Goal: Feedback & Contribution: Submit feedback/report problem

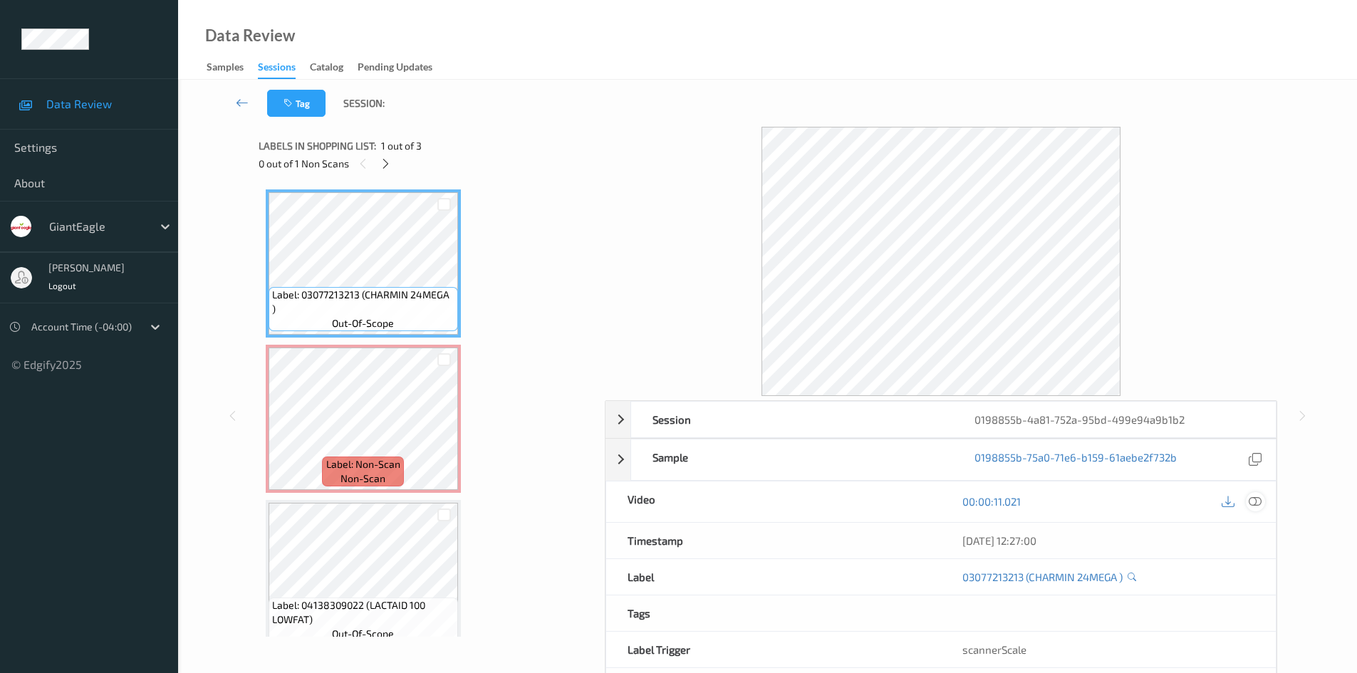
click at [1258, 505] on icon at bounding box center [1254, 501] width 13 height 13
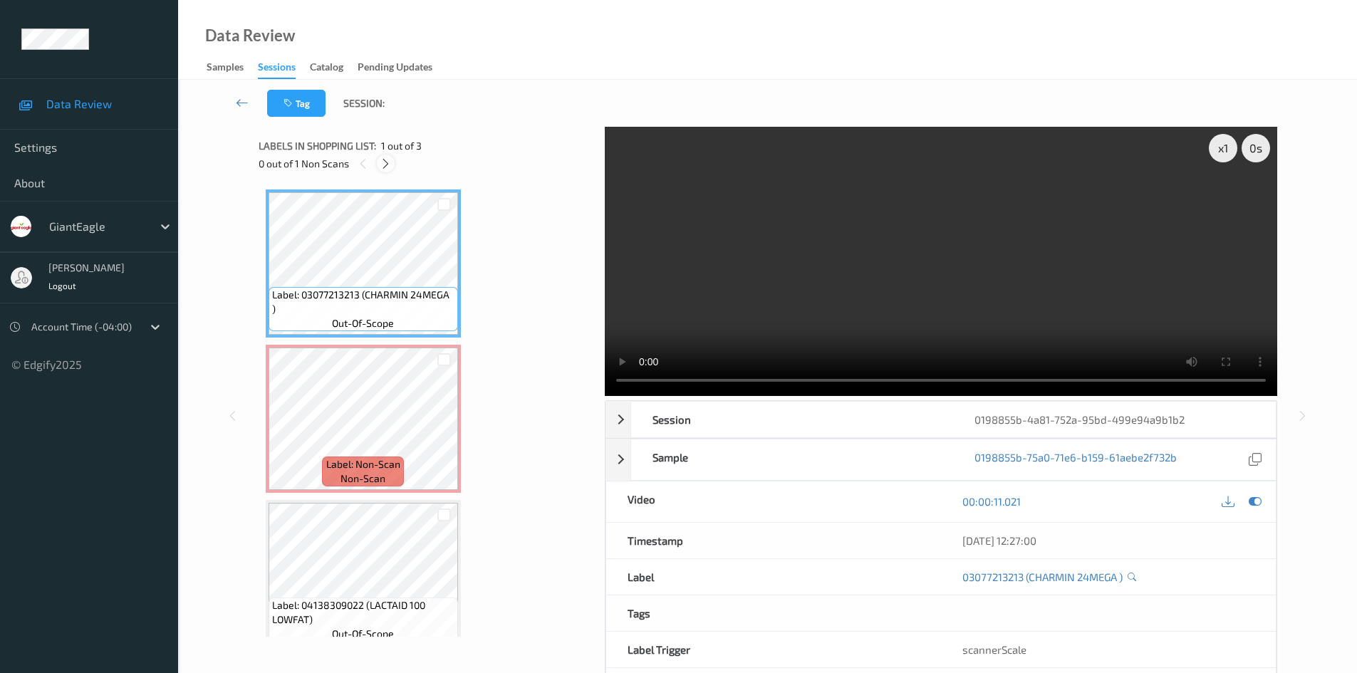
click at [390, 165] on icon at bounding box center [386, 163] width 12 height 13
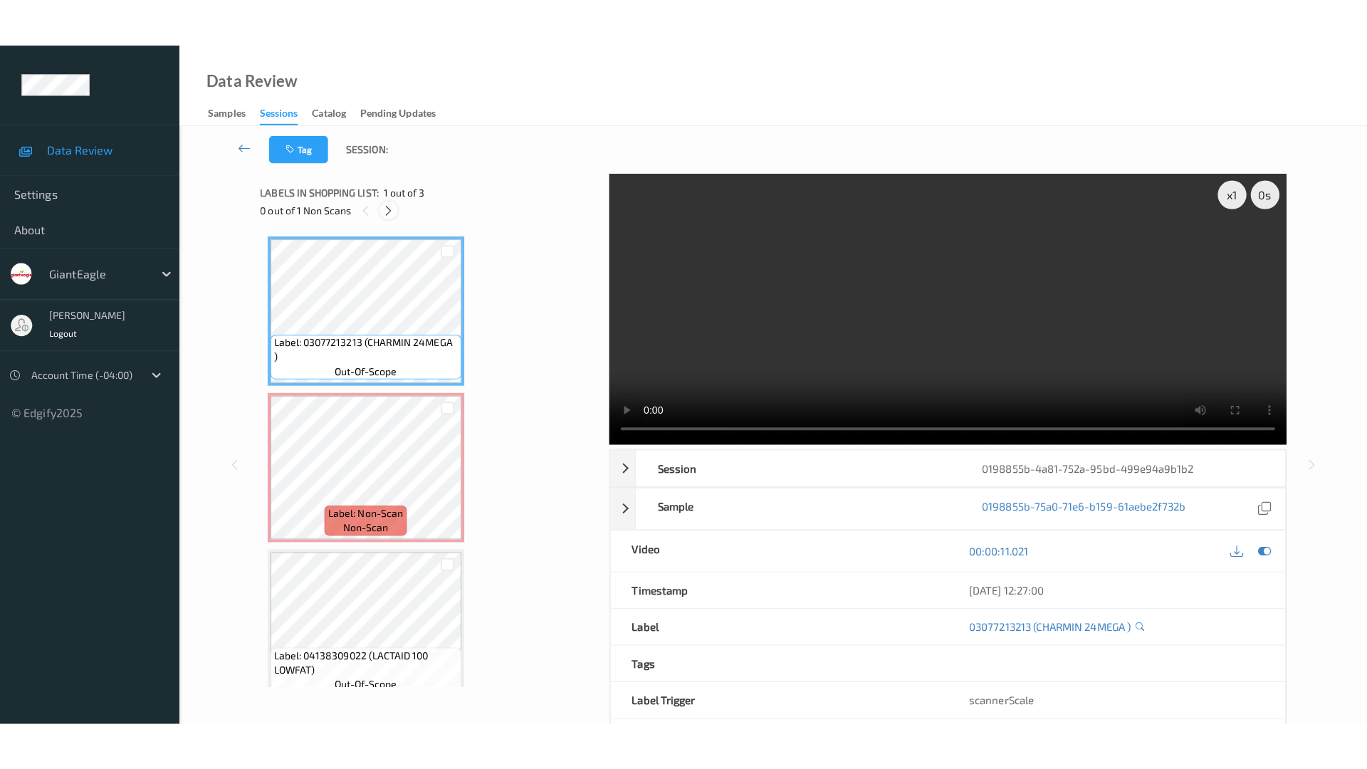
scroll to position [7, 0]
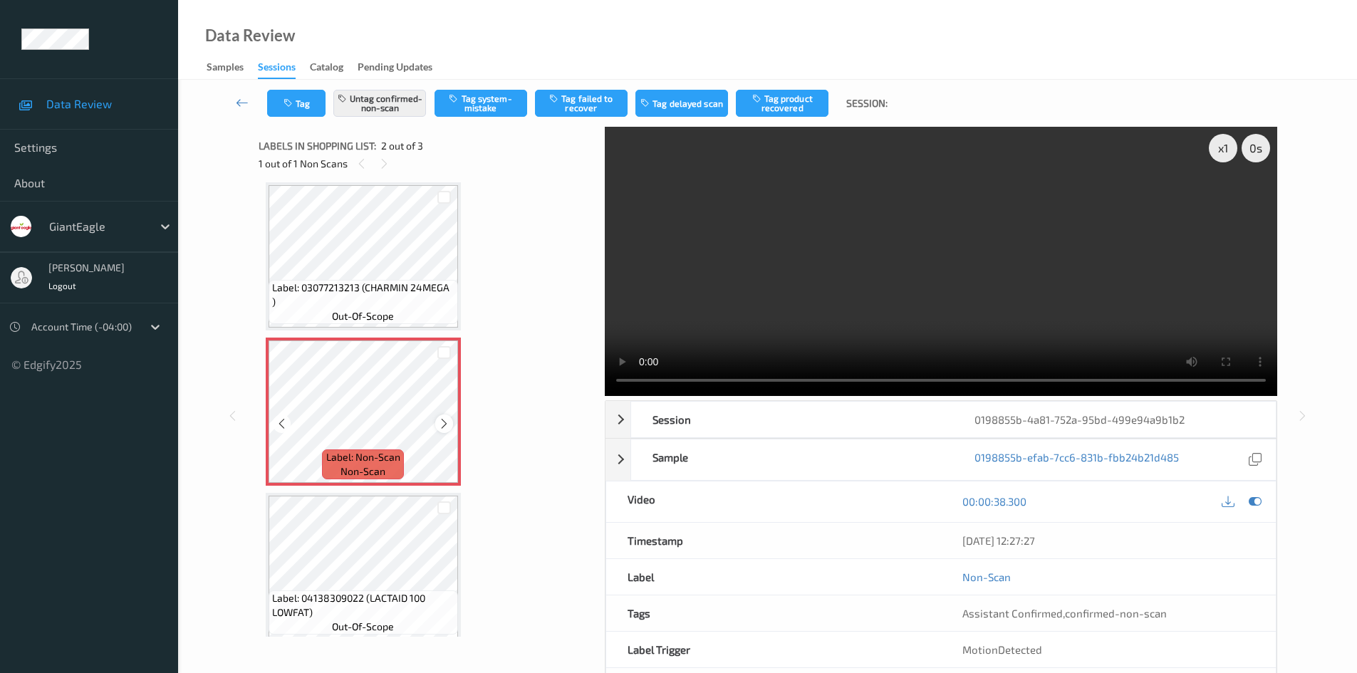
click at [439, 422] on icon at bounding box center [444, 423] width 12 height 13
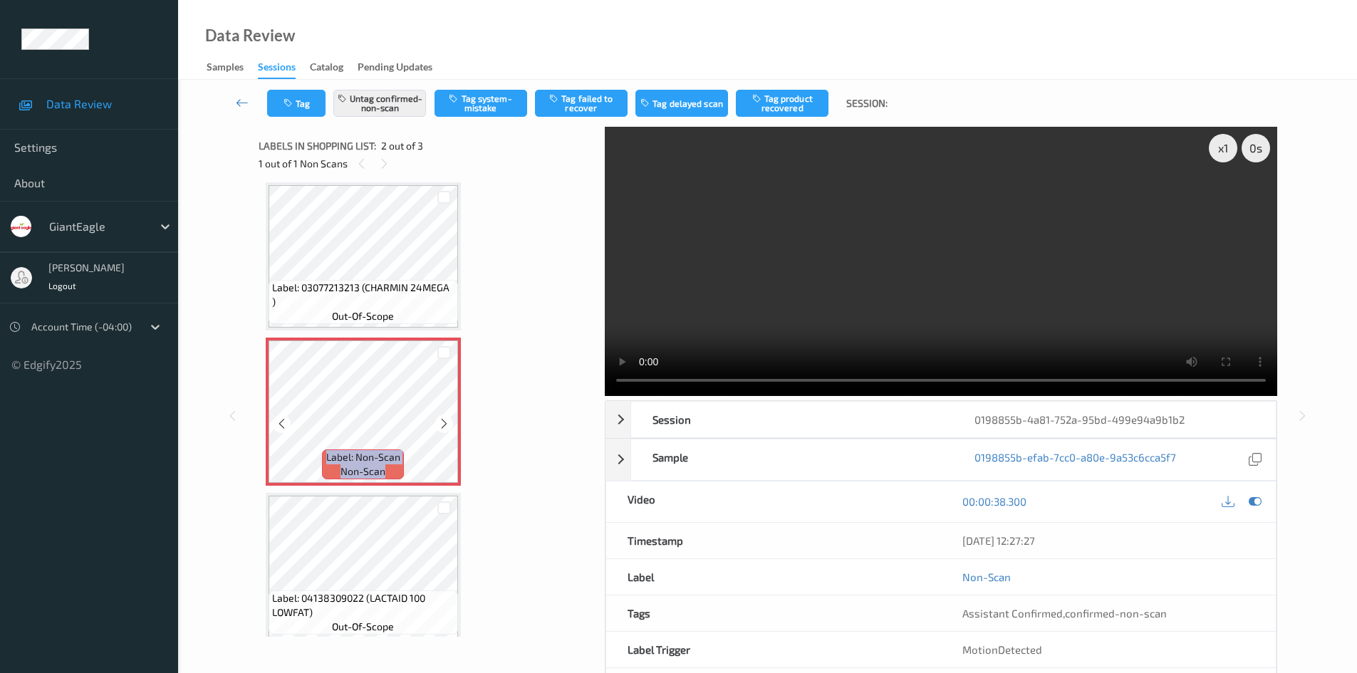
click at [439, 422] on icon at bounding box center [444, 423] width 12 height 13
click at [445, 423] on icon at bounding box center [444, 423] width 12 height 13
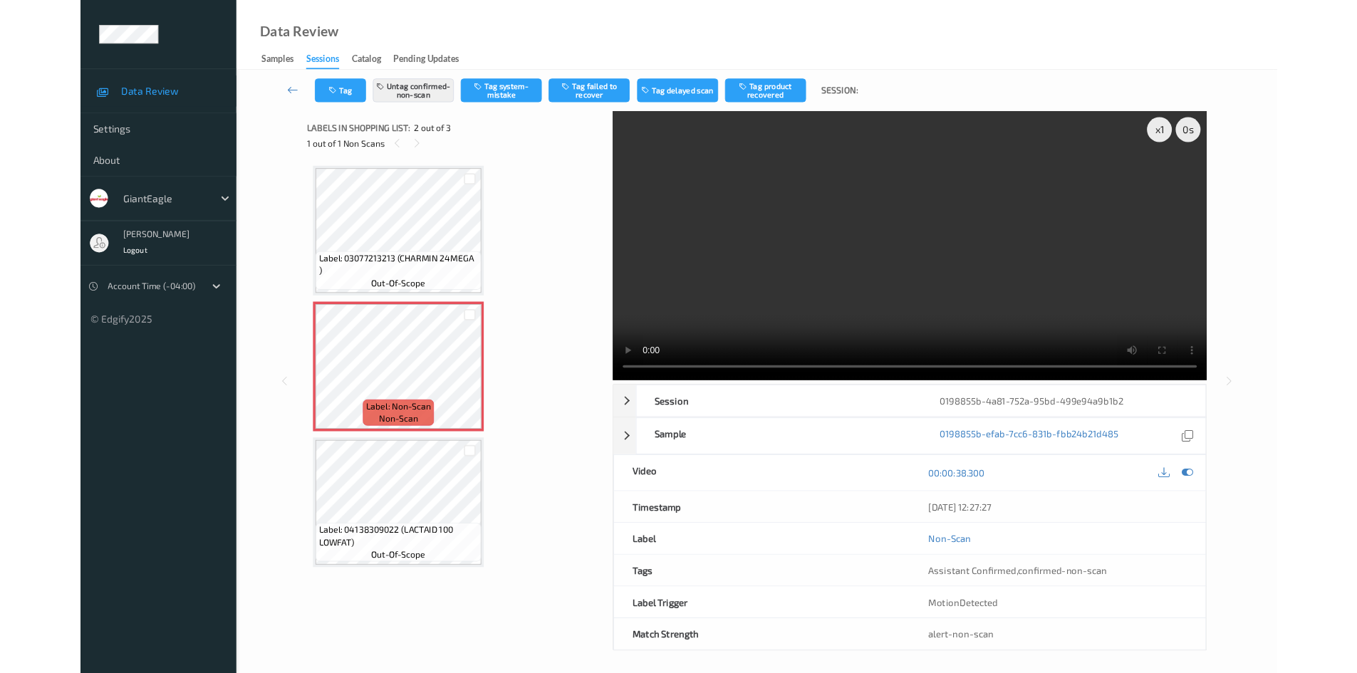
scroll to position [0, 0]
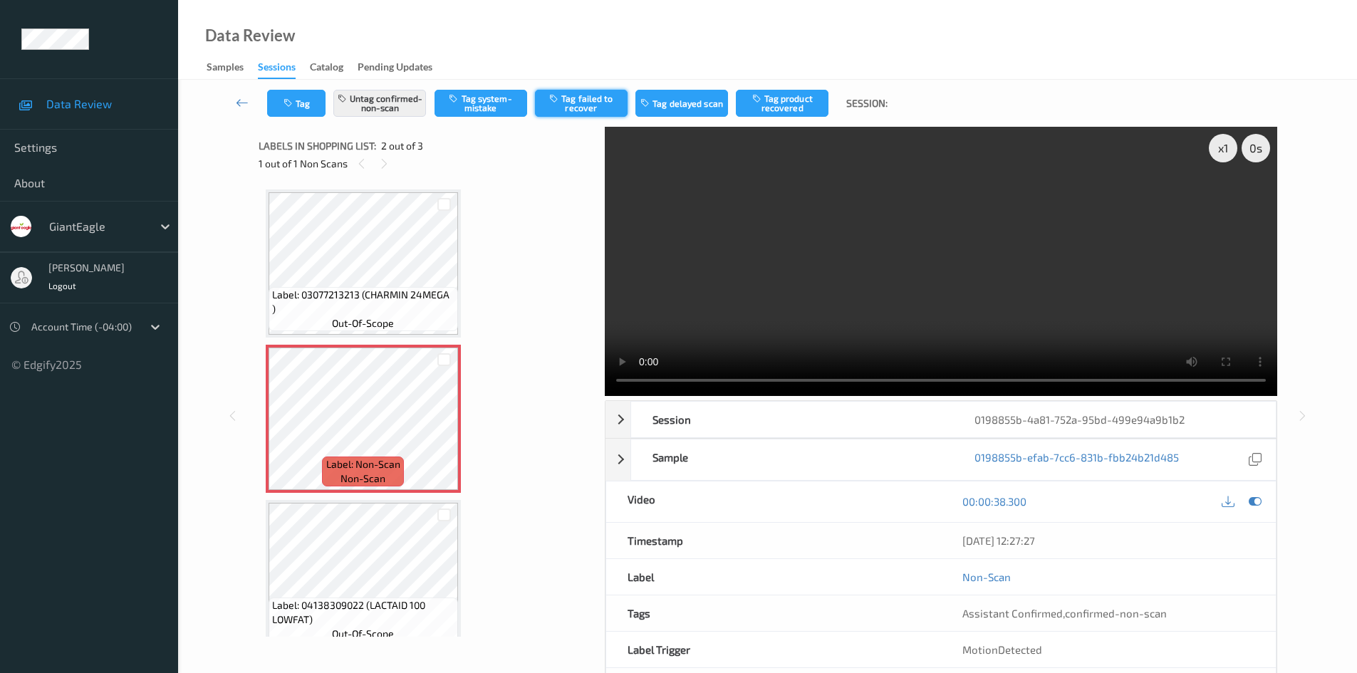
click at [579, 103] on button "Tag failed to recover" at bounding box center [581, 103] width 93 height 27
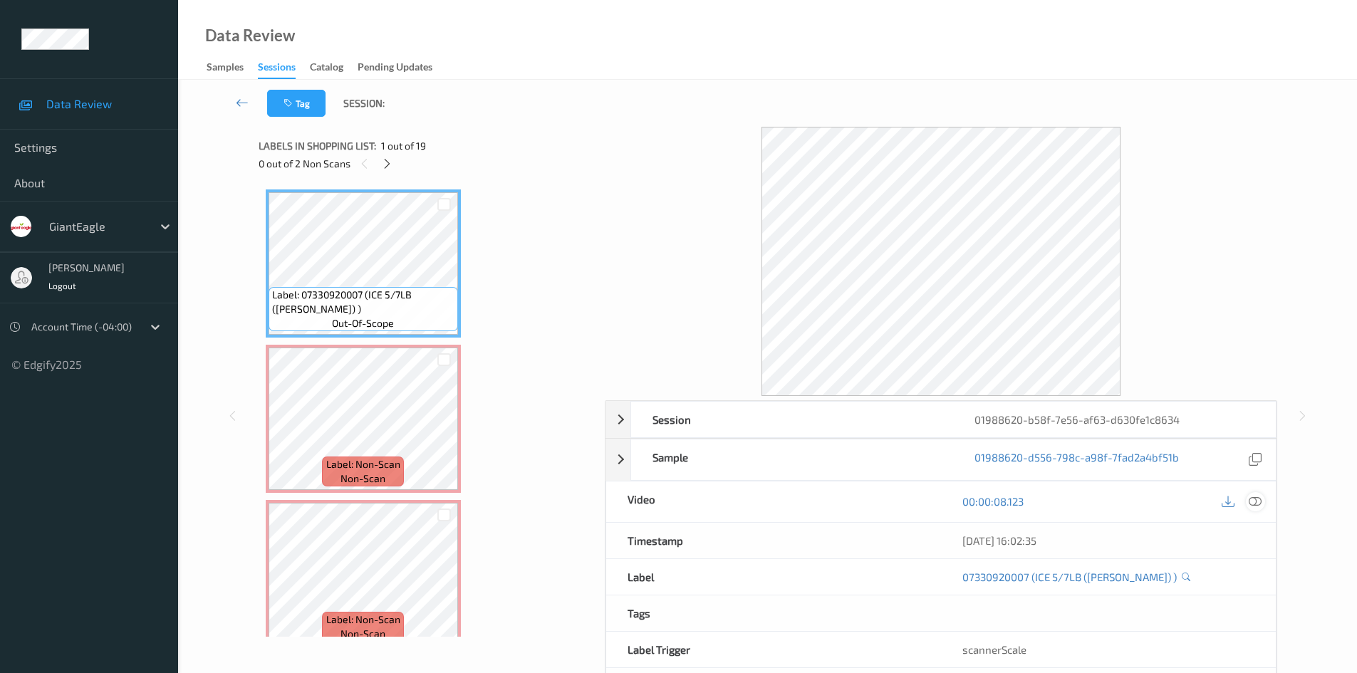
click at [1253, 506] on icon at bounding box center [1254, 501] width 13 height 13
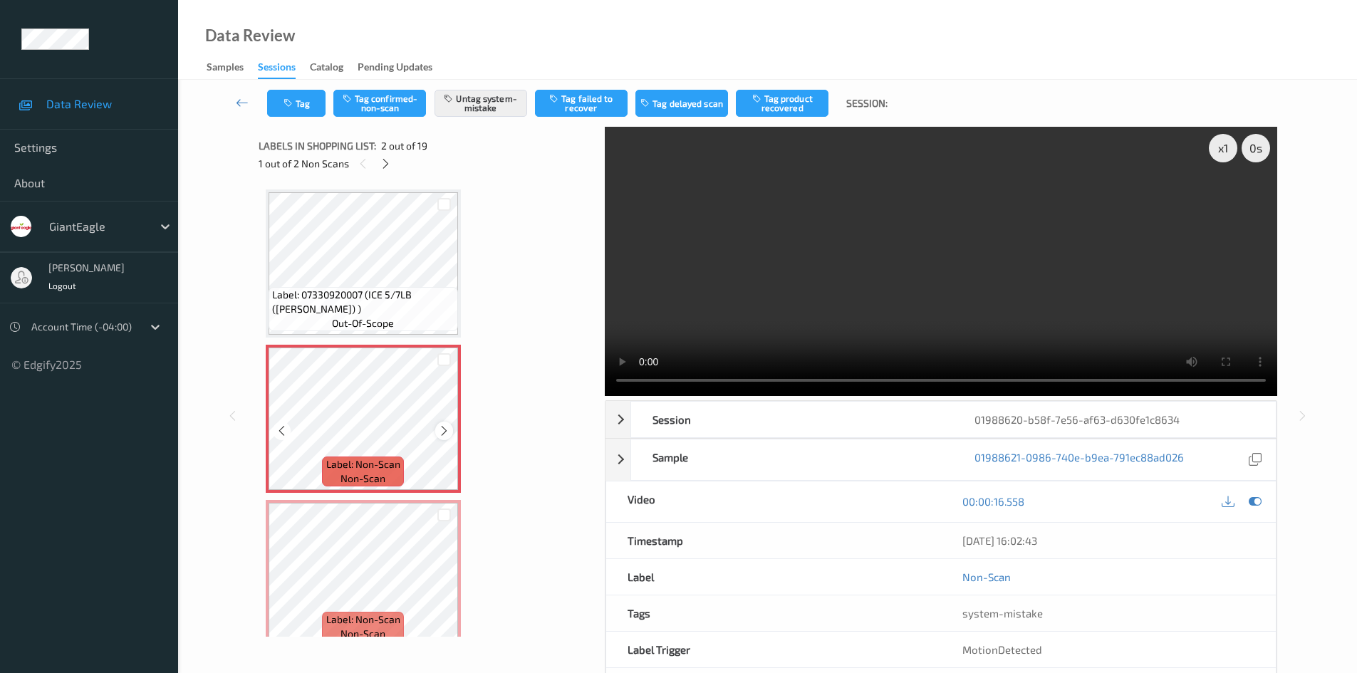
click at [439, 429] on icon at bounding box center [444, 430] width 12 height 13
click at [311, 111] on button "Tag" at bounding box center [296, 103] width 58 height 27
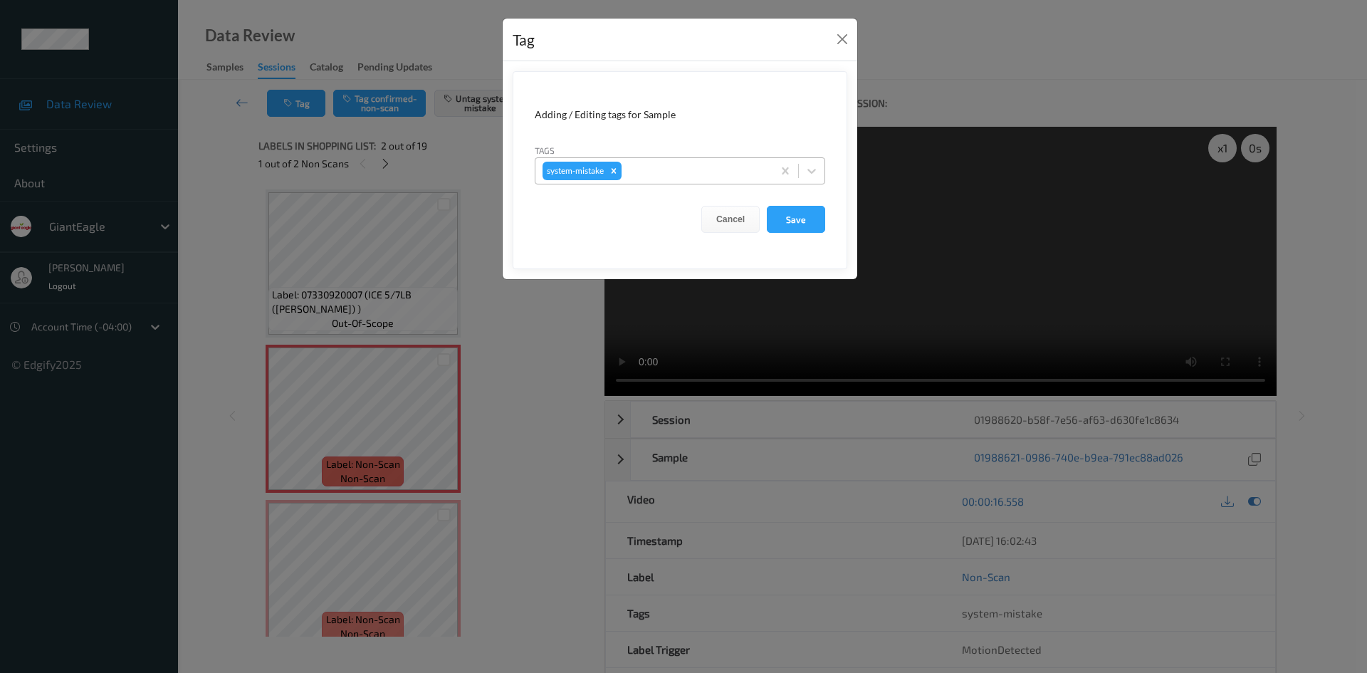
click at [672, 160] on div "system-mistake" at bounding box center [654, 171] width 237 height 24
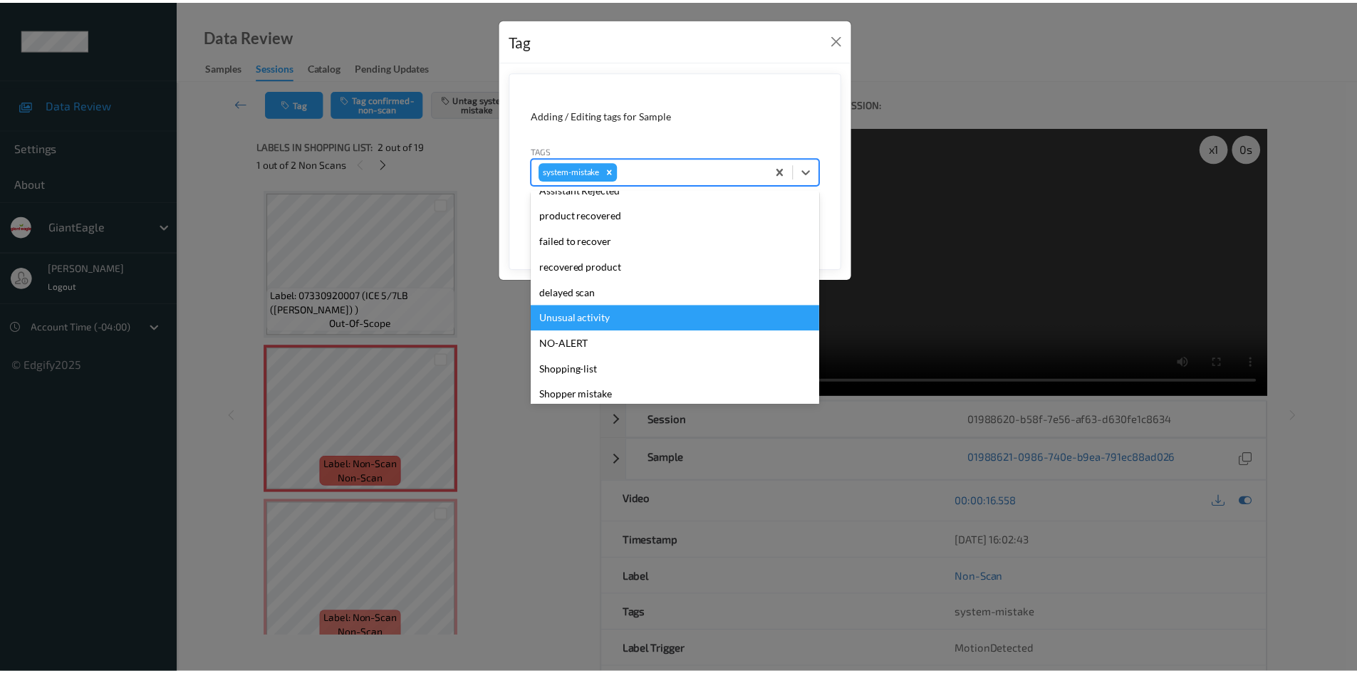
scroll to position [125, 0]
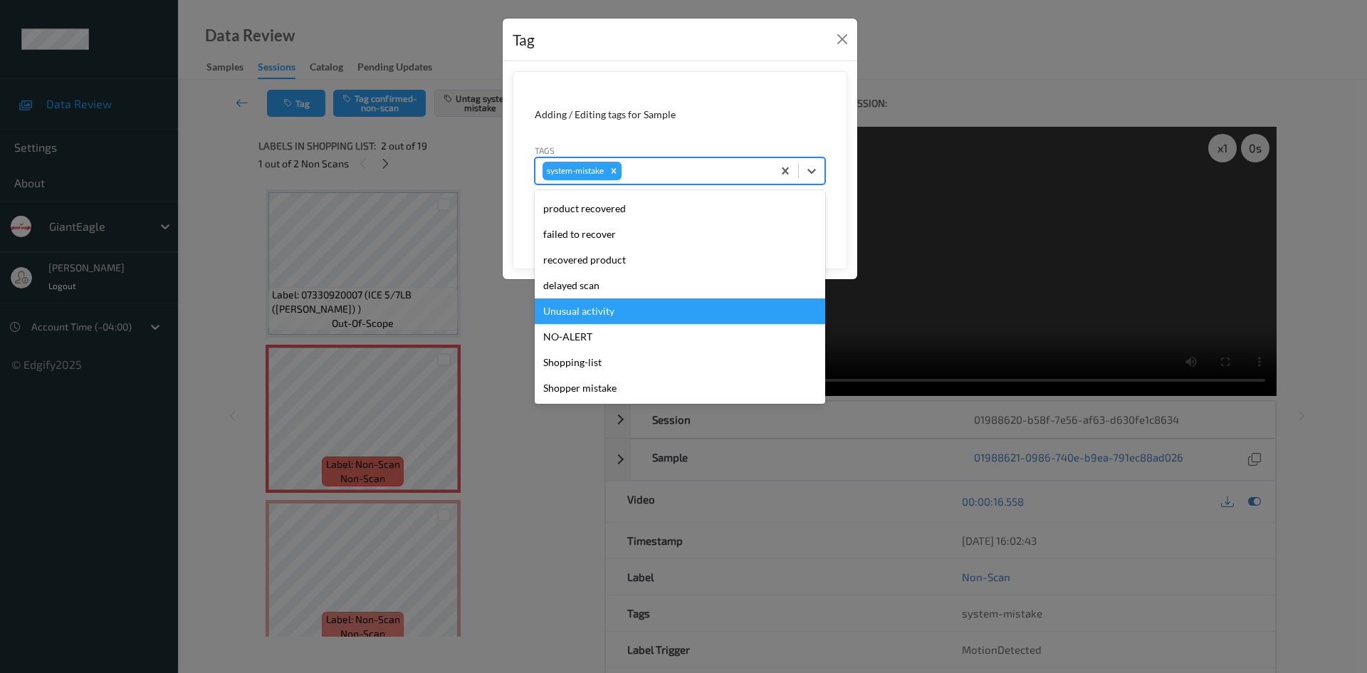
click at [638, 308] on div "Unusual activity" at bounding box center [680, 311] width 291 height 26
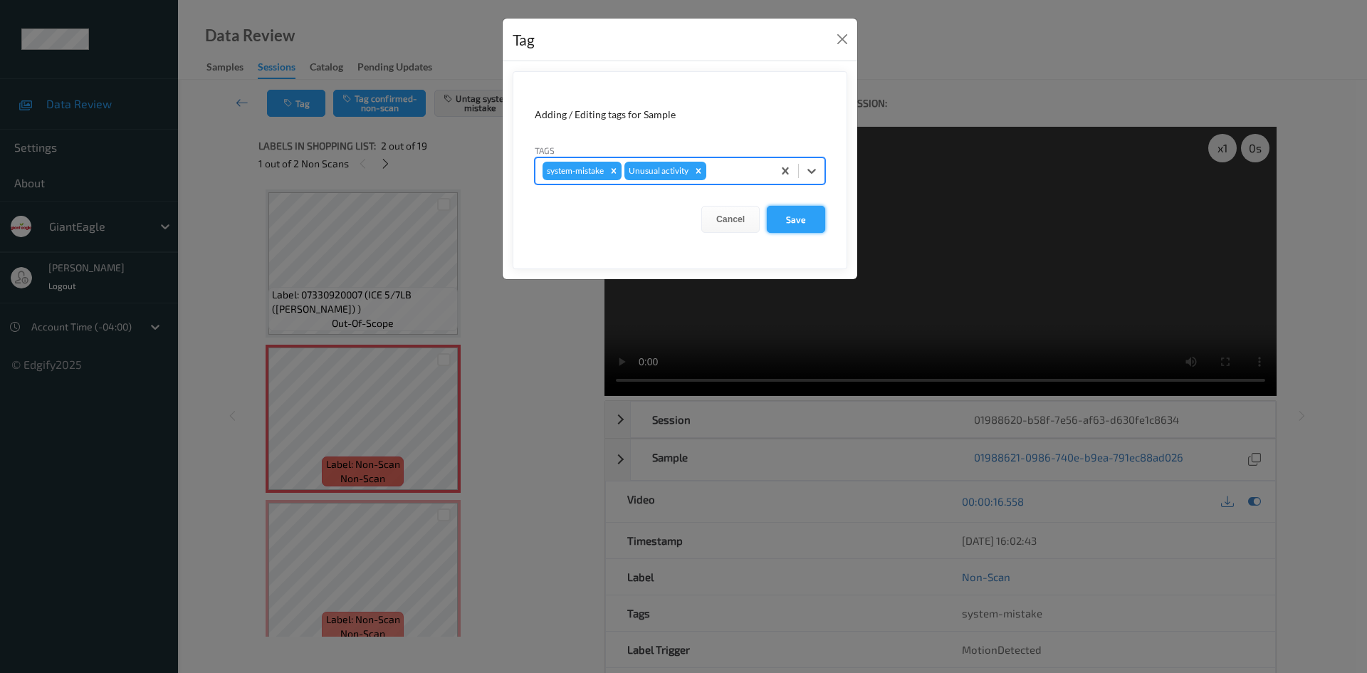
click at [788, 220] on button "Save" at bounding box center [796, 219] width 58 height 27
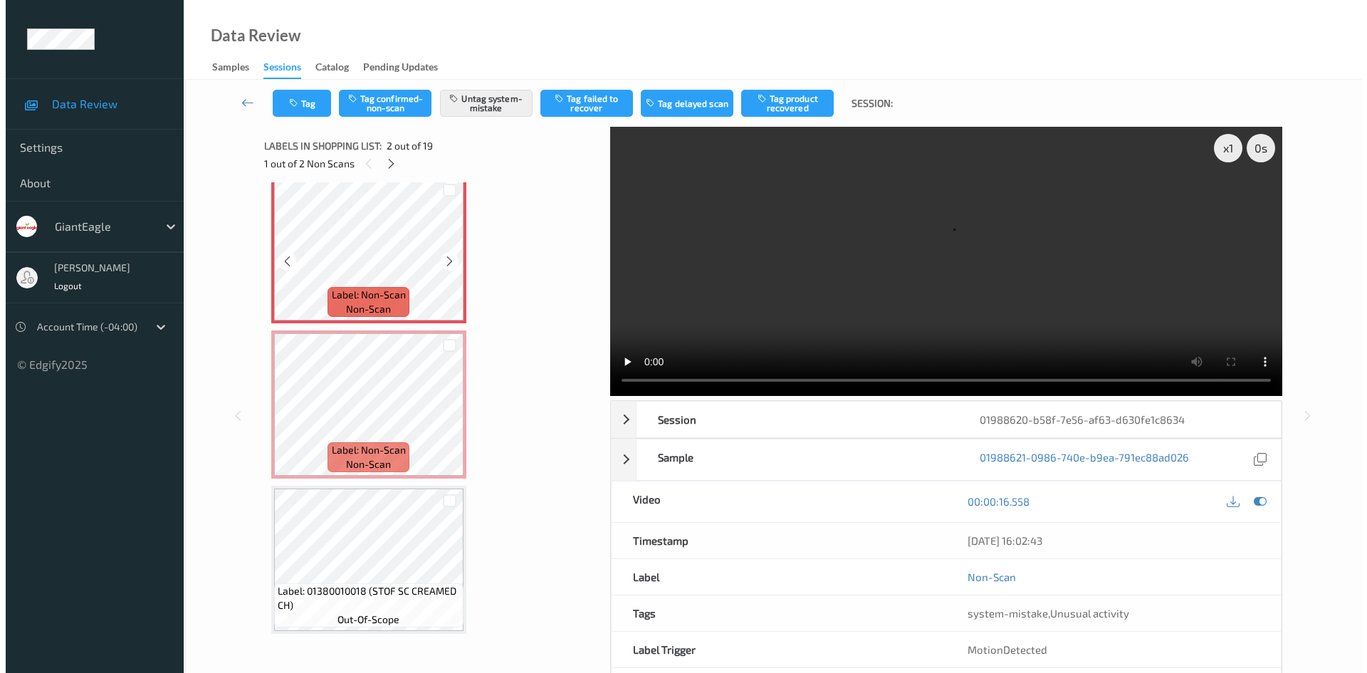
scroll to position [214, 0]
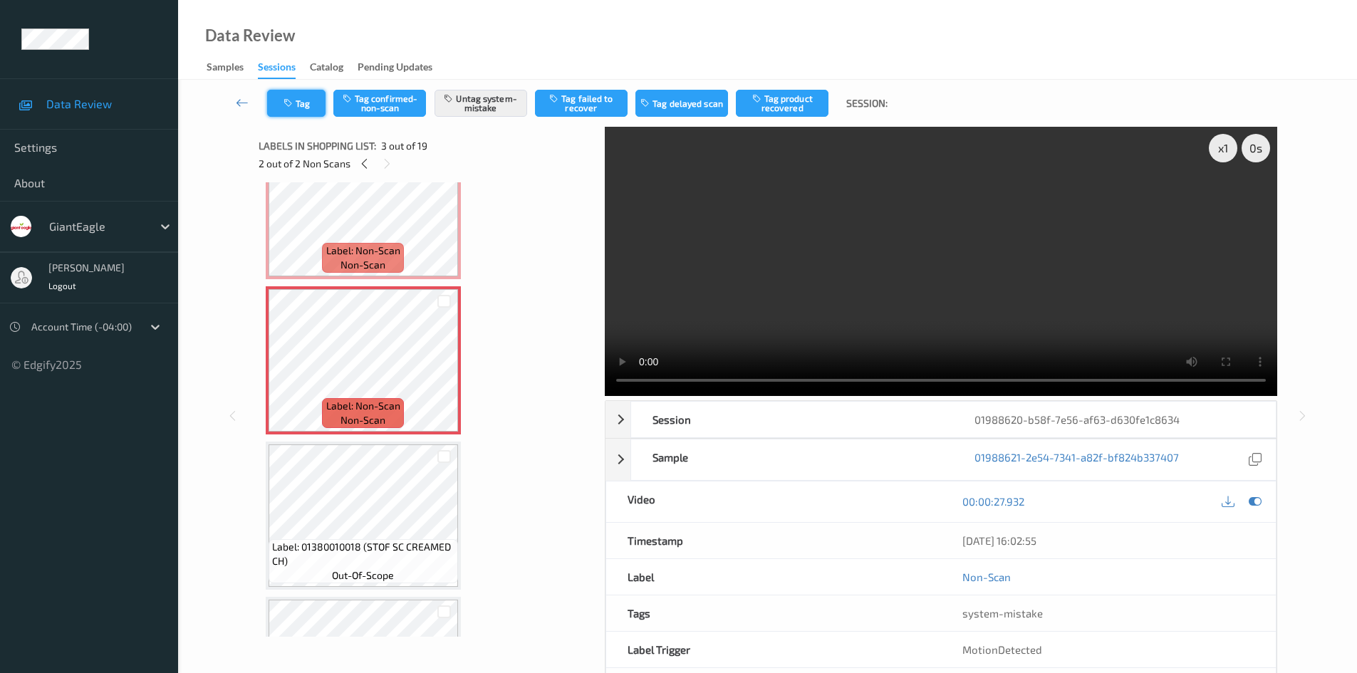
click at [301, 98] on button "Tag" at bounding box center [296, 103] width 58 height 27
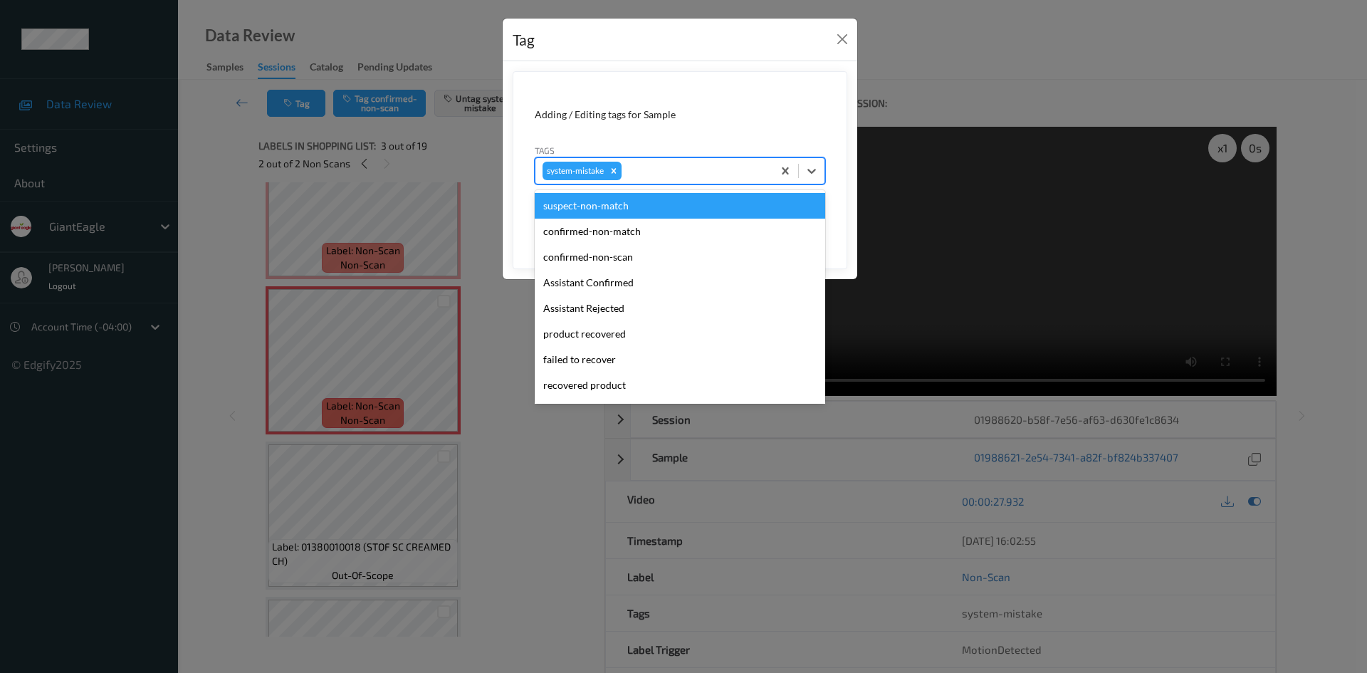
click at [666, 165] on div at bounding box center [695, 170] width 141 height 17
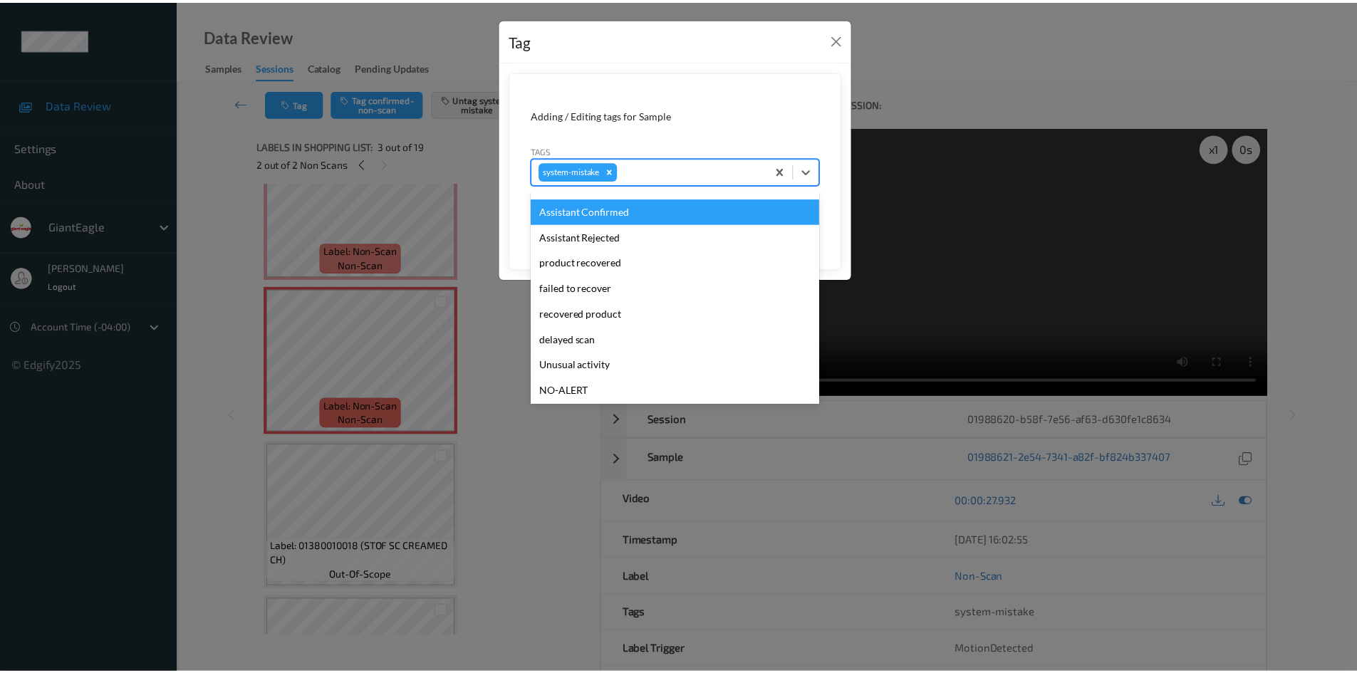
scroll to position [125, 0]
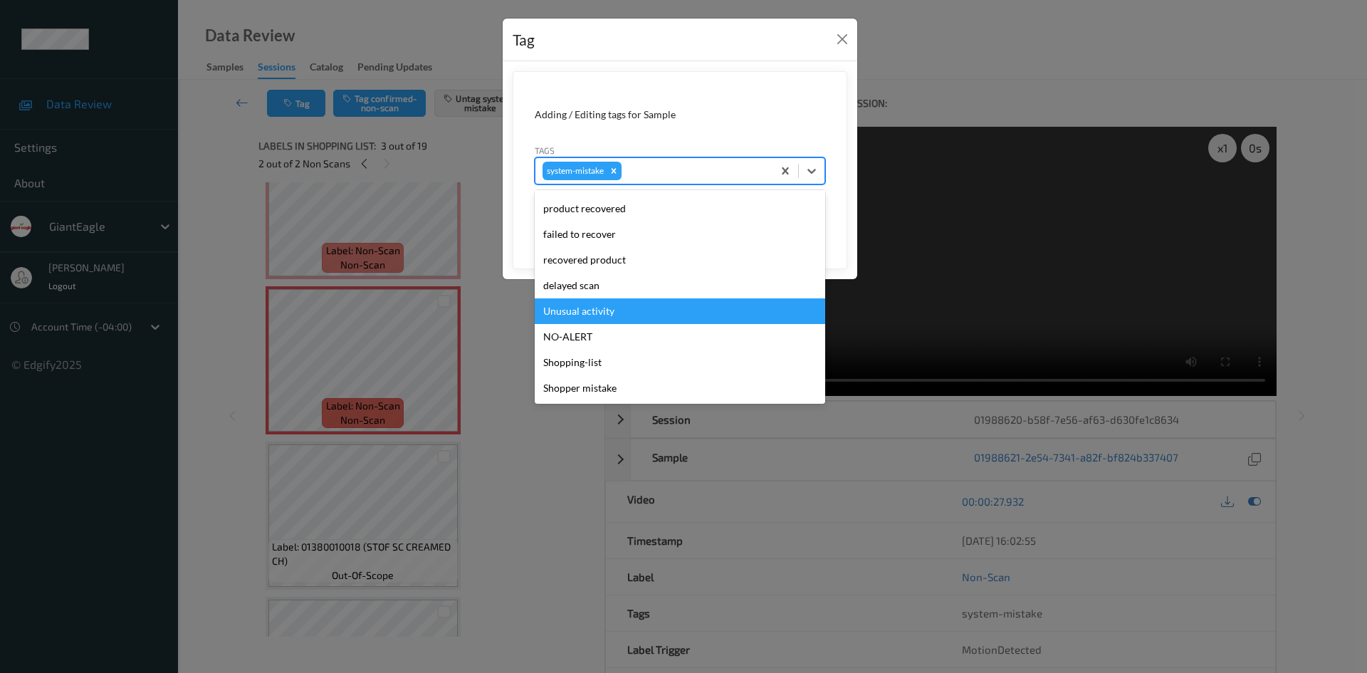
click at [625, 314] on div "Unusual activity" at bounding box center [680, 311] width 291 height 26
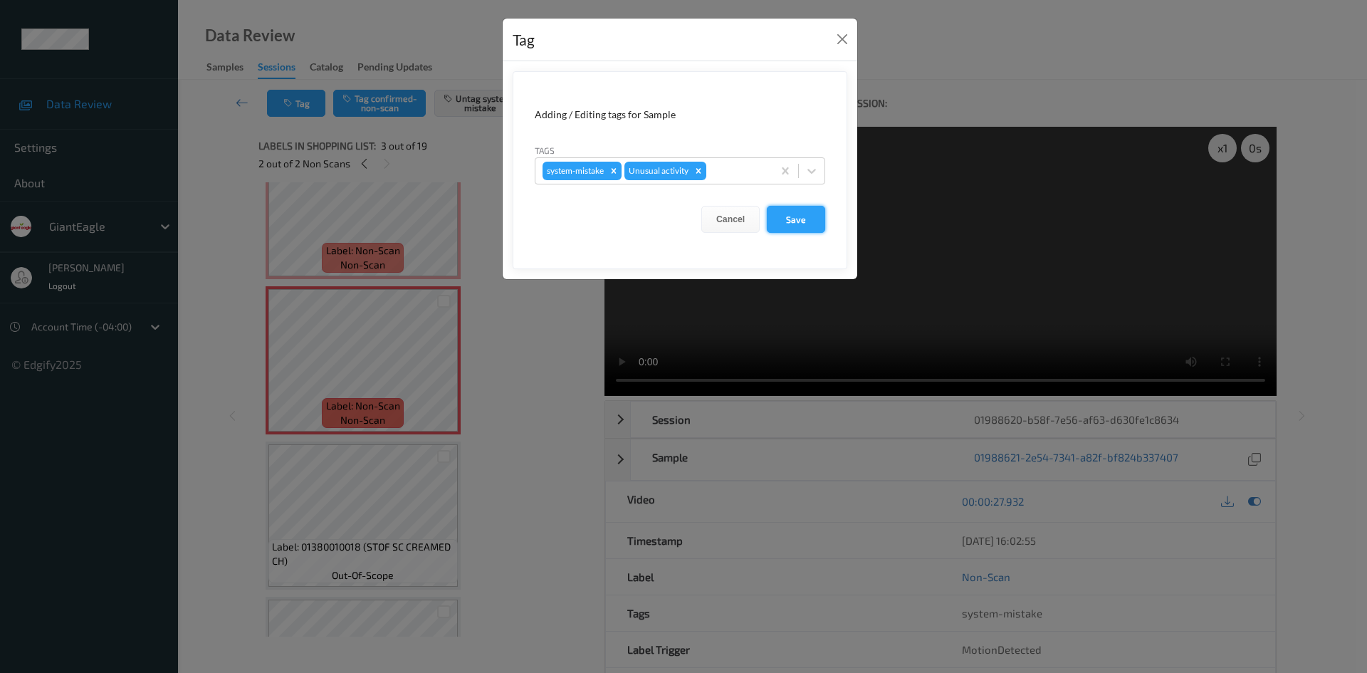
click at [770, 221] on button "Save" at bounding box center [796, 219] width 58 height 27
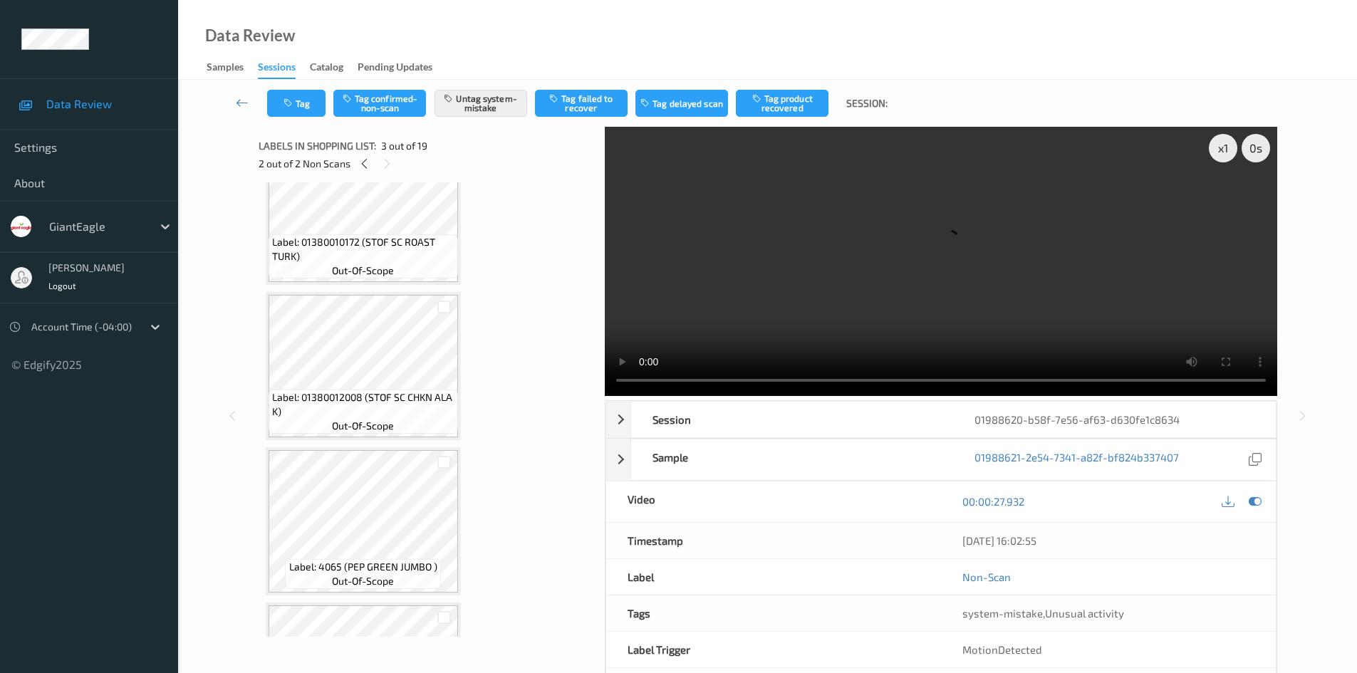
scroll to position [1424, 0]
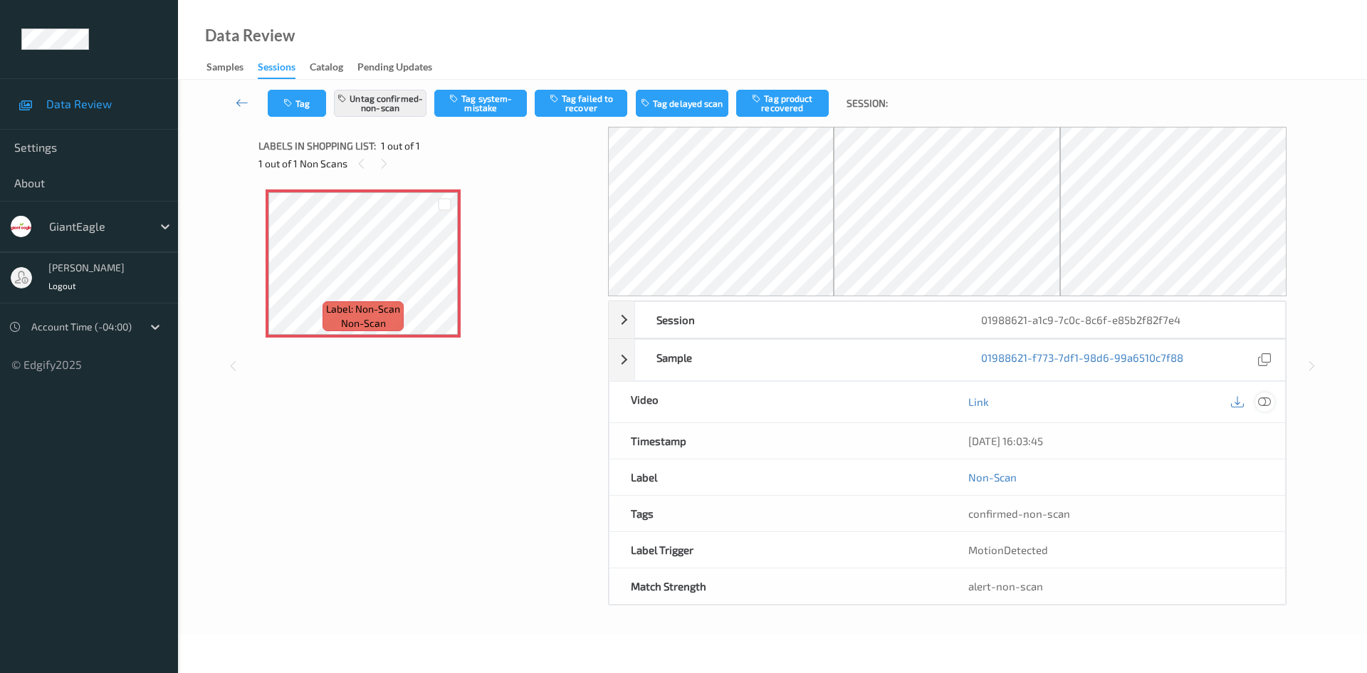
click at [1269, 401] on icon at bounding box center [1264, 401] width 13 height 13
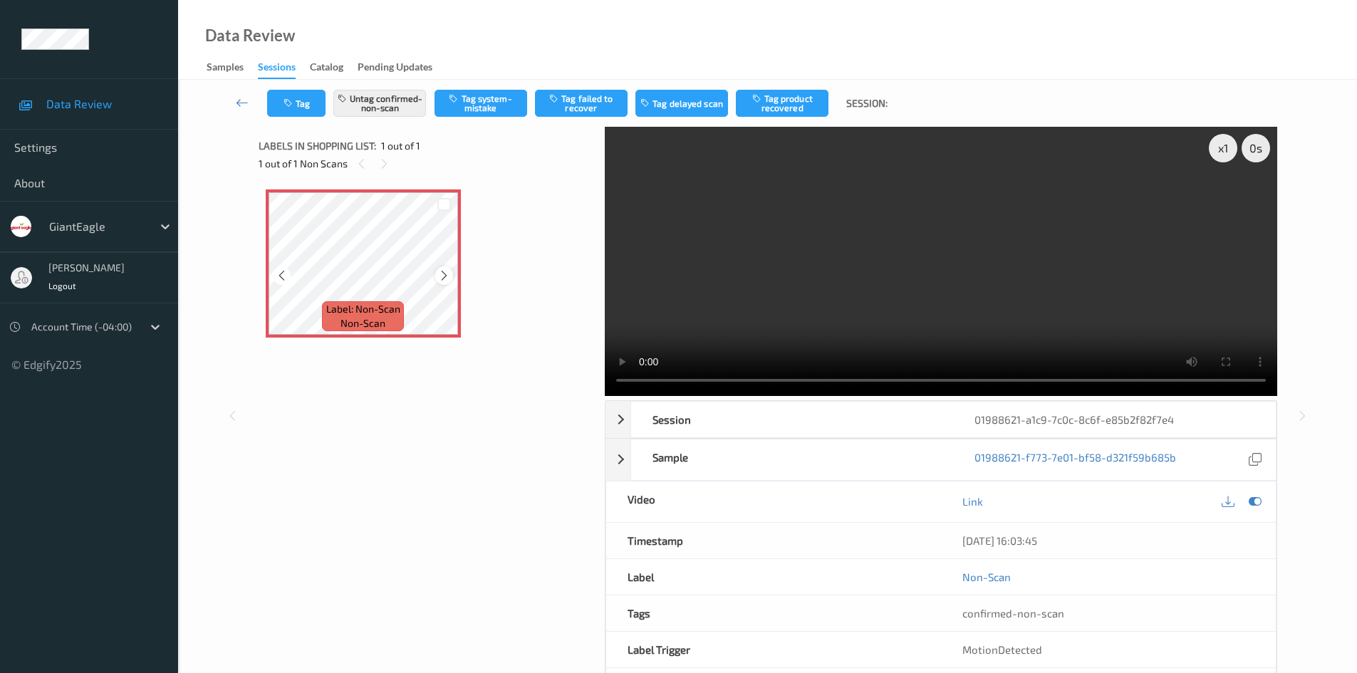
click at [447, 269] on div at bounding box center [444, 275] width 18 height 18
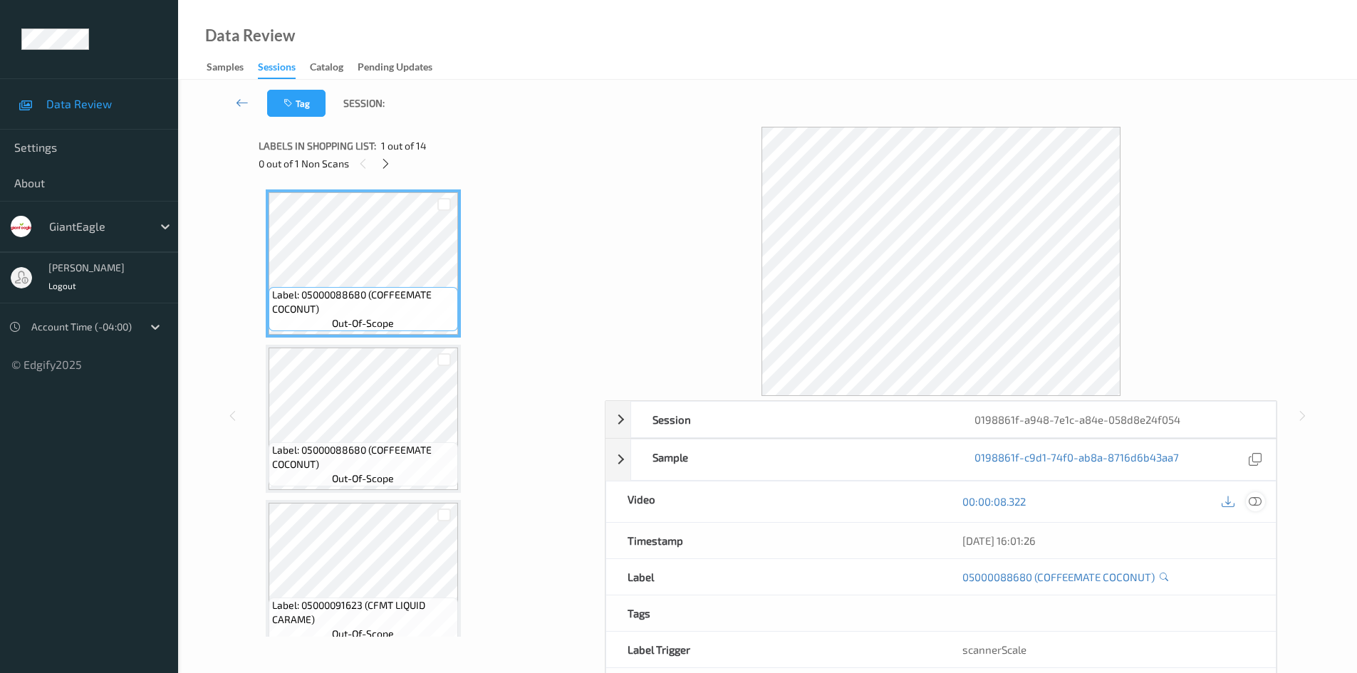
click at [1258, 506] on icon at bounding box center [1254, 501] width 13 height 13
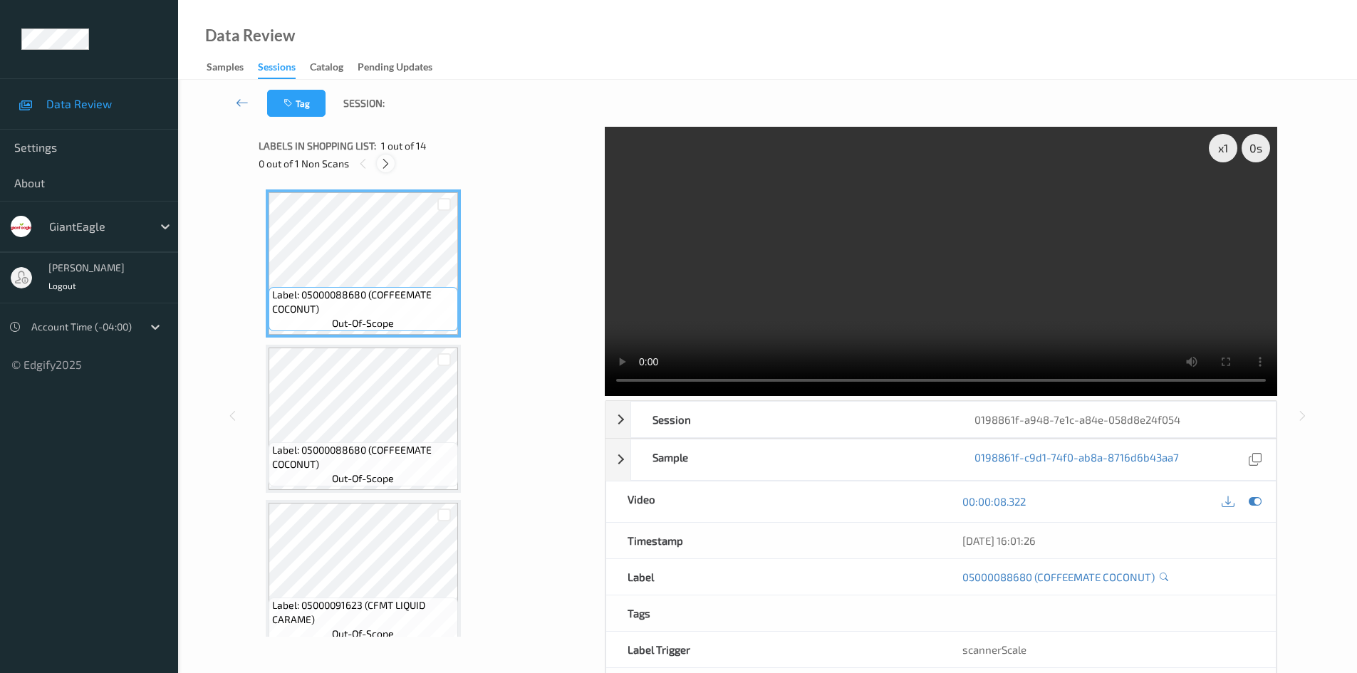
click at [387, 164] on icon at bounding box center [386, 163] width 12 height 13
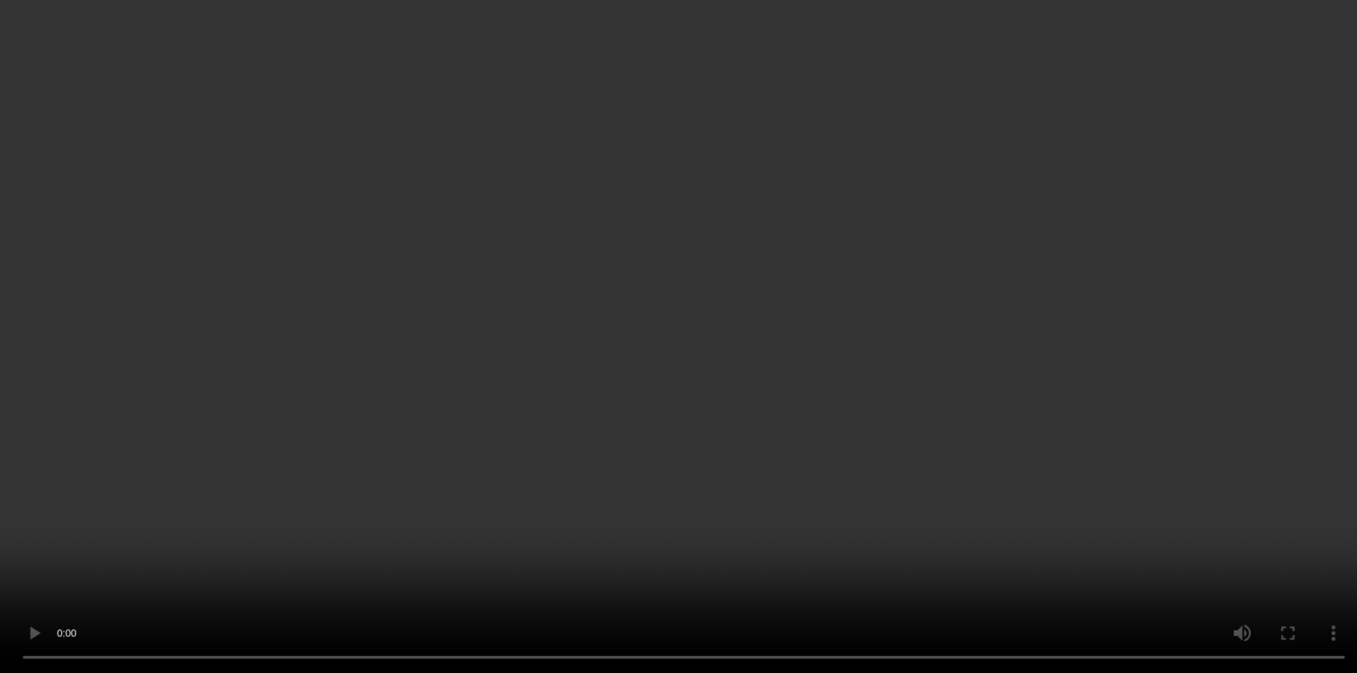
scroll to position [1726, 0]
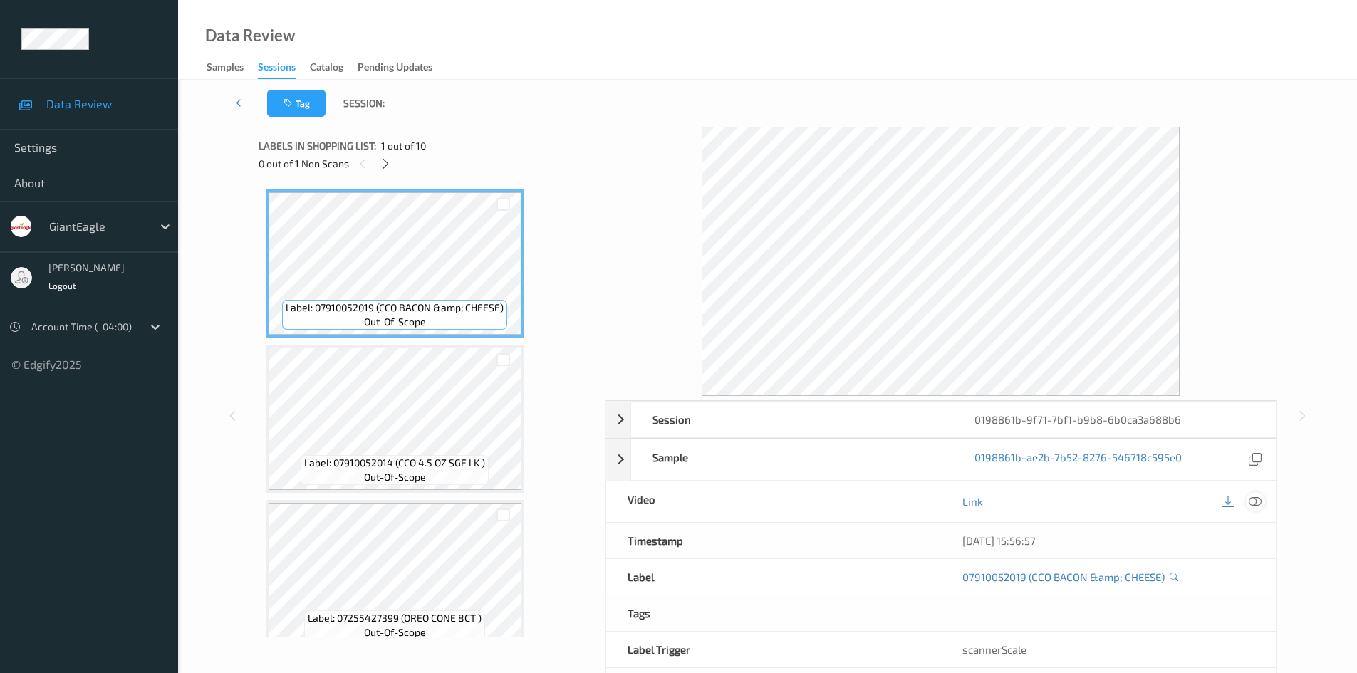
click at [1251, 503] on icon at bounding box center [1254, 501] width 13 height 13
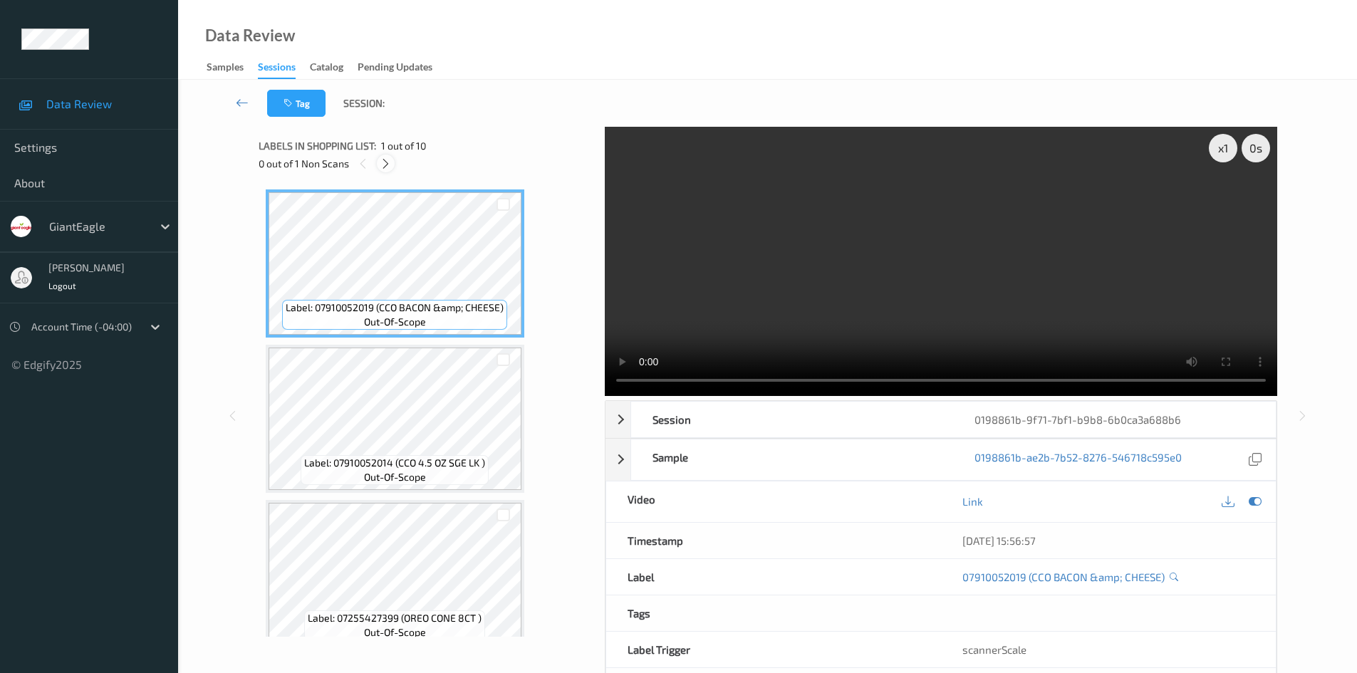
click at [387, 165] on icon at bounding box center [386, 163] width 12 height 13
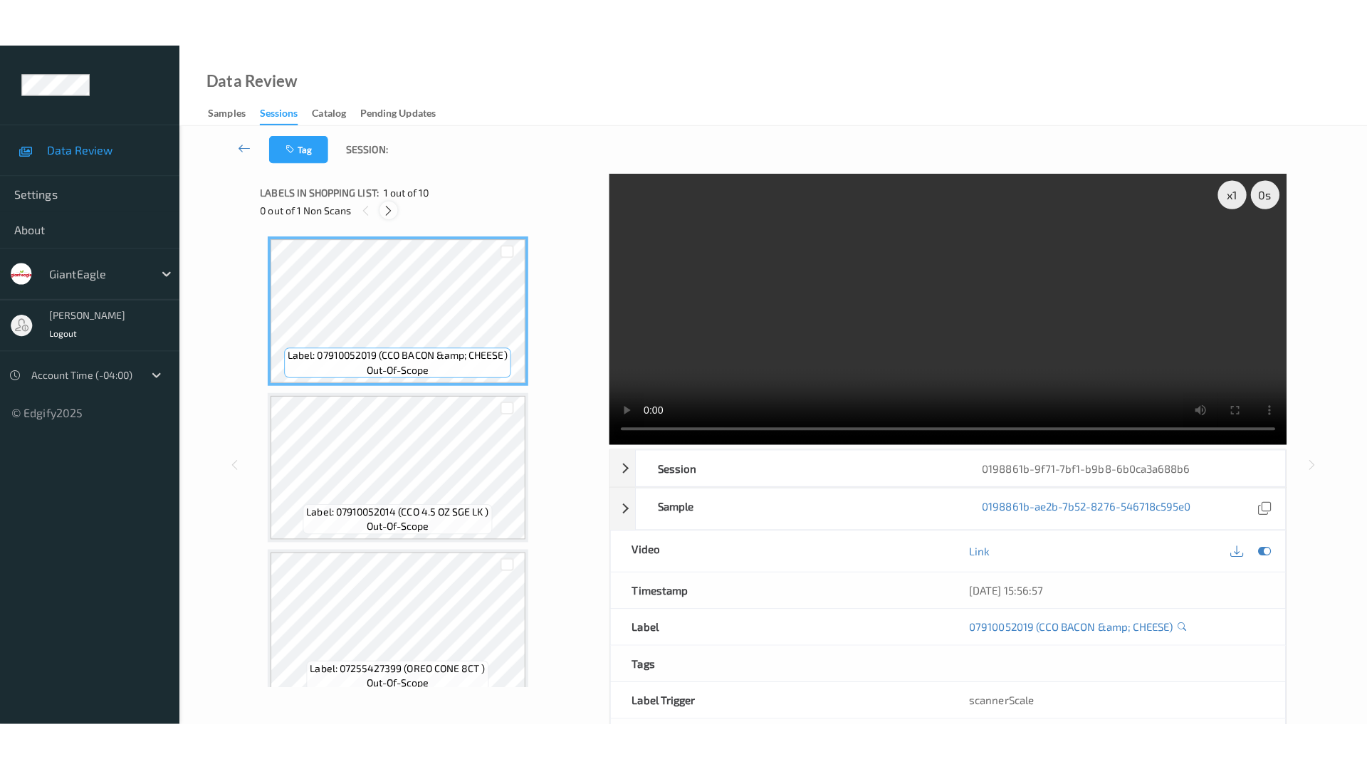
scroll to position [1094, 0]
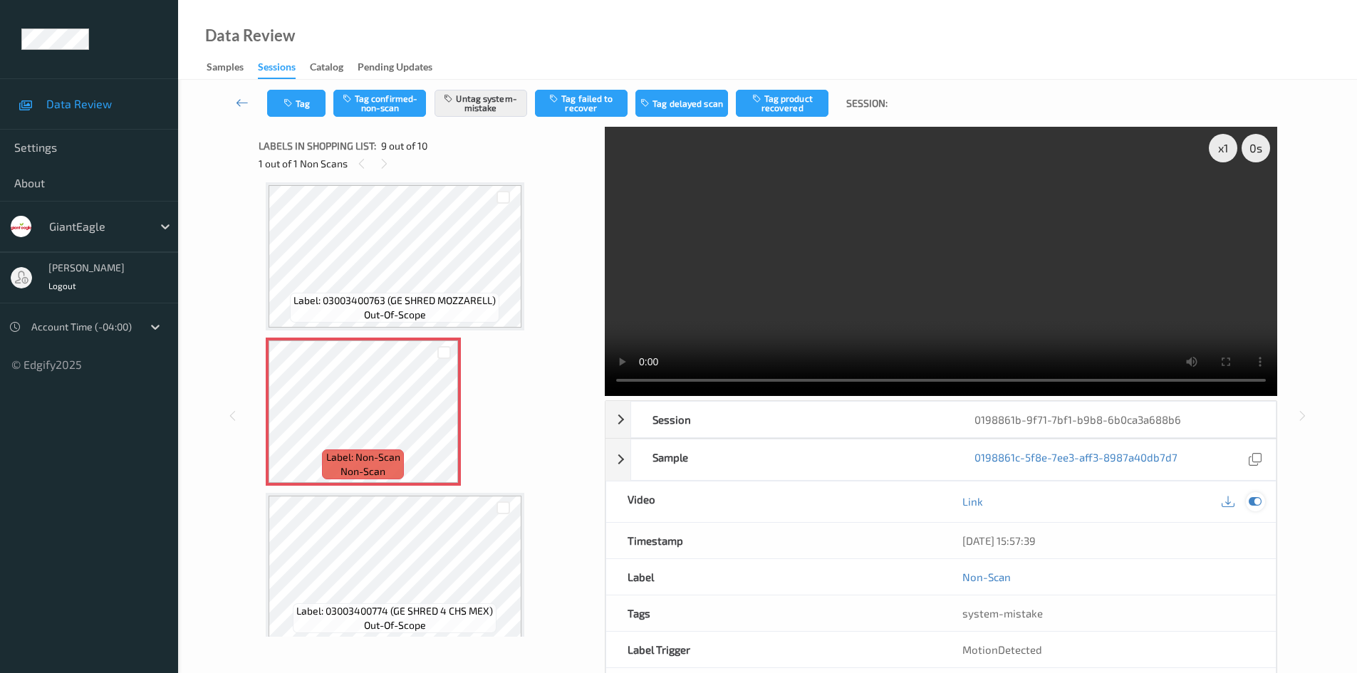
click at [1257, 499] on icon at bounding box center [1254, 501] width 13 height 13
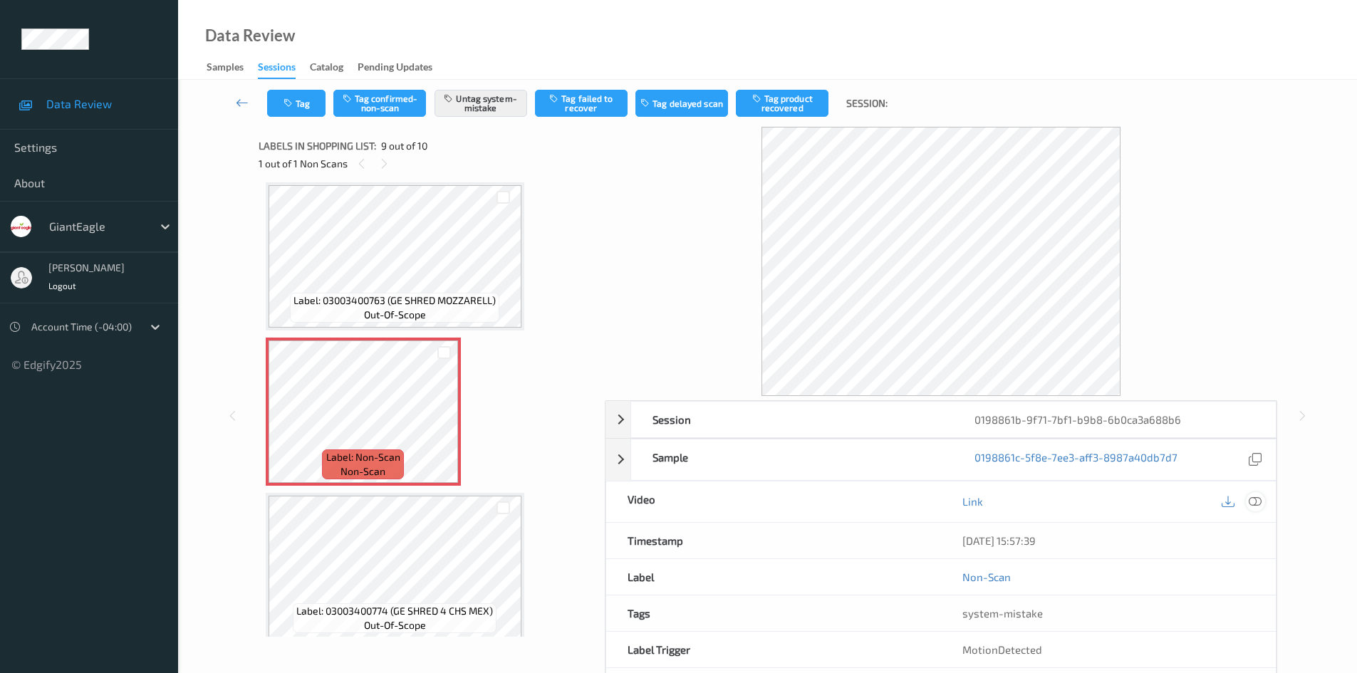
click at [1258, 500] on icon at bounding box center [1254, 501] width 13 height 13
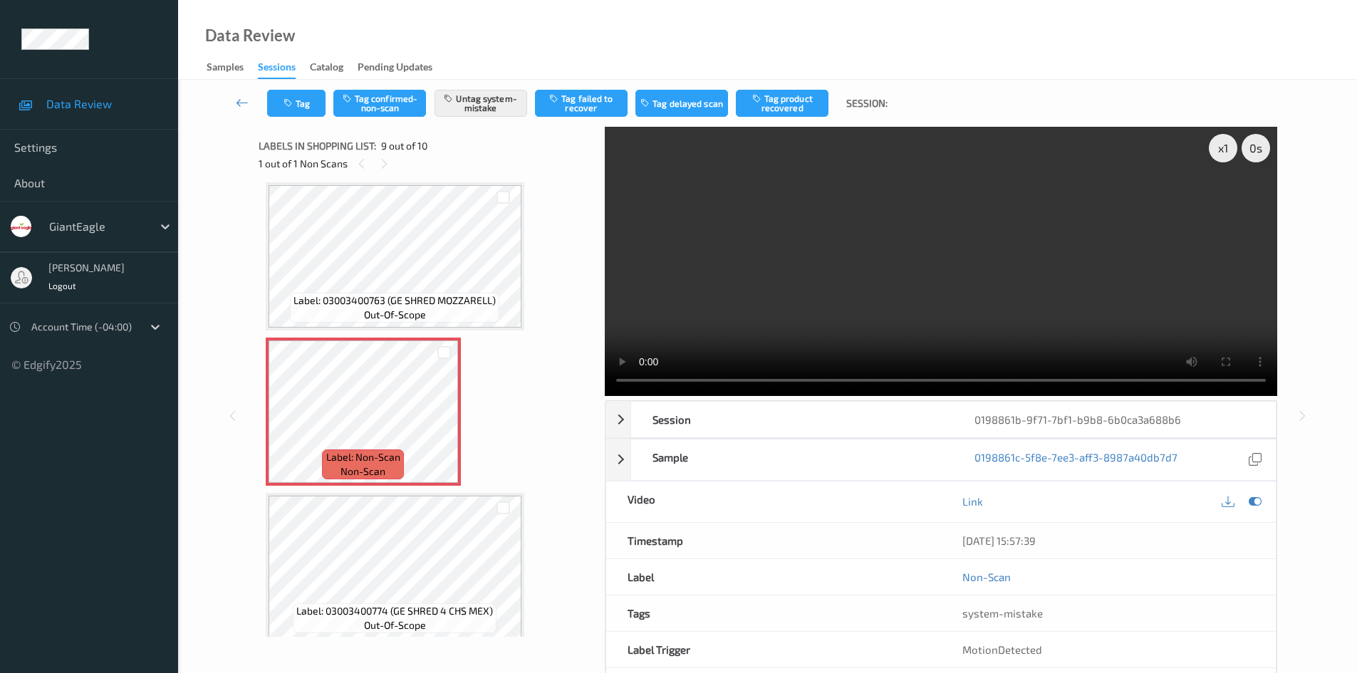
scroll to position [1009, 0]
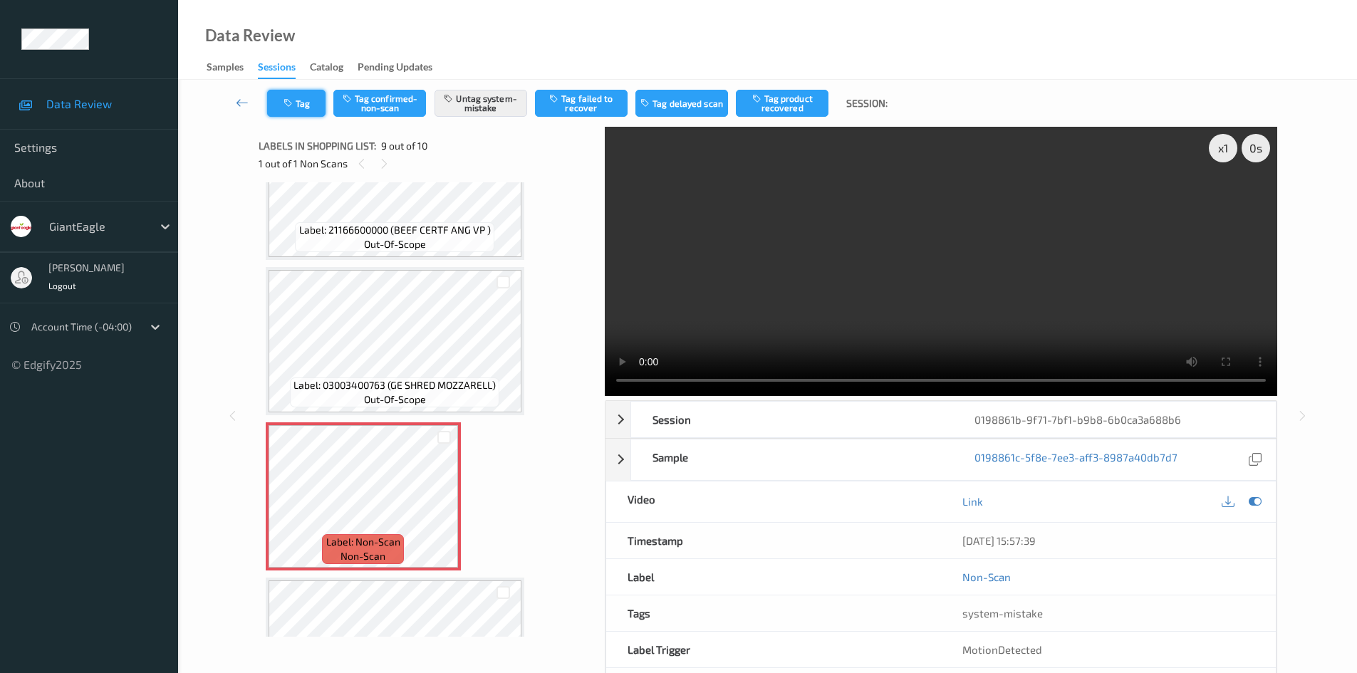
click at [304, 110] on button "Tag" at bounding box center [296, 103] width 58 height 27
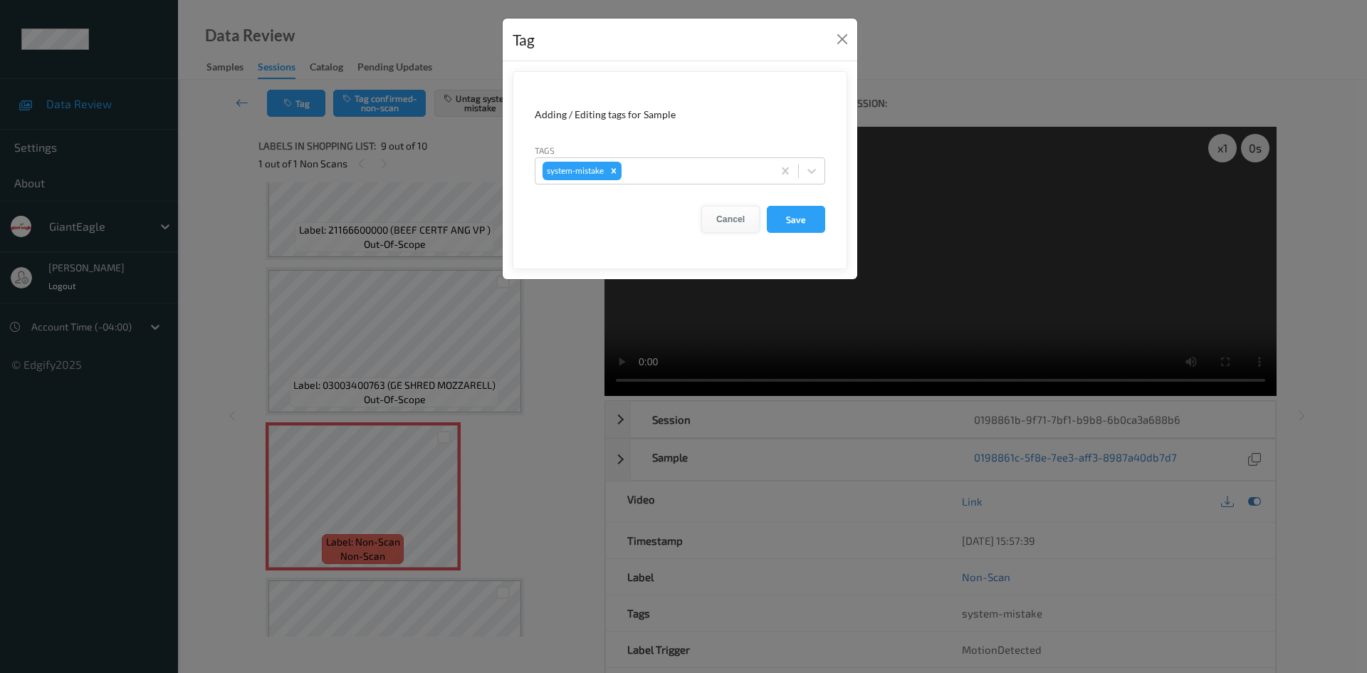
click at [739, 217] on button "Cancel" at bounding box center [731, 219] width 58 height 27
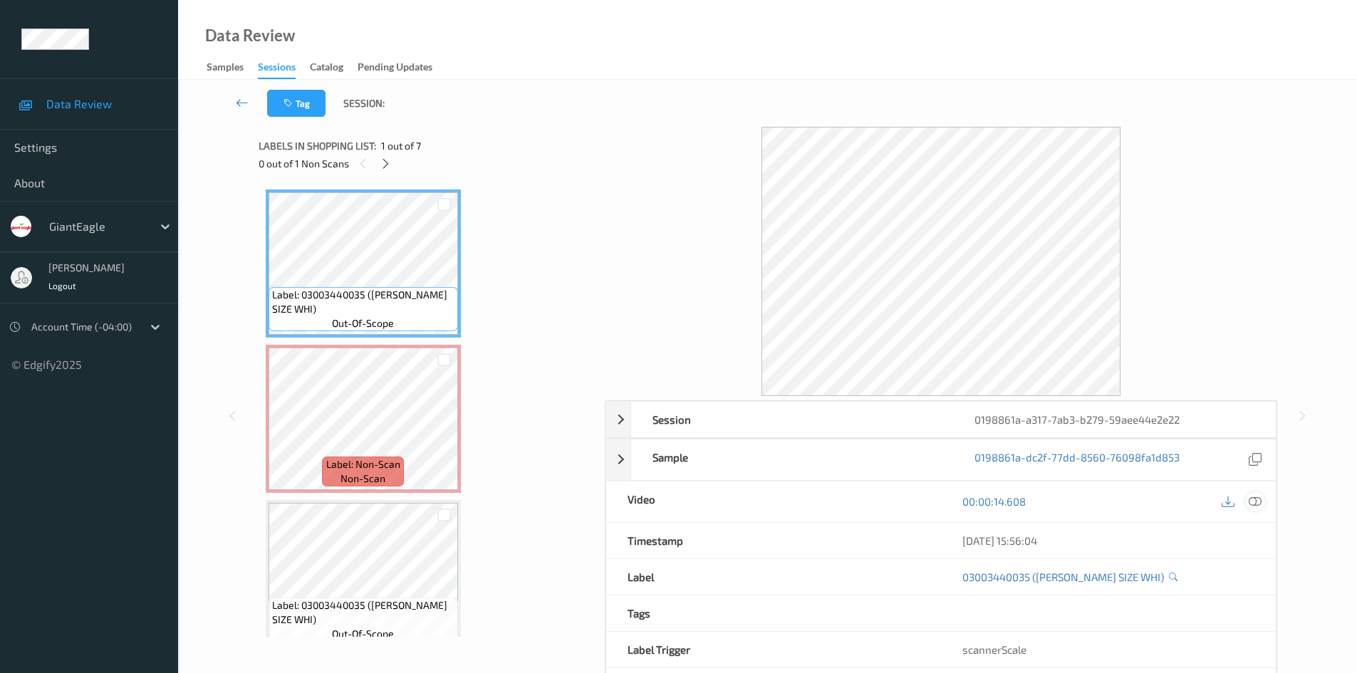
click at [1258, 504] on icon at bounding box center [1254, 501] width 13 height 13
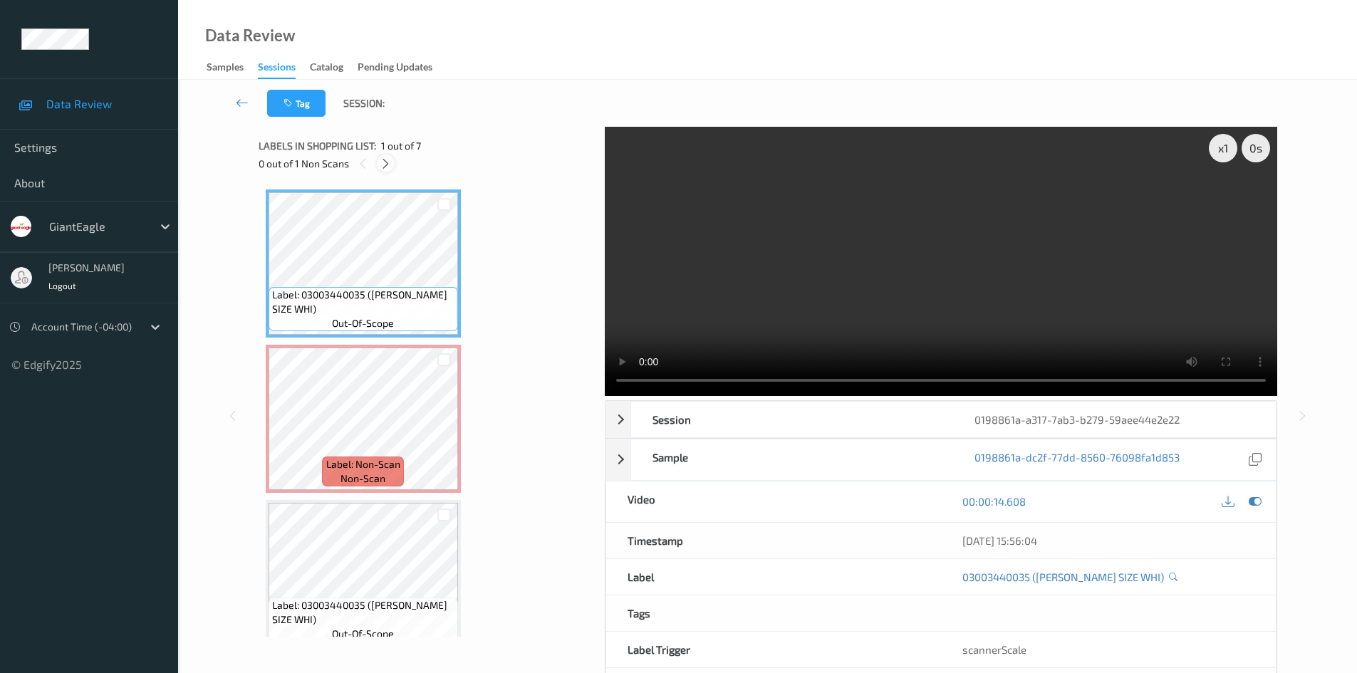
click at [387, 164] on icon at bounding box center [386, 163] width 12 height 13
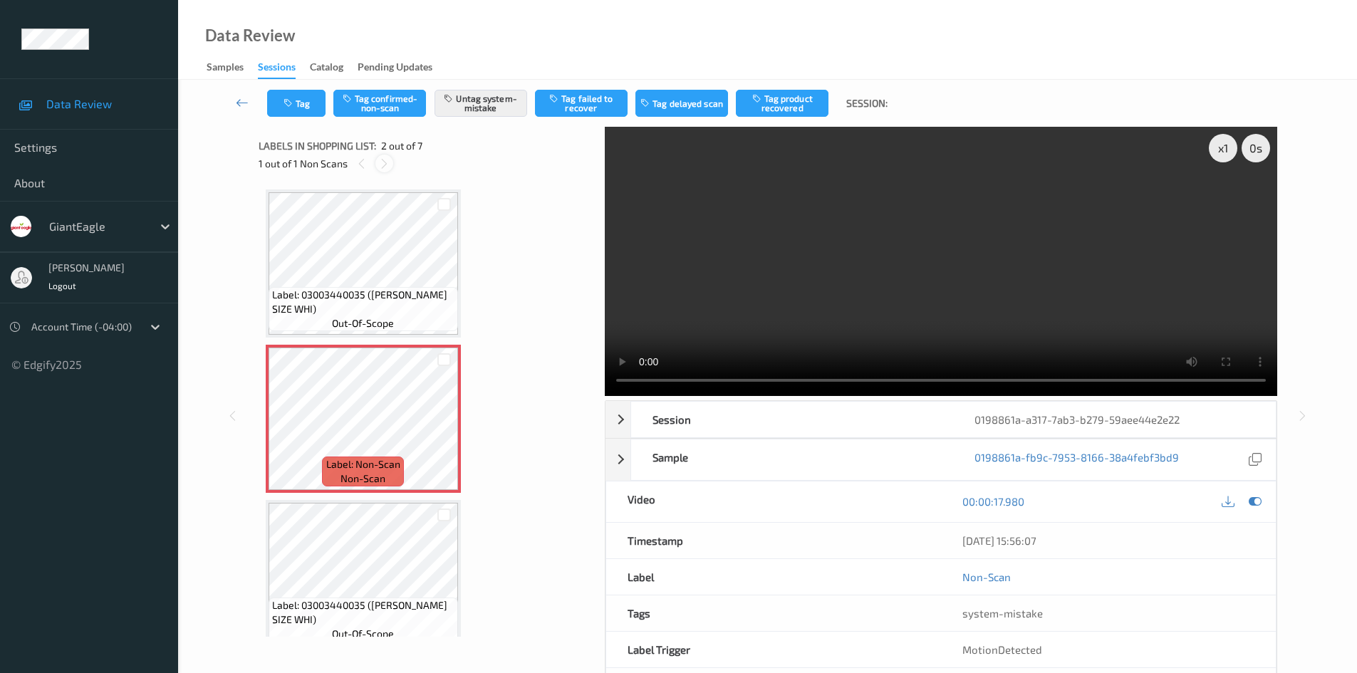
scroll to position [7, 0]
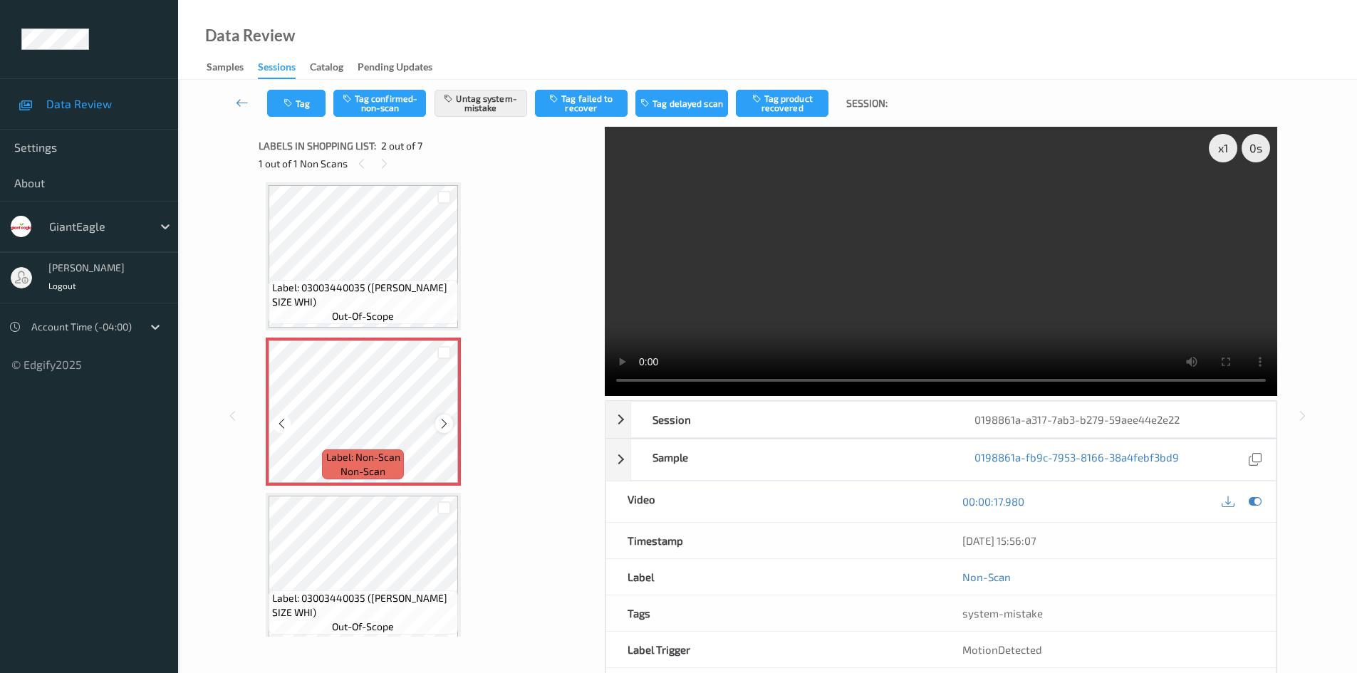
click at [449, 425] on icon at bounding box center [444, 423] width 12 height 13
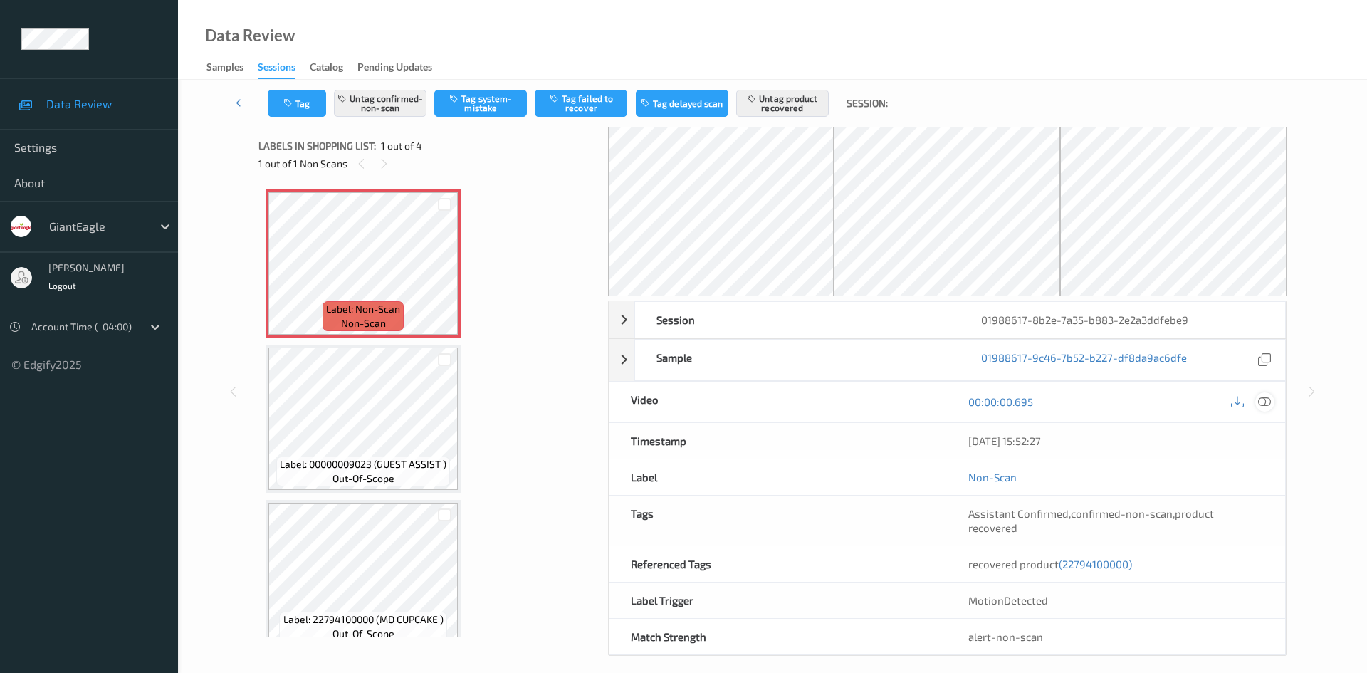
click at [1267, 408] on icon at bounding box center [1264, 401] width 13 height 13
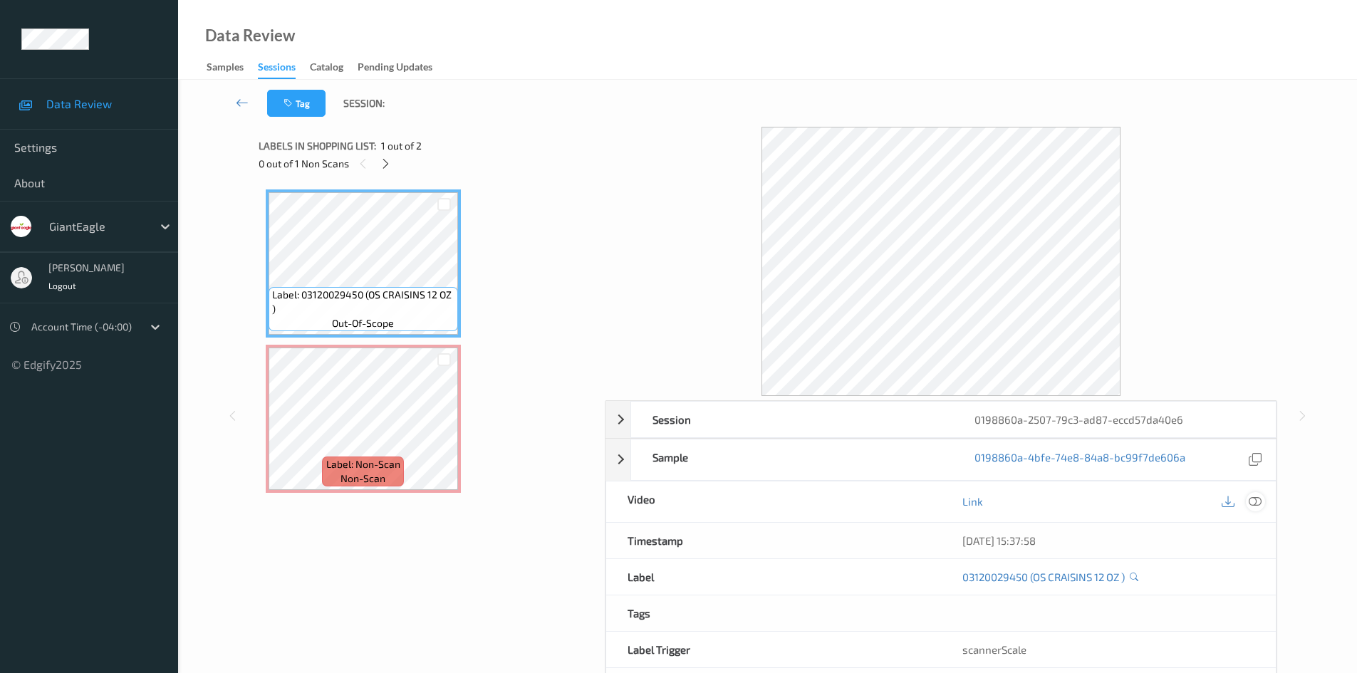
click at [1254, 504] on icon at bounding box center [1254, 501] width 13 height 13
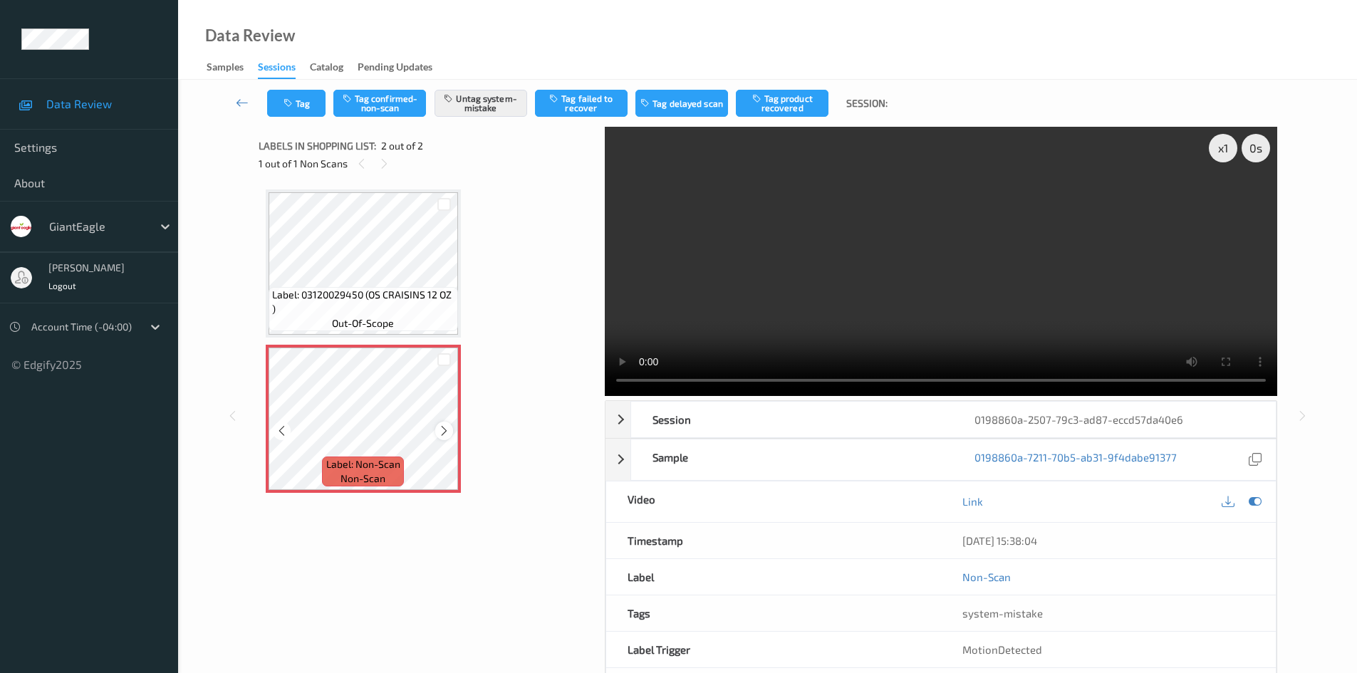
click at [442, 426] on icon at bounding box center [444, 430] width 12 height 13
click at [310, 113] on button "Tag" at bounding box center [296, 103] width 58 height 27
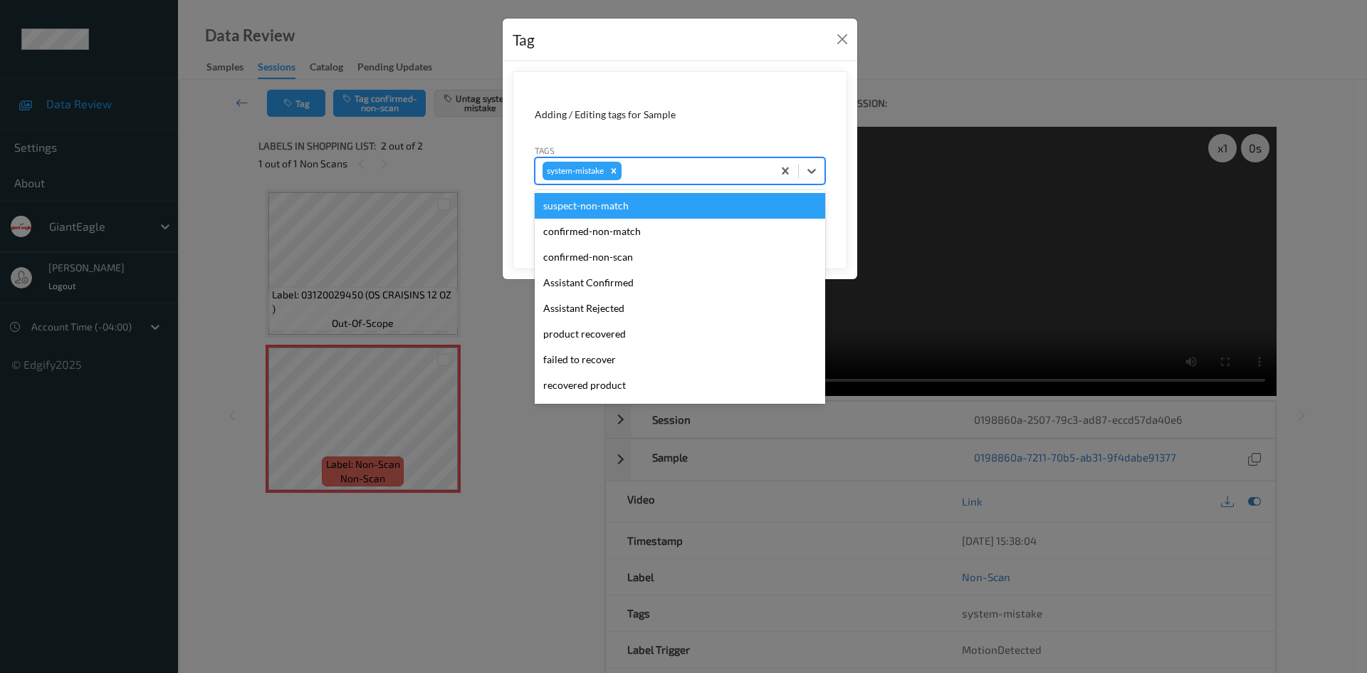
click at [682, 166] on div at bounding box center [695, 170] width 141 height 17
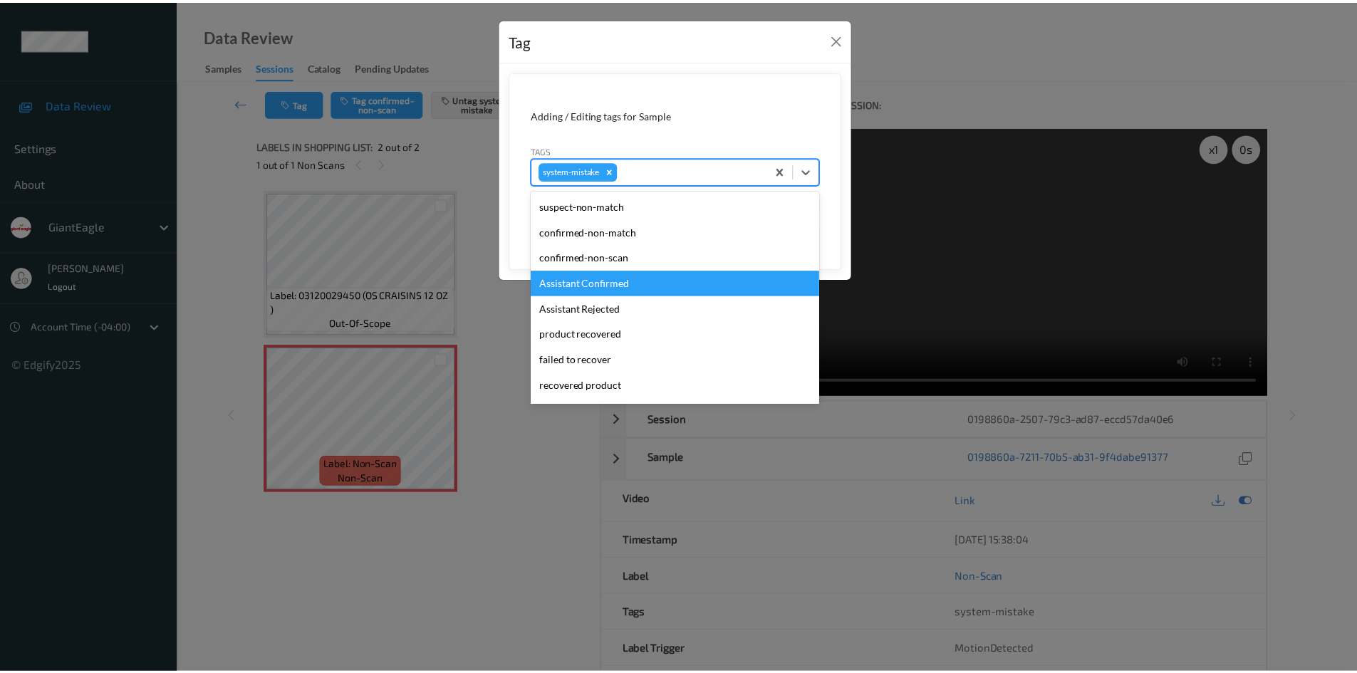
scroll to position [125, 0]
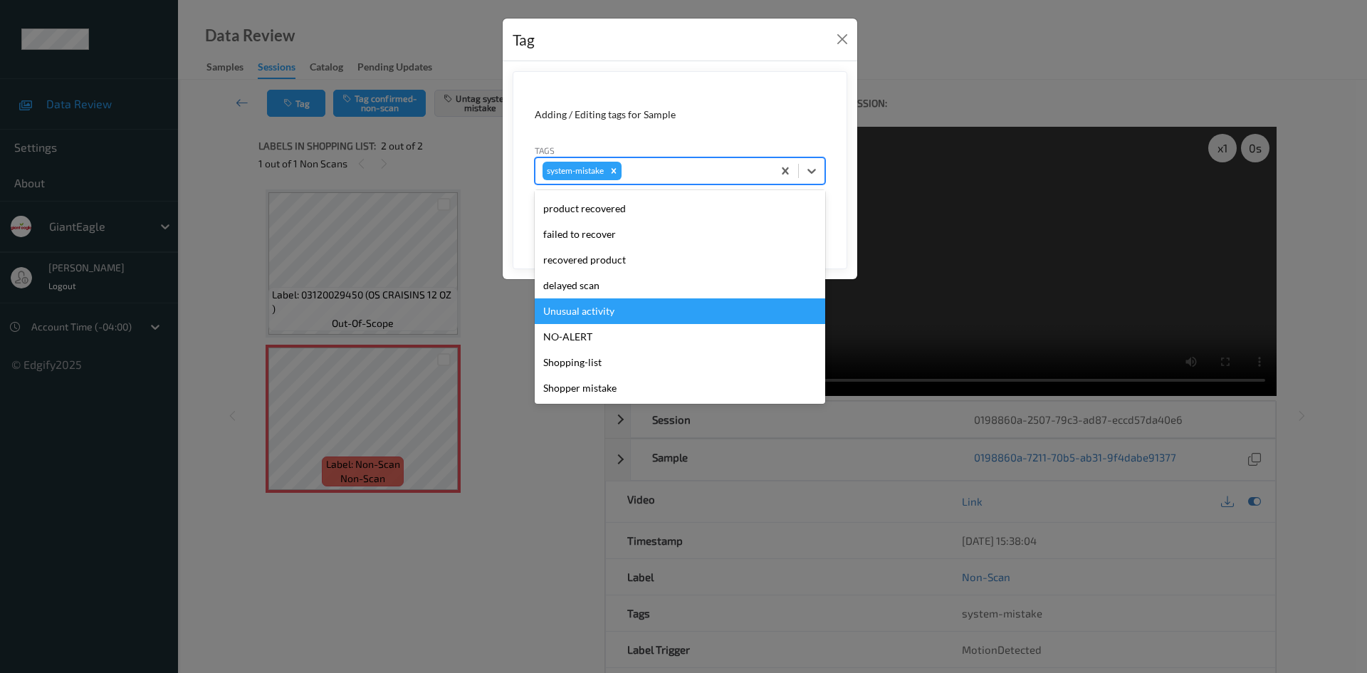
click at [614, 304] on div "Unusual activity" at bounding box center [680, 311] width 291 height 26
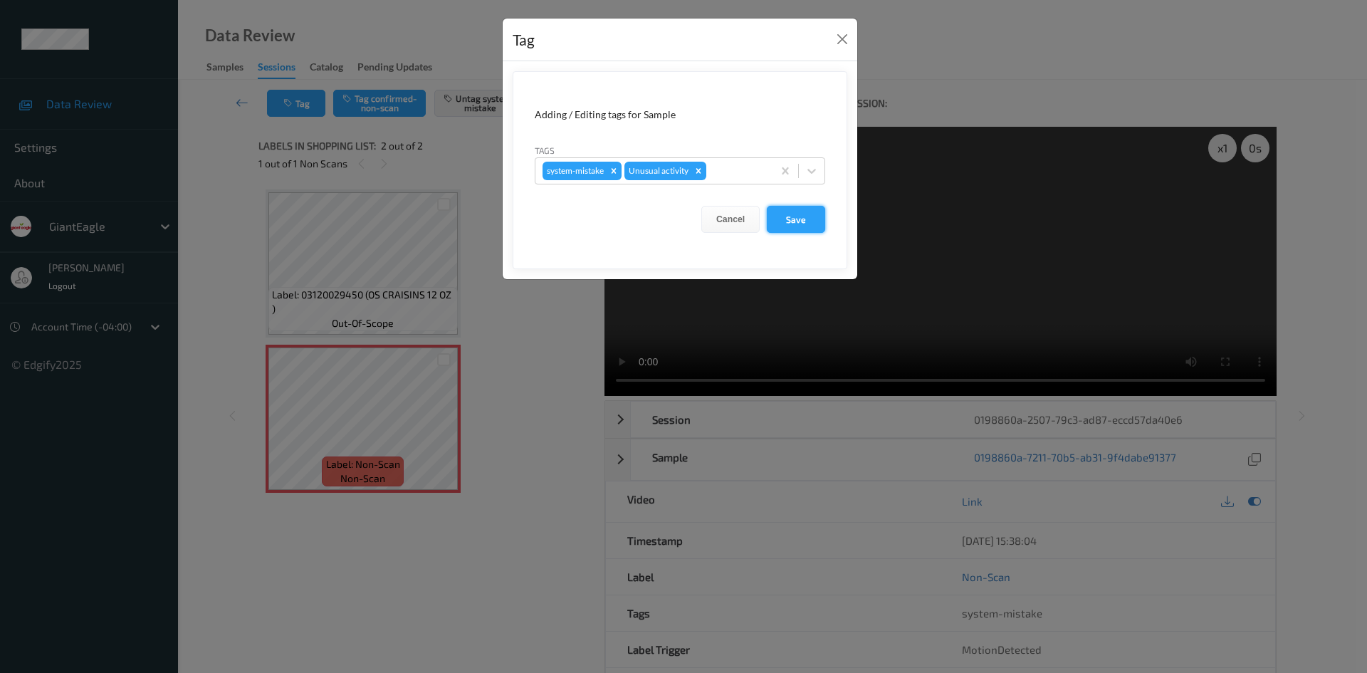
click at [803, 223] on button "Save" at bounding box center [796, 219] width 58 height 27
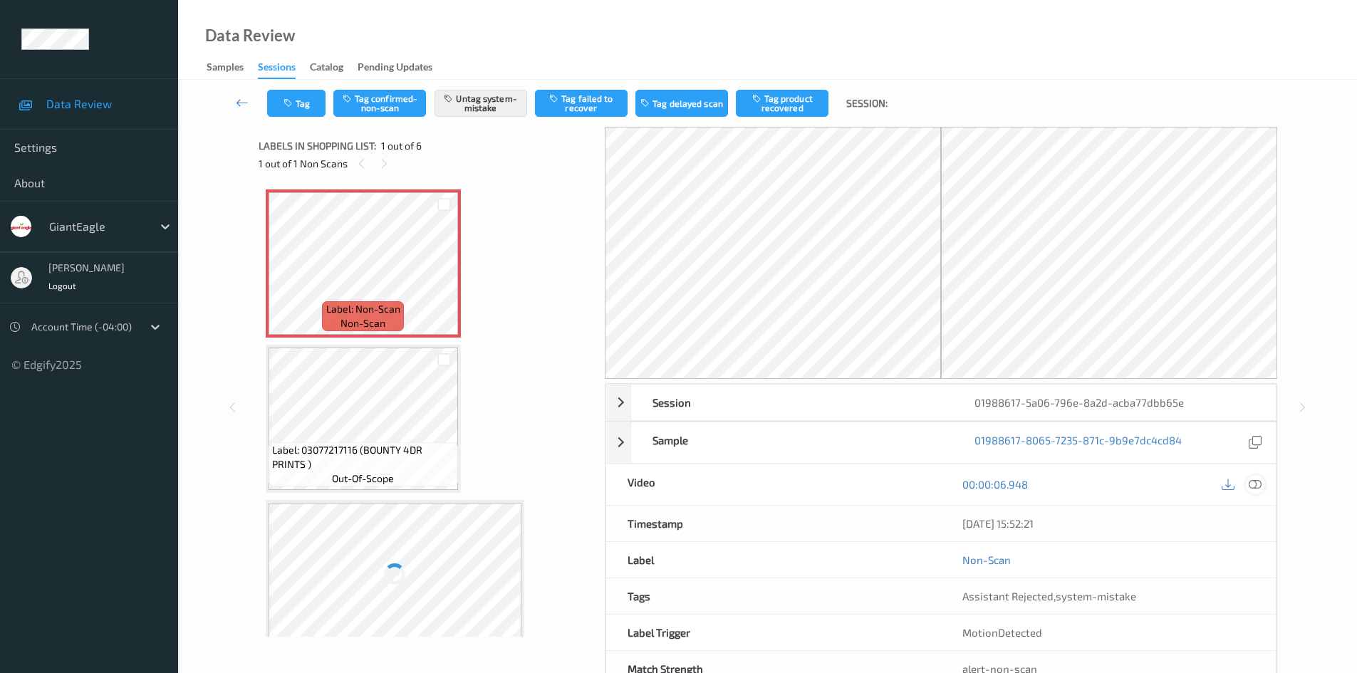
click at [1251, 489] on icon at bounding box center [1254, 484] width 13 height 13
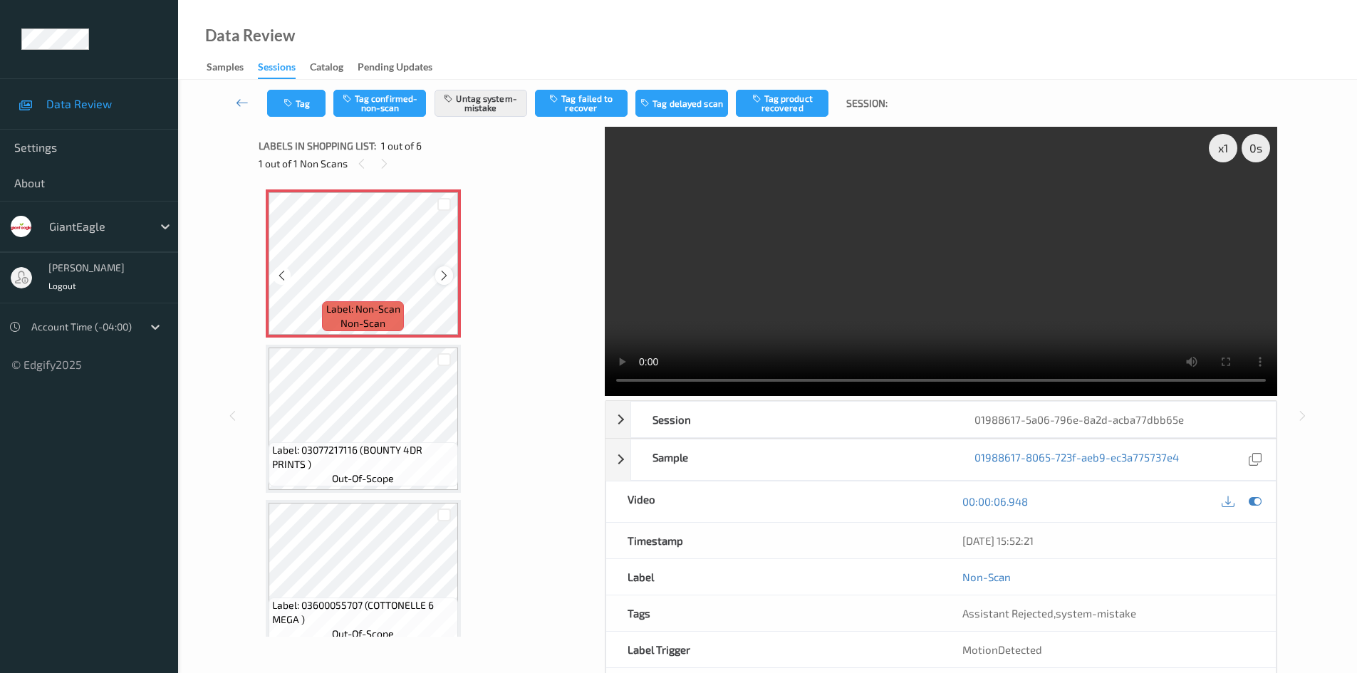
click at [452, 275] on div at bounding box center [444, 275] width 18 height 18
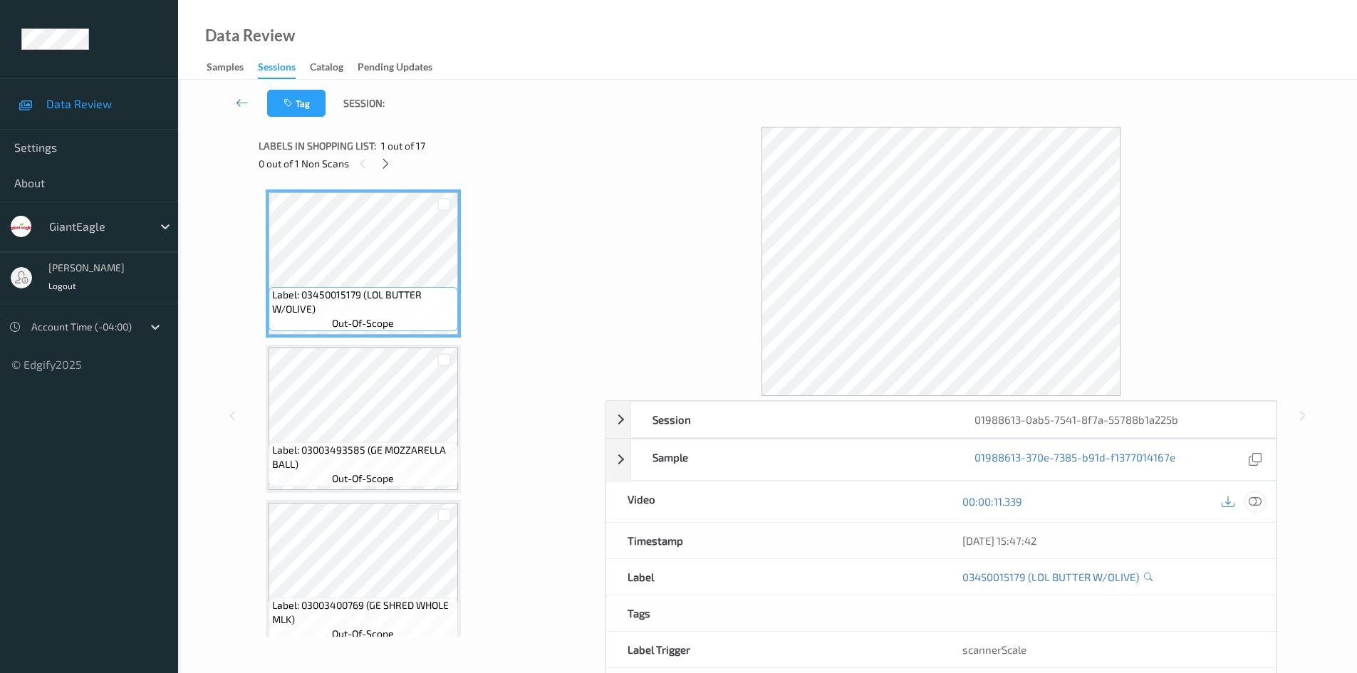
click at [1263, 504] on div at bounding box center [1255, 501] width 19 height 19
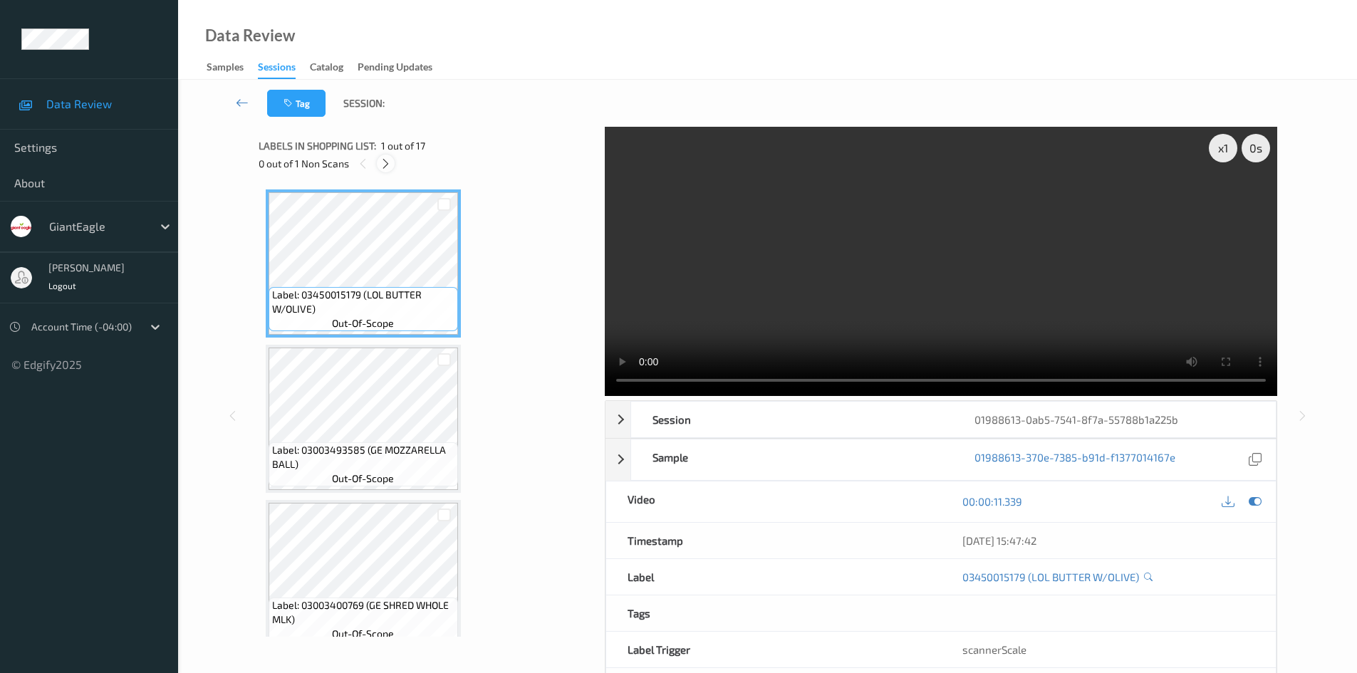
click at [385, 160] on icon at bounding box center [386, 163] width 12 height 13
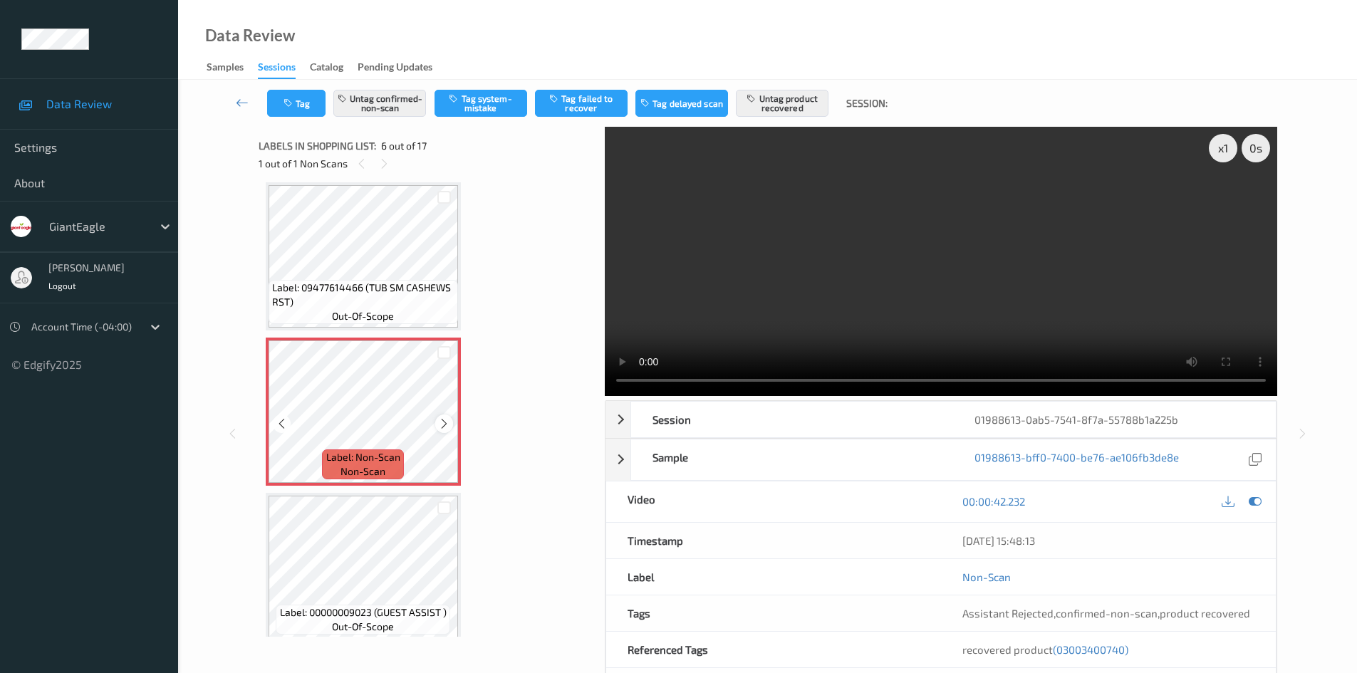
click at [447, 427] on icon at bounding box center [444, 423] width 12 height 13
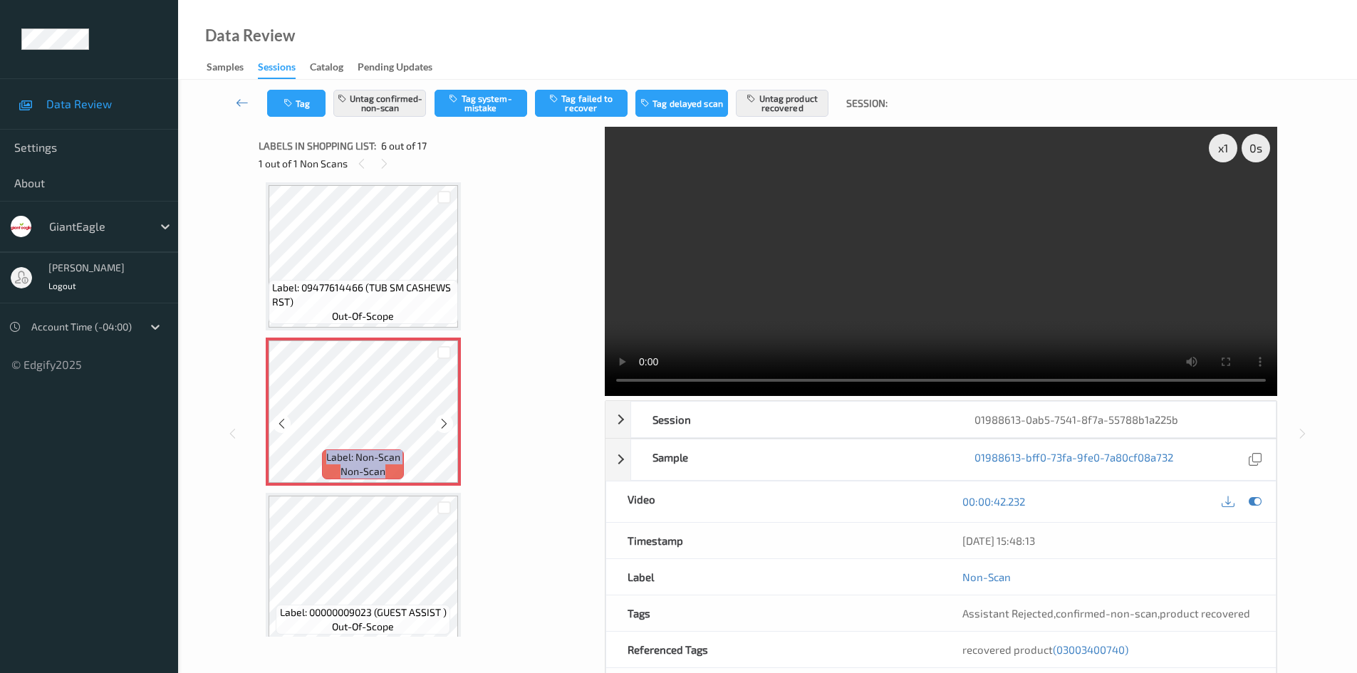
click at [447, 427] on icon at bounding box center [444, 423] width 12 height 13
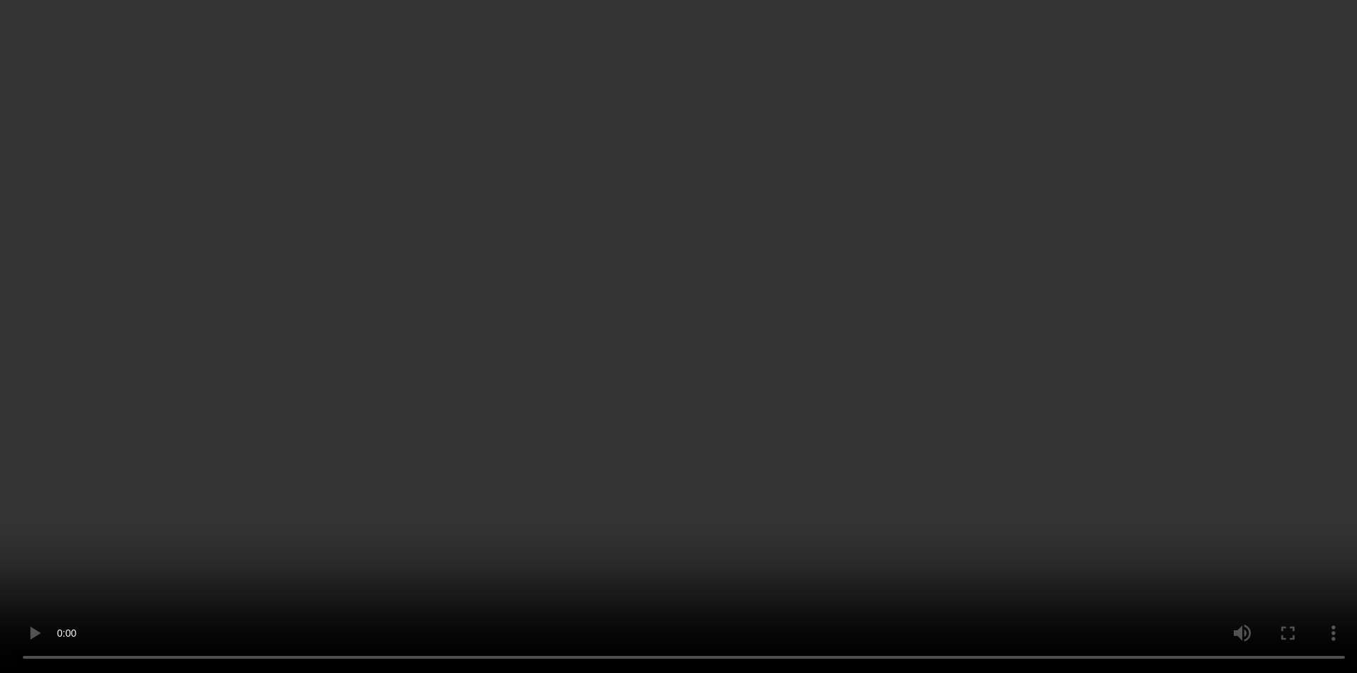
scroll to position [842, 0]
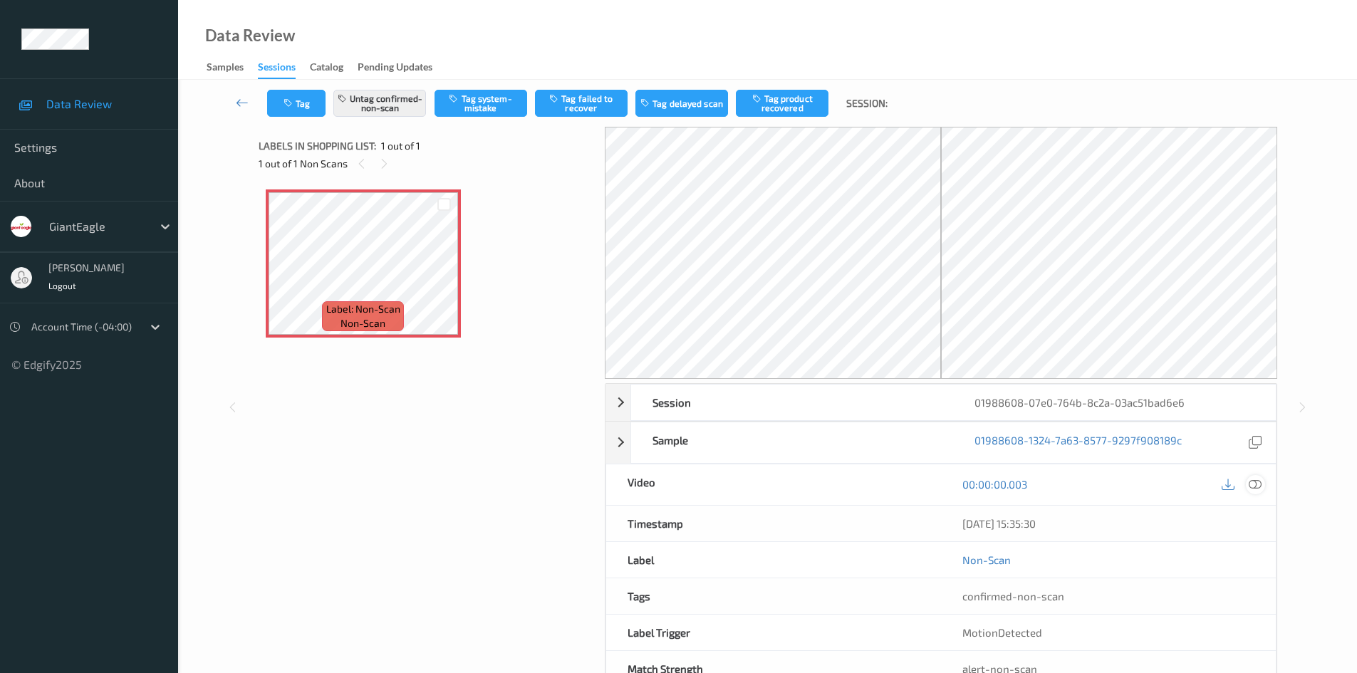
click at [1250, 484] on icon at bounding box center [1254, 484] width 13 height 13
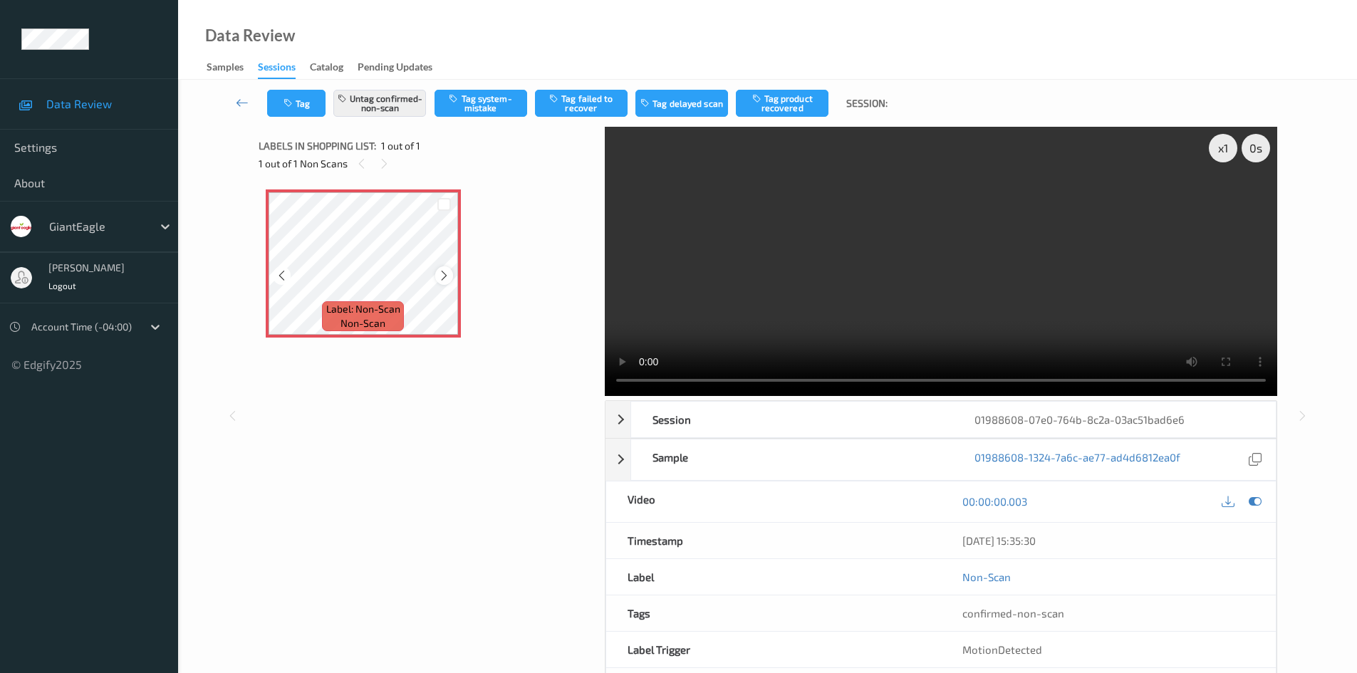
click at [438, 271] on icon at bounding box center [444, 275] width 12 height 13
click at [440, 269] on div at bounding box center [444, 275] width 18 height 18
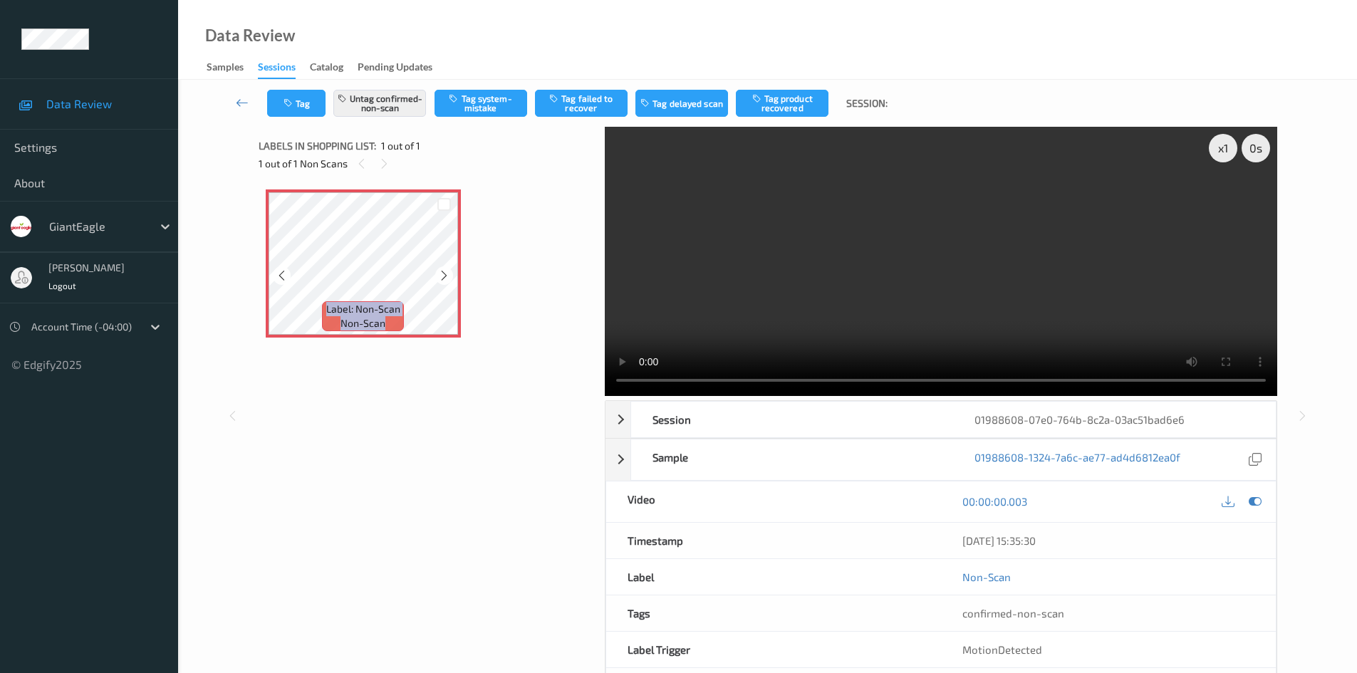
click at [440, 269] on div at bounding box center [444, 275] width 18 height 18
click at [397, 110] on button "Untag confirmed-non-scan" at bounding box center [379, 103] width 93 height 27
click at [502, 109] on button "Tag system-mistake" at bounding box center [480, 103] width 93 height 27
click at [317, 109] on button "Tag" at bounding box center [296, 103] width 58 height 27
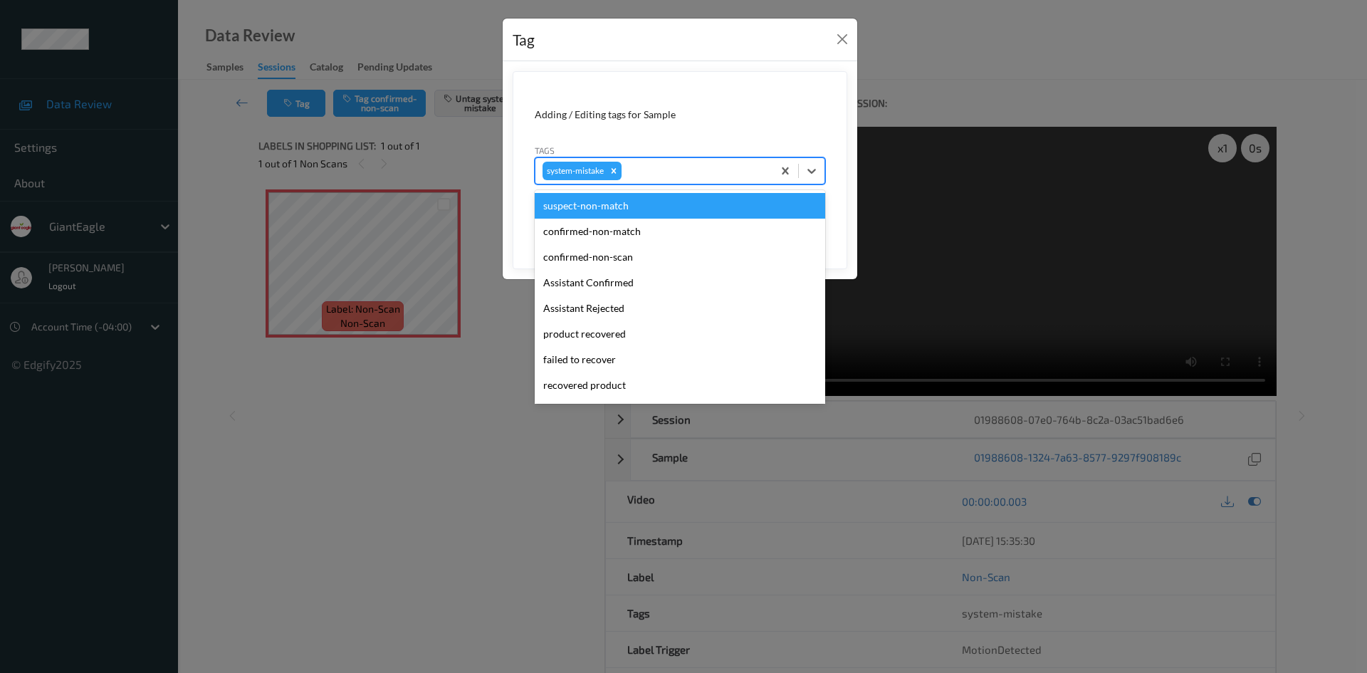
click at [653, 174] on div at bounding box center [695, 170] width 141 height 17
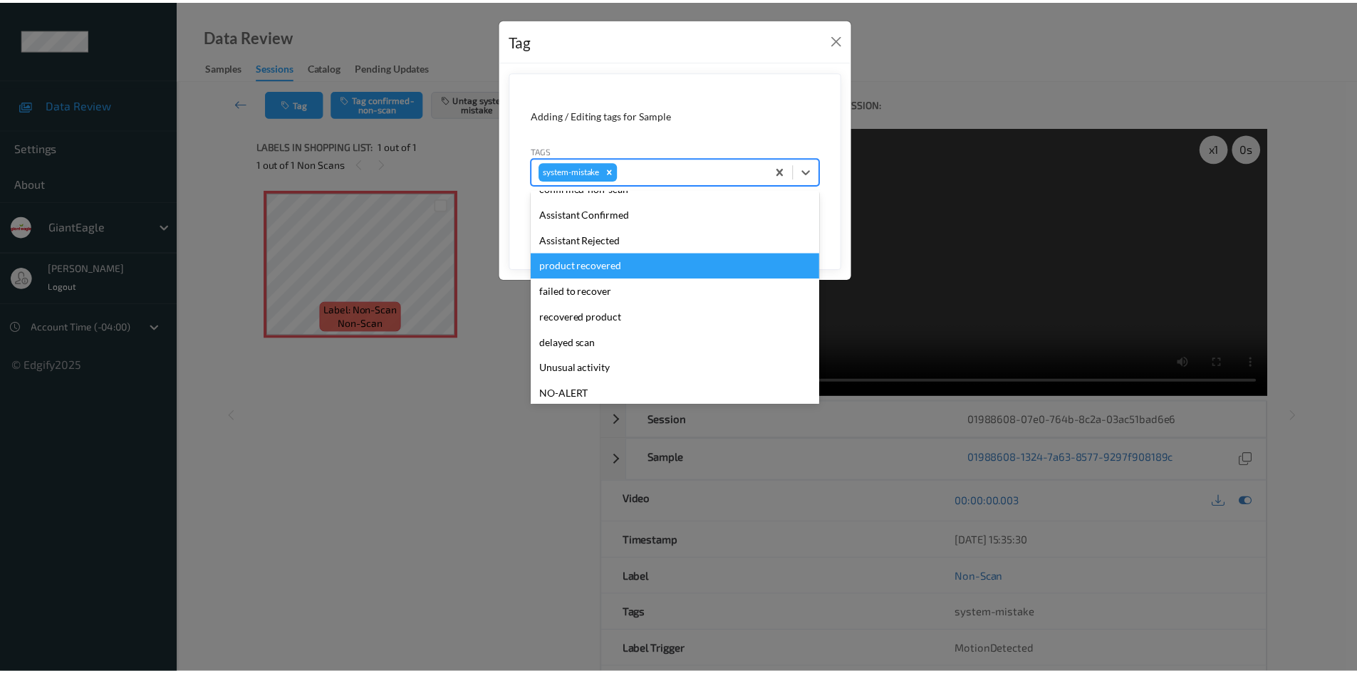
scroll to position [125, 0]
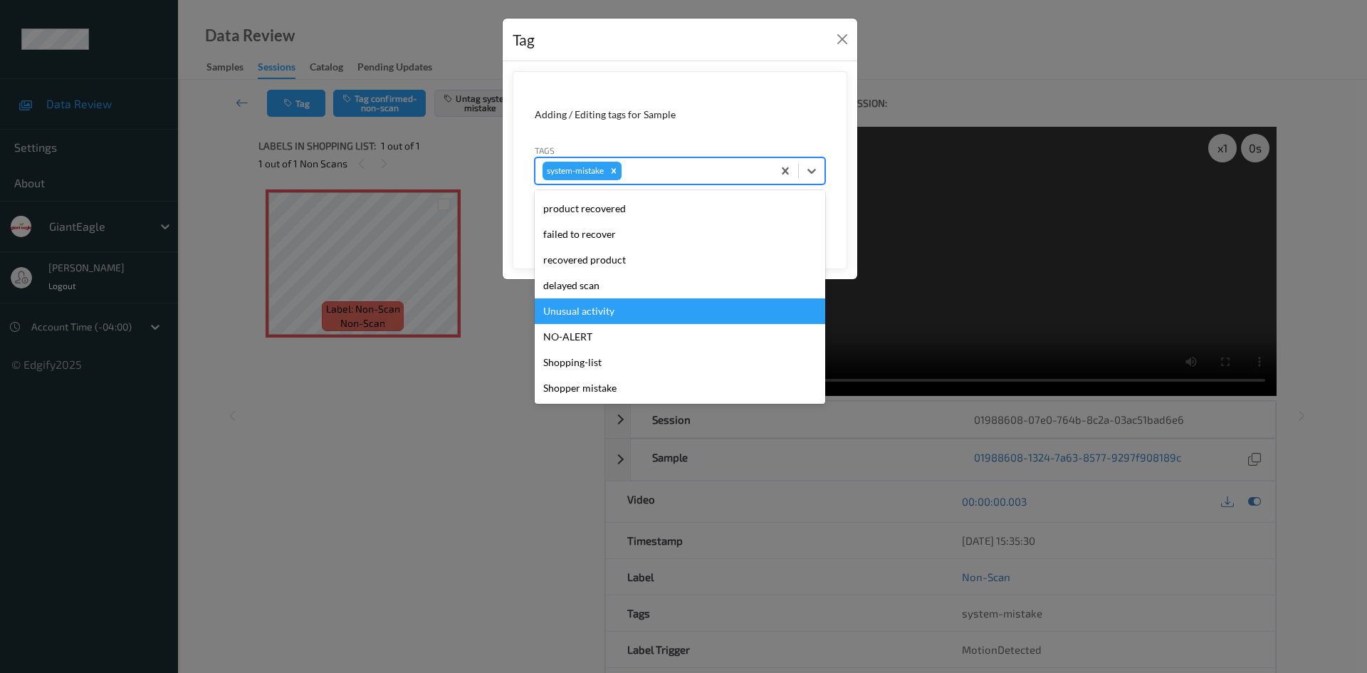
click at [614, 323] on div "Unusual activity" at bounding box center [680, 311] width 291 height 26
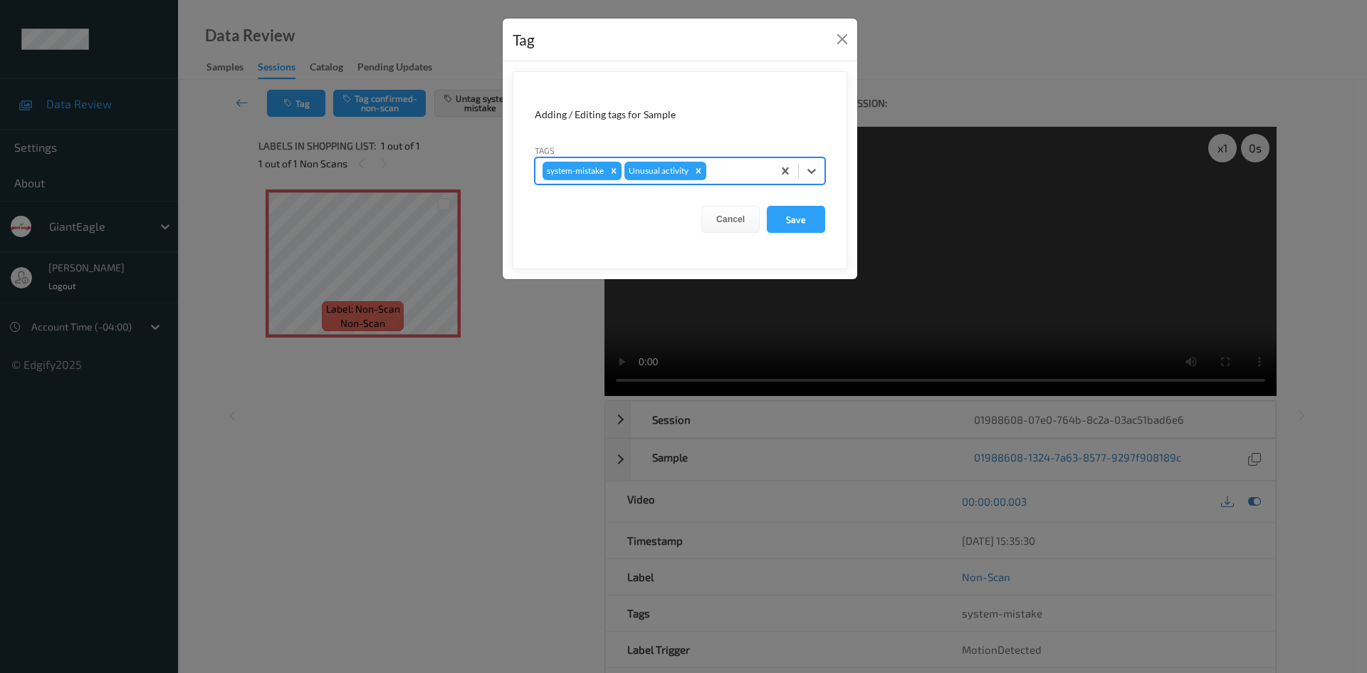
click at [815, 204] on form "Adding / Editing tags for Sample Tags option Unusual activity, selected. Select…" at bounding box center [680, 170] width 335 height 198
click at [806, 226] on button "Save" at bounding box center [796, 219] width 58 height 27
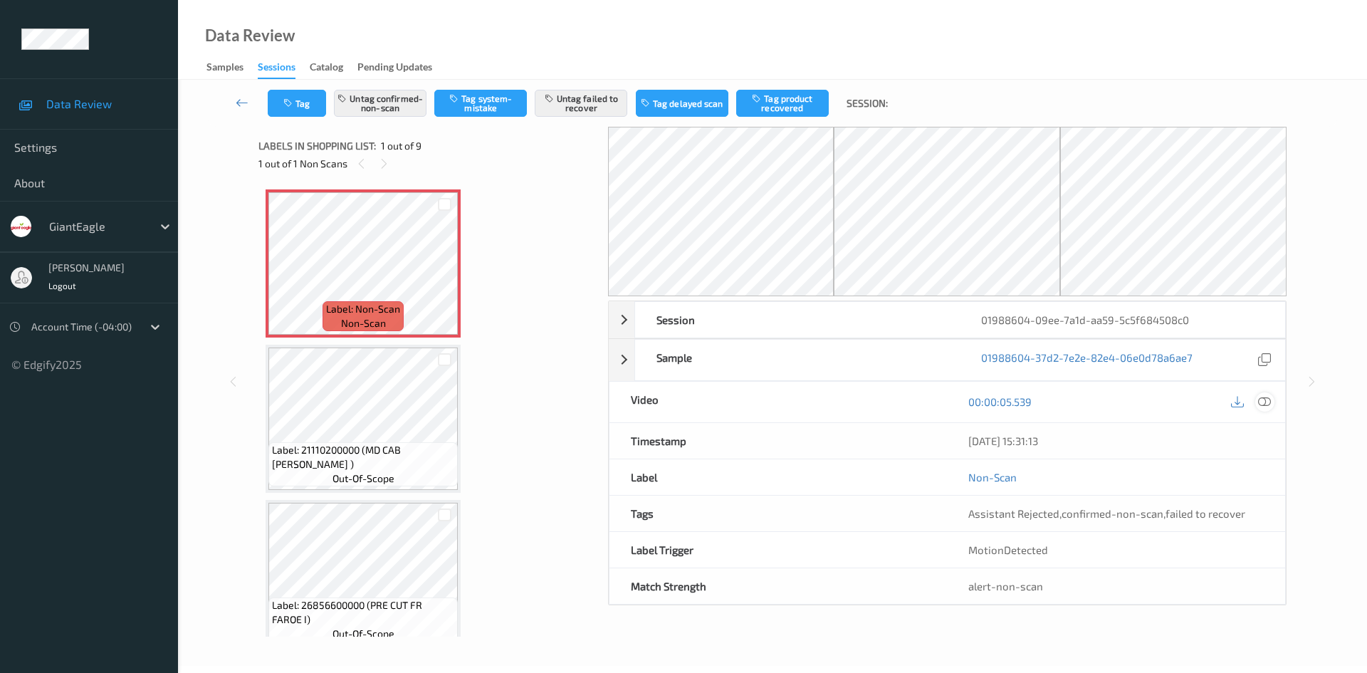
click at [1265, 400] on icon at bounding box center [1264, 401] width 13 height 13
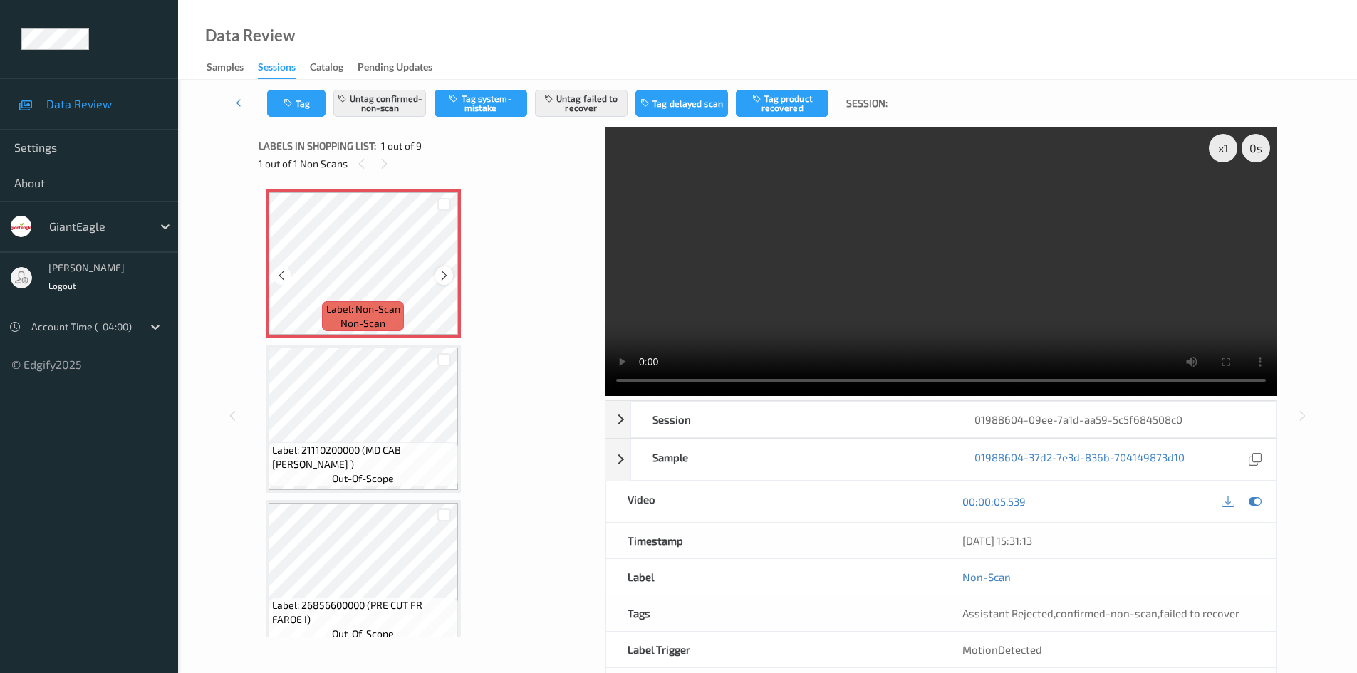
click at [442, 273] on icon at bounding box center [444, 275] width 12 height 13
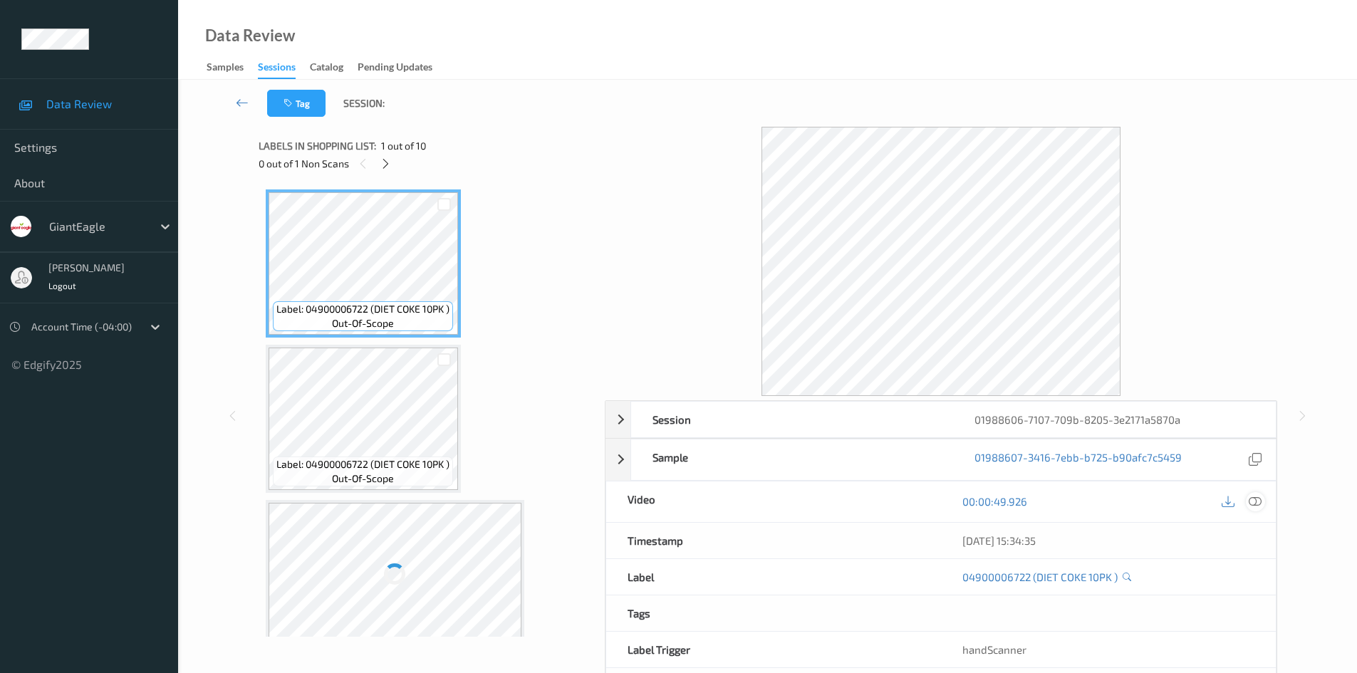
click at [1262, 504] on div at bounding box center [1255, 501] width 19 height 19
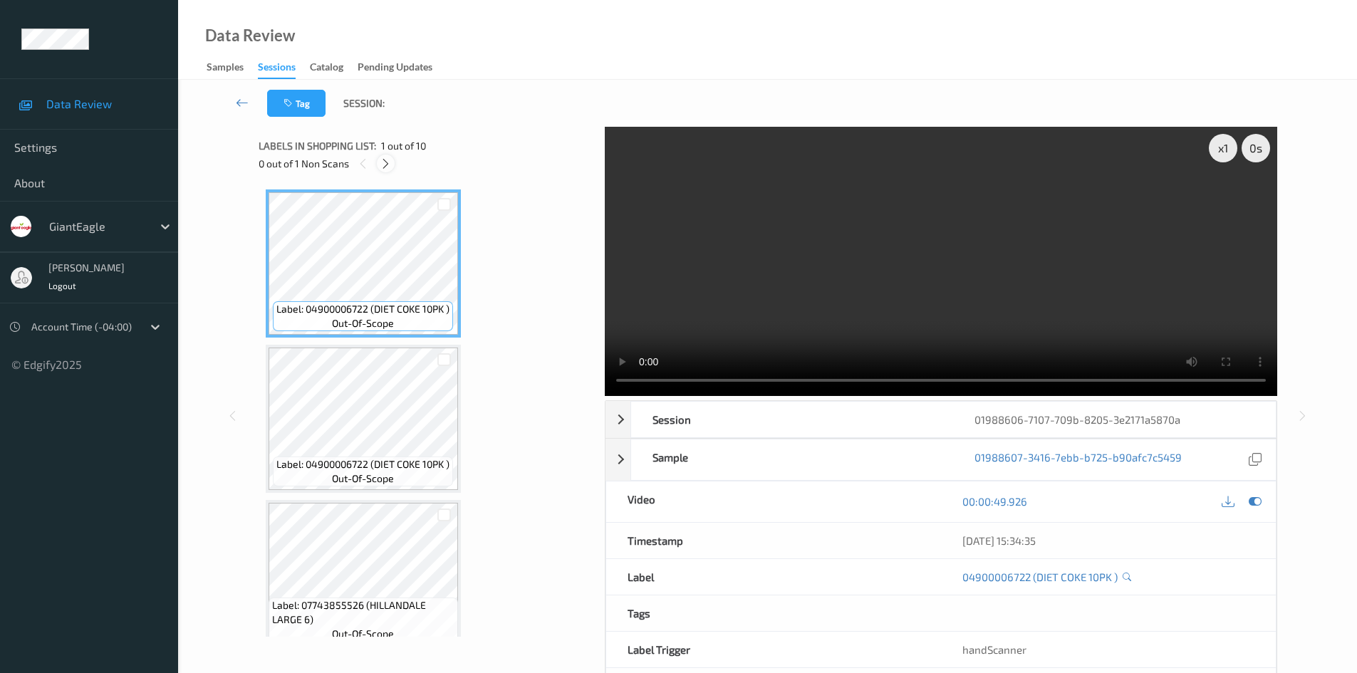
click at [385, 164] on icon at bounding box center [386, 163] width 12 height 13
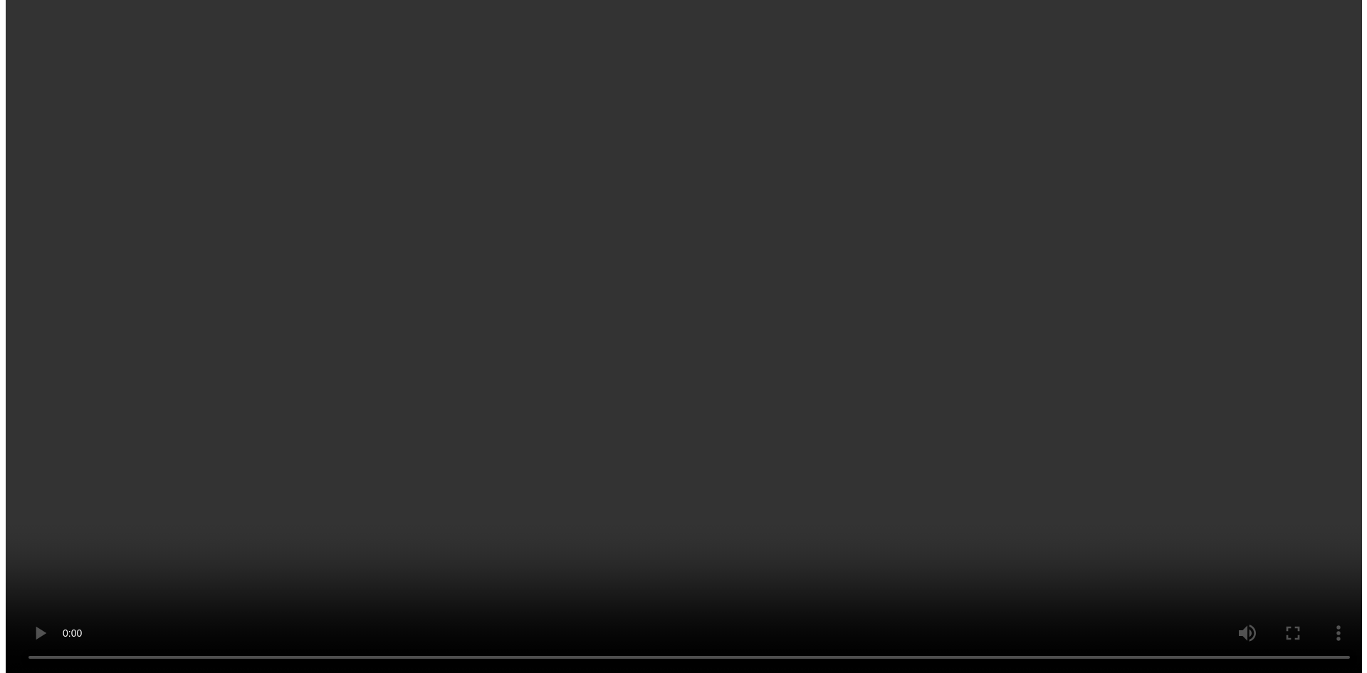
scroll to position [1105, 0]
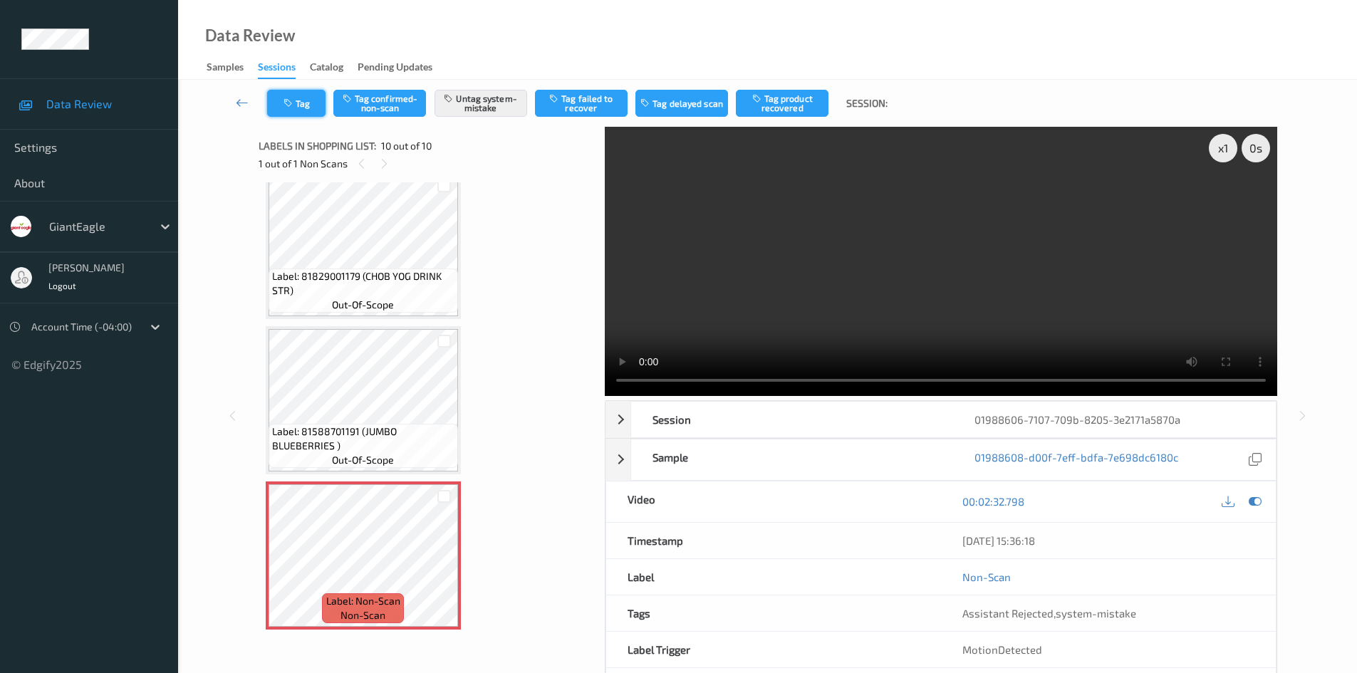
click at [300, 110] on button "Tag" at bounding box center [296, 103] width 58 height 27
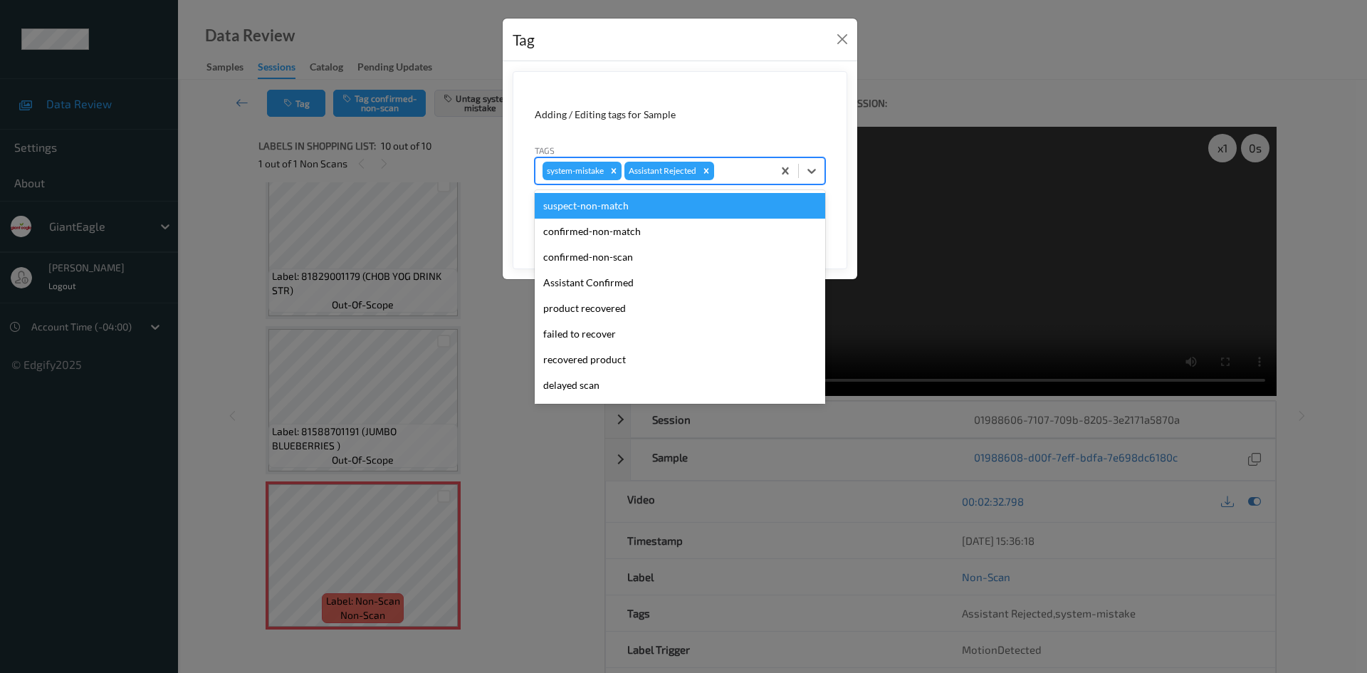
click at [740, 175] on div at bounding box center [741, 170] width 48 height 17
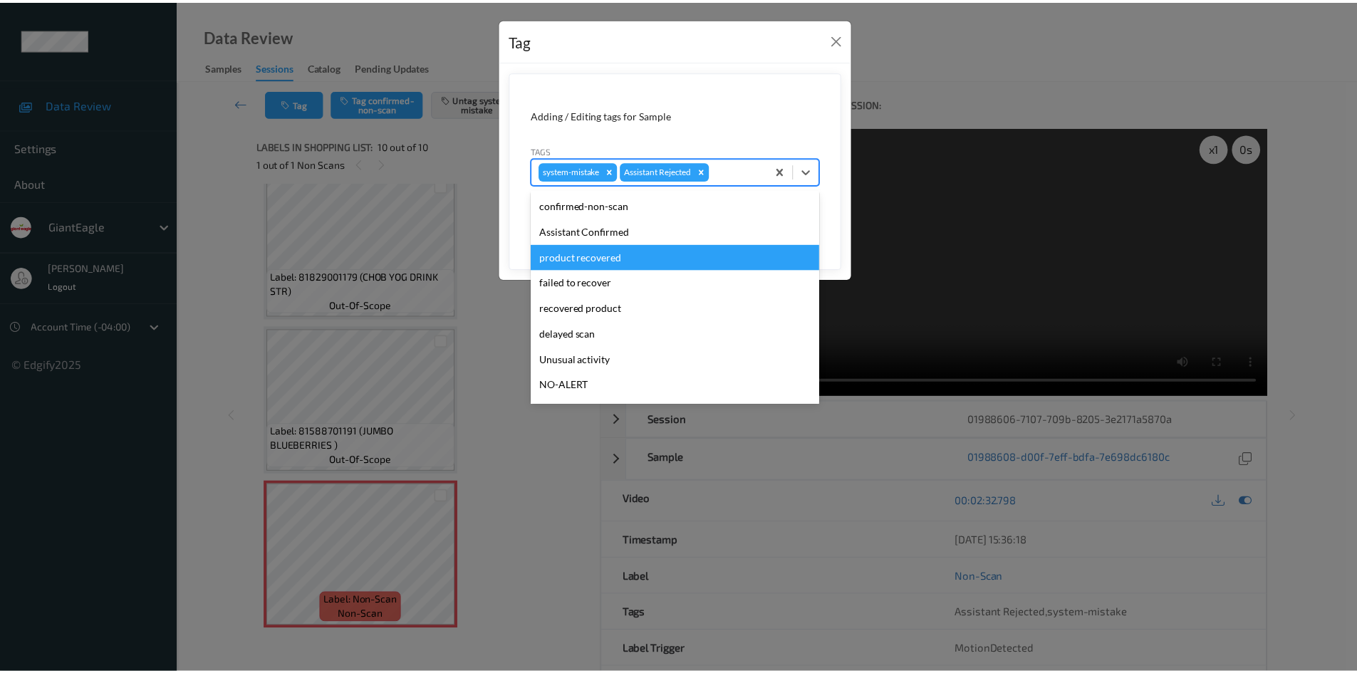
scroll to position [100, 0]
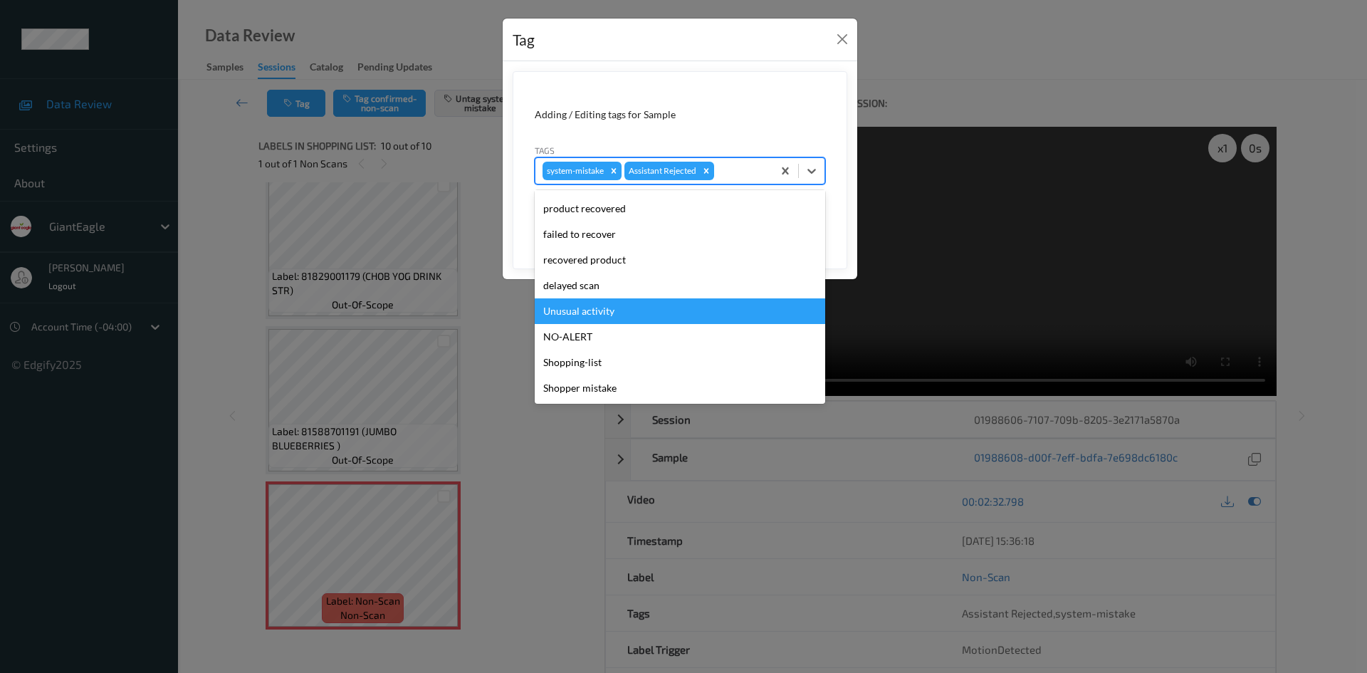
click at [669, 301] on div "Unusual activity" at bounding box center [680, 311] width 291 height 26
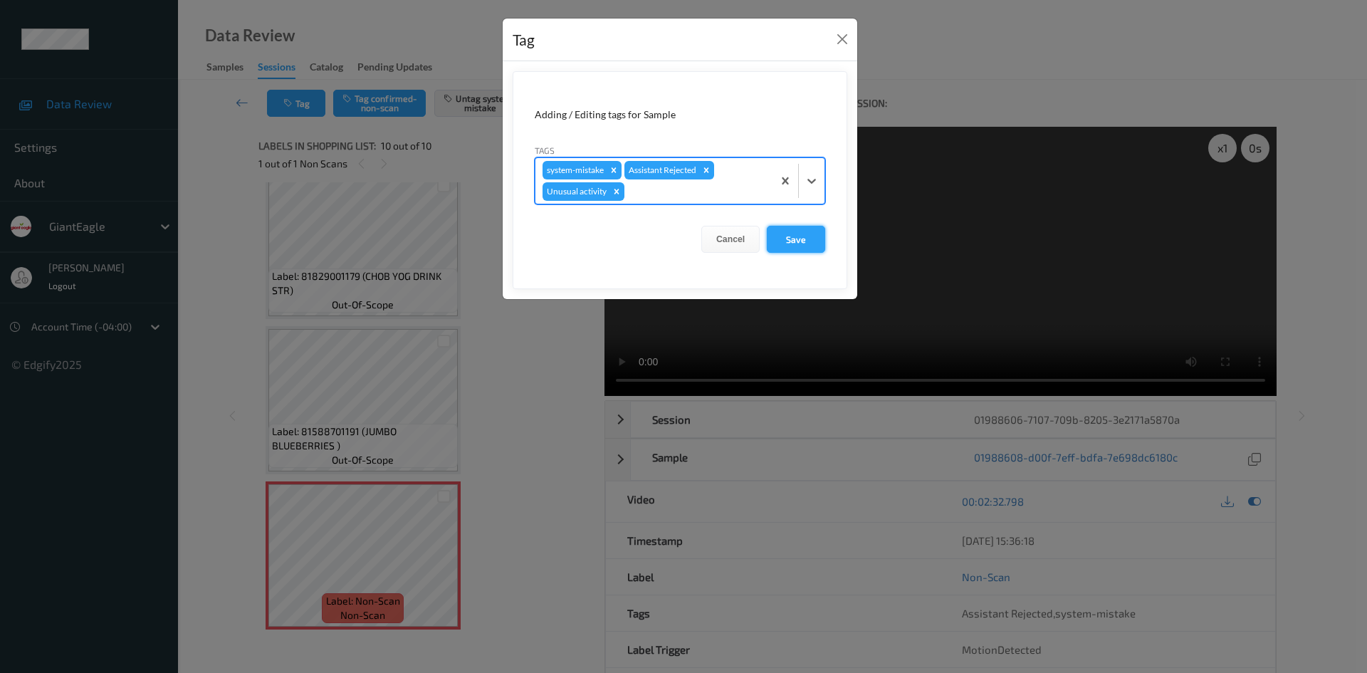
click at [809, 250] on button "Save" at bounding box center [796, 239] width 58 height 27
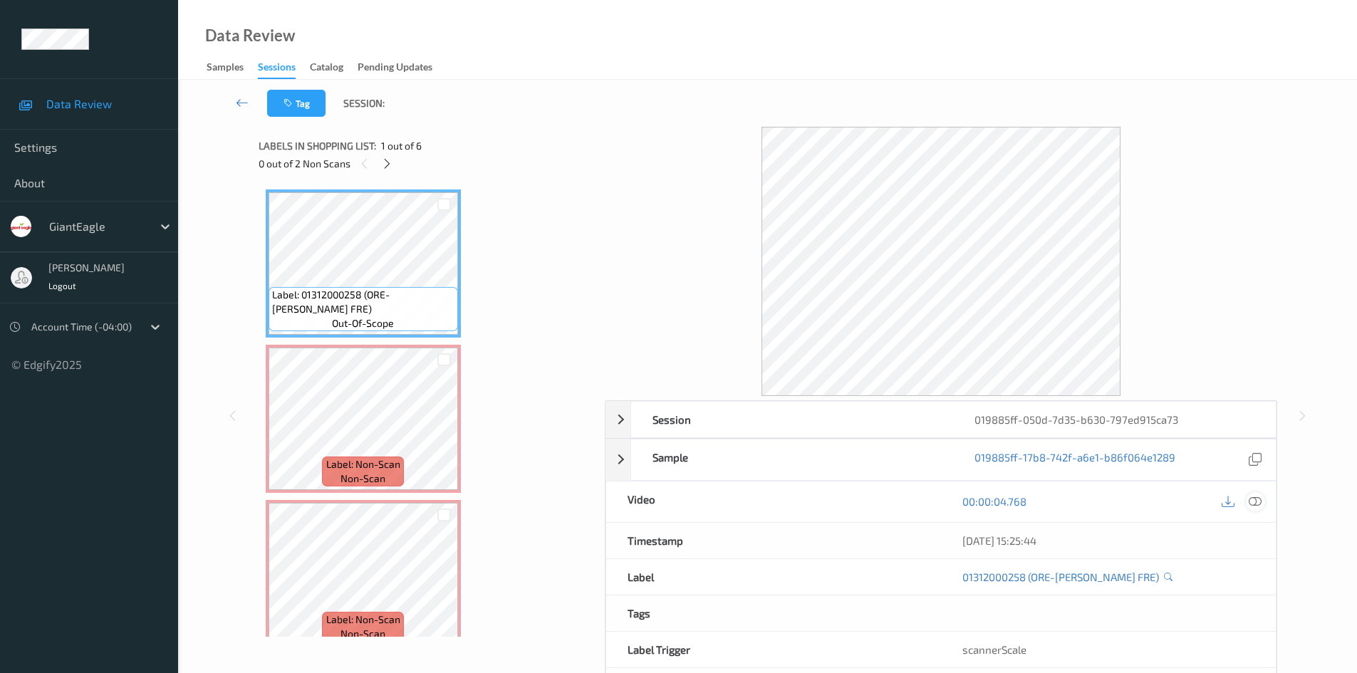
click at [1251, 500] on icon at bounding box center [1254, 501] width 13 height 13
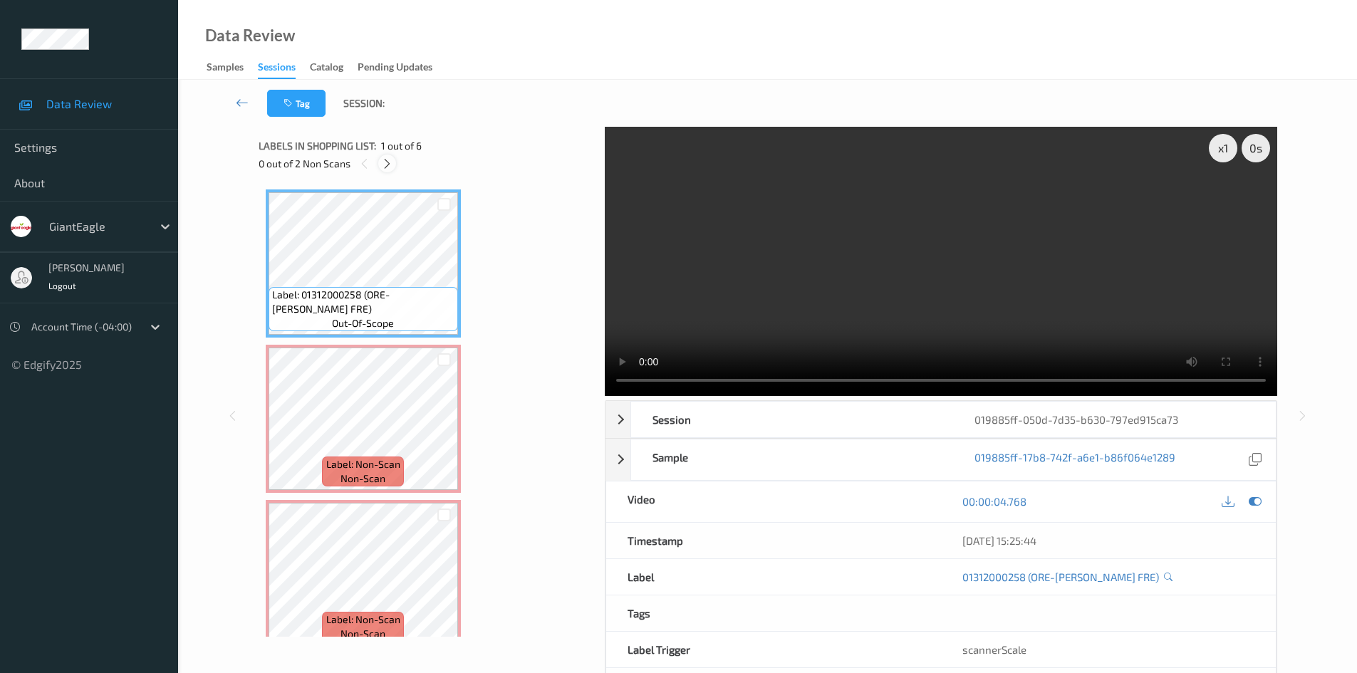
click at [385, 162] on icon at bounding box center [387, 163] width 12 height 13
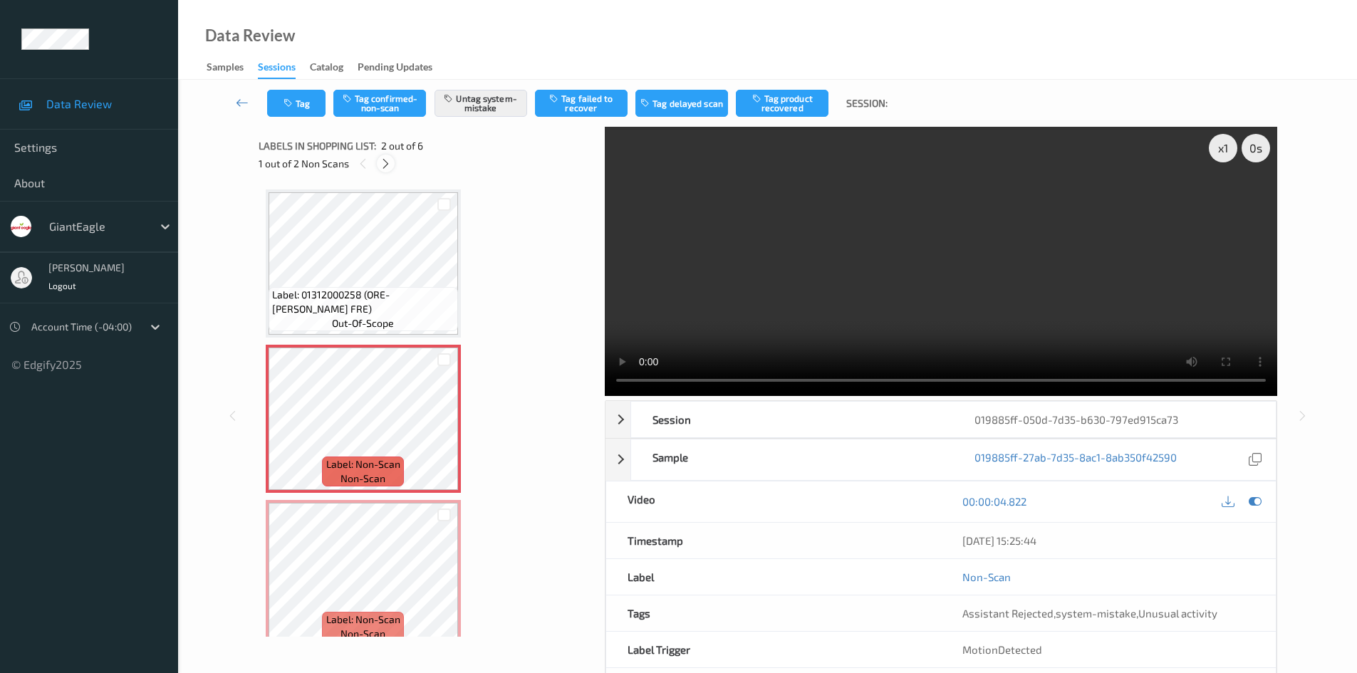
scroll to position [7, 0]
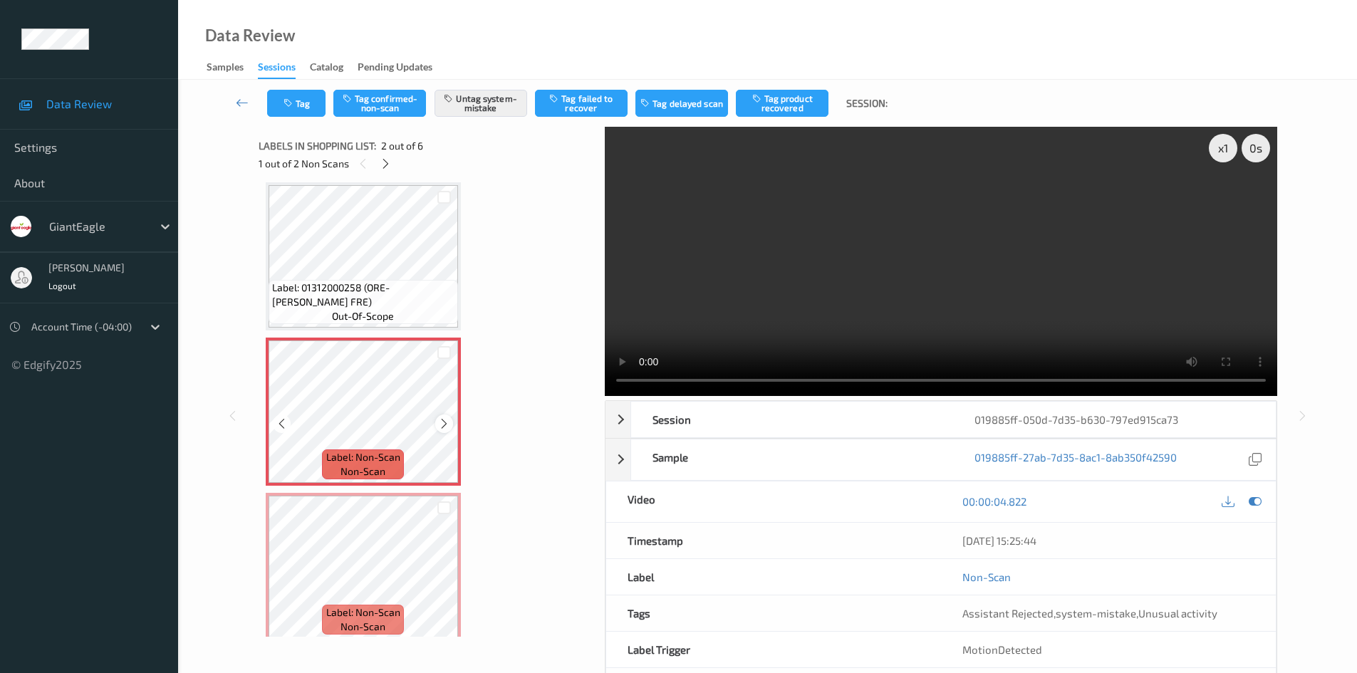
click at [438, 421] on icon at bounding box center [444, 423] width 12 height 13
click at [438, 420] on icon at bounding box center [444, 423] width 12 height 13
click at [446, 428] on icon at bounding box center [444, 423] width 12 height 13
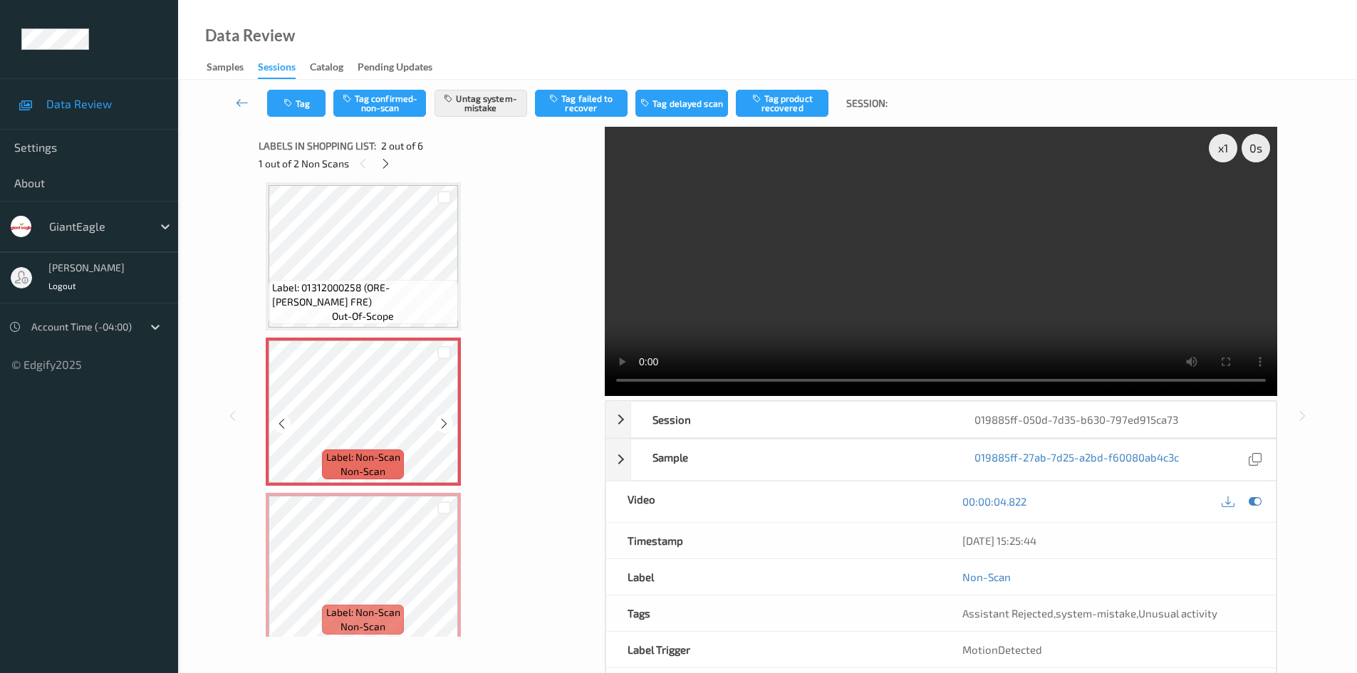
click at [446, 428] on icon at bounding box center [444, 423] width 12 height 13
click at [472, 105] on button "Untag system-mistake" at bounding box center [480, 103] width 93 height 27
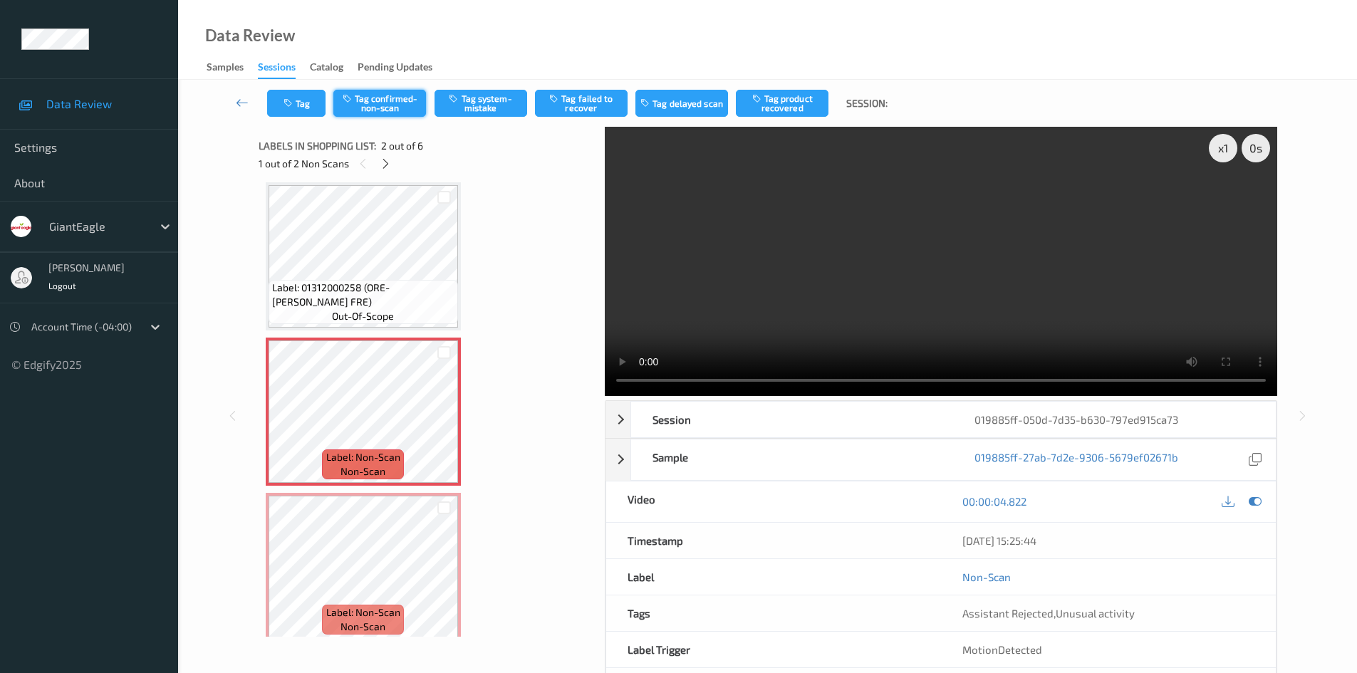
click at [402, 108] on button "Tag confirmed-non-scan" at bounding box center [379, 103] width 93 height 27
click at [777, 107] on button "Tag product recovered" at bounding box center [782, 103] width 93 height 27
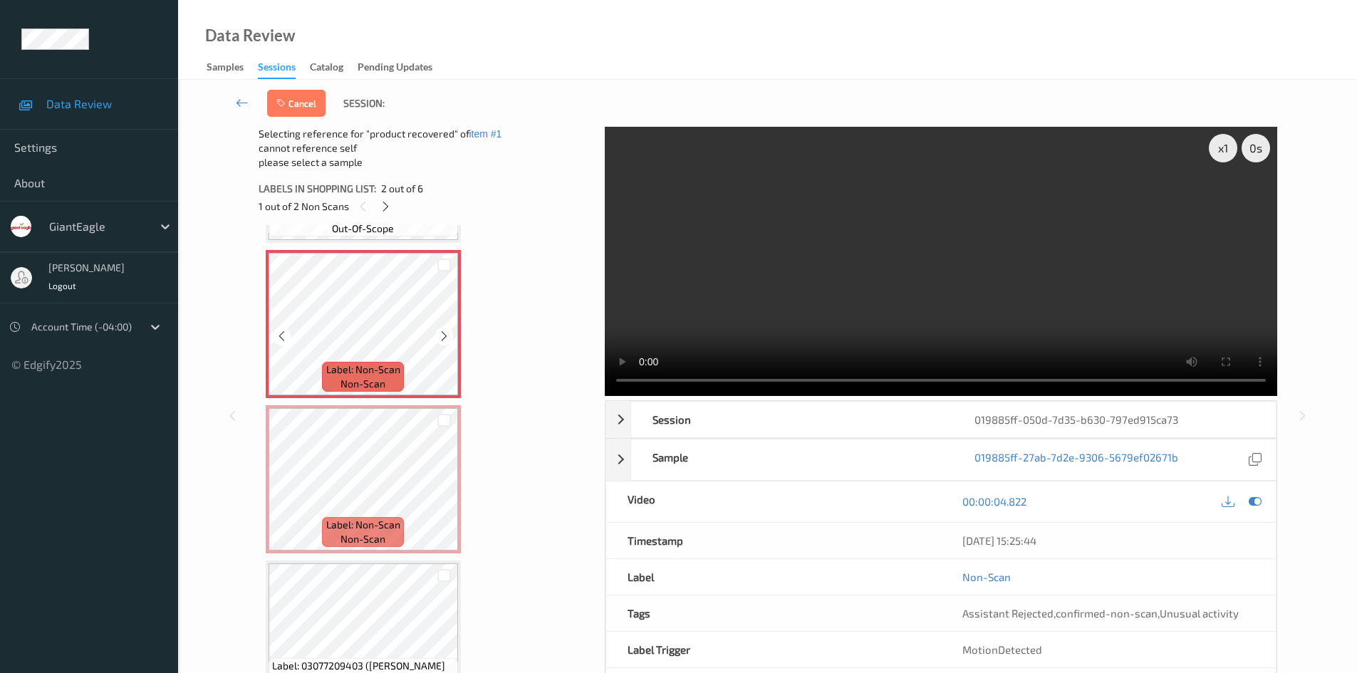
scroll to position [221, 0]
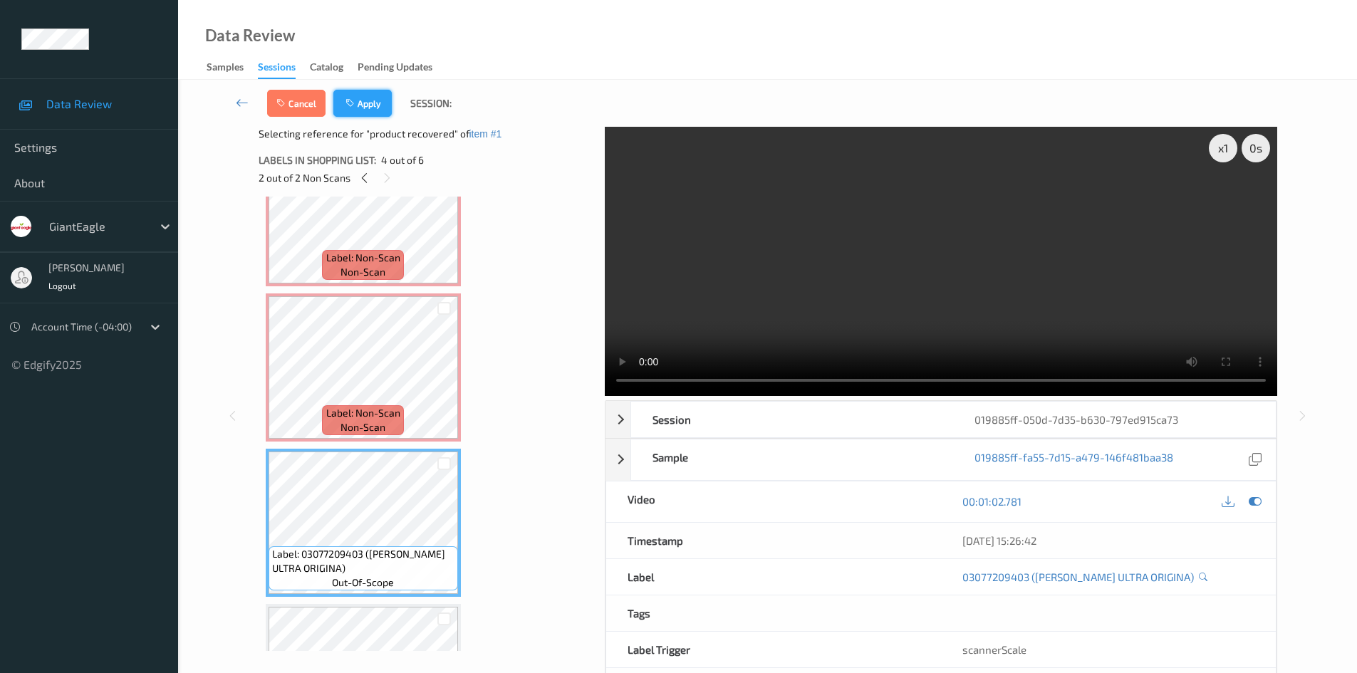
click at [380, 113] on button "Apply" at bounding box center [362, 103] width 58 height 27
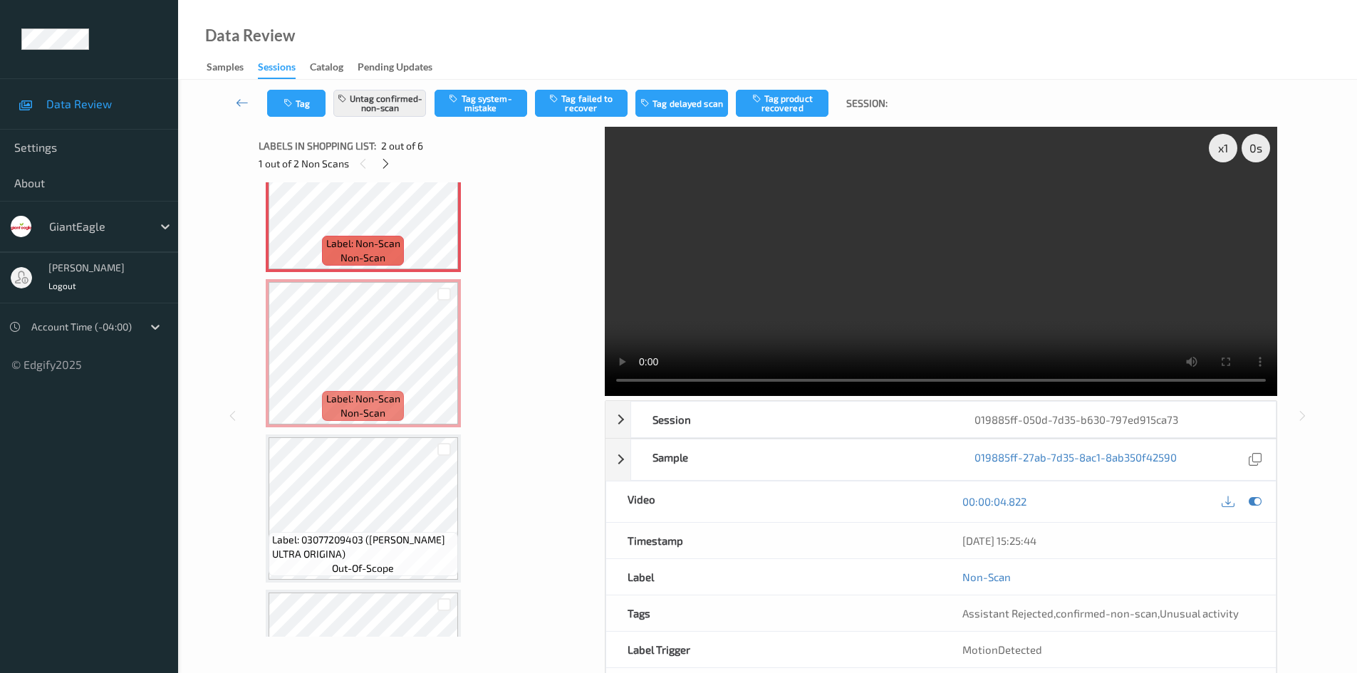
scroll to position [7, 0]
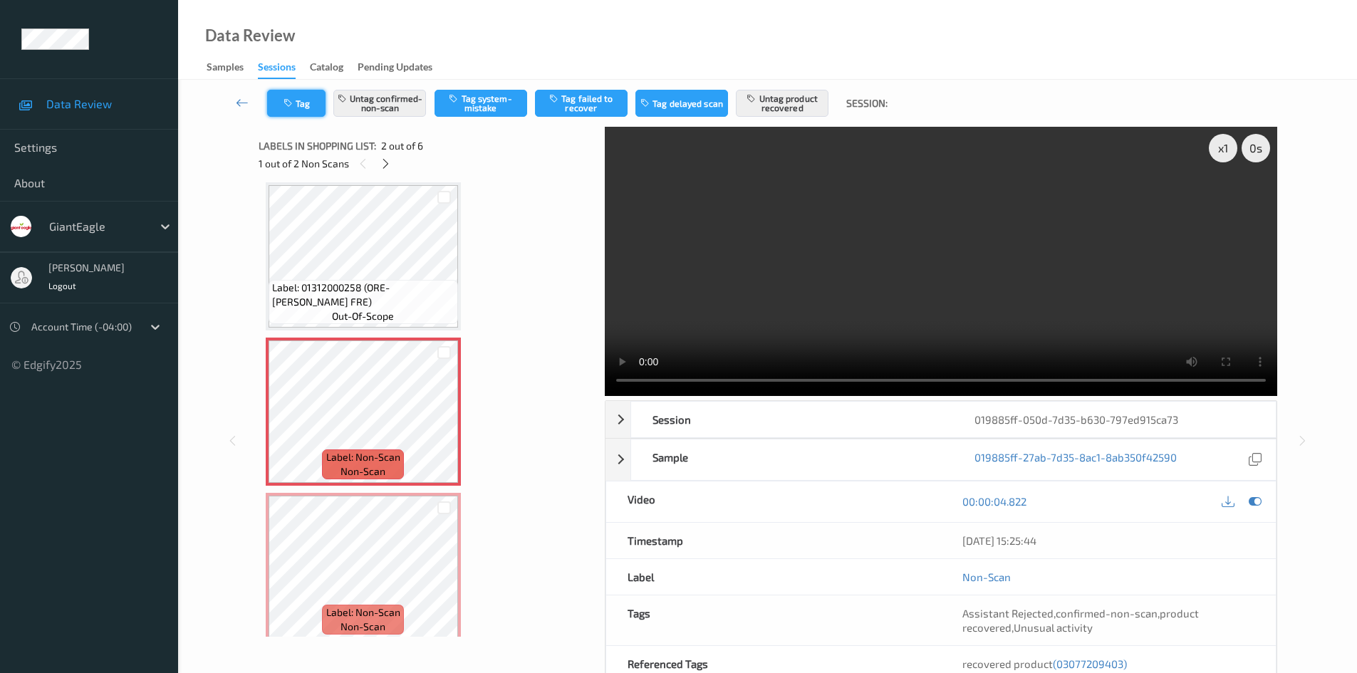
click at [318, 115] on button "Tag" at bounding box center [296, 103] width 58 height 27
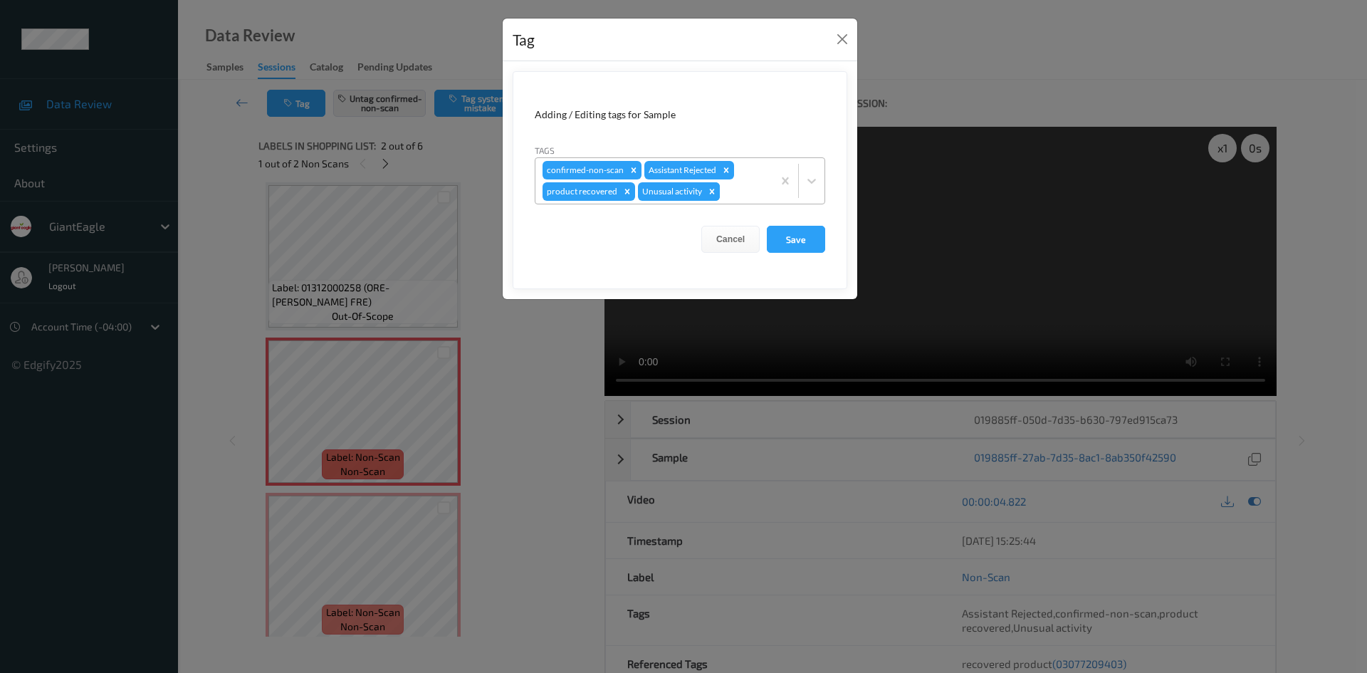
click at [709, 192] on icon "Remove Unusual activity" at bounding box center [712, 192] width 10 height 10
click at [797, 236] on button "Save" at bounding box center [796, 239] width 58 height 27
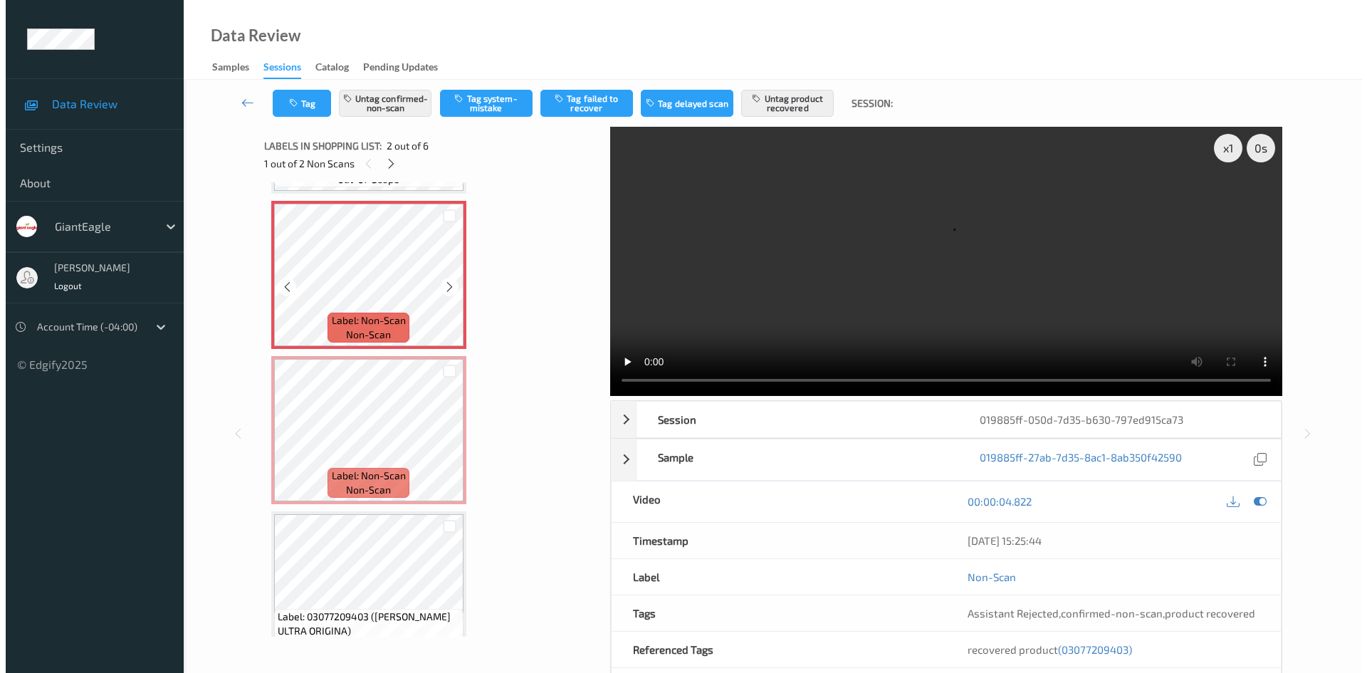
scroll to position [150, 0]
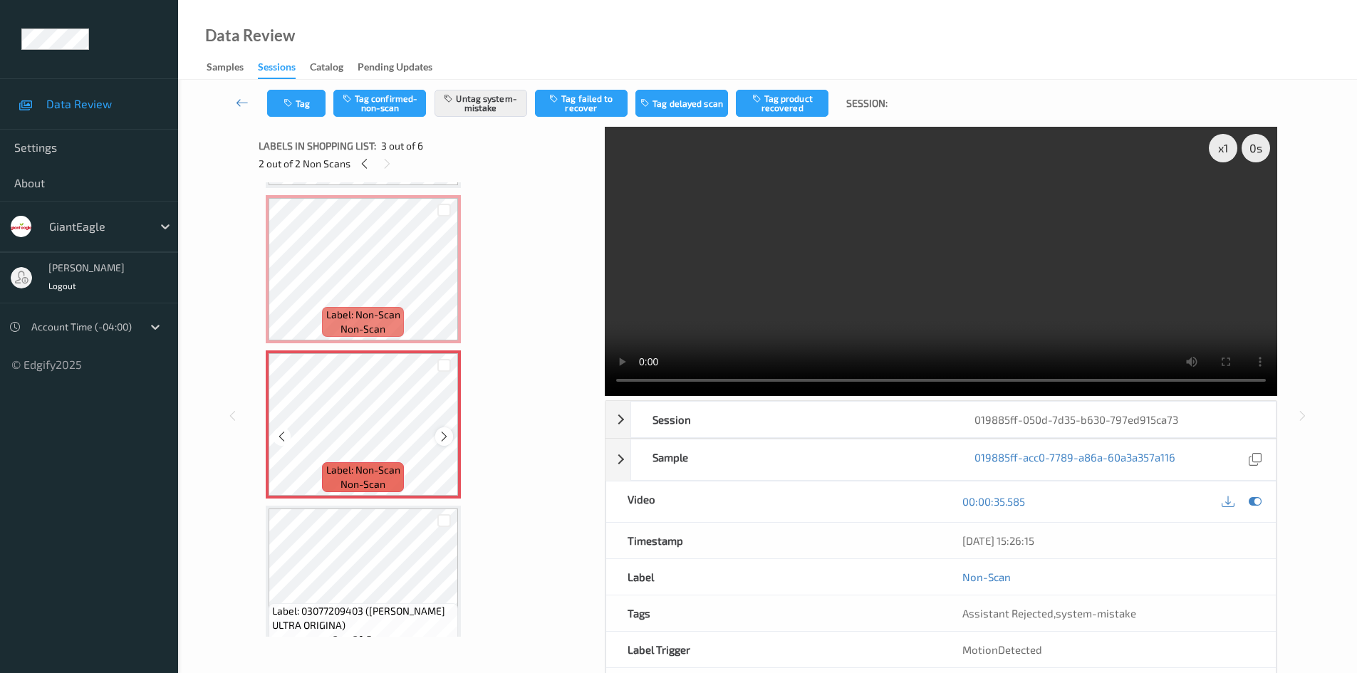
click at [442, 437] on icon at bounding box center [444, 436] width 12 height 13
click at [299, 101] on button "Tag" at bounding box center [296, 103] width 58 height 27
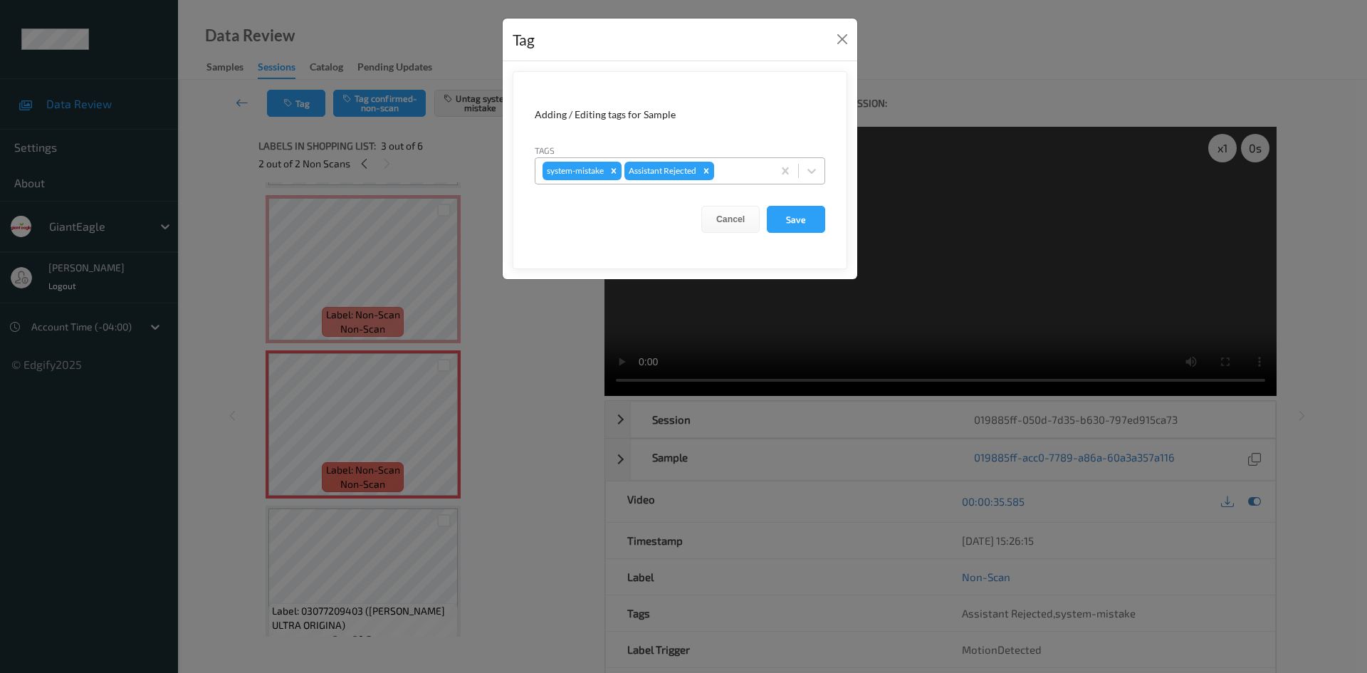
click at [744, 169] on div at bounding box center [741, 170] width 48 height 17
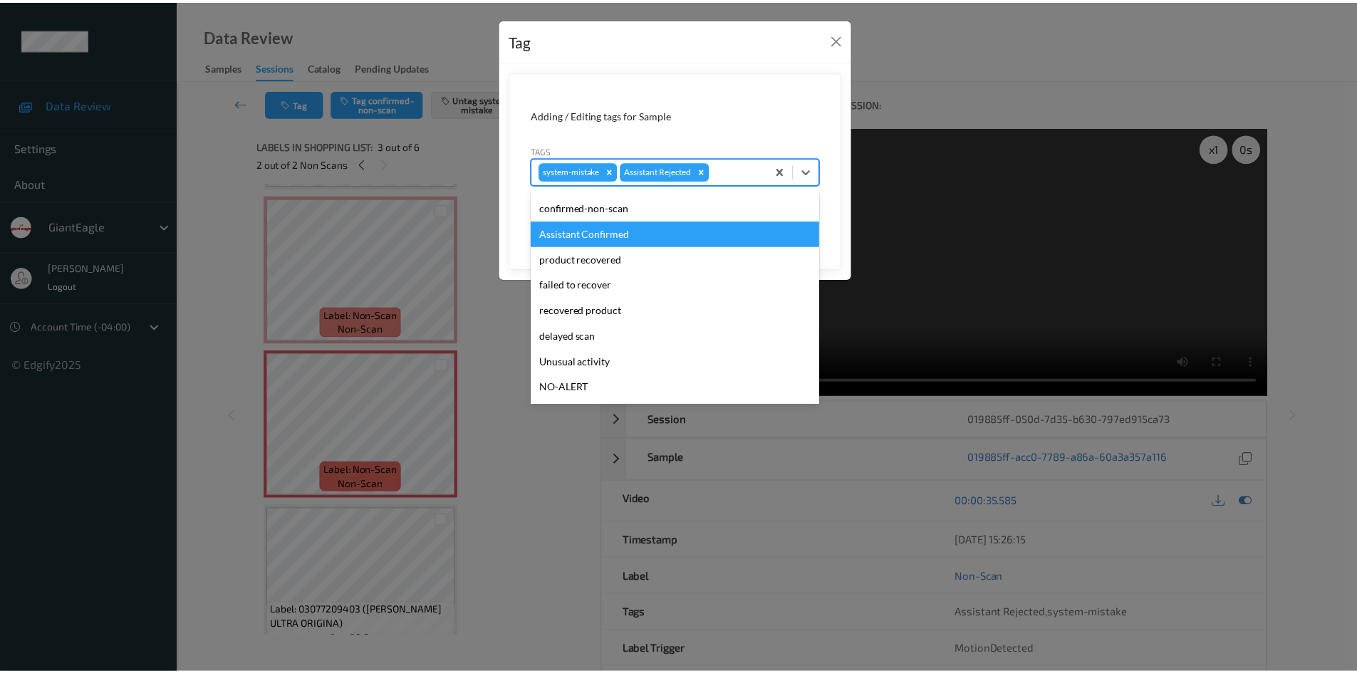
scroll to position [100, 0]
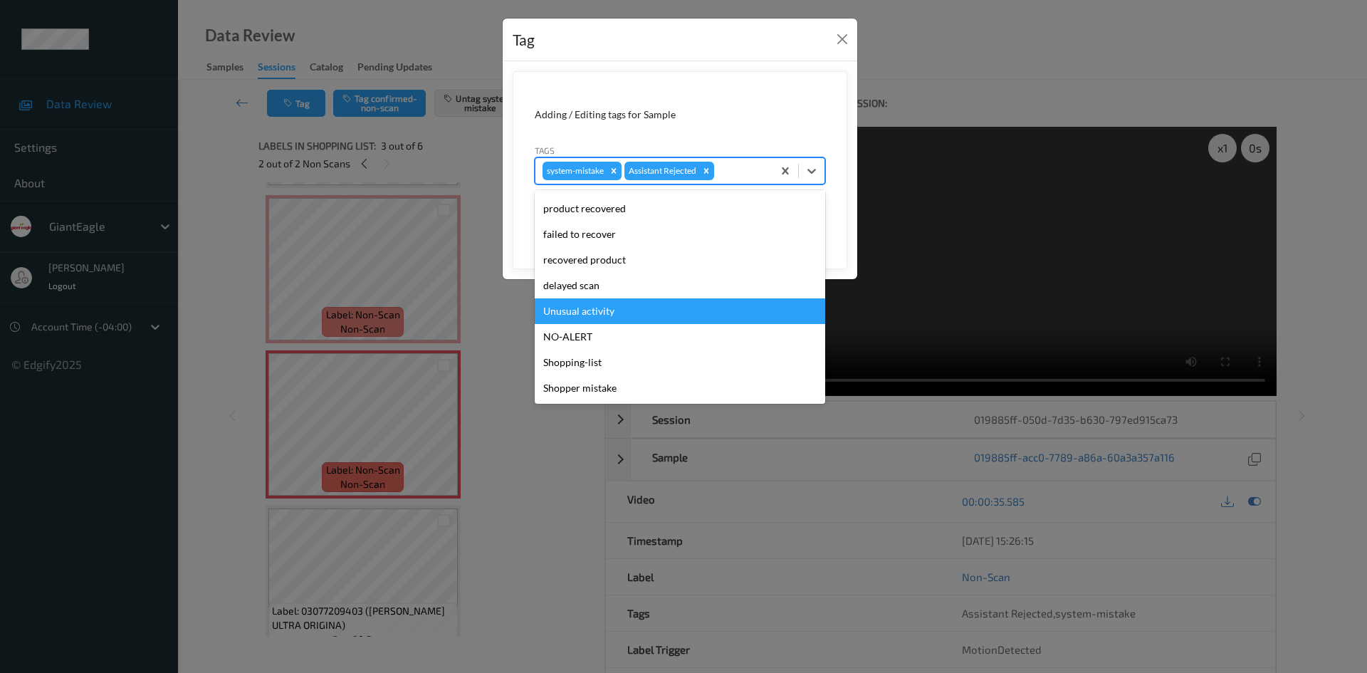
click at [679, 308] on div "Unusual activity" at bounding box center [680, 311] width 291 height 26
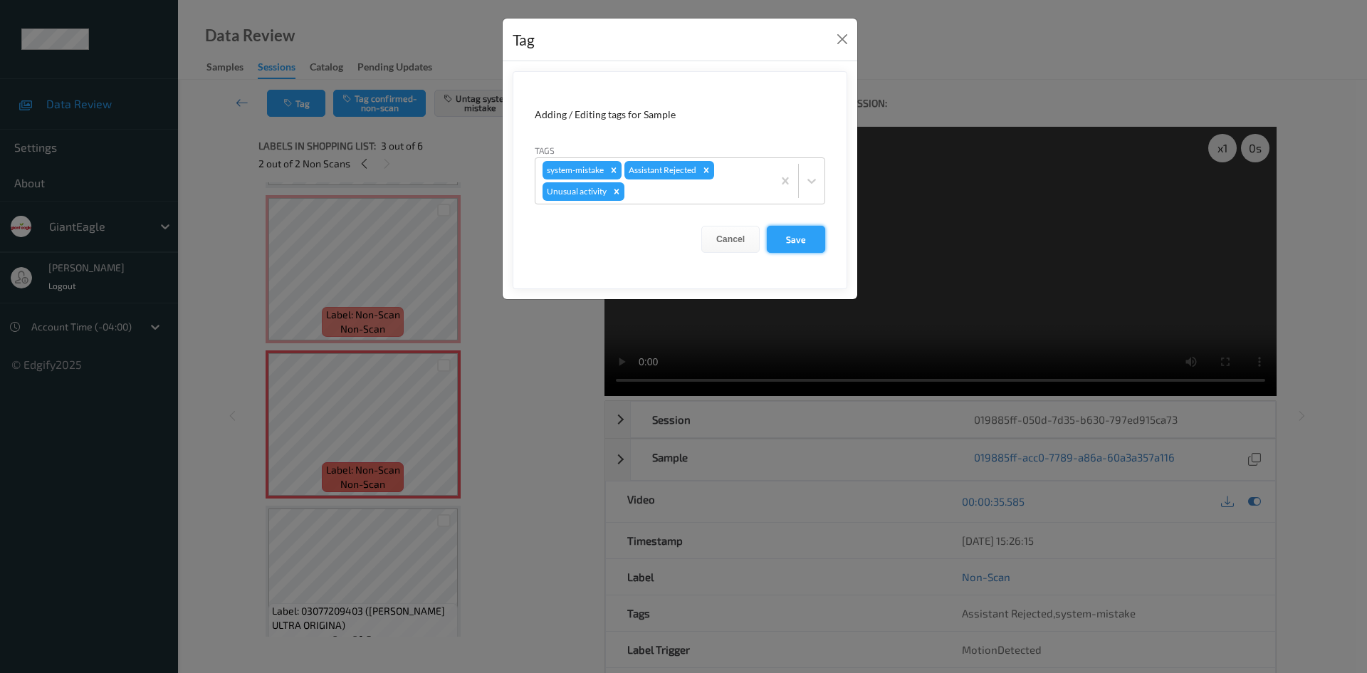
click at [816, 241] on button "Save" at bounding box center [796, 239] width 58 height 27
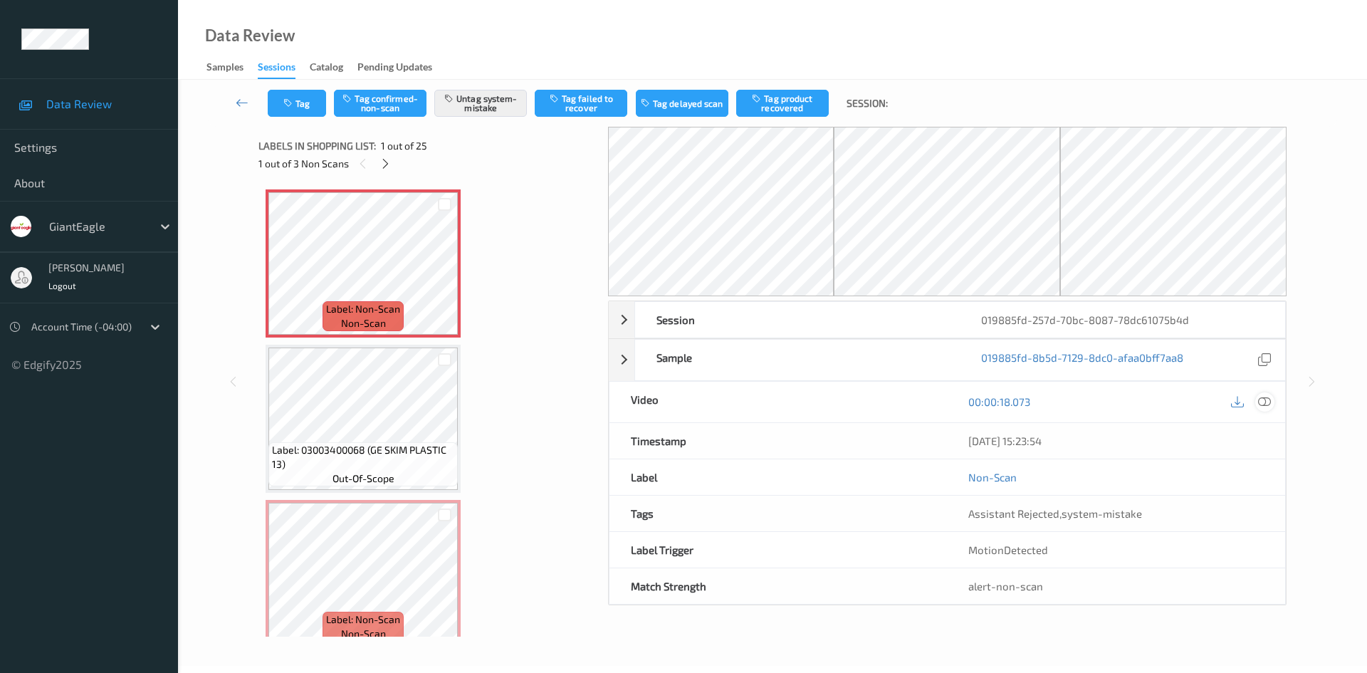
click at [1271, 394] on div at bounding box center [1265, 401] width 19 height 19
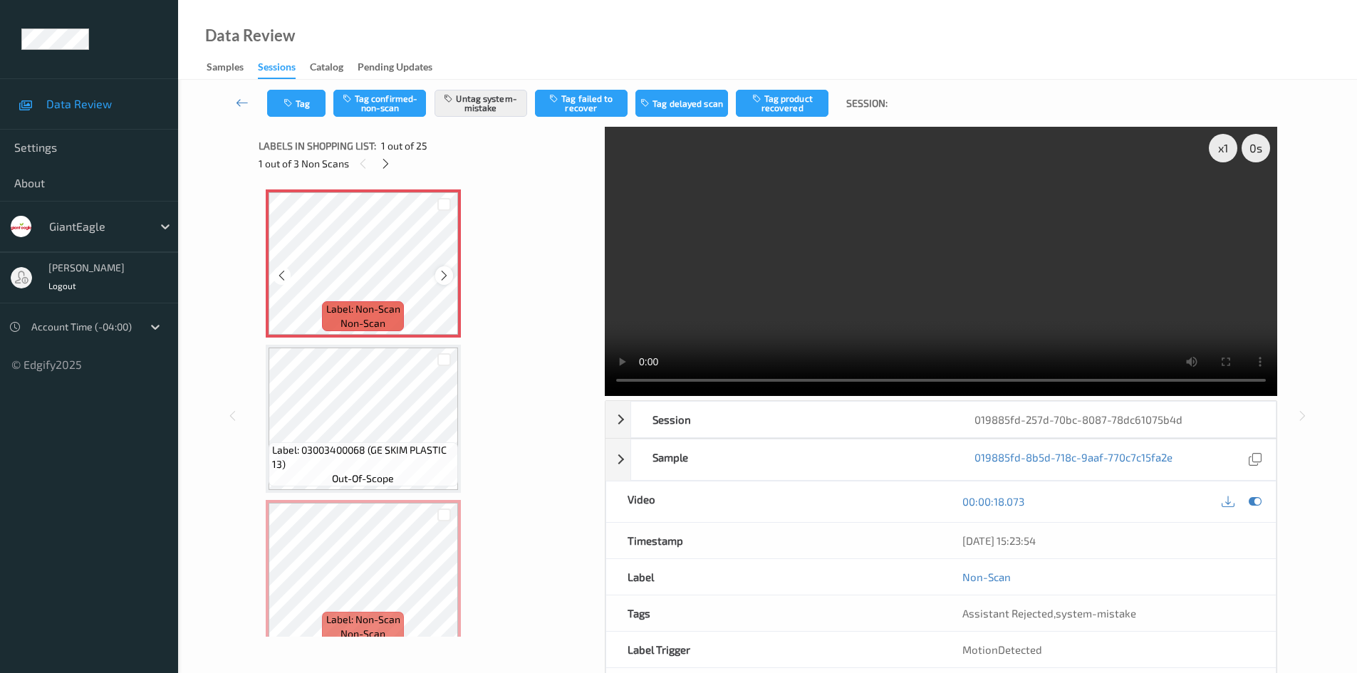
click at [444, 273] on icon at bounding box center [444, 275] width 12 height 13
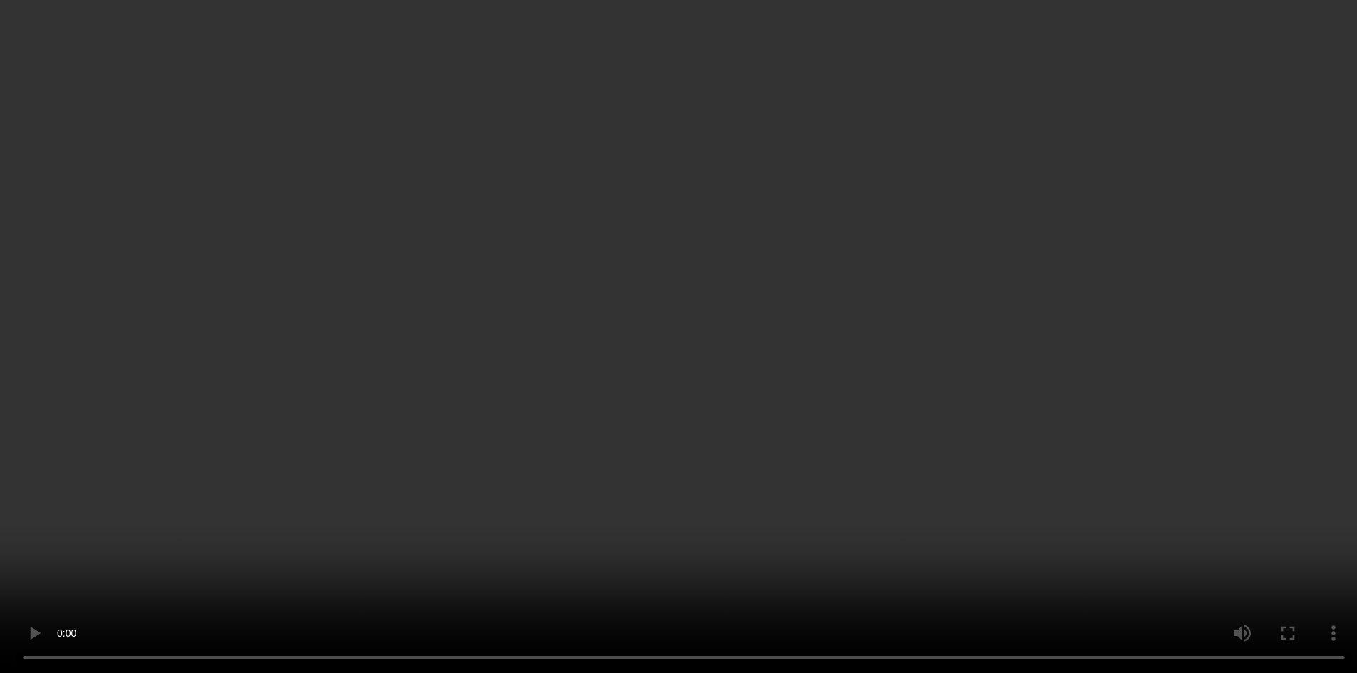
scroll to position [142, 0]
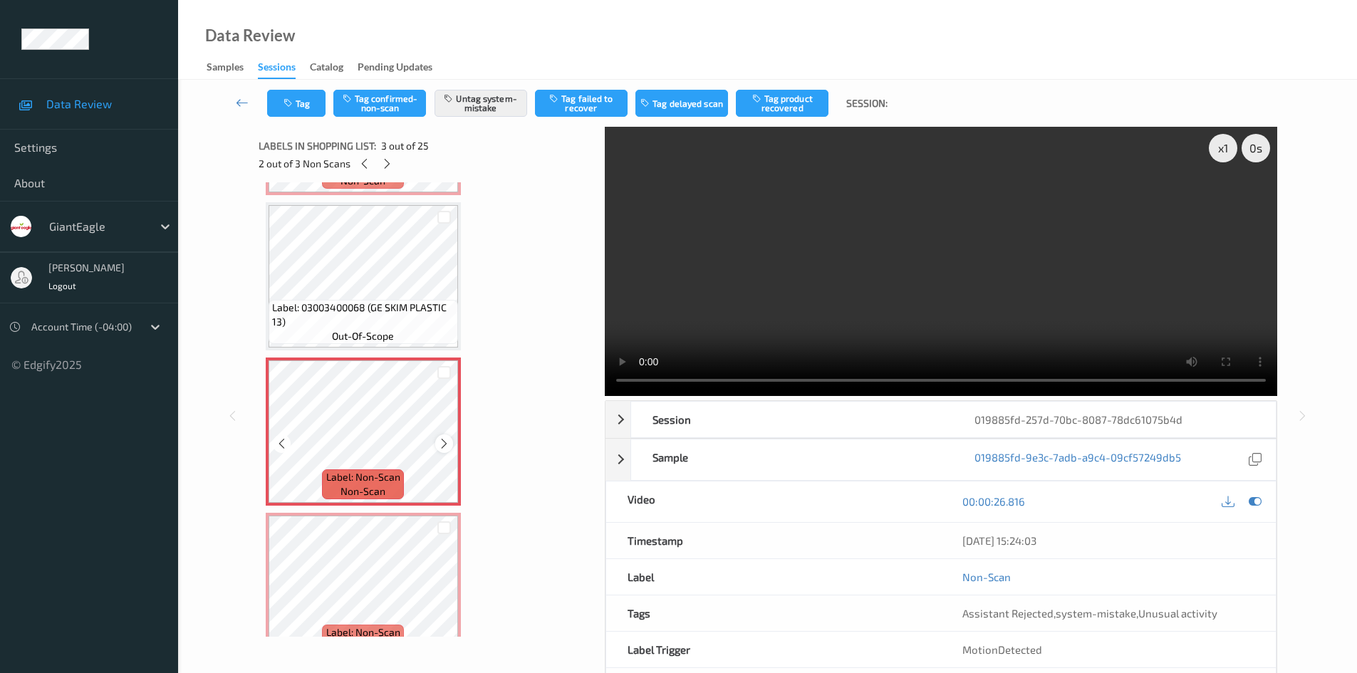
click at [441, 446] on icon at bounding box center [444, 443] width 12 height 13
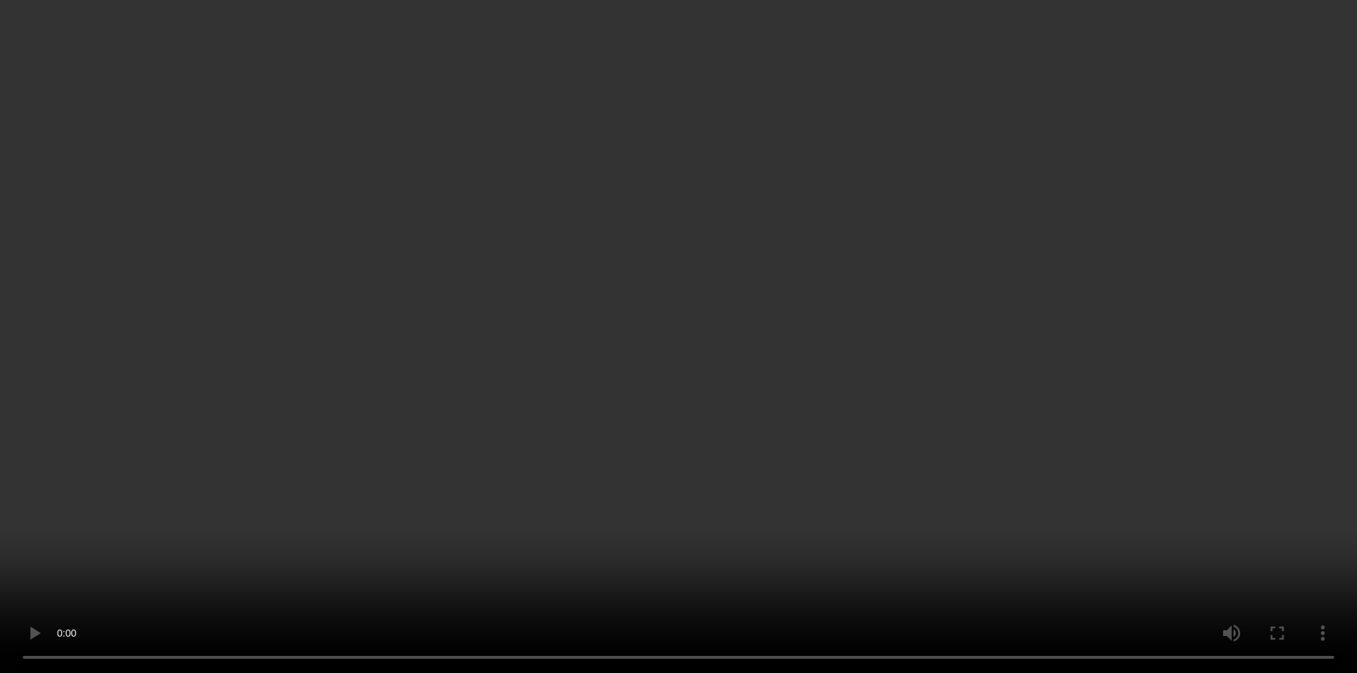
scroll to position [214, 0]
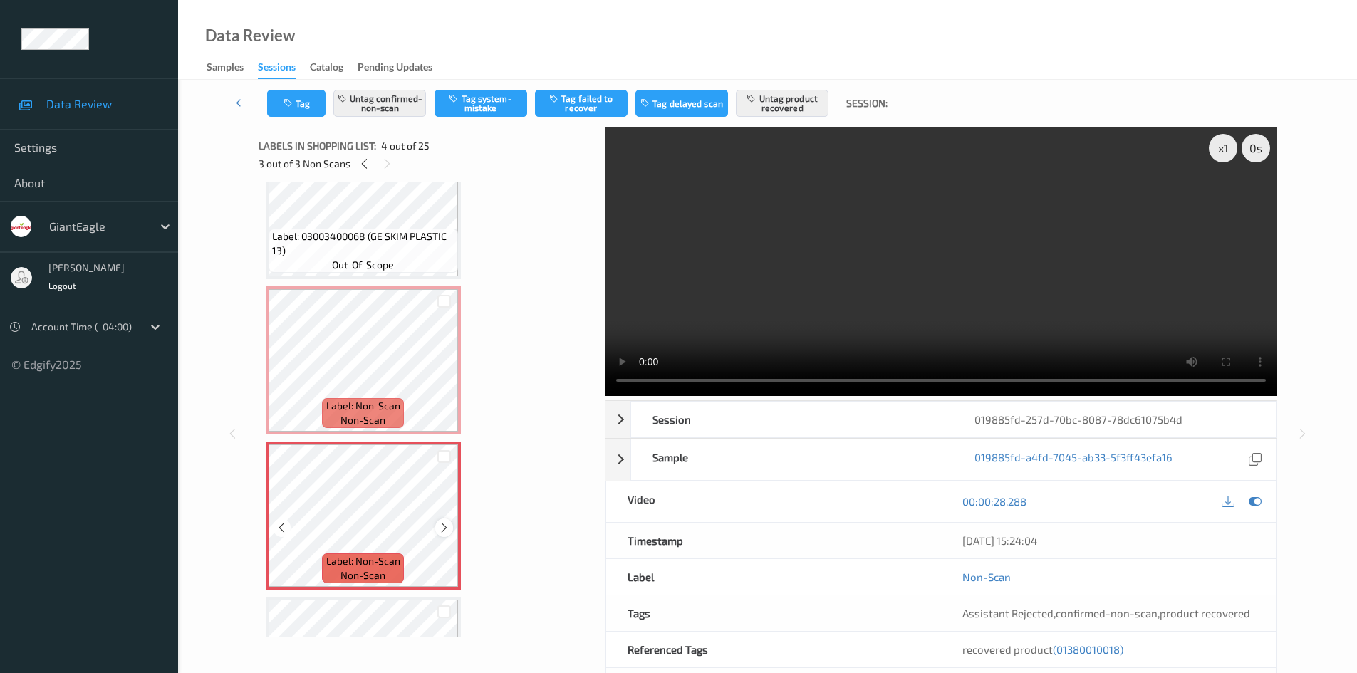
click at [442, 521] on div at bounding box center [444, 527] width 18 height 18
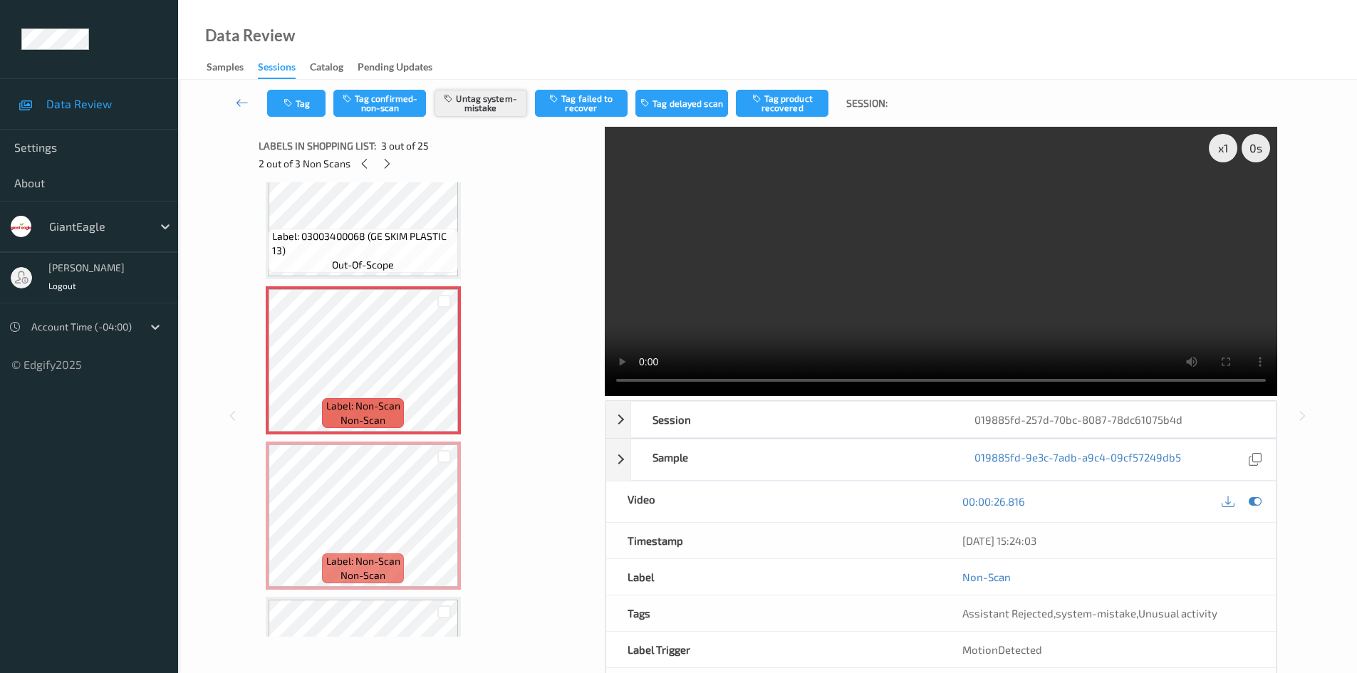
click at [499, 115] on button "Untag system-mistake" at bounding box center [480, 103] width 93 height 27
click at [314, 105] on button "Tag" at bounding box center [296, 103] width 58 height 27
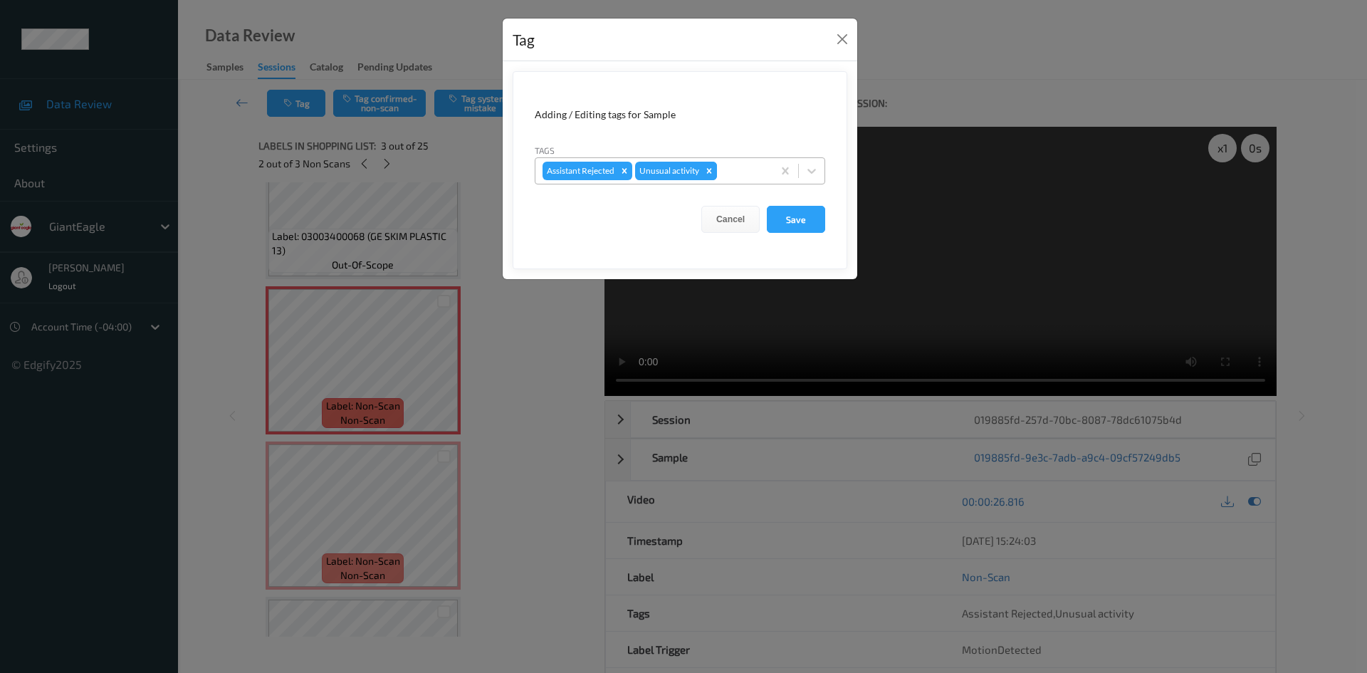
click at [713, 170] on icon "Remove Unusual activity" at bounding box center [709, 171] width 10 height 10
click at [781, 213] on button "Save" at bounding box center [796, 219] width 58 height 27
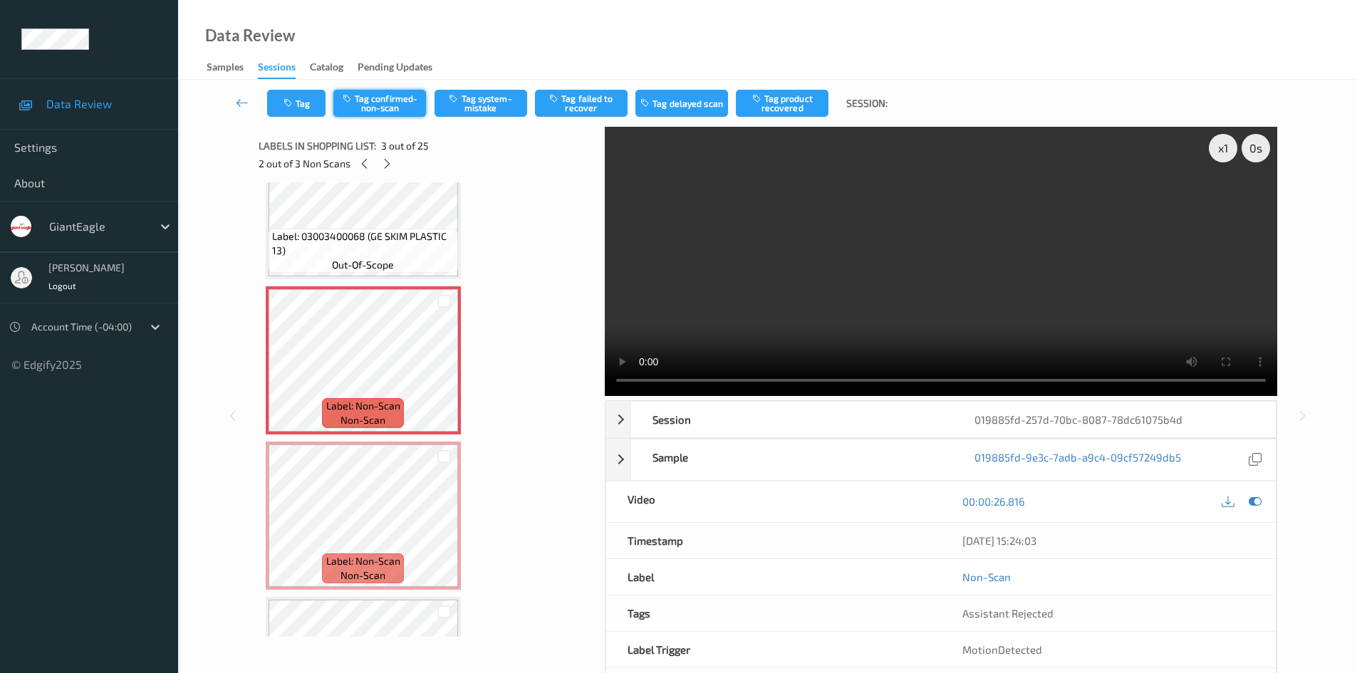
click at [395, 106] on button "Tag confirmed-non-scan" at bounding box center [379, 103] width 93 height 27
click at [762, 105] on button "Tag product recovered" at bounding box center [782, 103] width 93 height 27
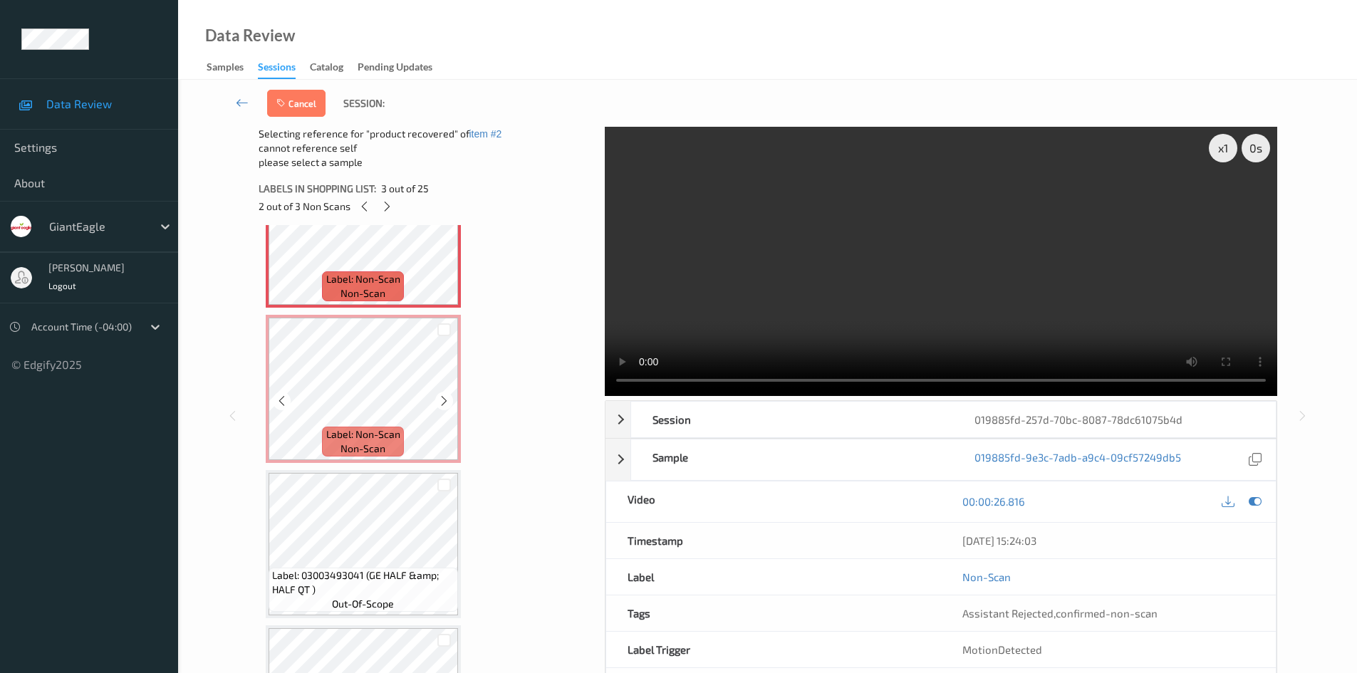
scroll to position [427, 0]
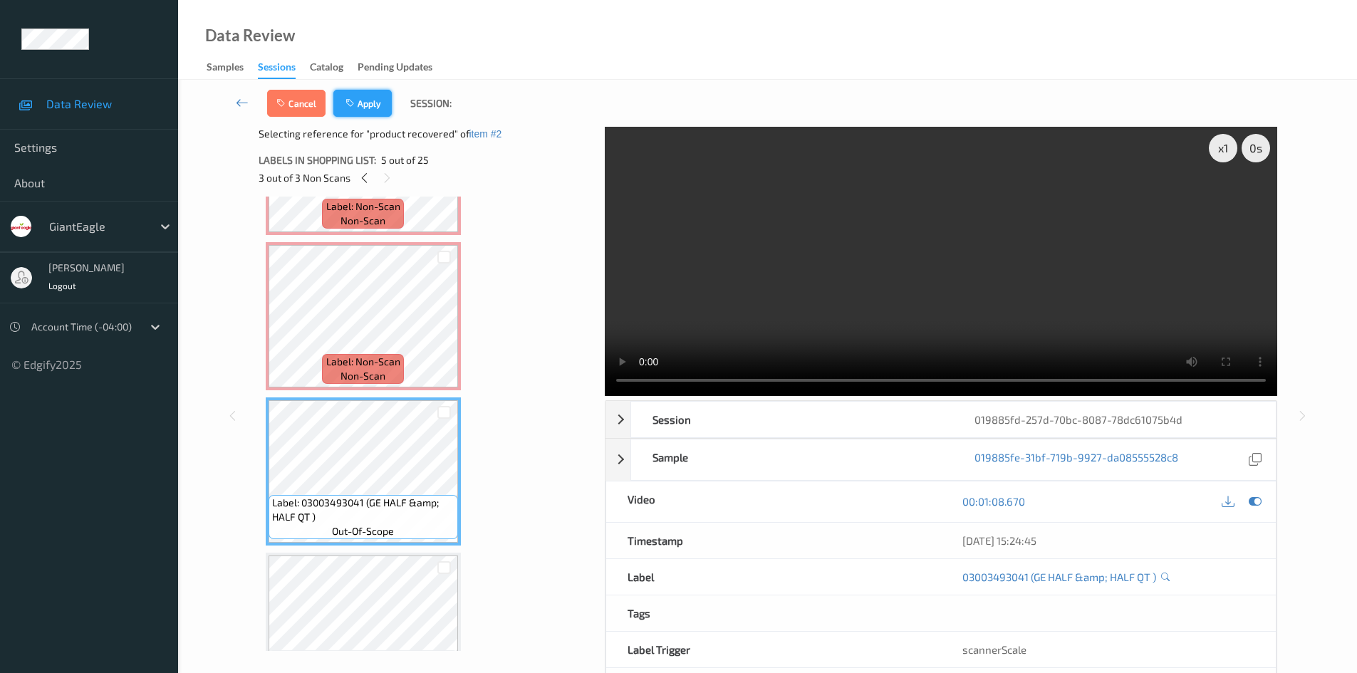
click at [372, 105] on button "Apply" at bounding box center [362, 103] width 58 height 27
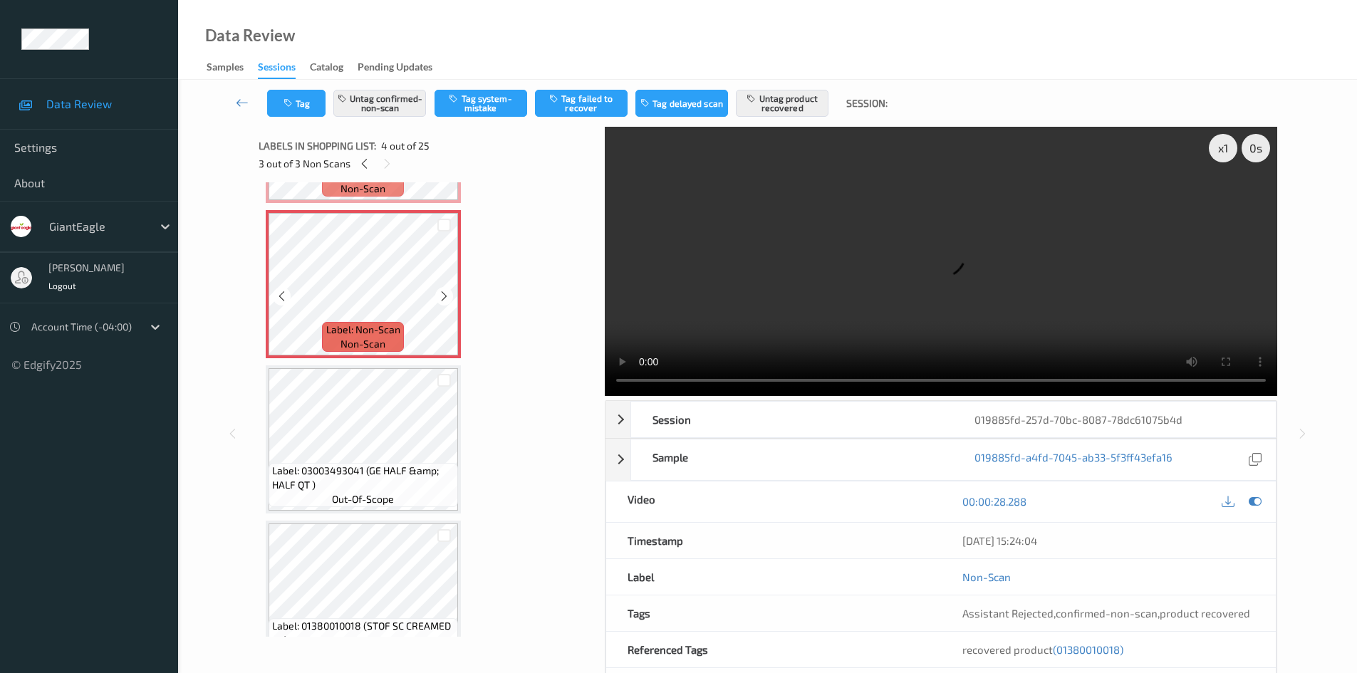
scroll to position [518, 0]
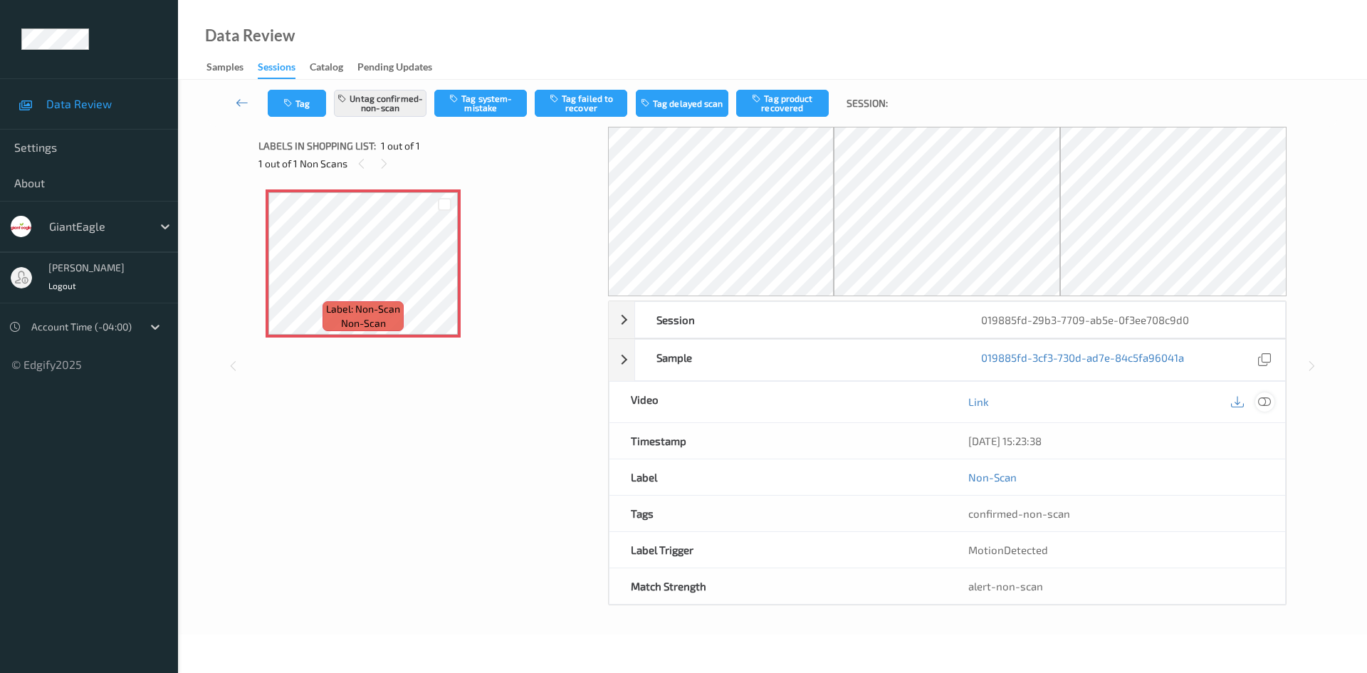
click at [1265, 395] on icon at bounding box center [1264, 401] width 13 height 13
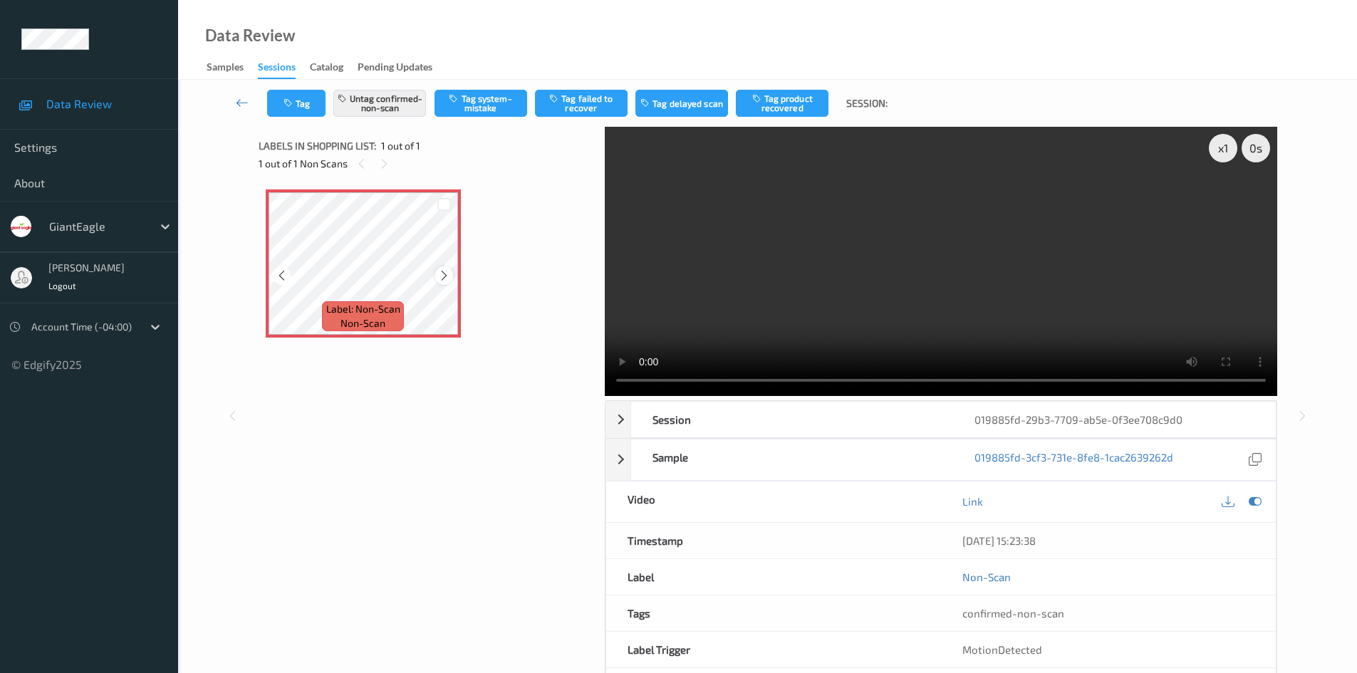
click at [445, 276] on icon at bounding box center [444, 275] width 12 height 13
click at [377, 91] on button "Untag confirmed-non-scan" at bounding box center [379, 103] width 93 height 27
click at [474, 106] on button "Tag system-mistake" at bounding box center [480, 103] width 93 height 27
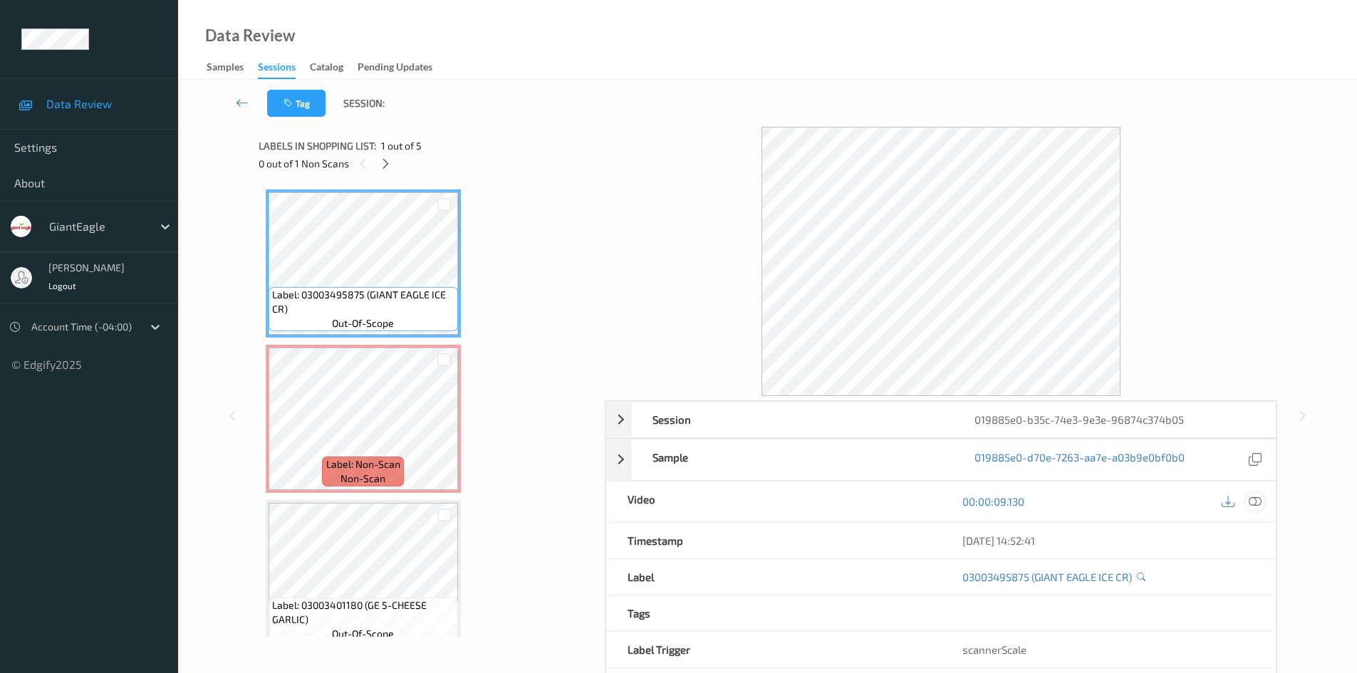
click at [1261, 502] on icon at bounding box center [1254, 501] width 13 height 13
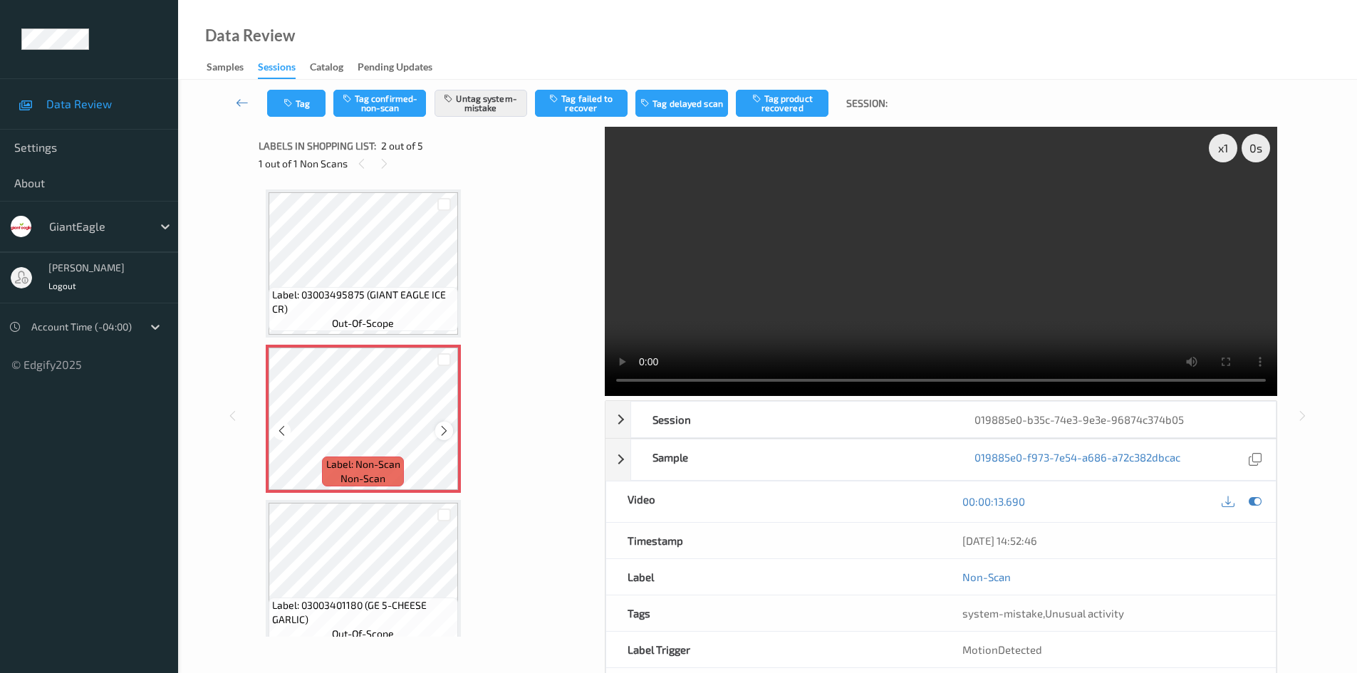
click at [443, 432] on icon at bounding box center [444, 430] width 12 height 13
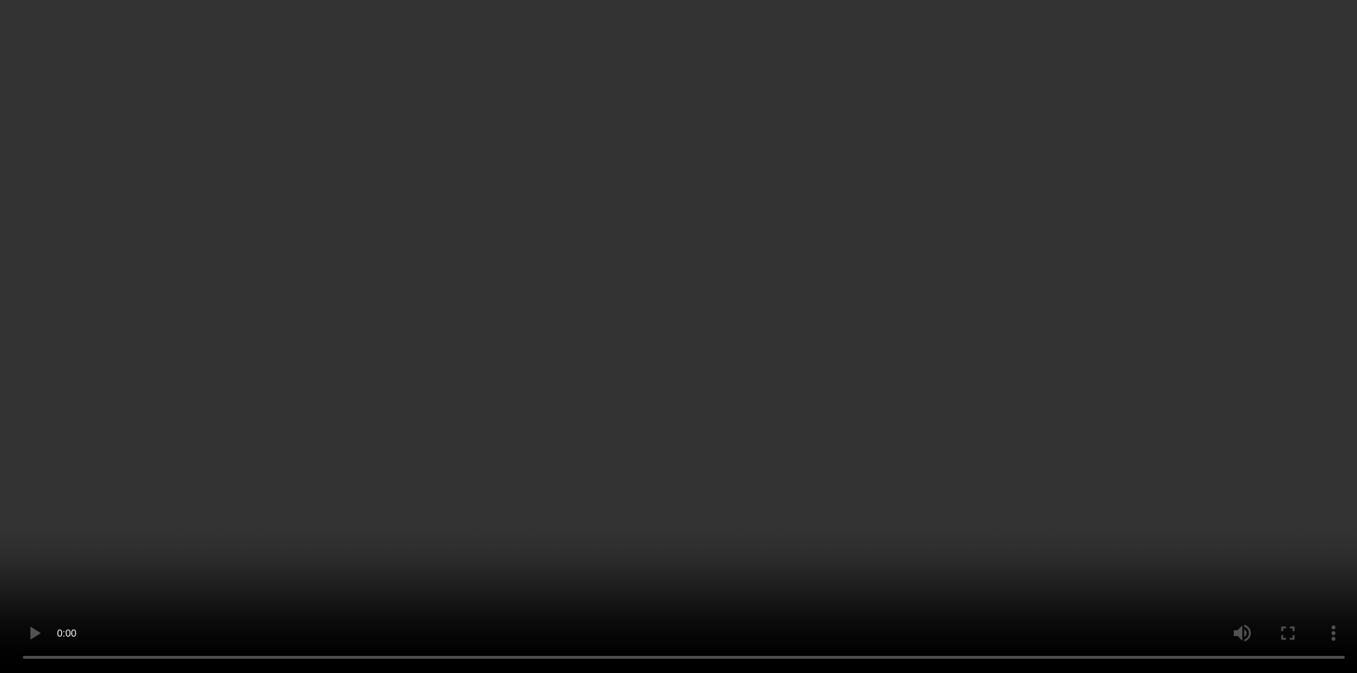
scroll to position [142, 0]
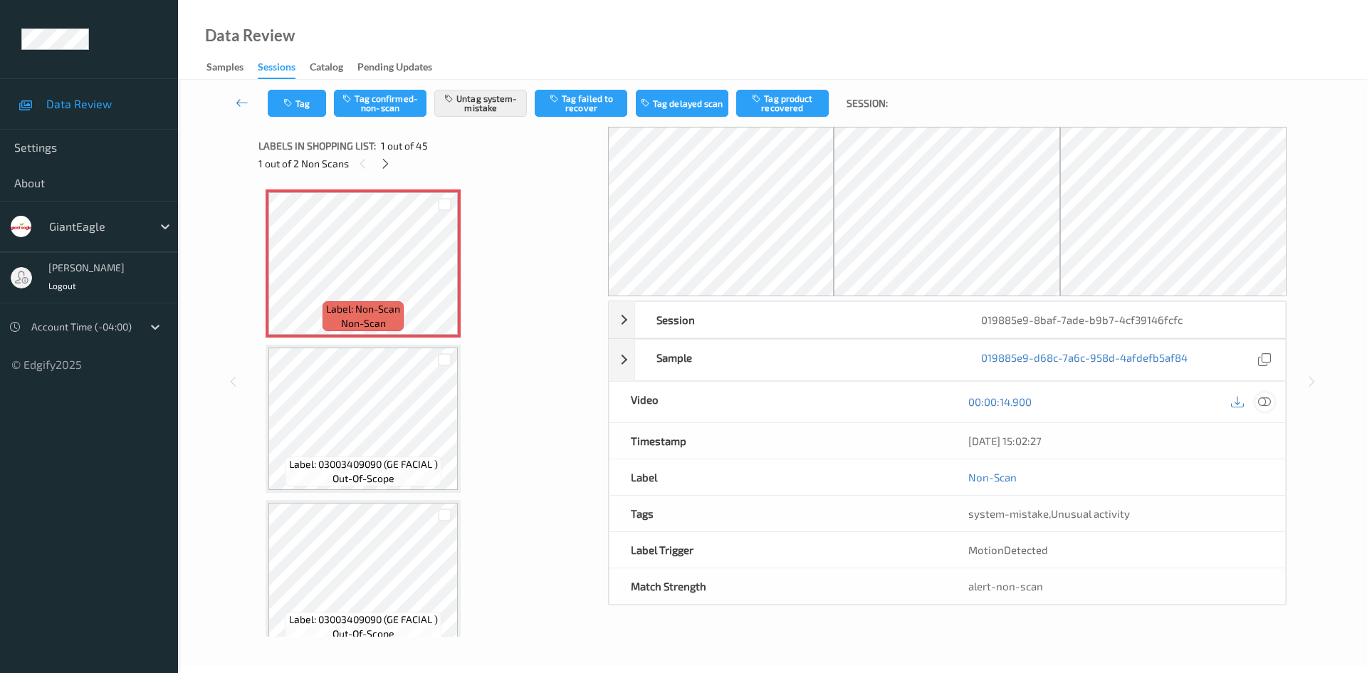
click at [1266, 403] on icon at bounding box center [1264, 401] width 13 height 13
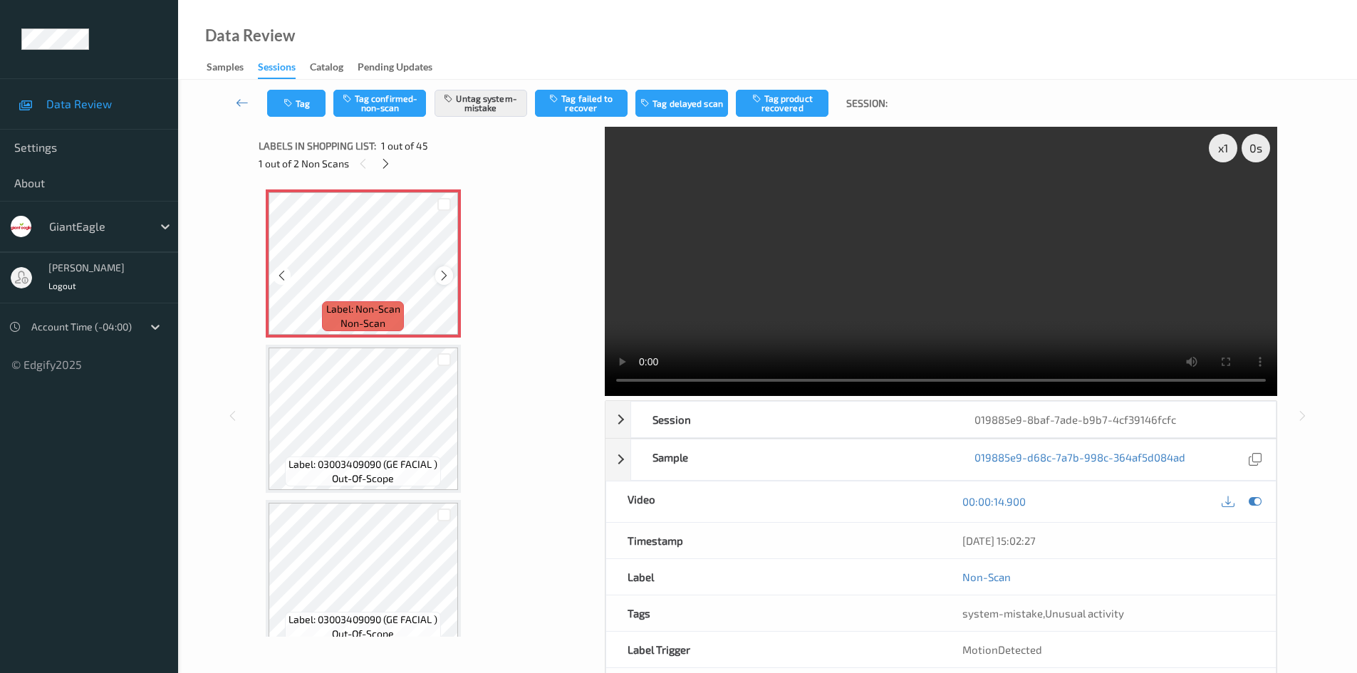
click at [444, 276] on icon at bounding box center [444, 275] width 12 height 13
click at [478, 102] on button "Untag system-mistake" at bounding box center [480, 103] width 93 height 27
click at [478, 102] on div "Tag Tag confirmed-non-scan Untag system-mistake Tag failed to recover Tag delay…" at bounding box center [767, 103] width 1120 height 47
click at [321, 106] on button "Tag" at bounding box center [296, 103] width 58 height 27
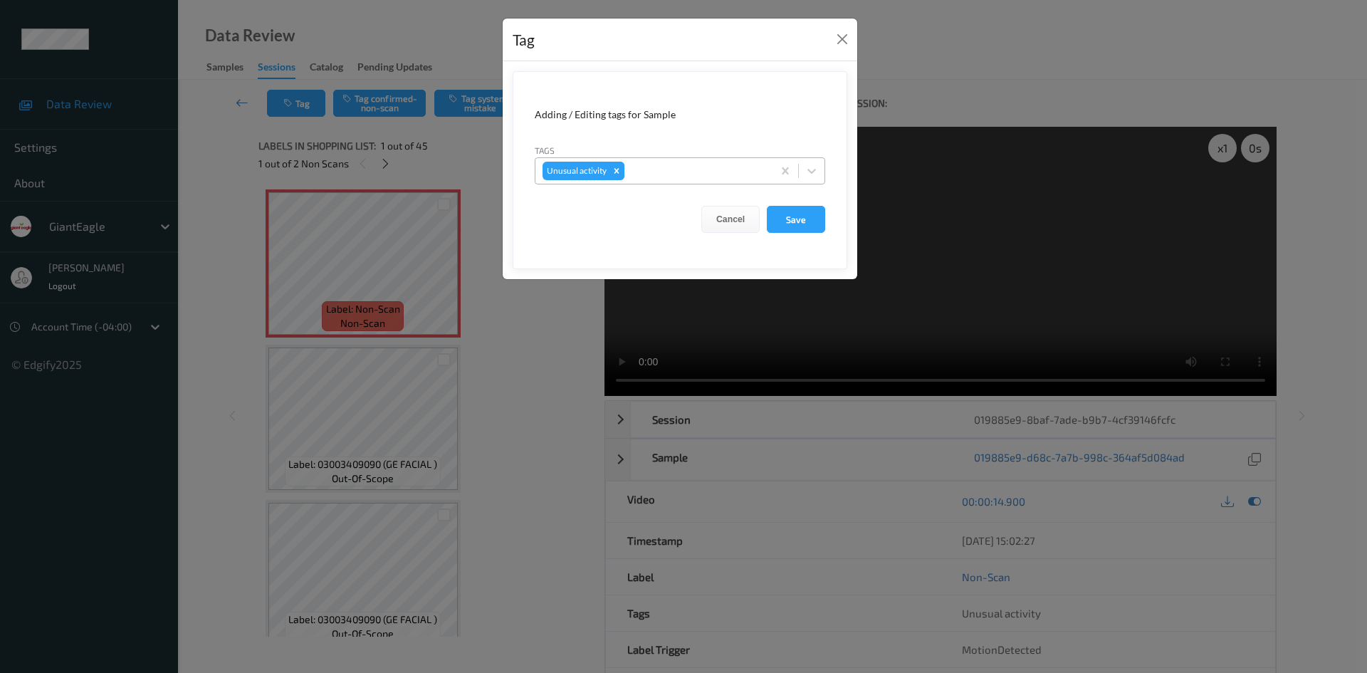
click at [618, 167] on icon "Remove Unusual activity" at bounding box center [617, 171] width 10 height 10
click at [809, 214] on button "Save" at bounding box center [796, 219] width 58 height 27
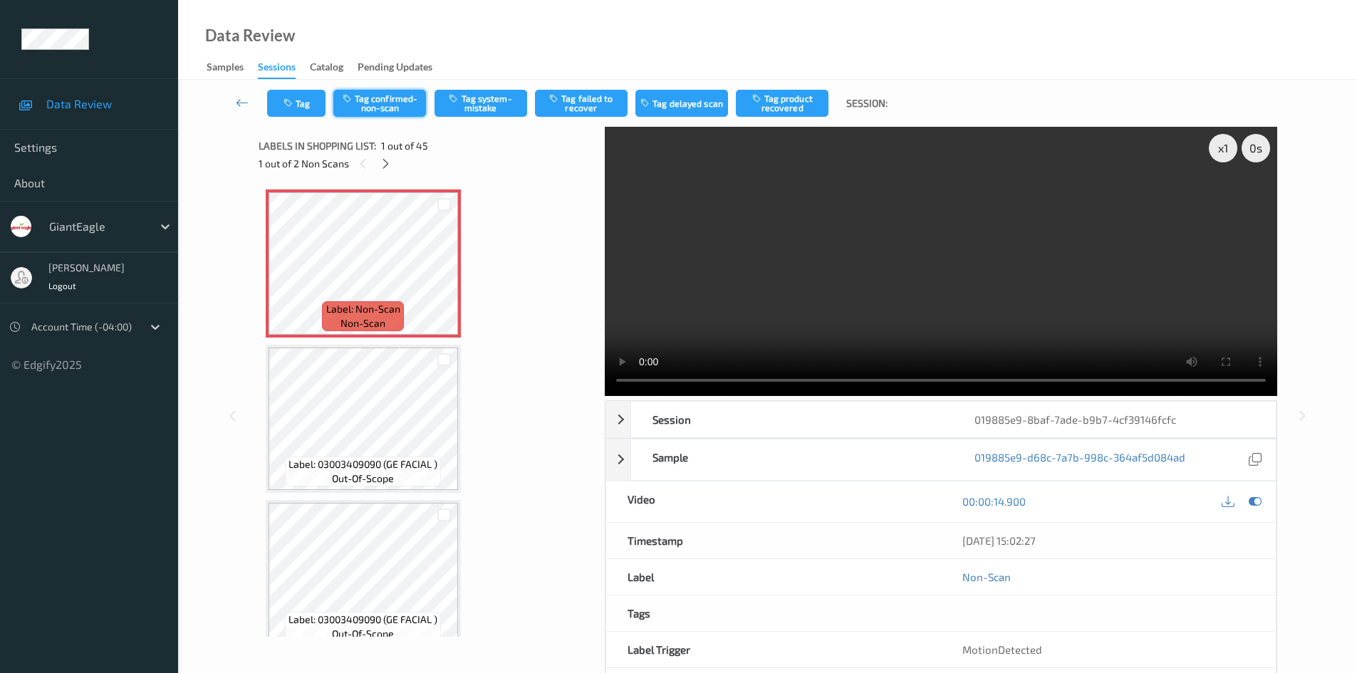
click at [395, 115] on button "Tag confirmed-non-scan" at bounding box center [379, 103] width 93 height 27
click at [776, 108] on button "Tag product recovered" at bounding box center [782, 103] width 93 height 27
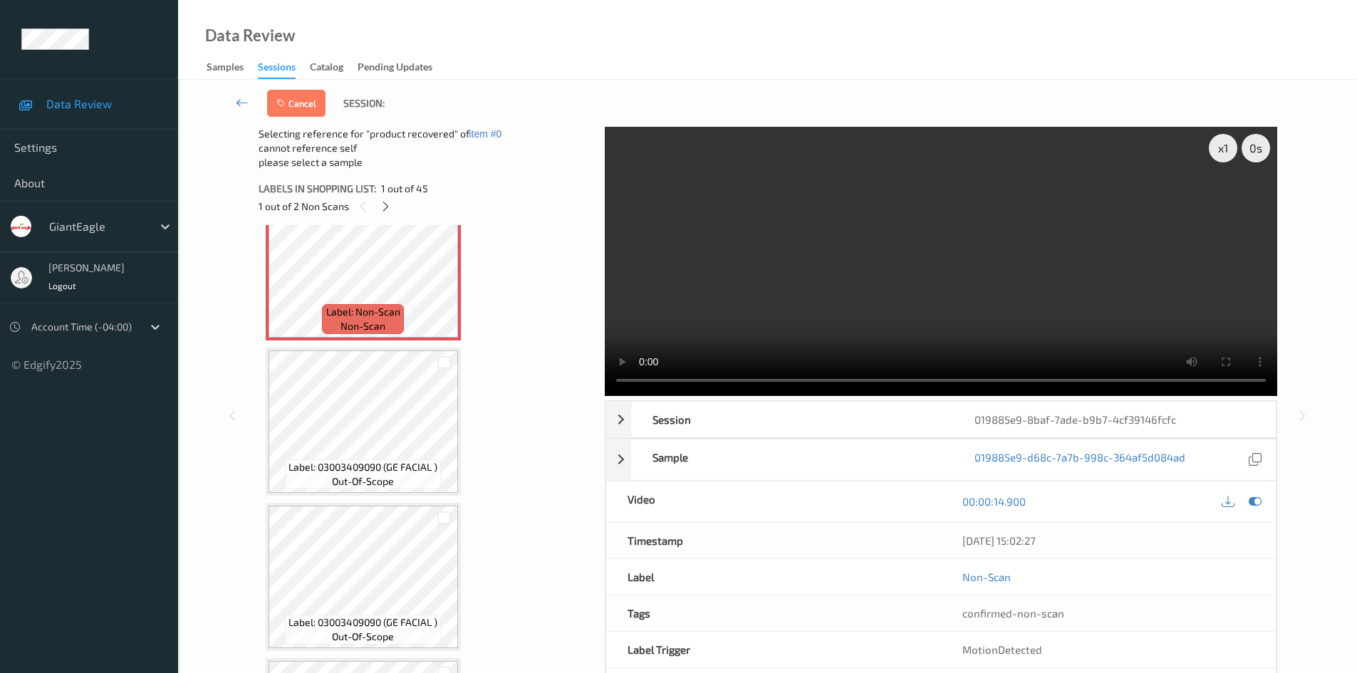
scroll to position [71, 0]
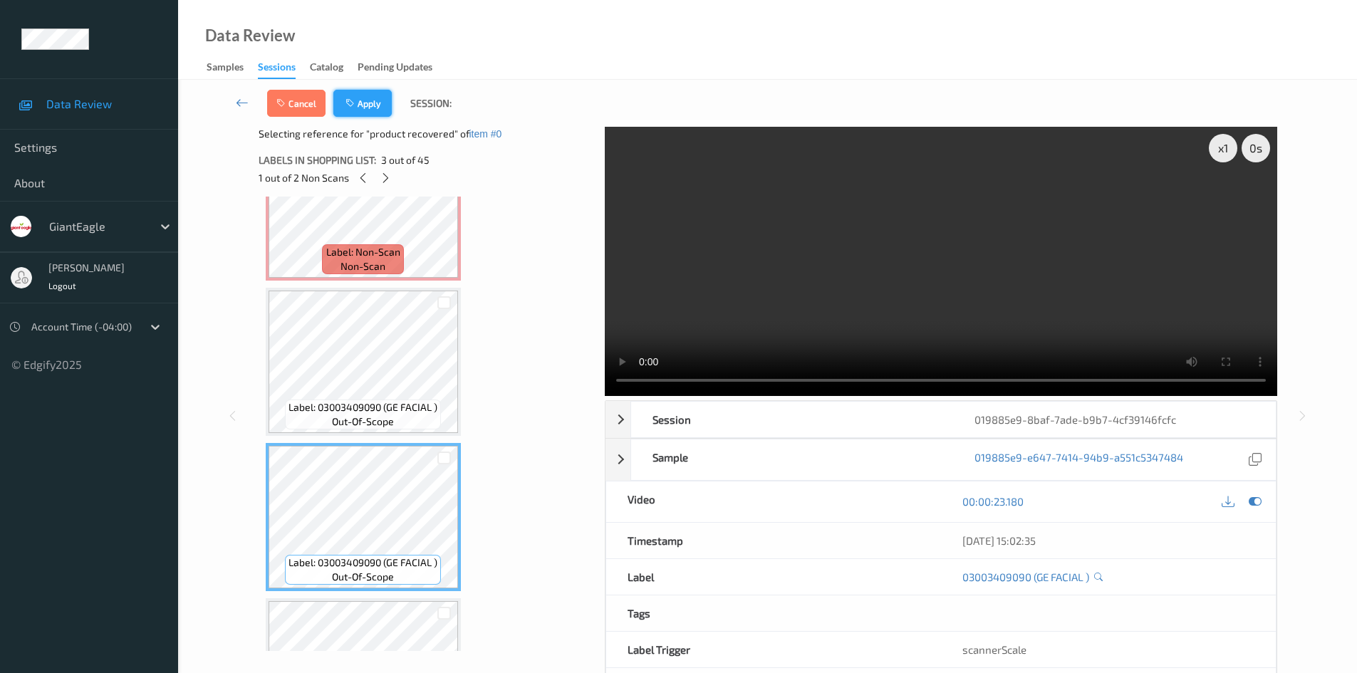
click at [387, 109] on button "Apply" at bounding box center [362, 103] width 58 height 27
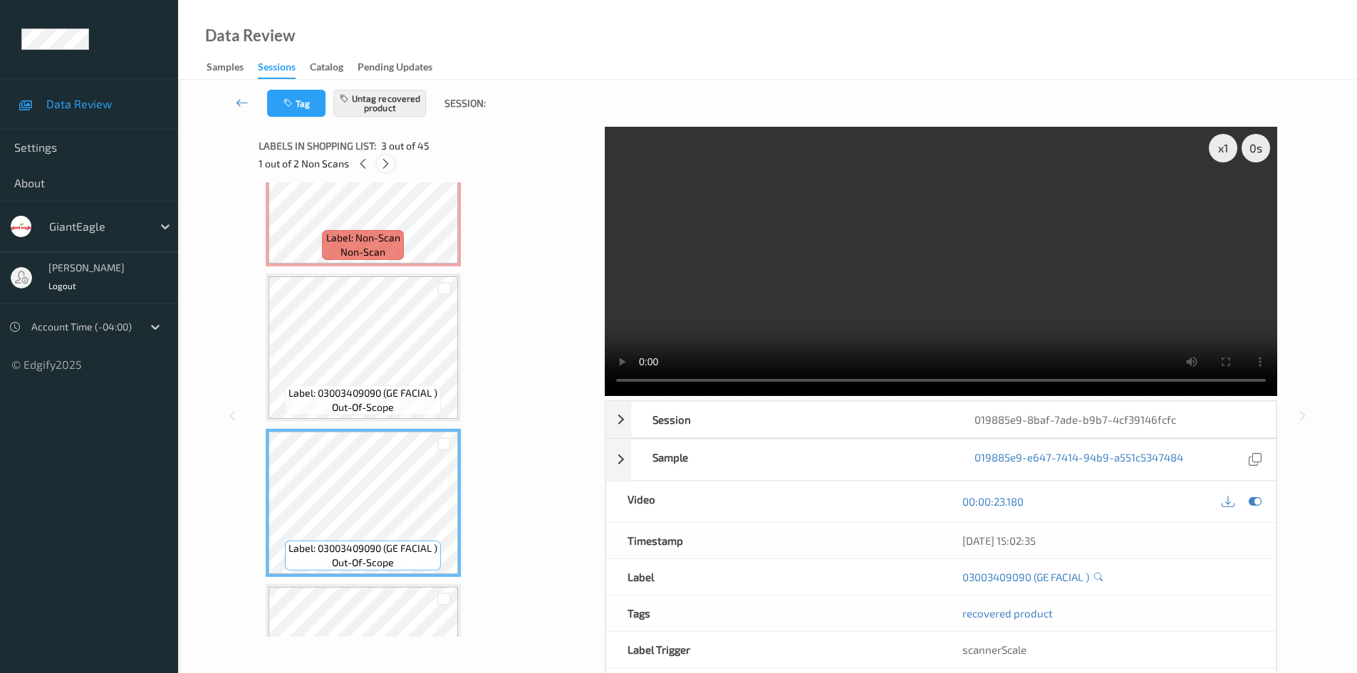
click at [386, 161] on icon at bounding box center [386, 163] width 12 height 13
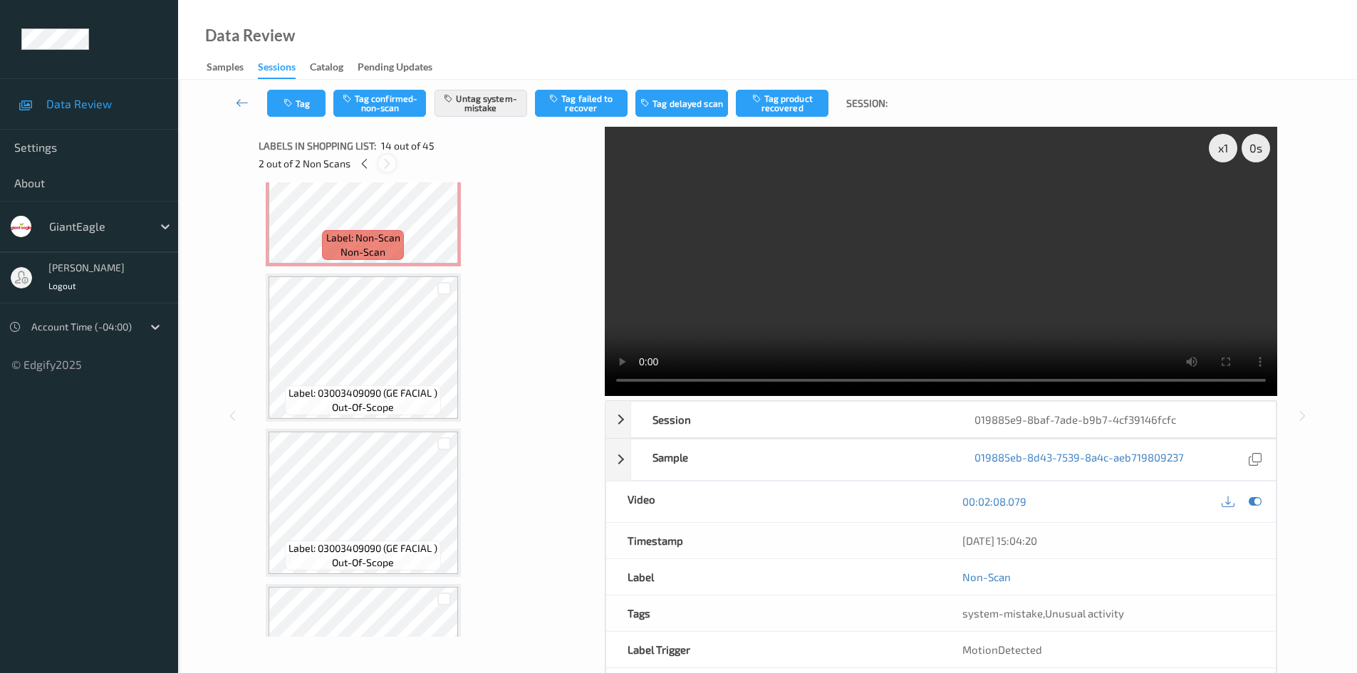
scroll to position [1870, 0]
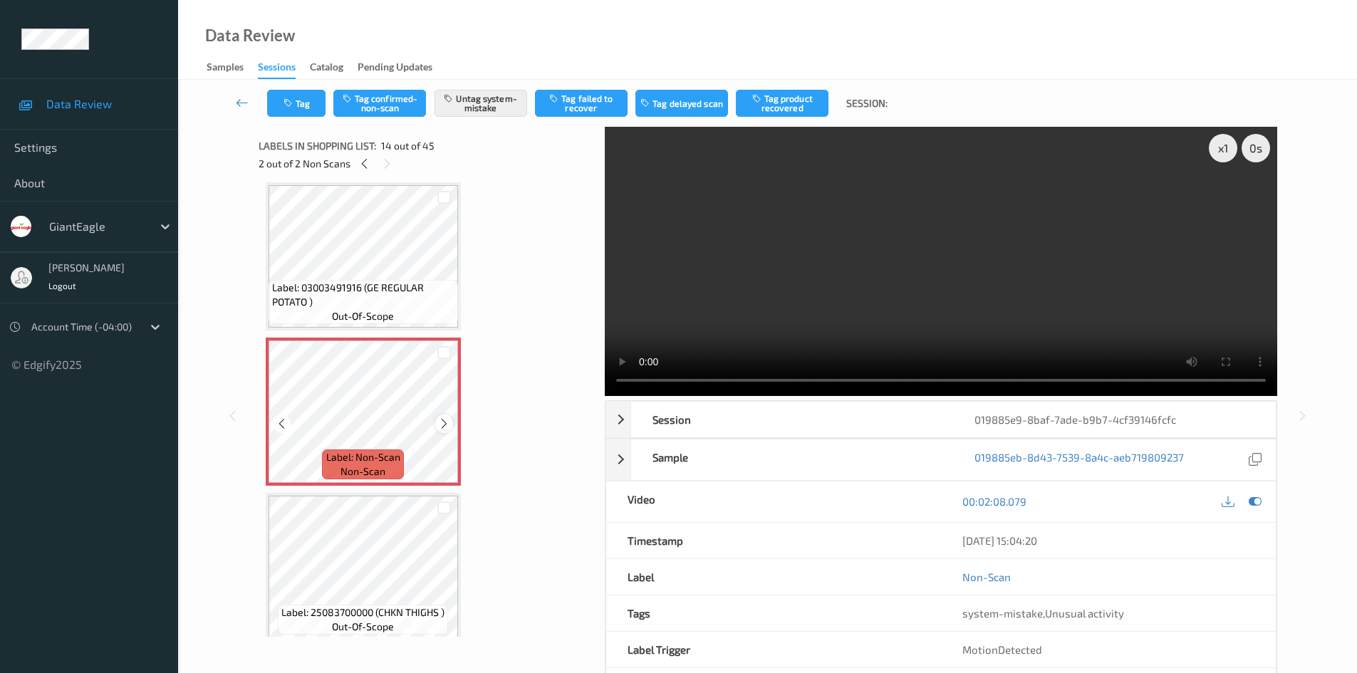
click at [444, 424] on icon at bounding box center [444, 423] width 12 height 13
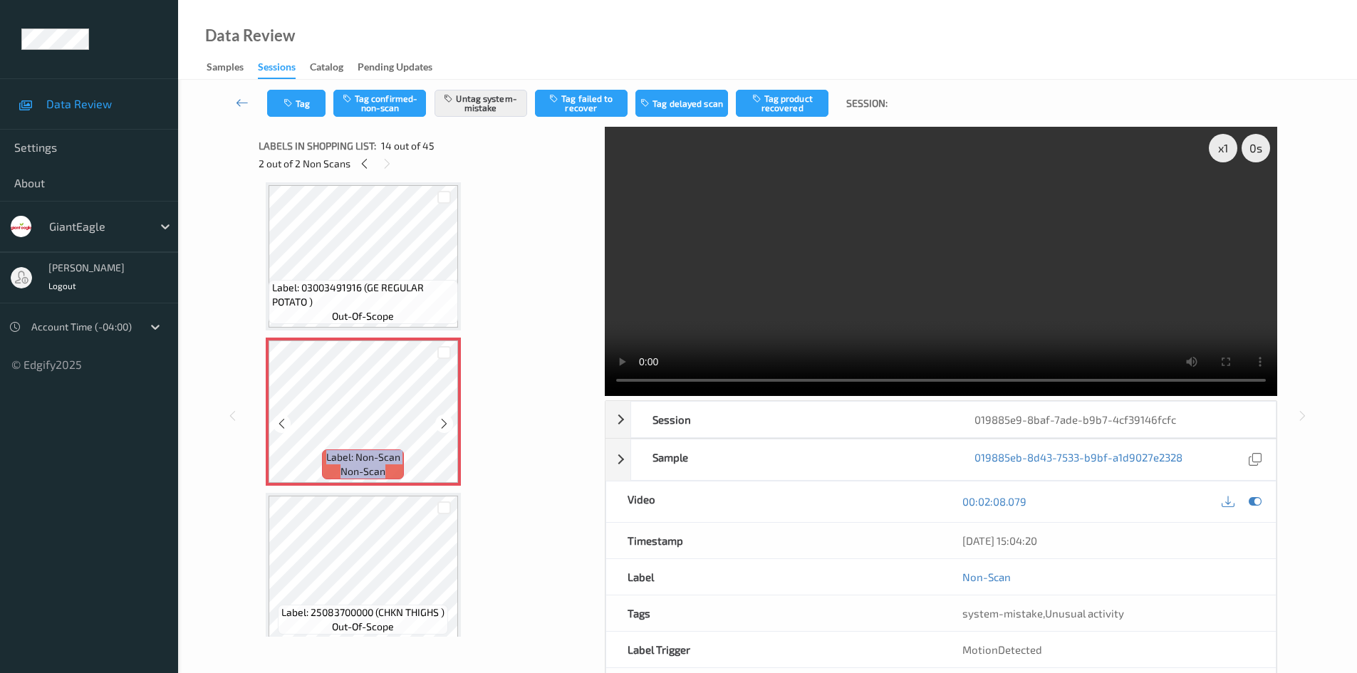
click at [444, 424] on icon at bounding box center [444, 423] width 12 height 13
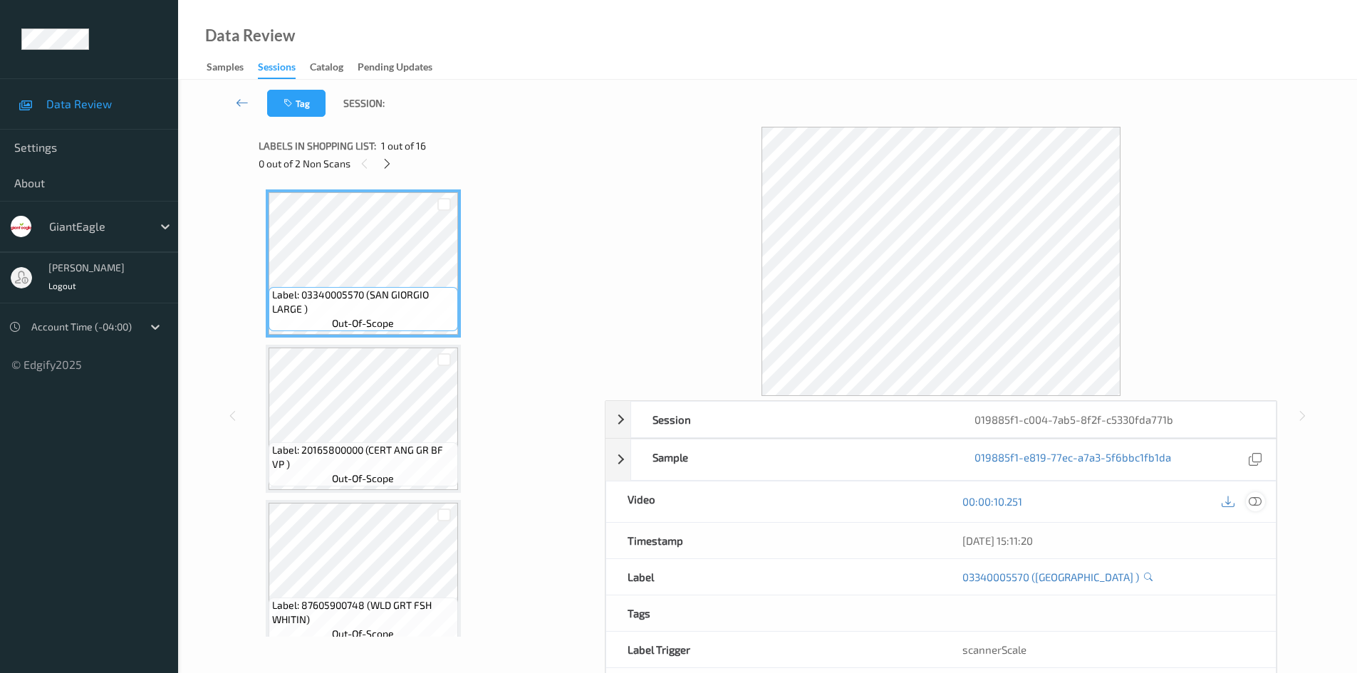
click at [1253, 500] on icon at bounding box center [1254, 501] width 13 height 13
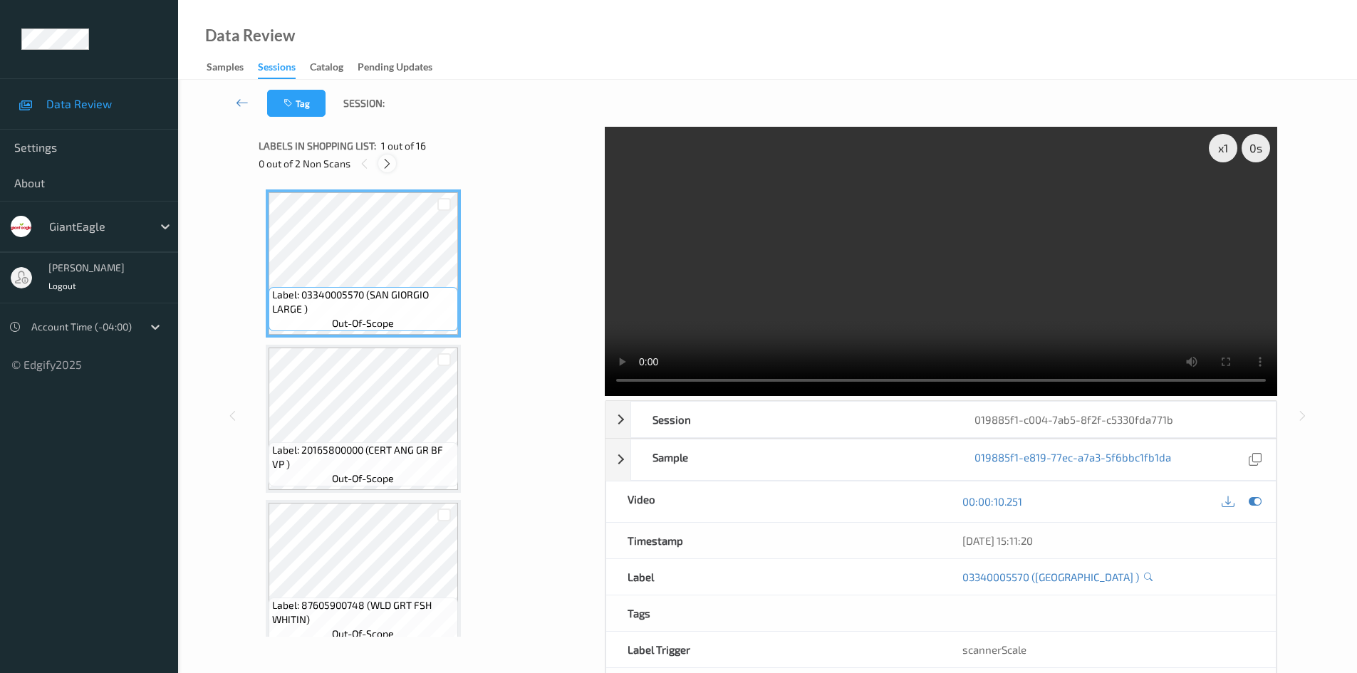
click at [390, 162] on icon at bounding box center [387, 163] width 12 height 13
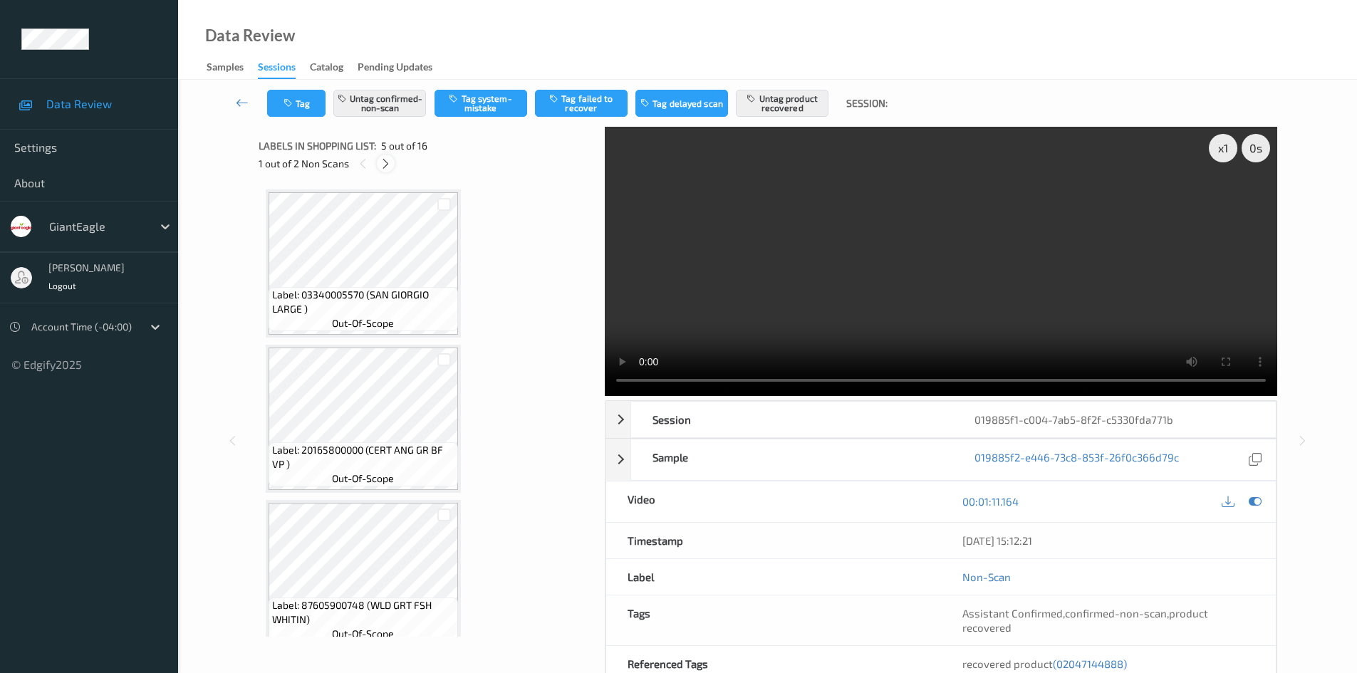
scroll to position [473, 0]
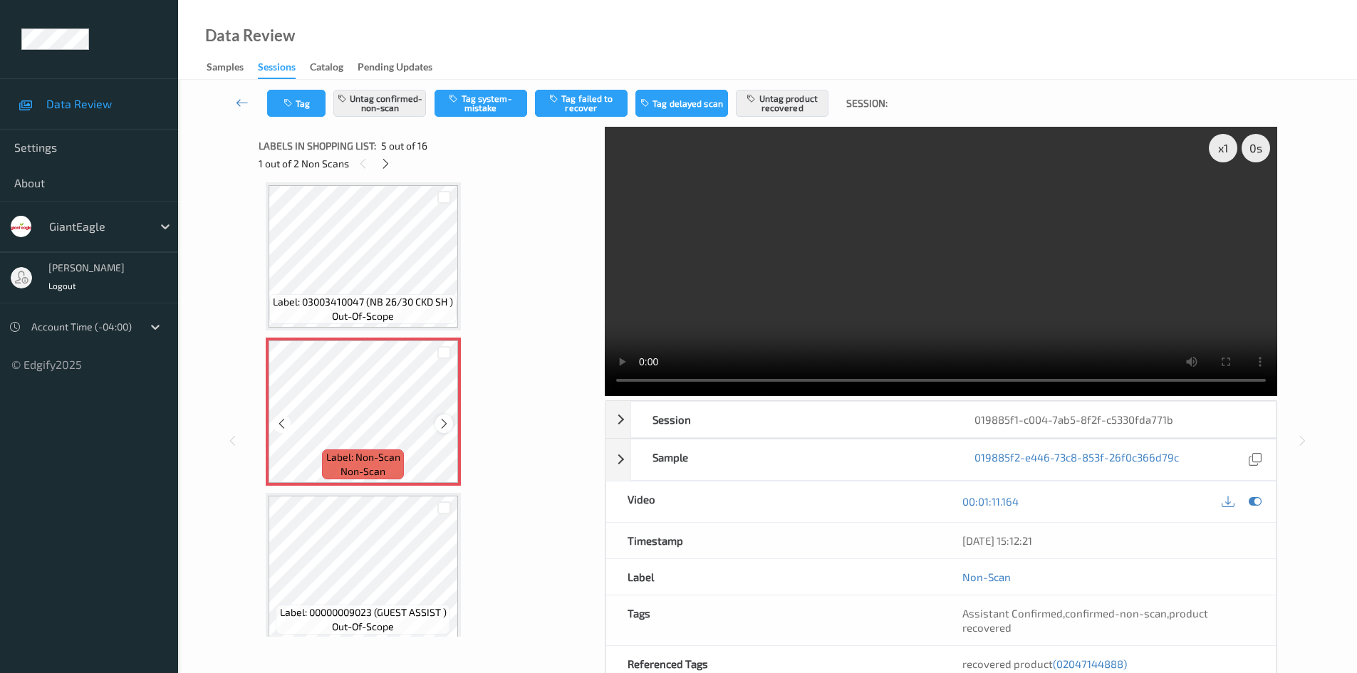
click at [443, 421] on icon at bounding box center [444, 423] width 12 height 13
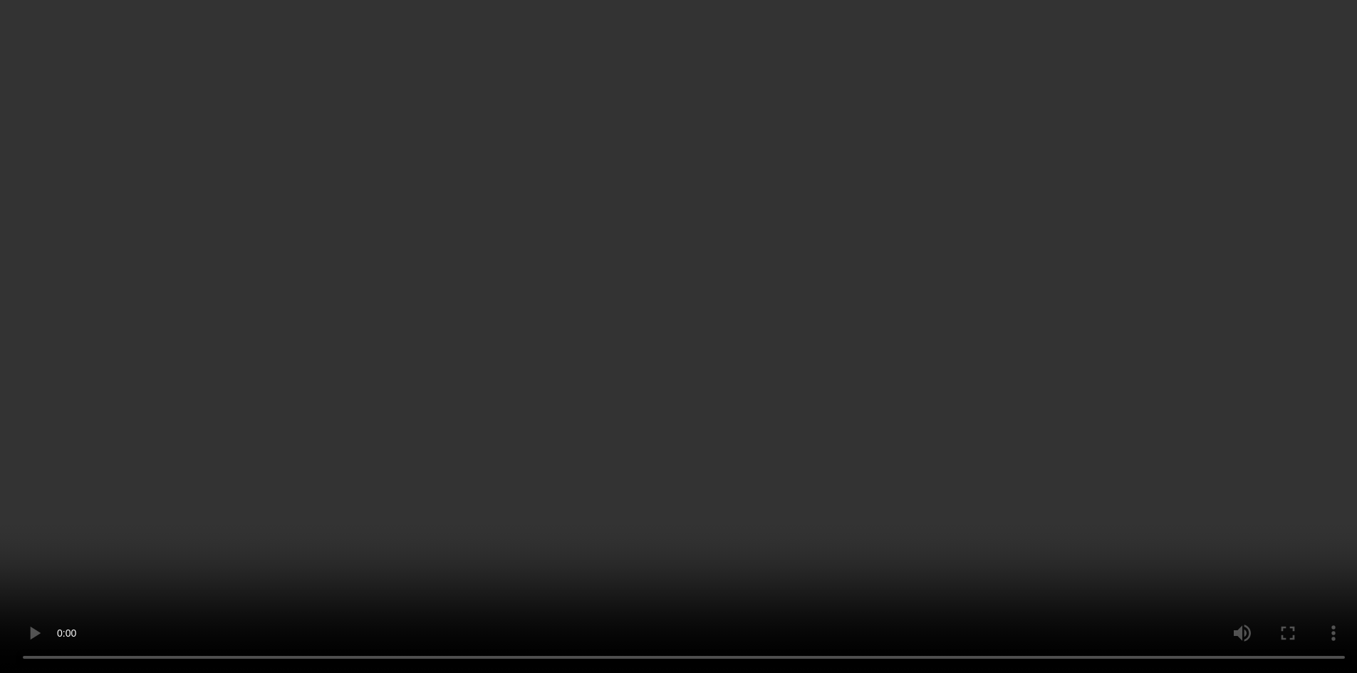
scroll to position [544, 0]
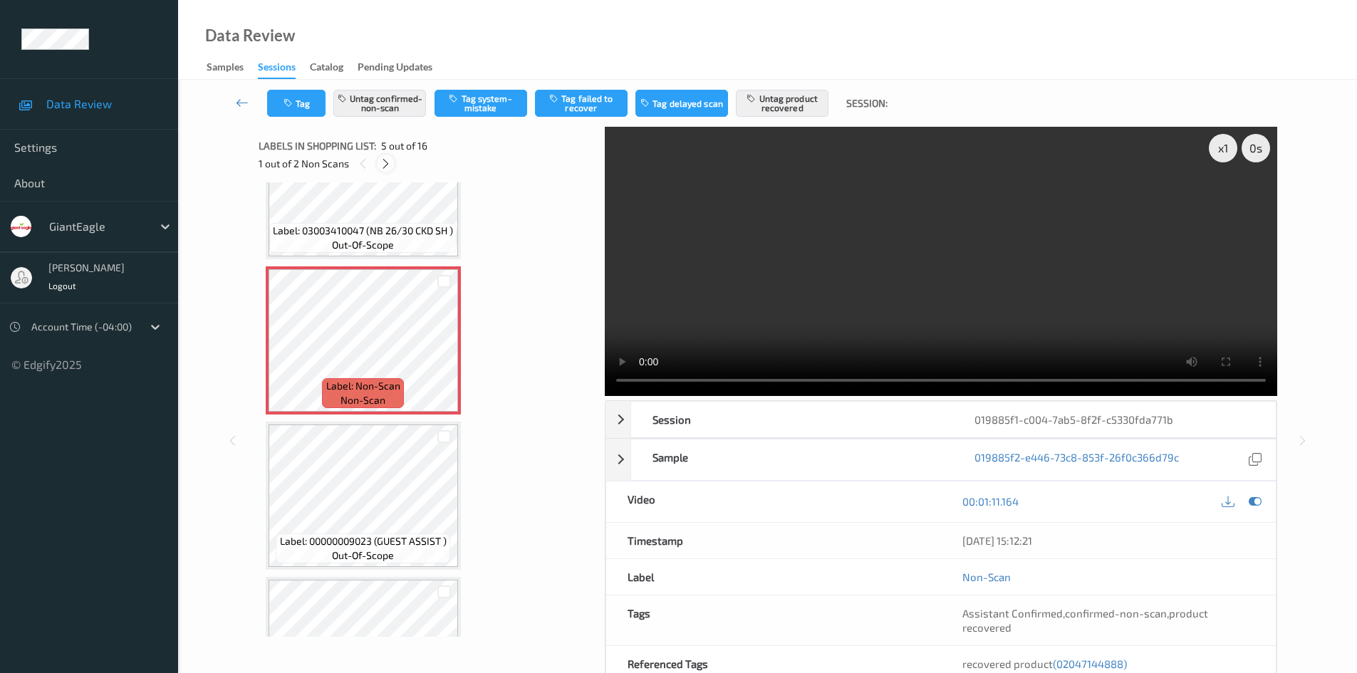
click at [385, 162] on icon at bounding box center [386, 163] width 12 height 13
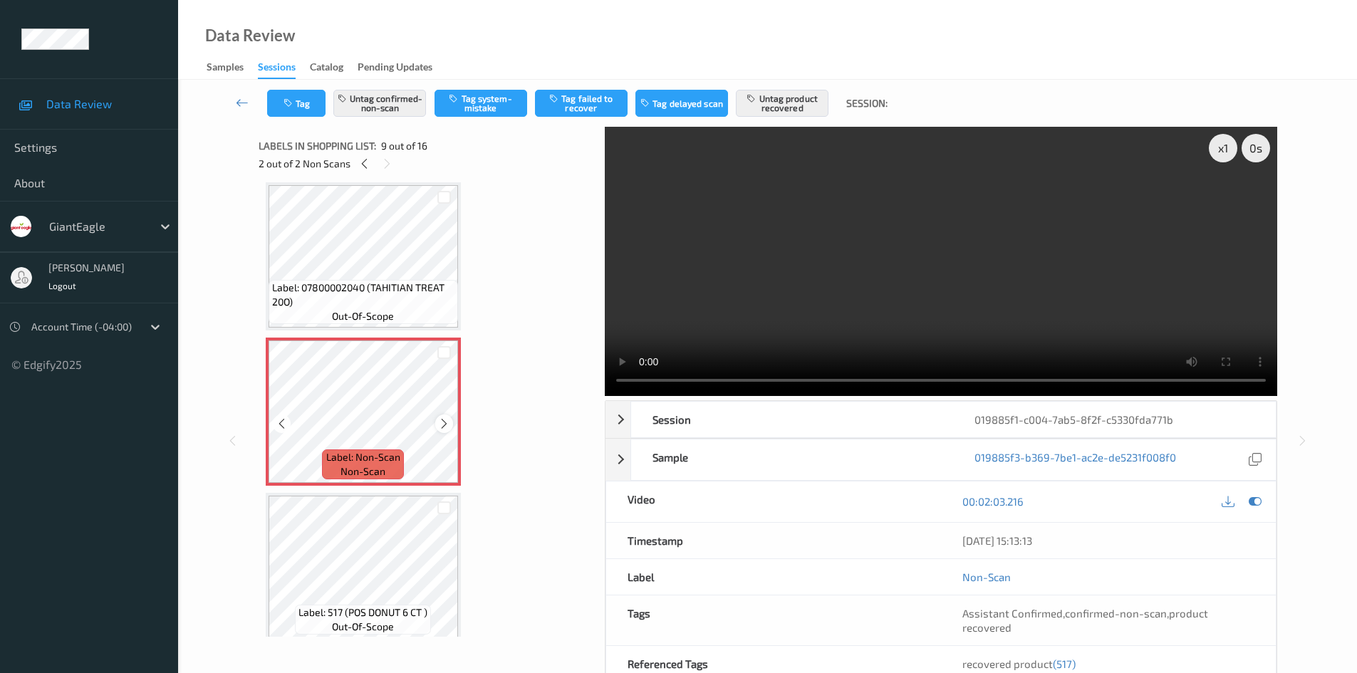
click at [444, 419] on icon at bounding box center [444, 423] width 12 height 13
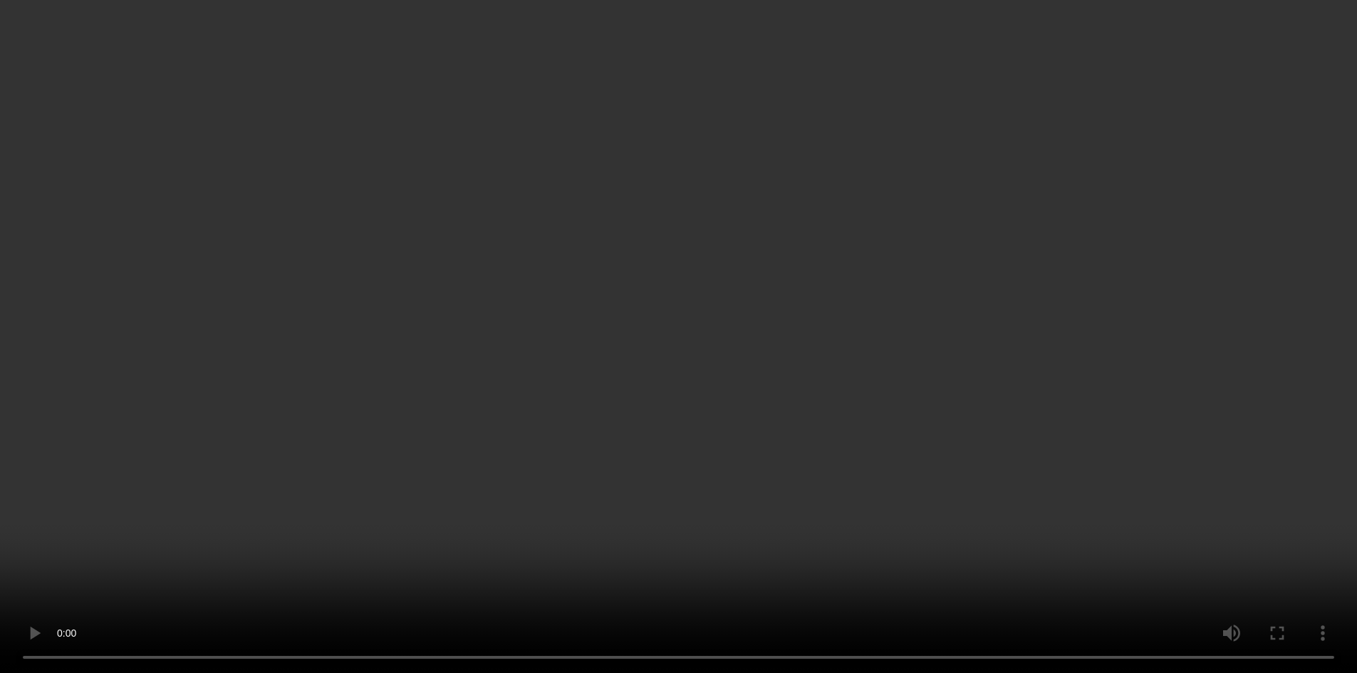
scroll to position [1236, 0]
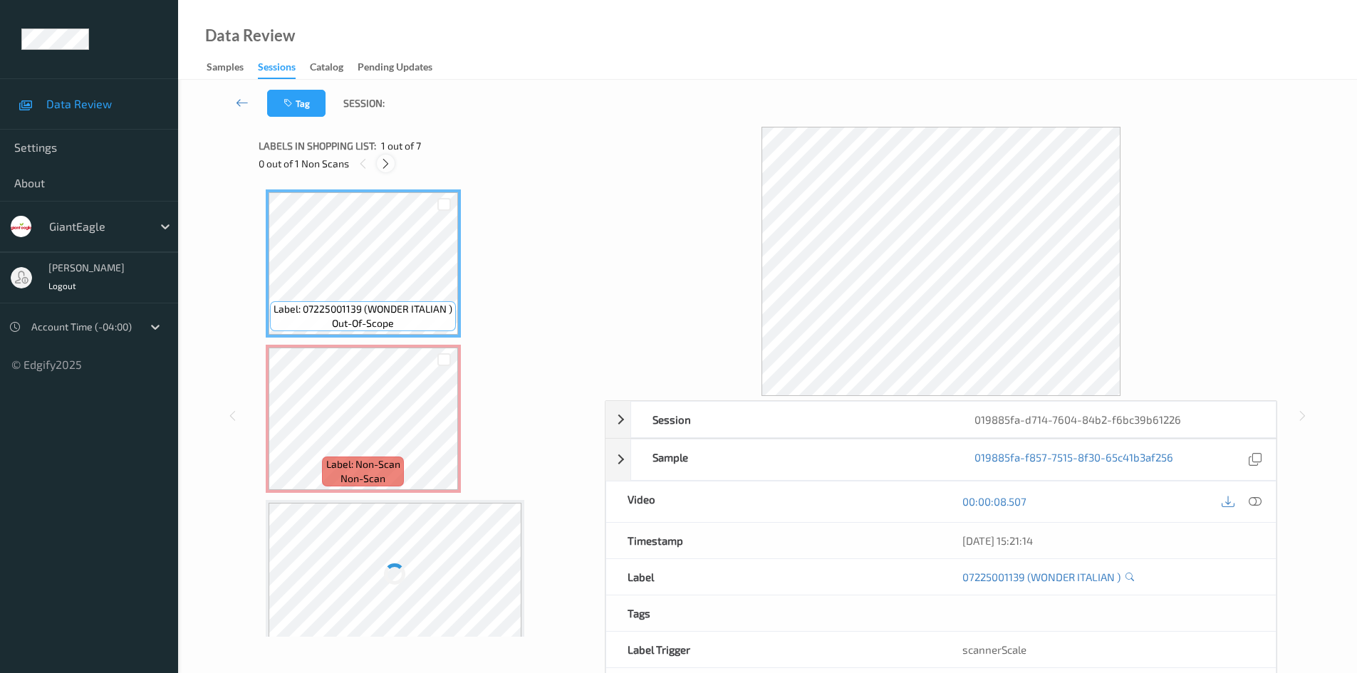
click at [387, 169] on icon at bounding box center [386, 163] width 12 height 13
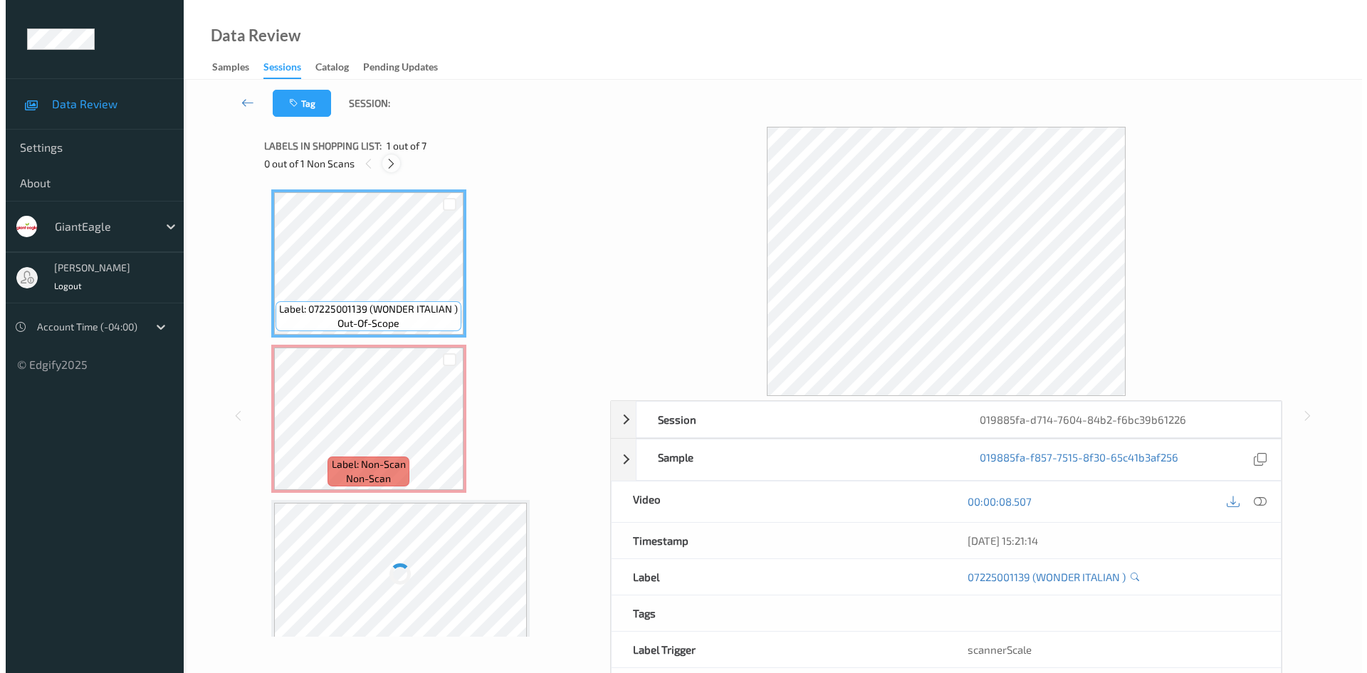
scroll to position [7, 0]
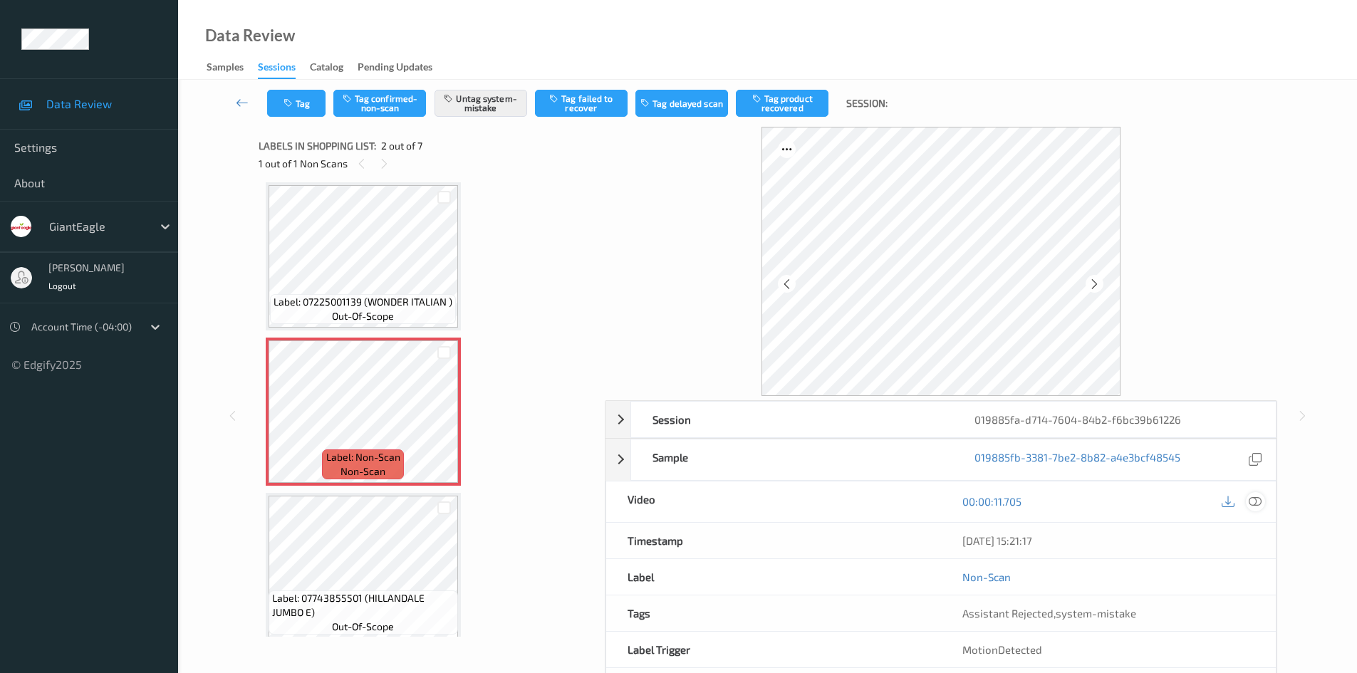
click at [1255, 496] on icon at bounding box center [1254, 501] width 13 height 13
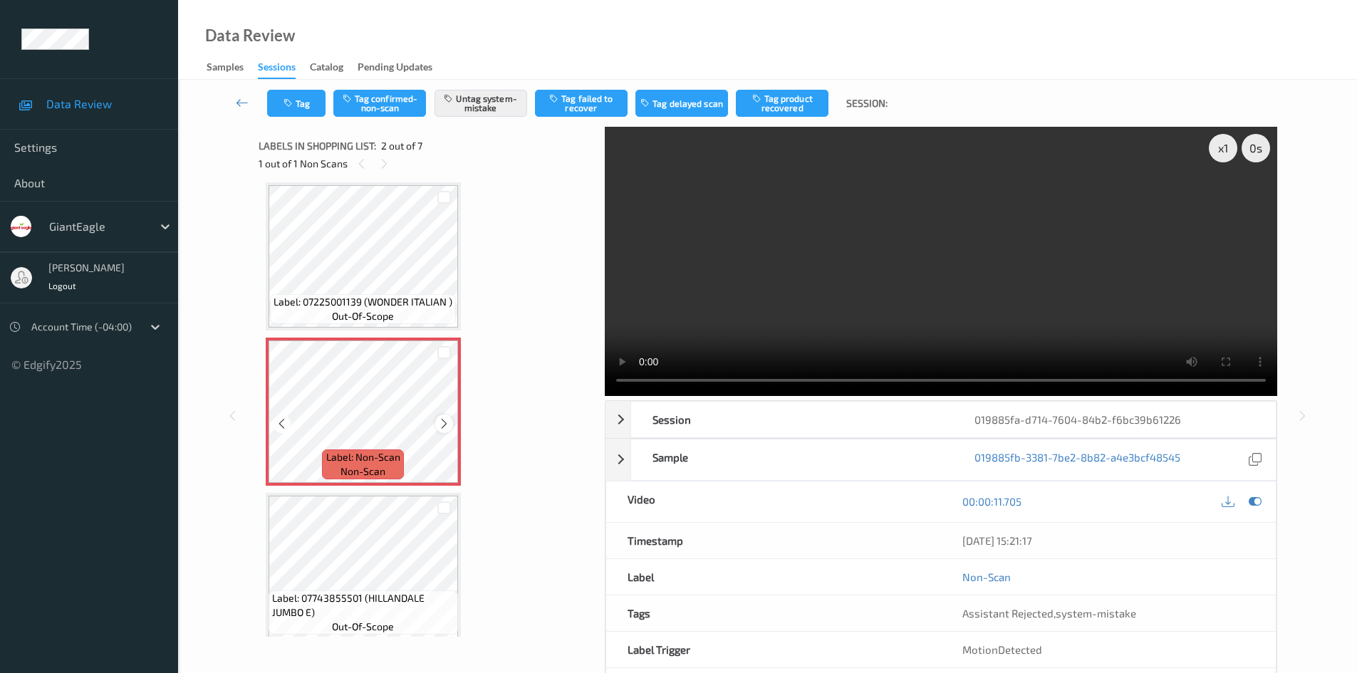
click at [442, 420] on icon at bounding box center [444, 423] width 12 height 13
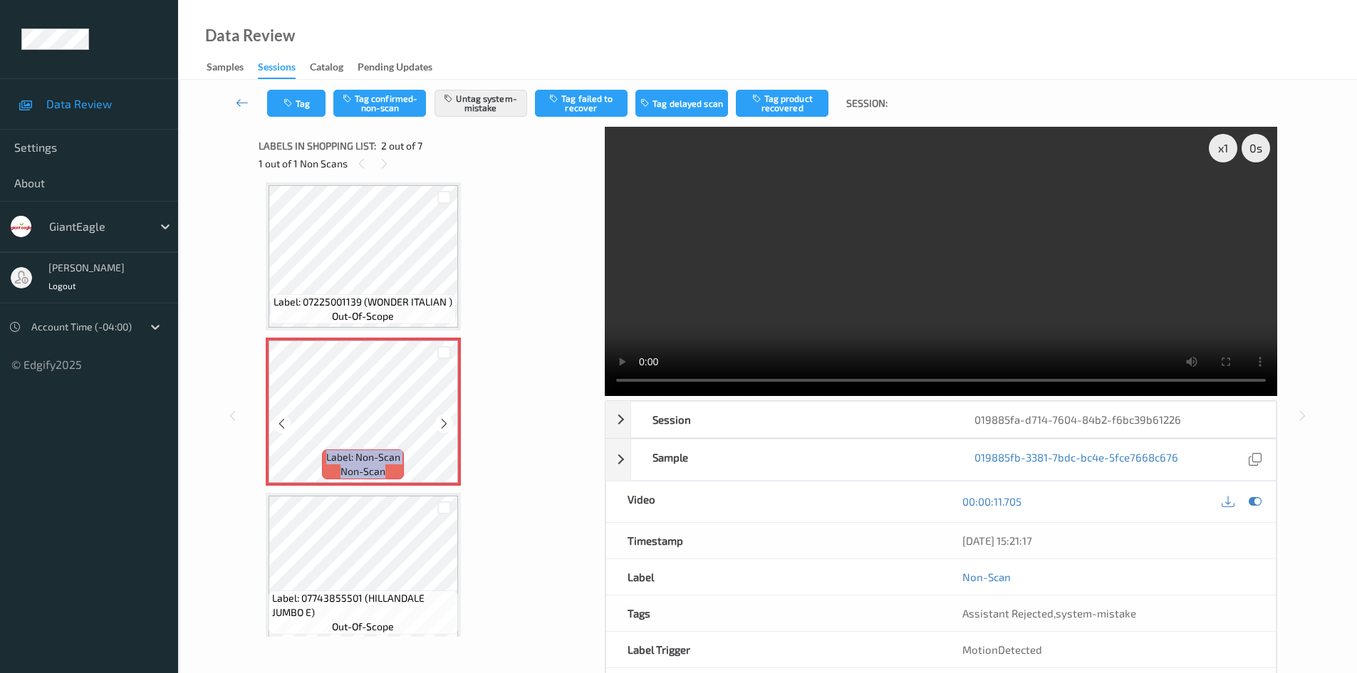
click at [442, 420] on icon at bounding box center [444, 423] width 12 height 13
click at [447, 424] on icon at bounding box center [444, 423] width 12 height 13
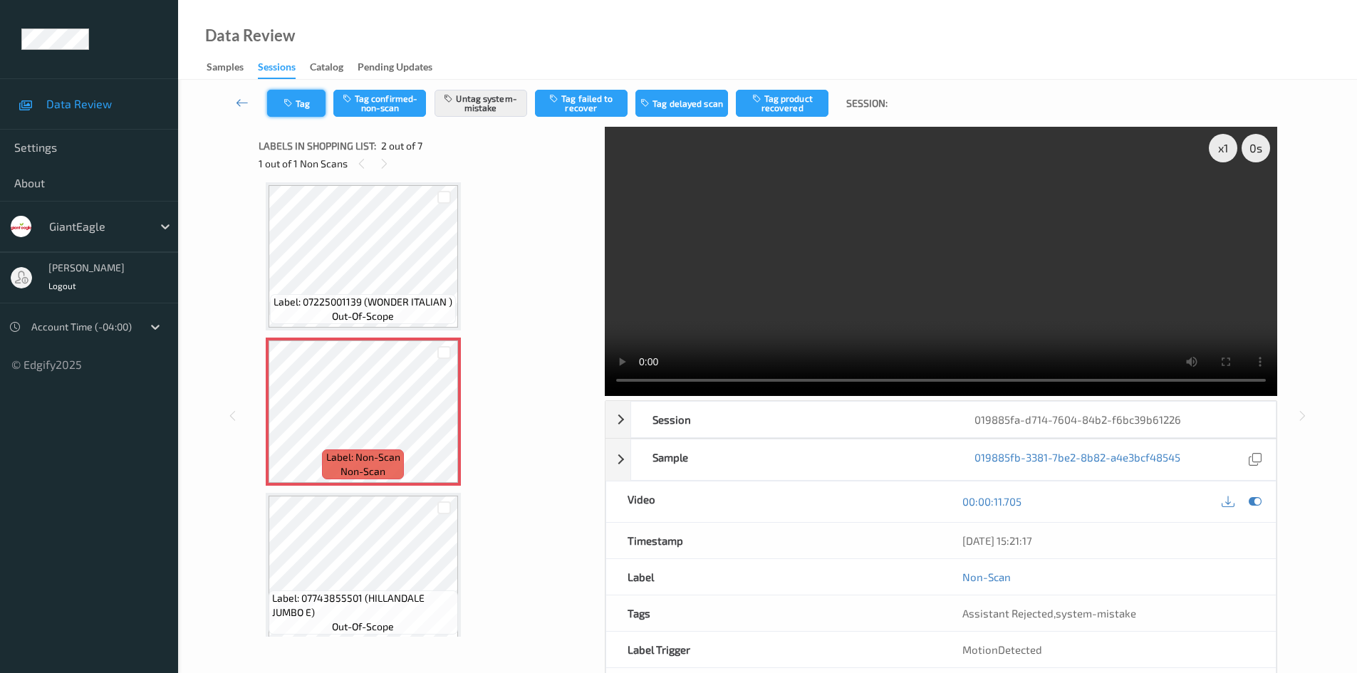
click at [310, 108] on button "Tag" at bounding box center [296, 103] width 58 height 27
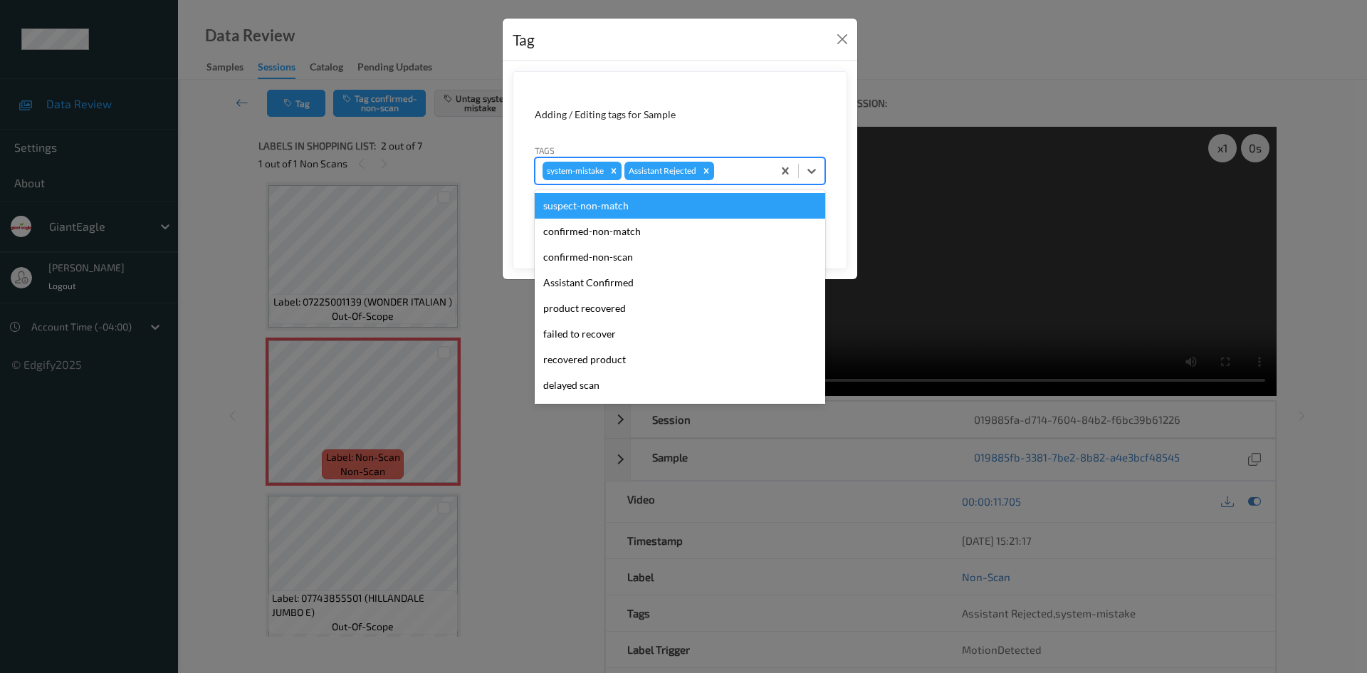
click at [741, 171] on div at bounding box center [741, 170] width 48 height 17
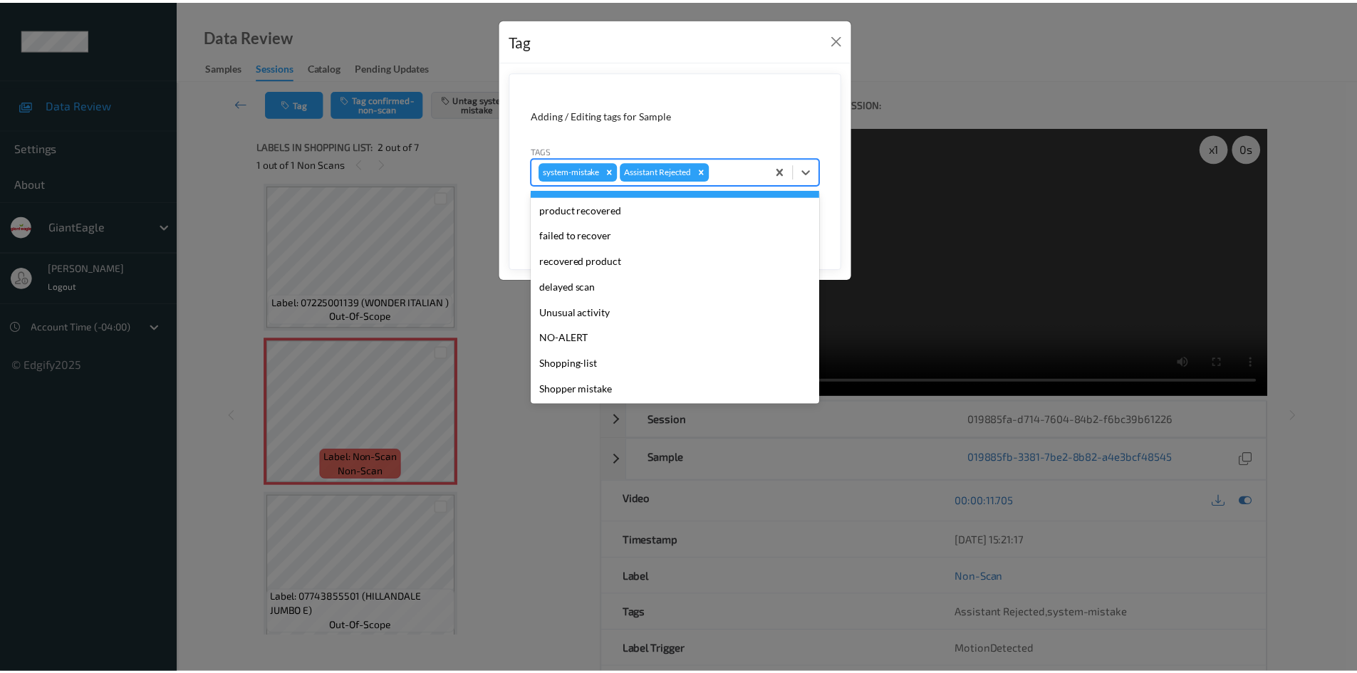
scroll to position [100, 0]
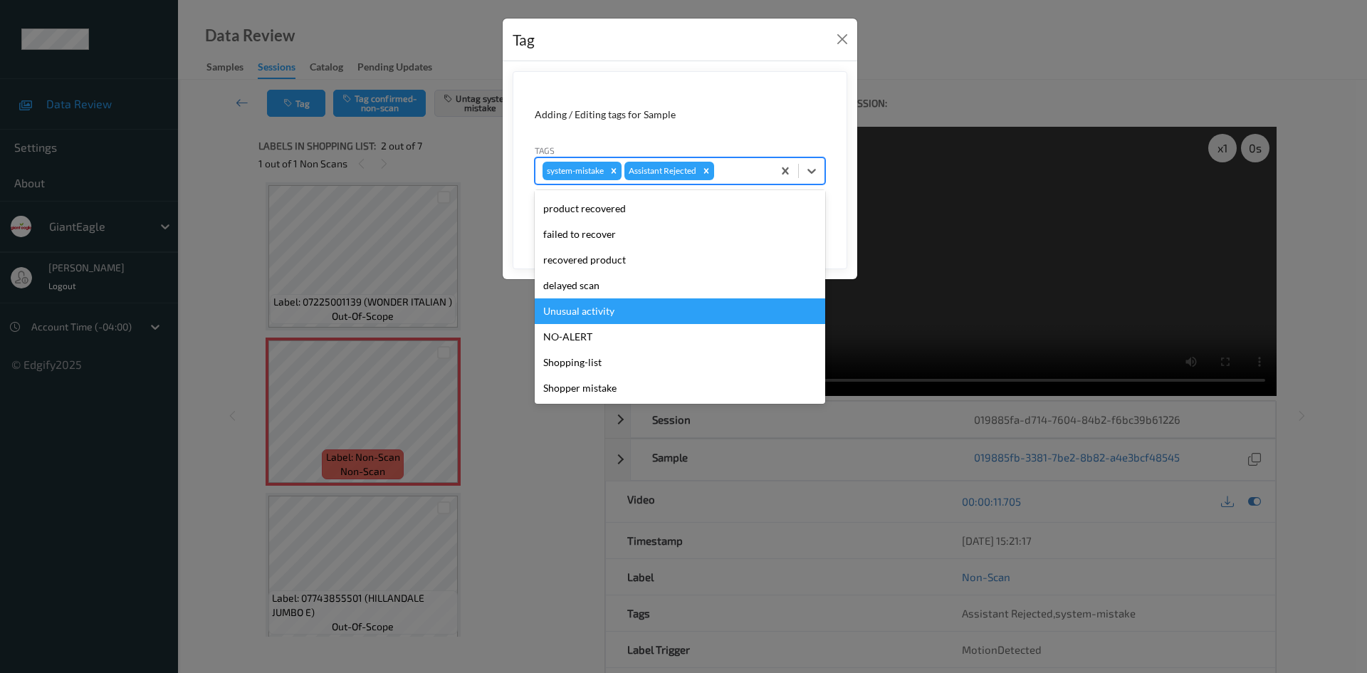
click at [689, 314] on div "Unusual activity" at bounding box center [680, 311] width 291 height 26
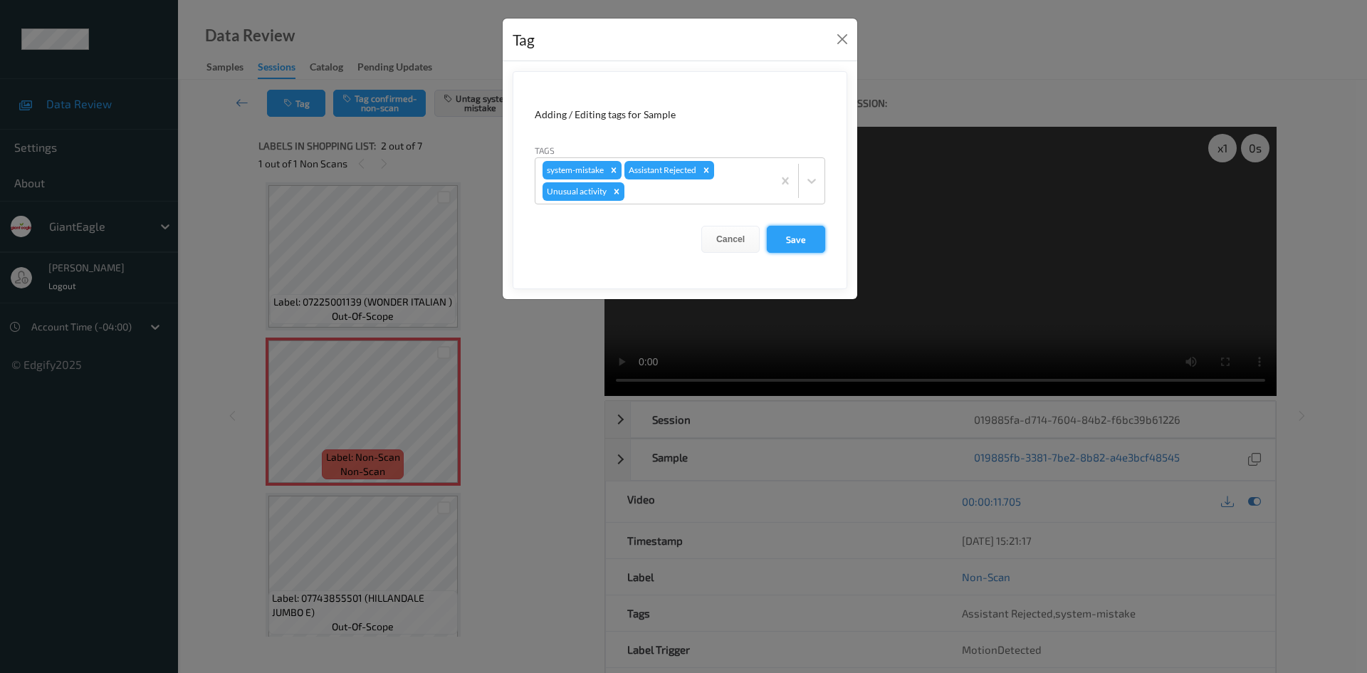
click at [780, 244] on button "Save" at bounding box center [796, 239] width 58 height 27
click at [797, 239] on button "Save" at bounding box center [796, 239] width 58 height 27
click at [969, 82] on div "Tag Adding / Editing tags for Sample Tags system-mistake Assistant Rejected Unu…" at bounding box center [683, 336] width 1367 height 673
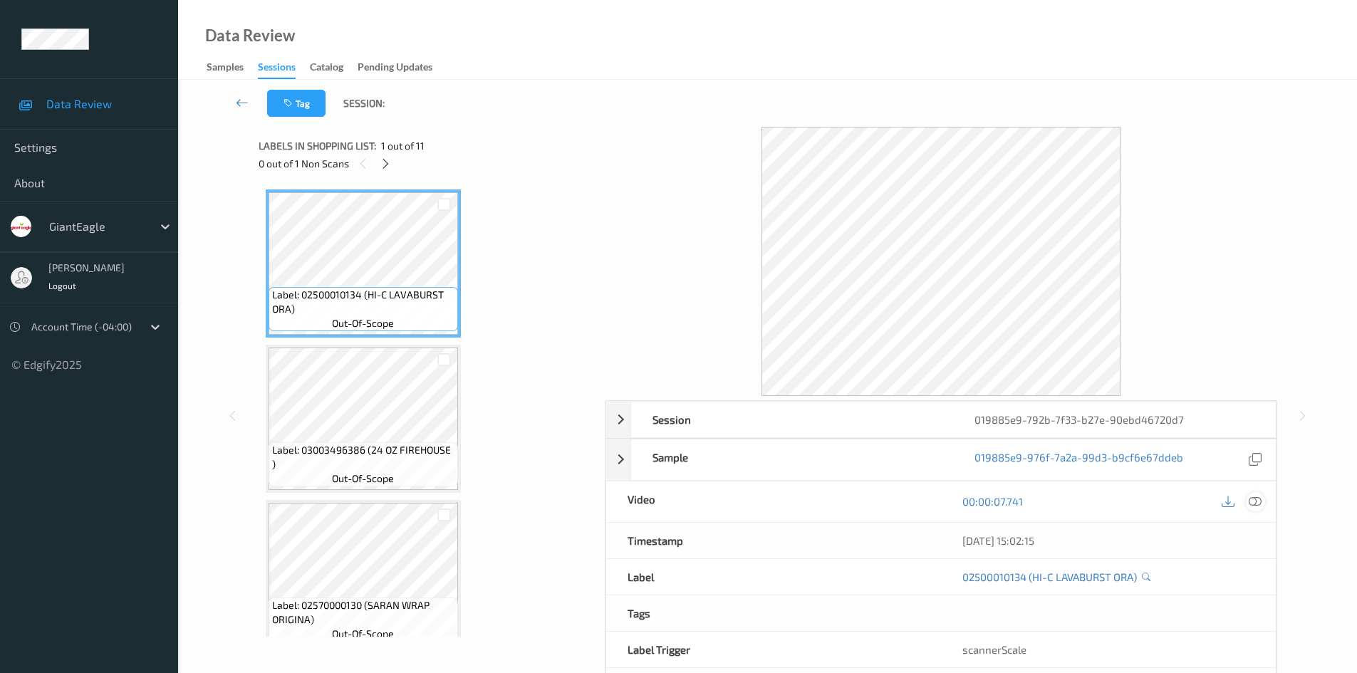
click at [1256, 506] on icon at bounding box center [1254, 501] width 13 height 13
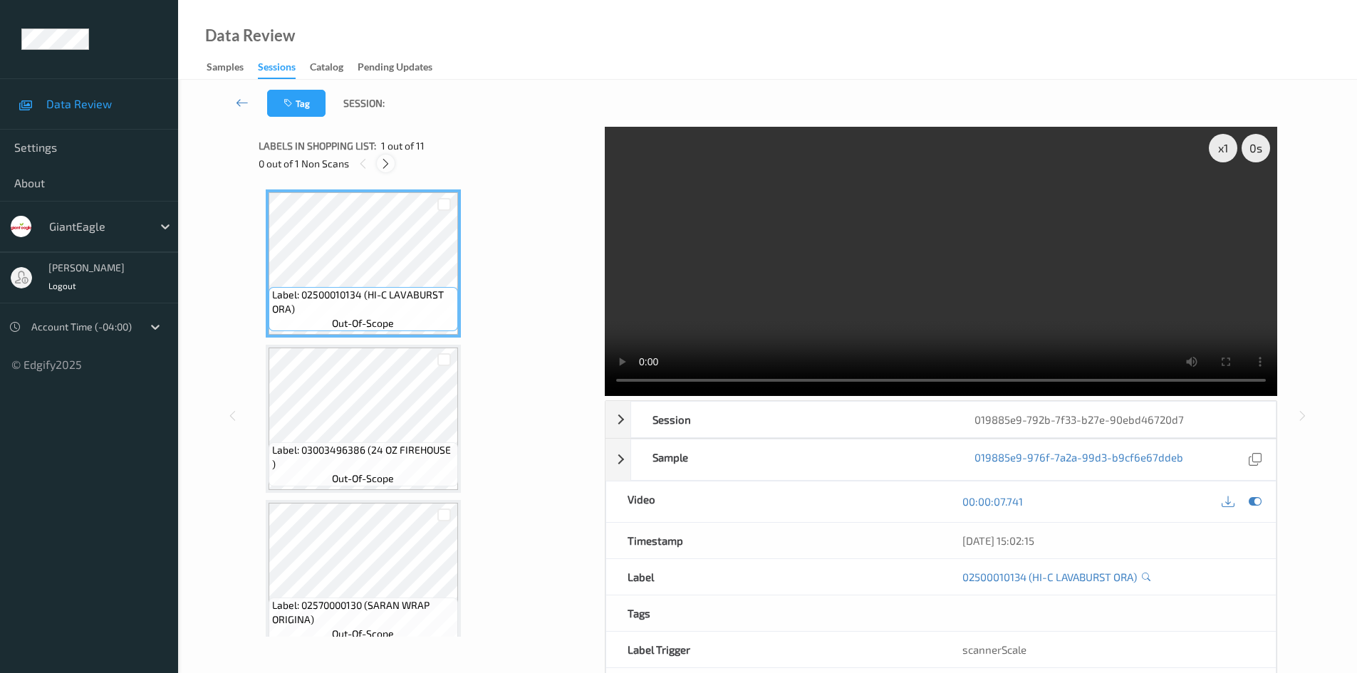
click at [384, 164] on icon at bounding box center [386, 163] width 12 height 13
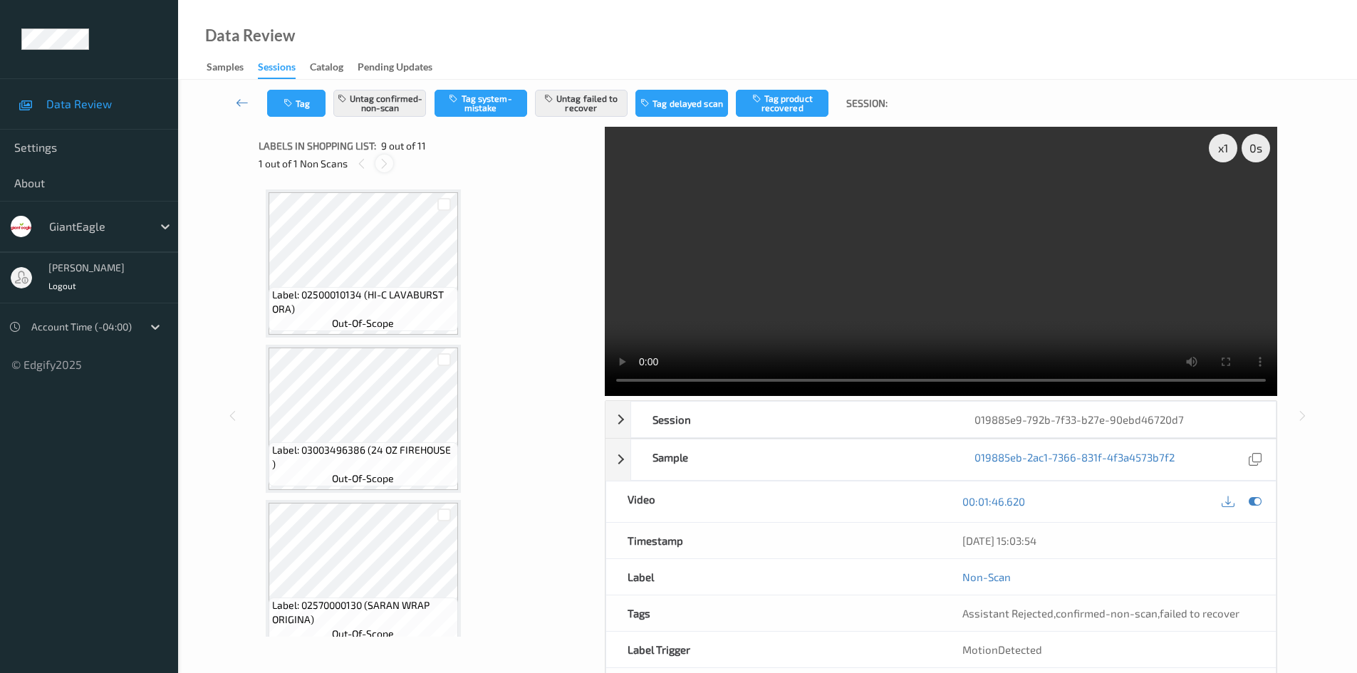
scroll to position [1094, 0]
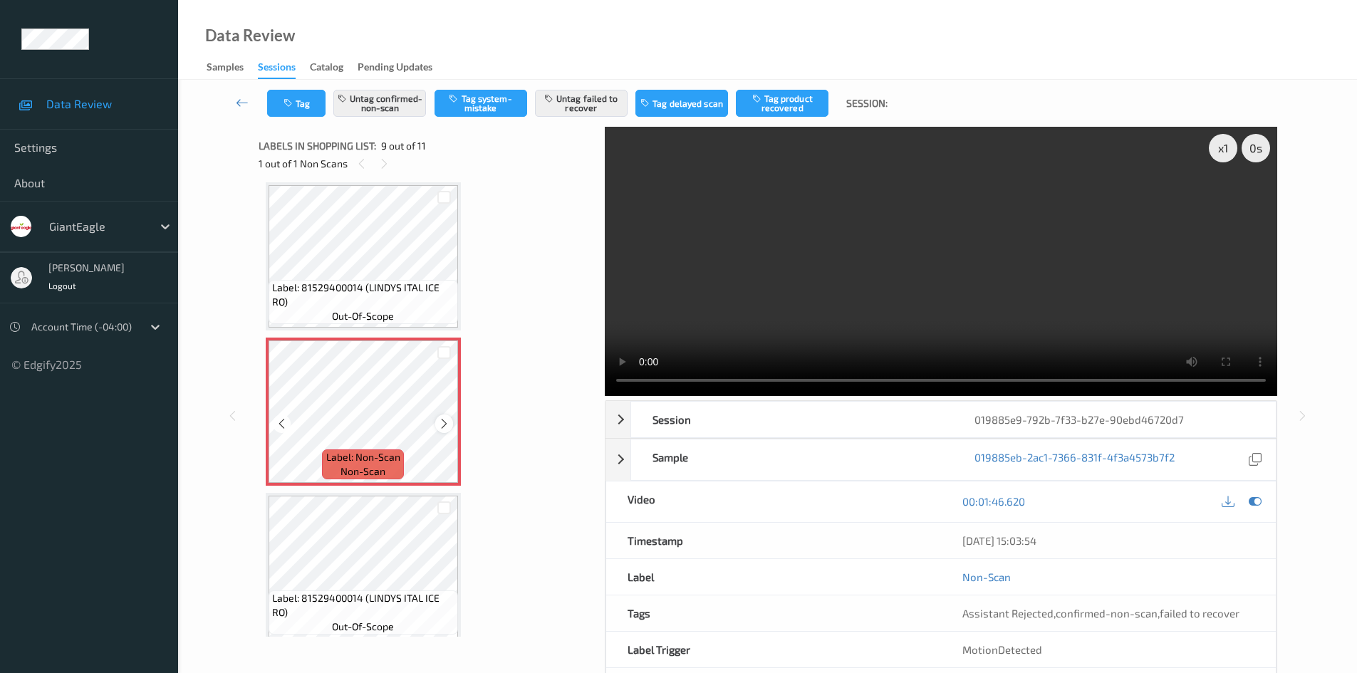
click at [444, 422] on icon at bounding box center [444, 423] width 12 height 13
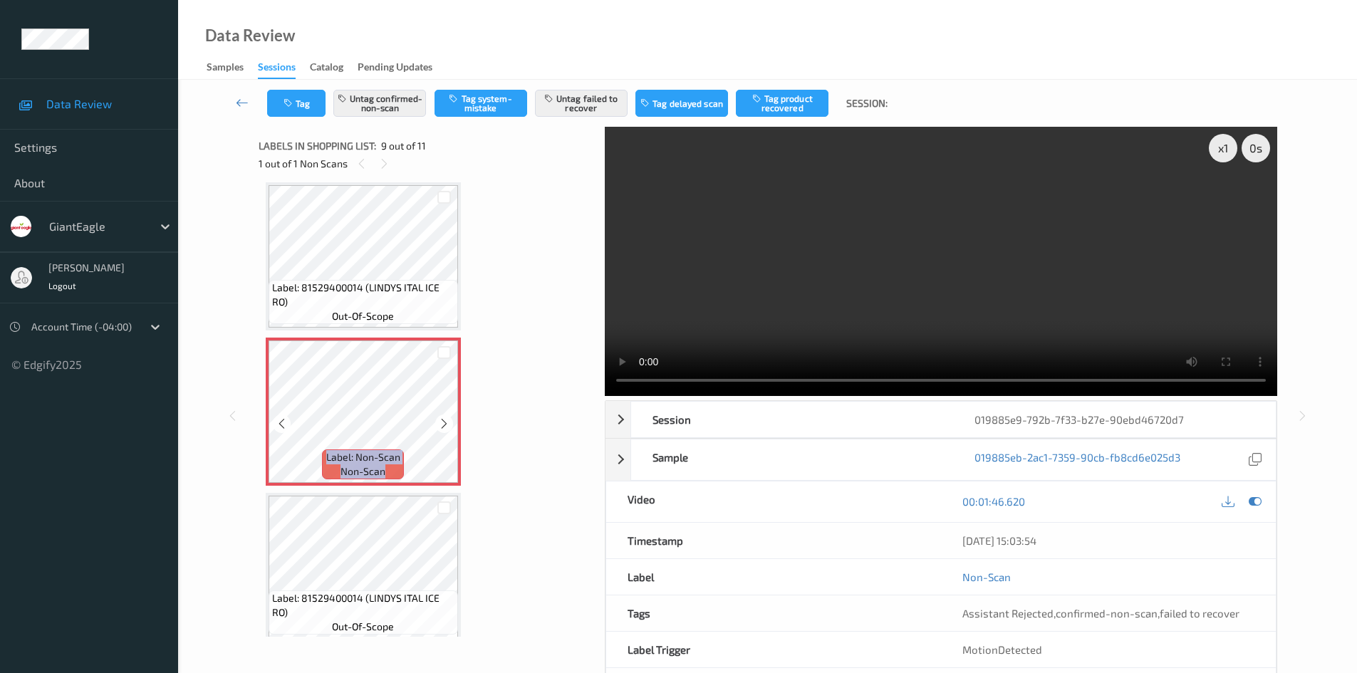
click at [444, 422] on icon at bounding box center [444, 423] width 12 height 13
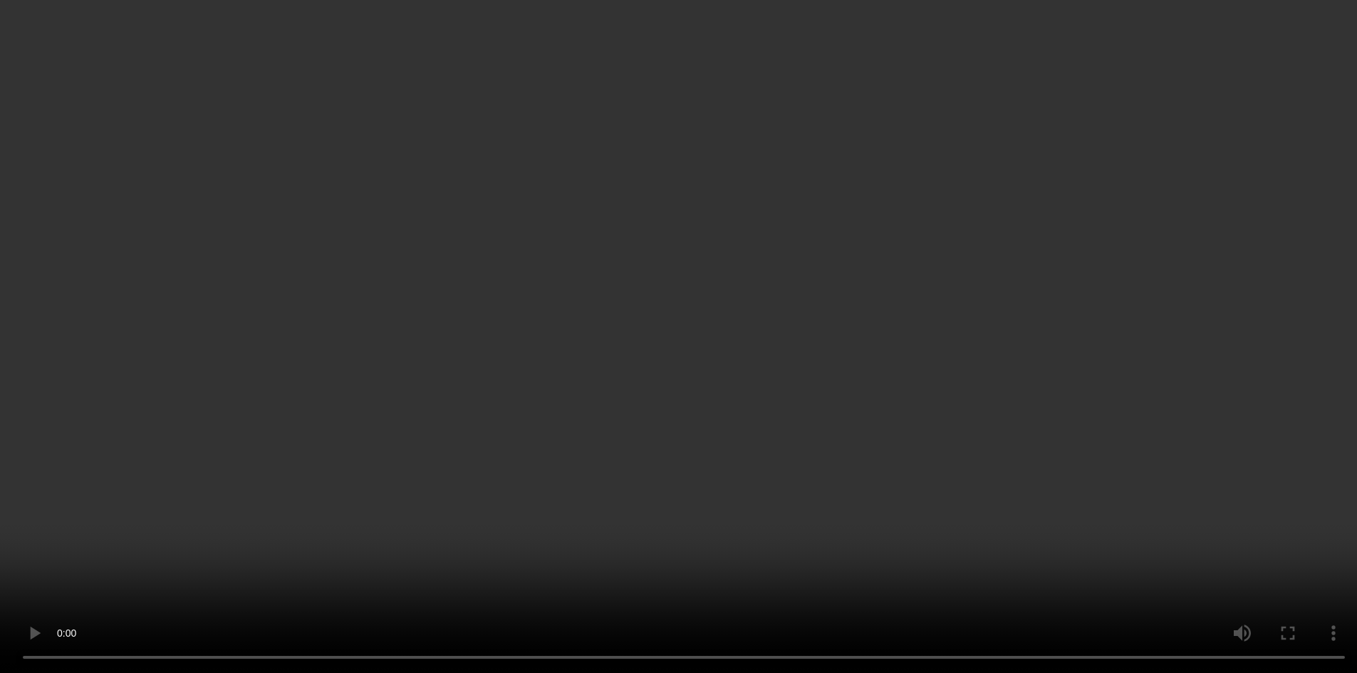
scroll to position [1261, 0]
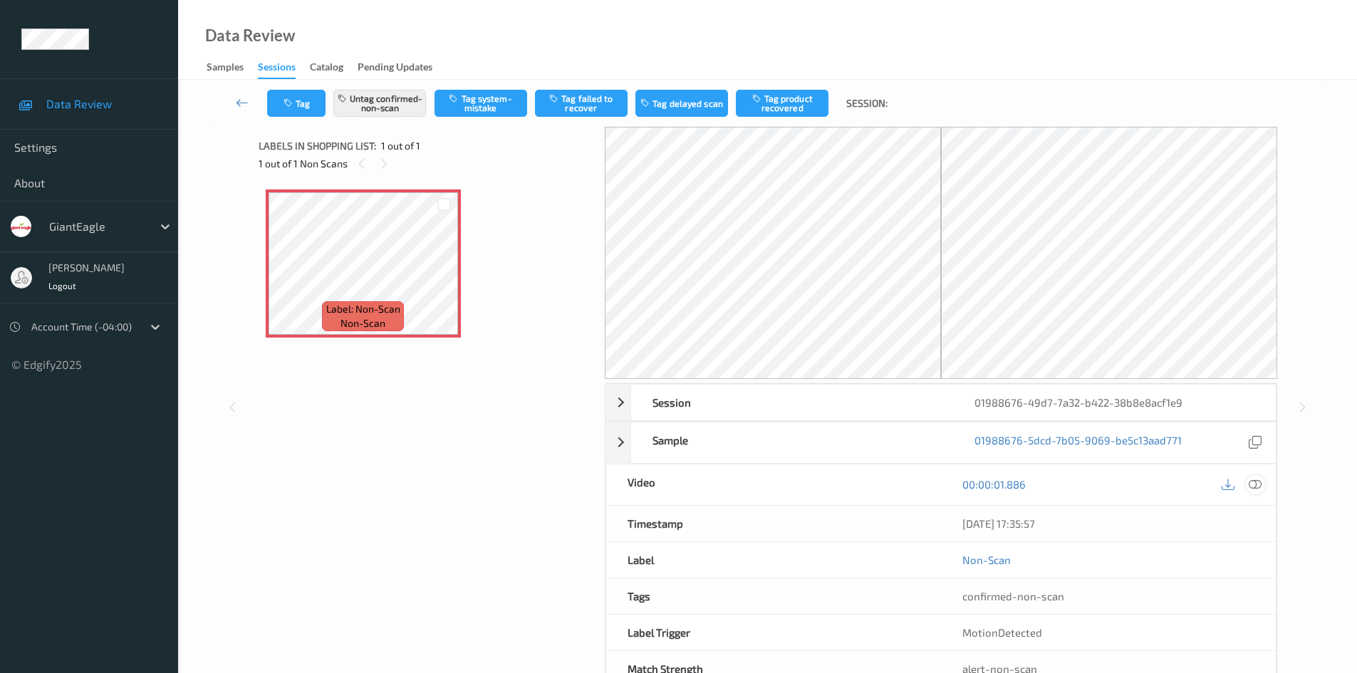
click at [1257, 484] on icon at bounding box center [1254, 484] width 13 height 13
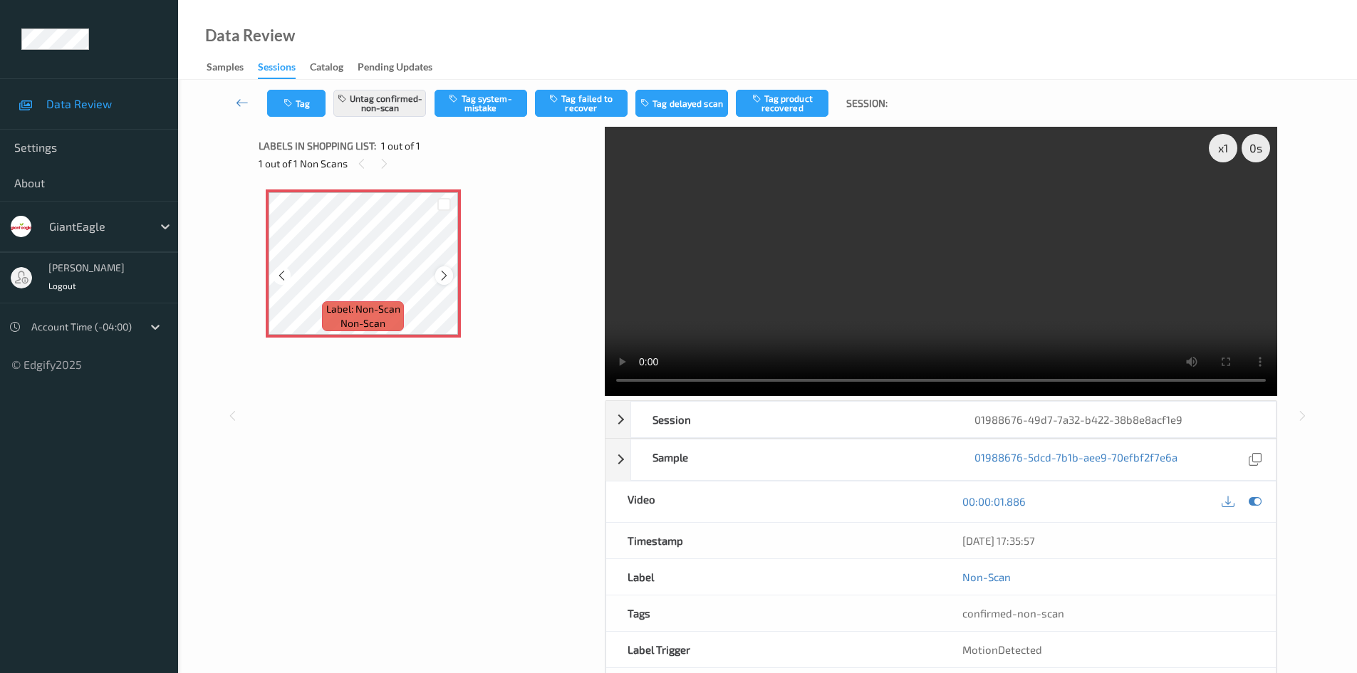
click at [449, 273] on icon at bounding box center [444, 275] width 12 height 13
click at [399, 105] on button "Untag confirmed-non-scan" at bounding box center [379, 103] width 93 height 27
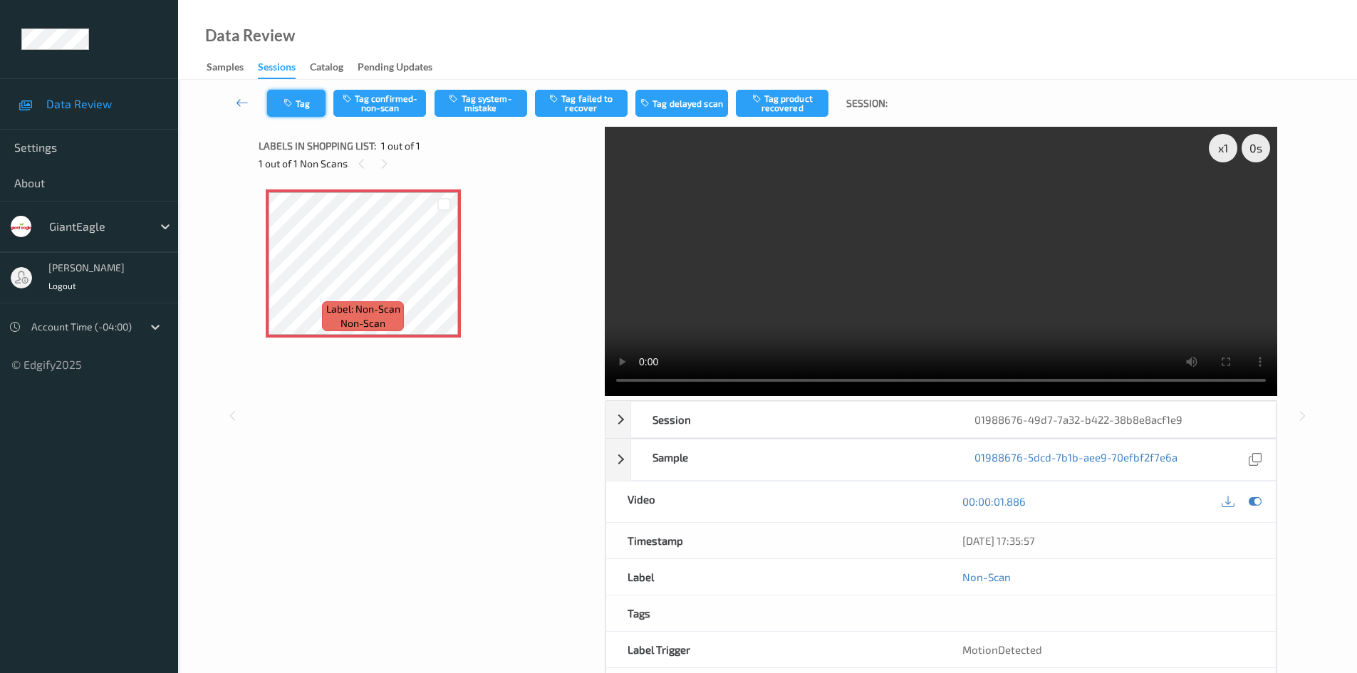
click at [294, 105] on icon "button" at bounding box center [289, 103] width 12 height 10
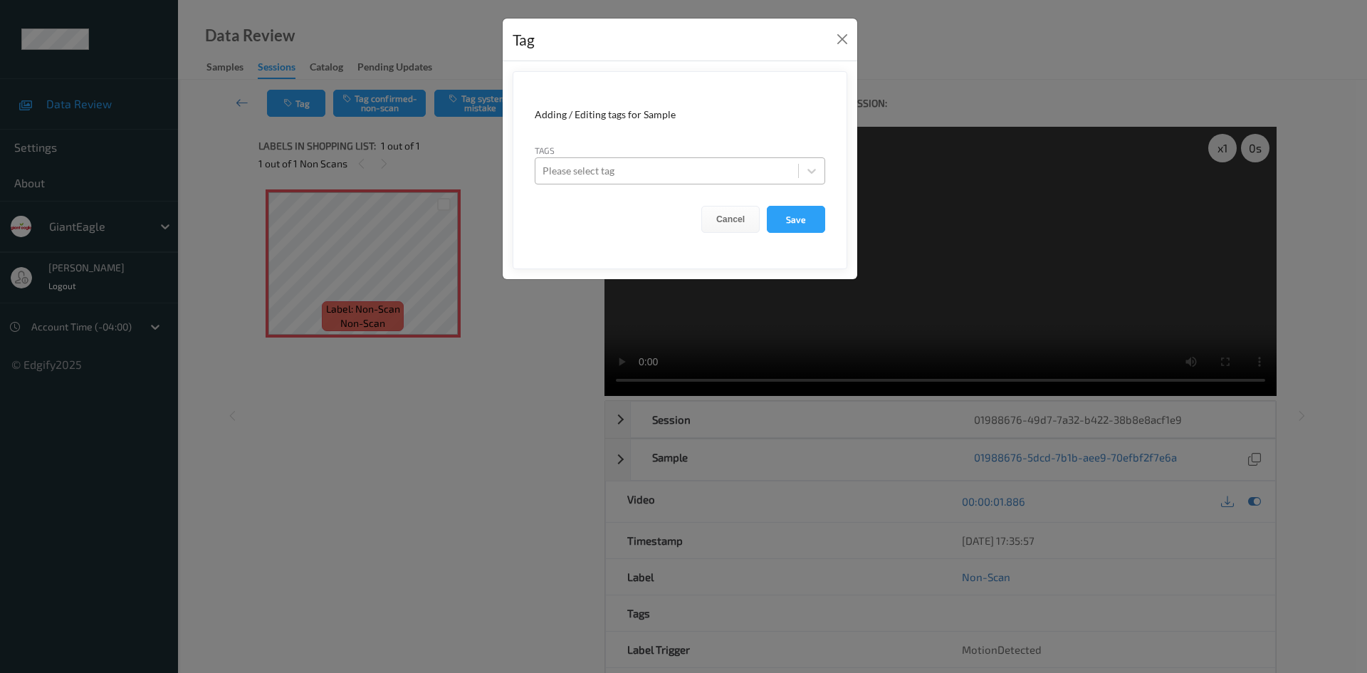
click at [686, 170] on div at bounding box center [667, 170] width 249 height 17
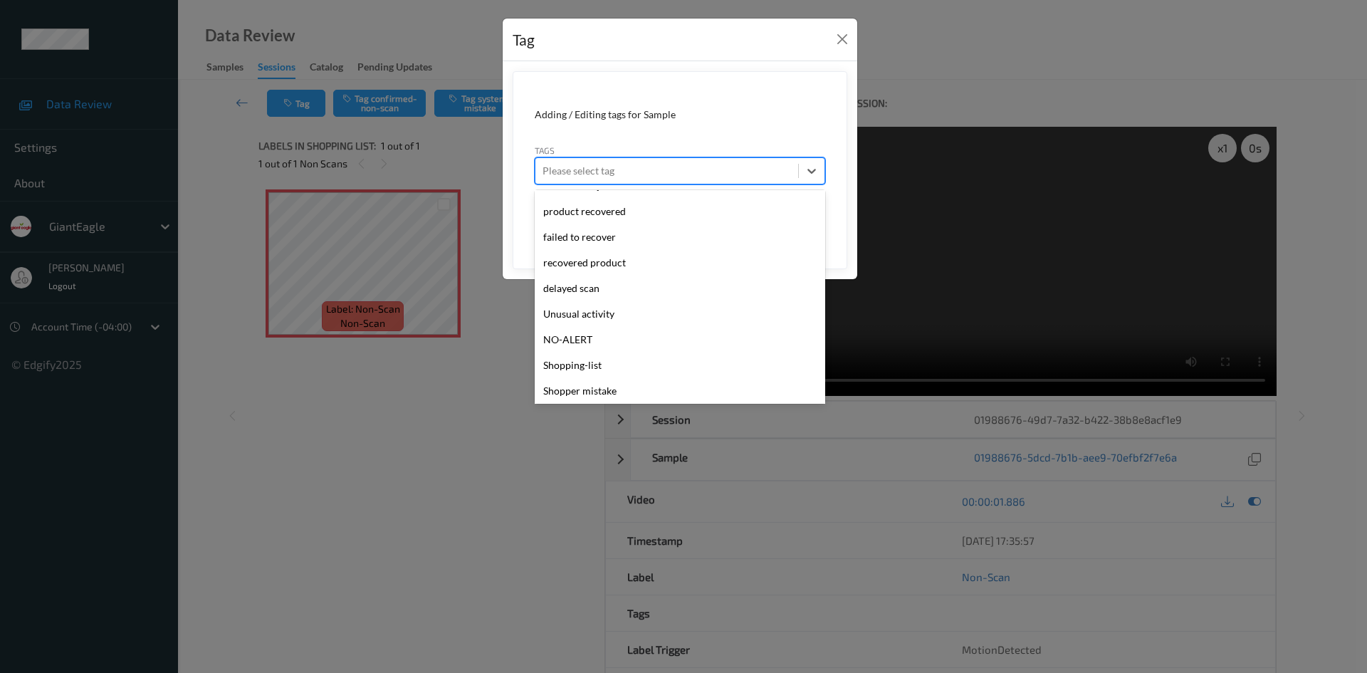
scroll to position [151, 0]
click at [650, 307] on div "Unusual activity" at bounding box center [680, 311] width 291 height 26
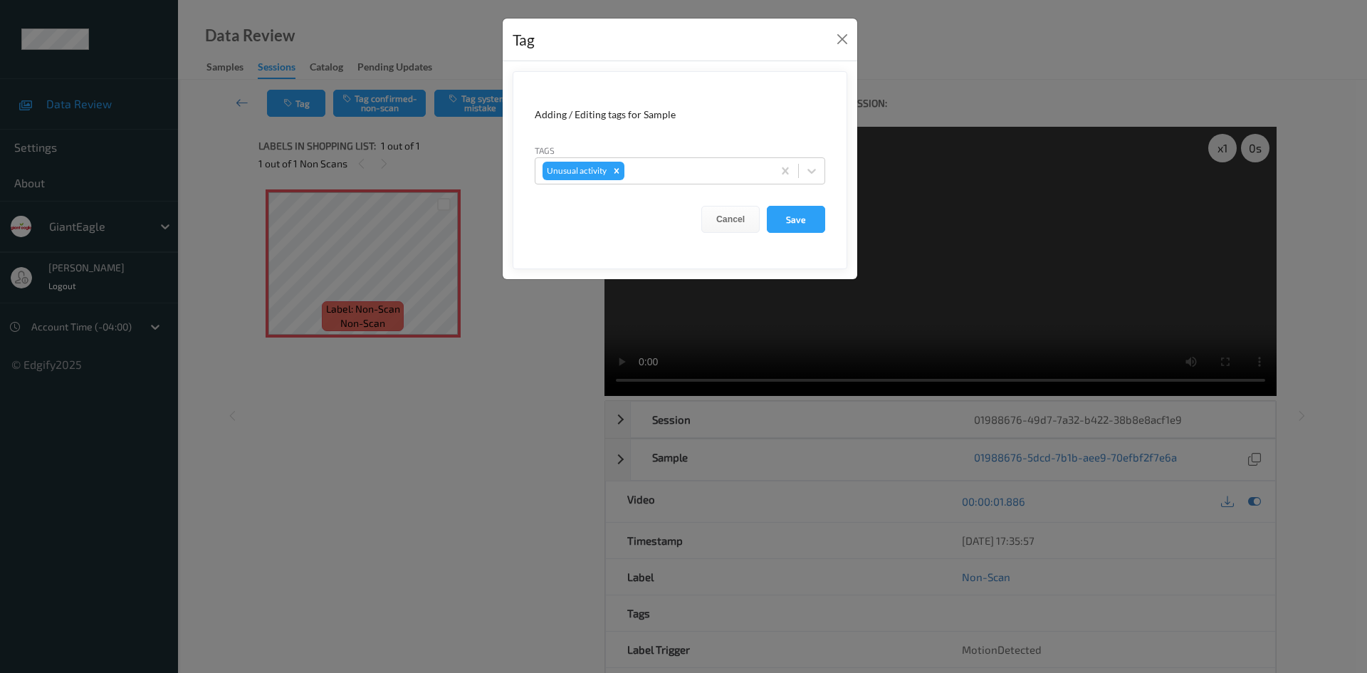
click at [549, 318] on div "Tag Adding / Editing tags for Sample Tags Unusual activity Cancel Save" at bounding box center [683, 336] width 1367 height 673
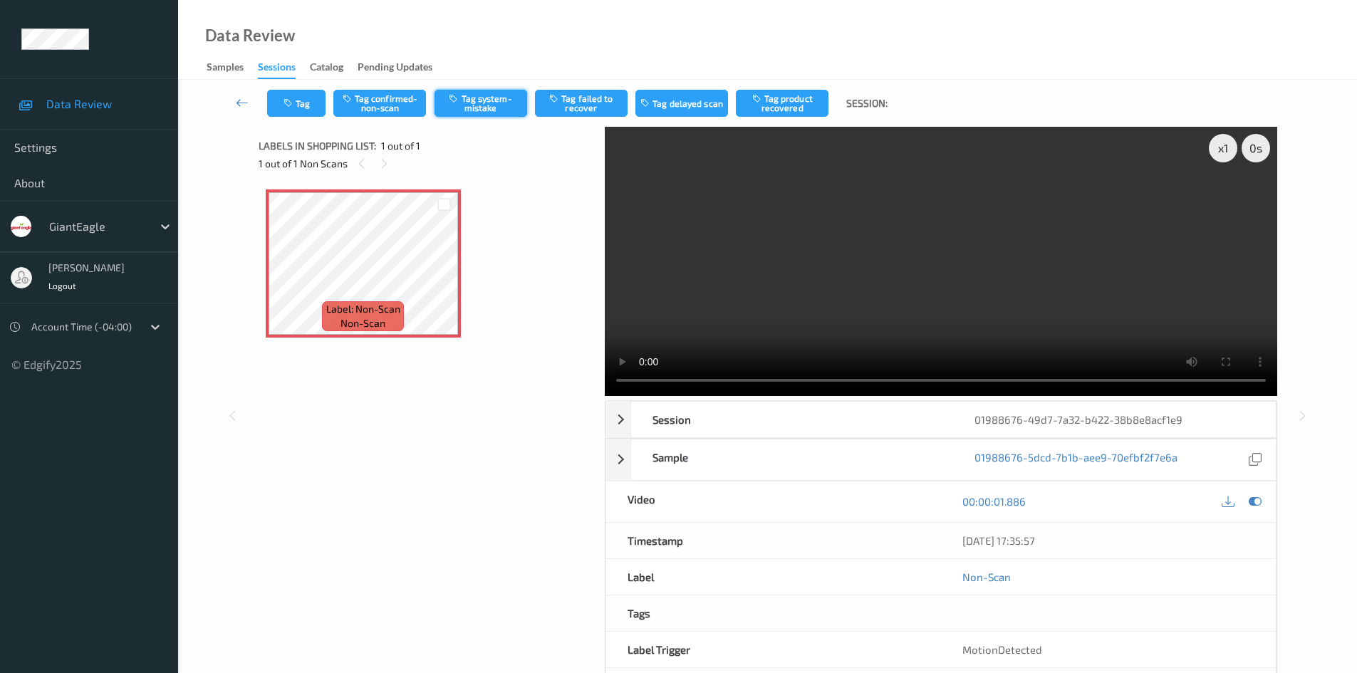
click at [479, 101] on button "Tag system-mistake" at bounding box center [480, 103] width 93 height 27
click at [313, 101] on button "Tag" at bounding box center [296, 103] width 58 height 27
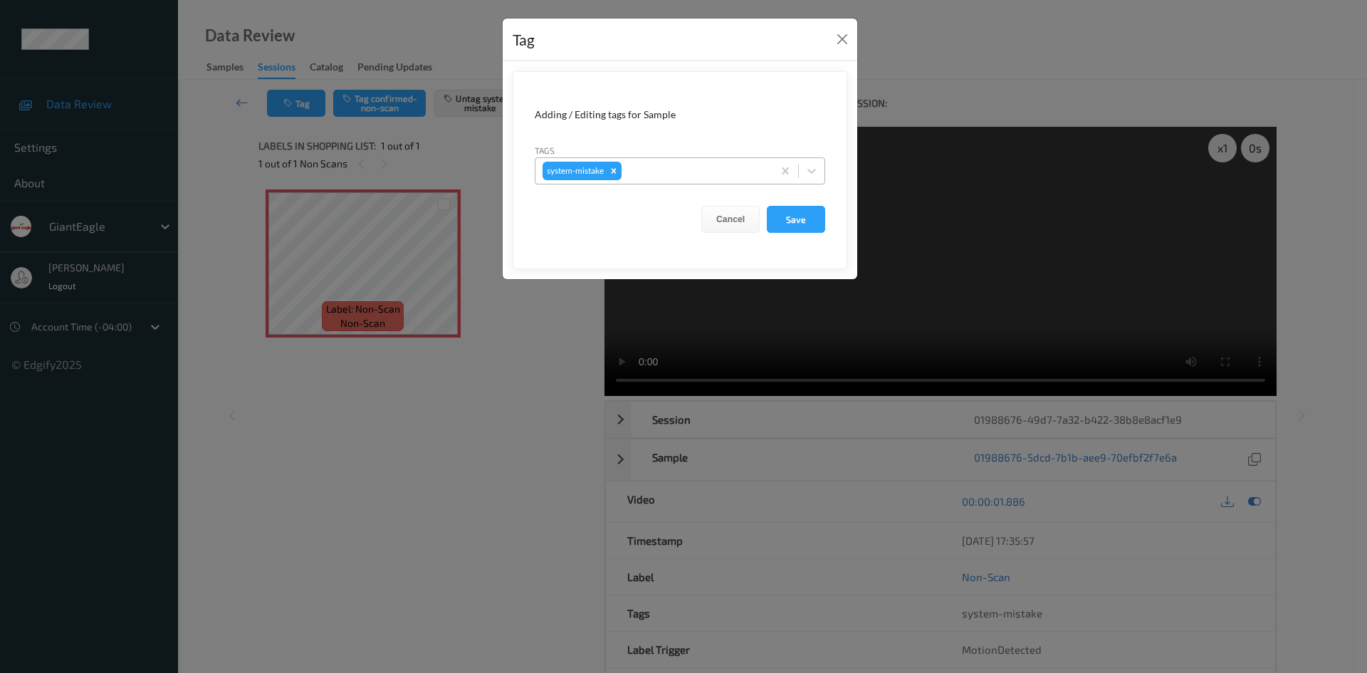
click at [689, 182] on div "system-mistake" at bounding box center [654, 171] width 237 height 24
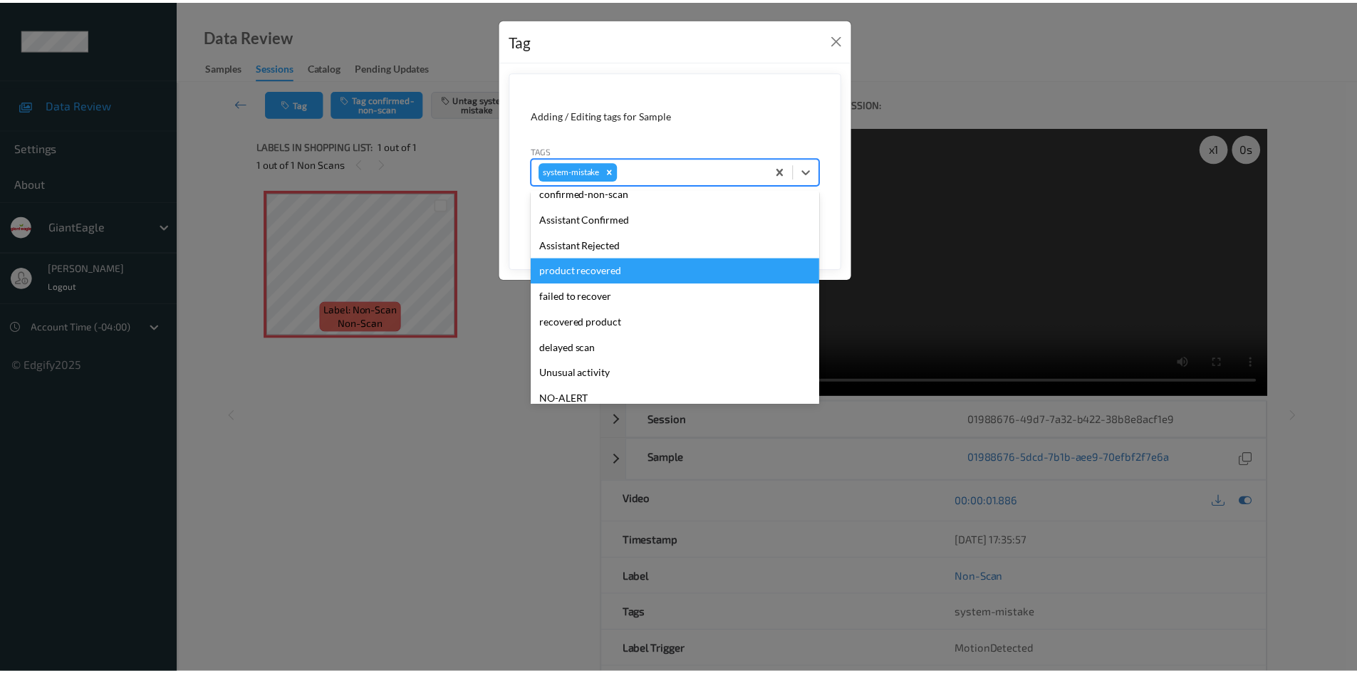
scroll to position [125, 0]
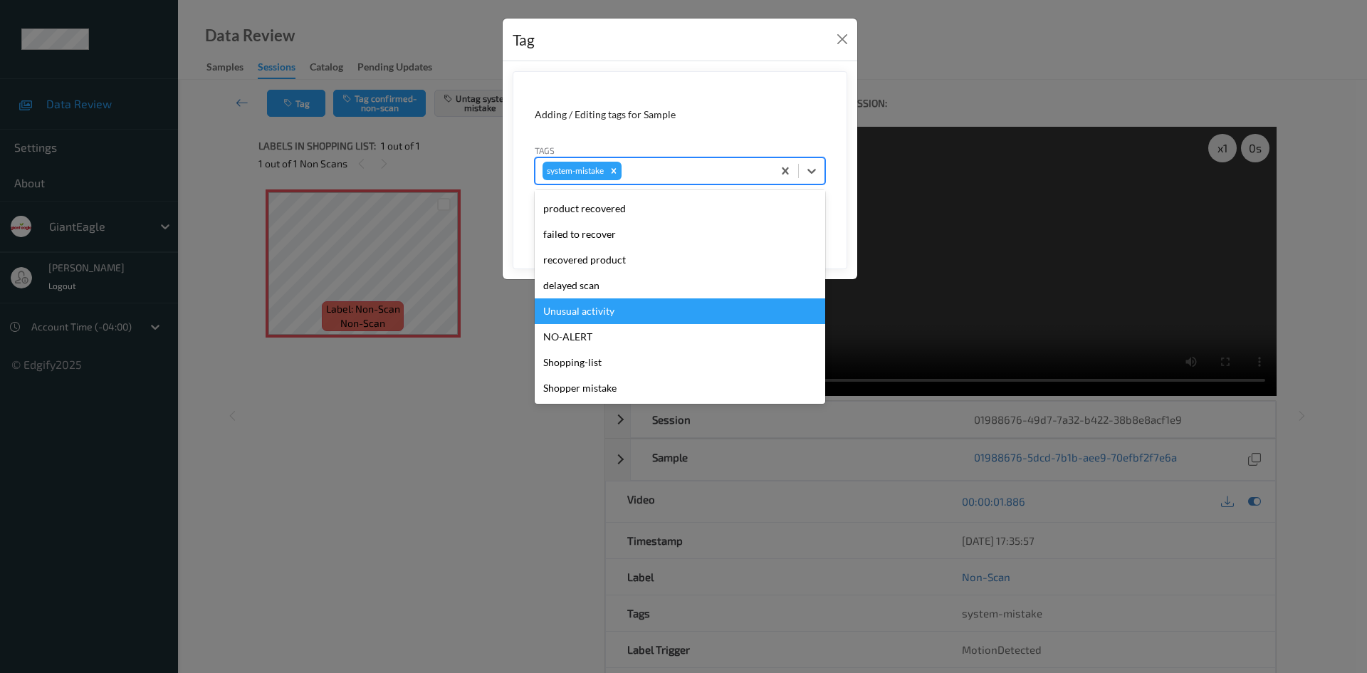
click at [618, 316] on div "Unusual activity" at bounding box center [680, 311] width 291 height 26
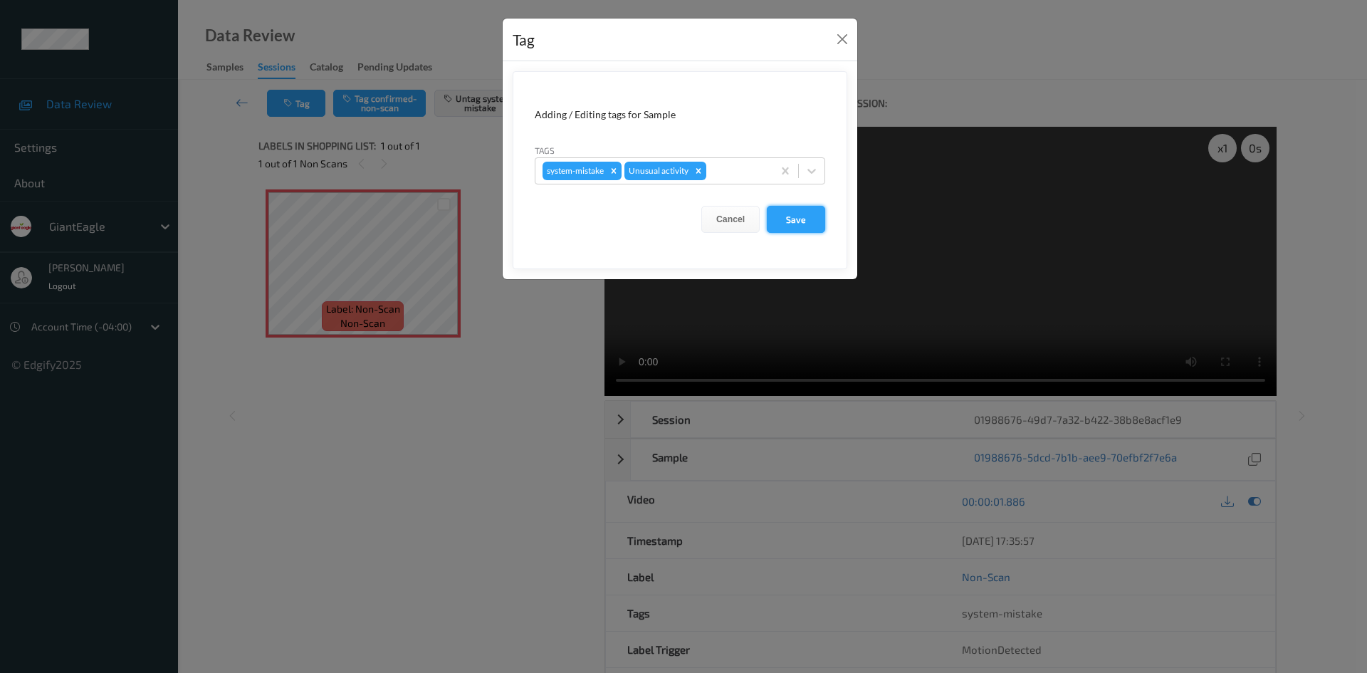
click at [824, 224] on button "Save" at bounding box center [796, 219] width 58 height 27
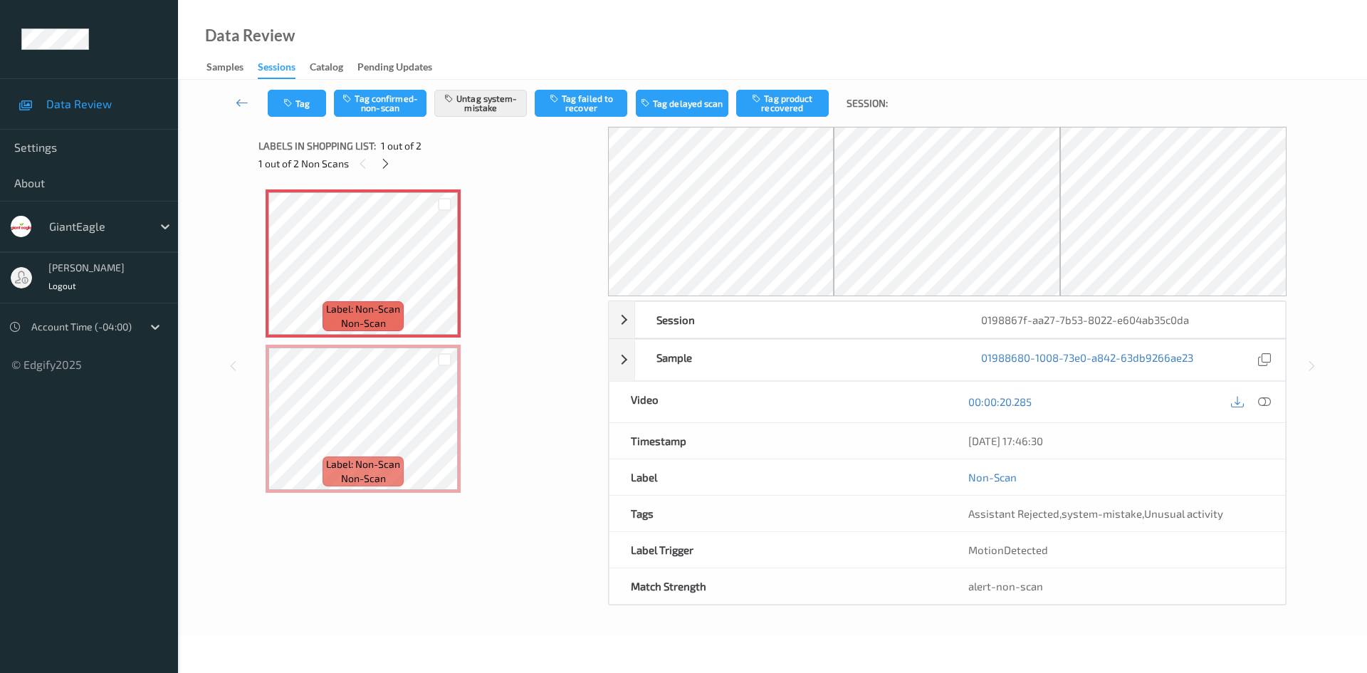
click at [1265, 382] on div "00:00:20.285" at bounding box center [1116, 402] width 338 height 41
click at [1265, 400] on icon at bounding box center [1264, 401] width 13 height 13
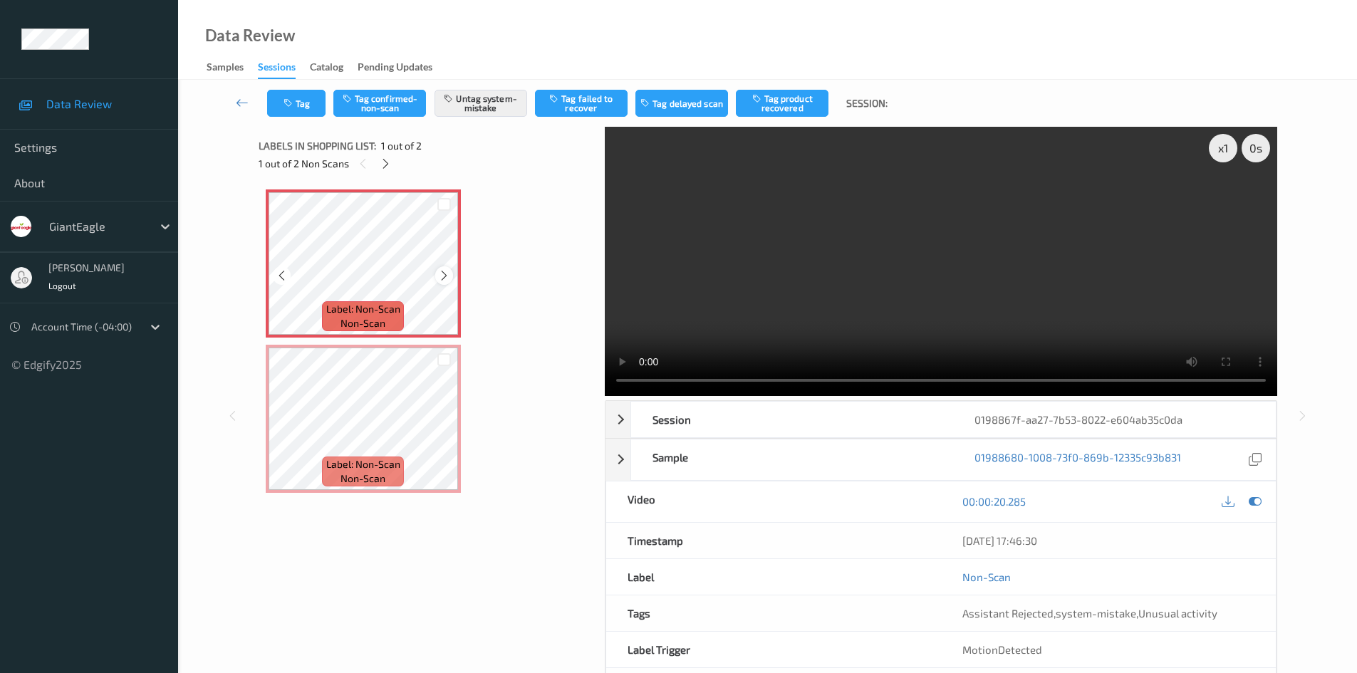
click at [446, 273] on icon at bounding box center [444, 275] width 12 height 13
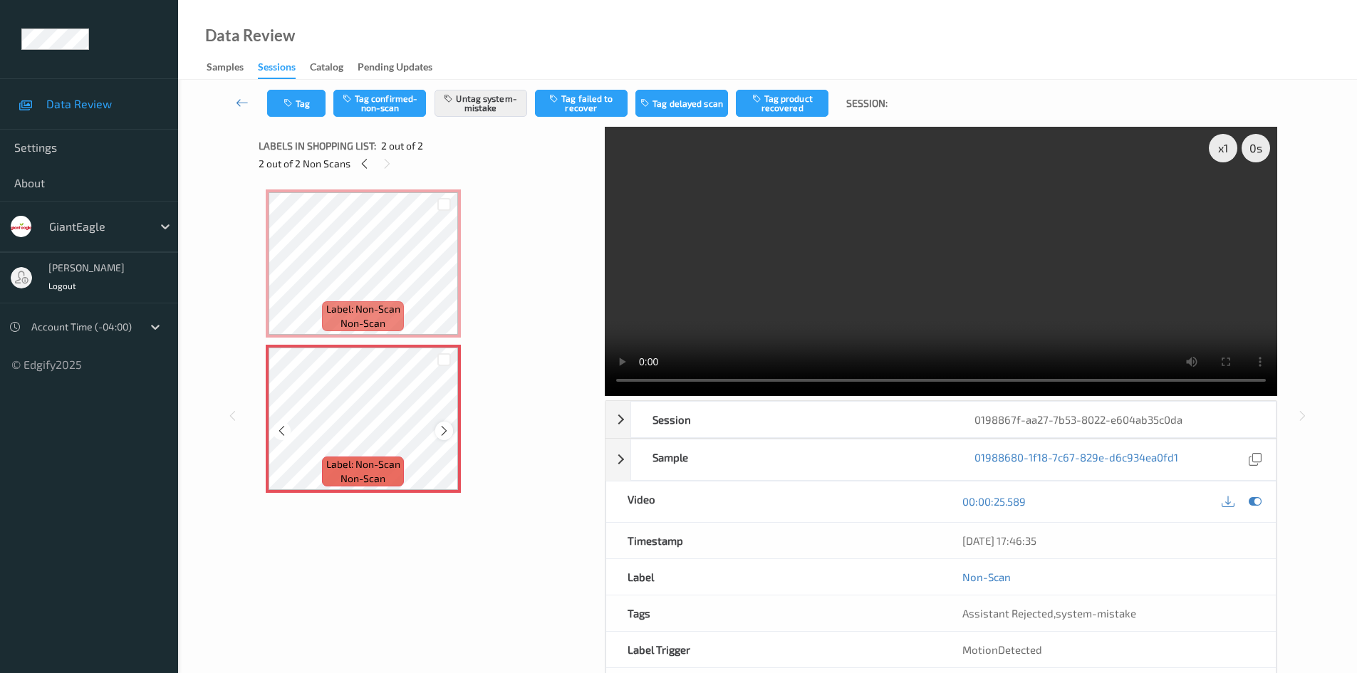
click at [451, 431] on div at bounding box center [444, 431] width 18 height 18
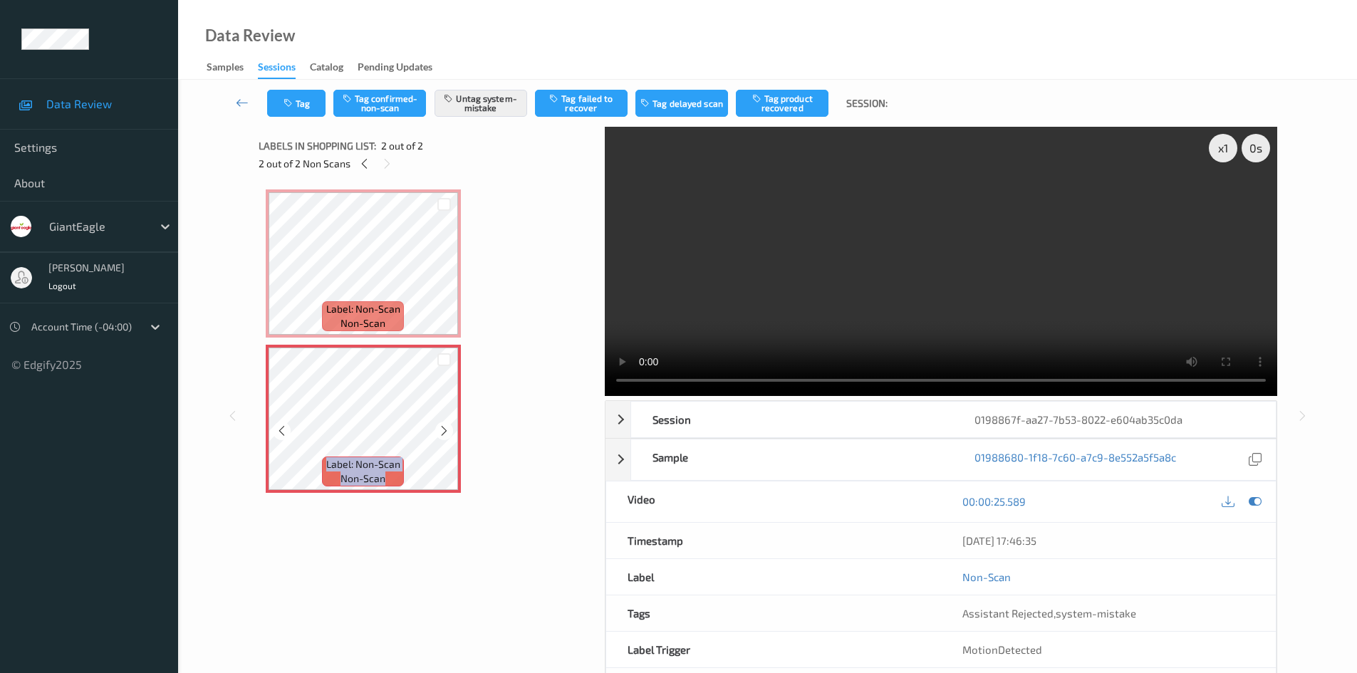
click at [451, 431] on div at bounding box center [444, 431] width 18 height 18
click at [311, 100] on button "Tag" at bounding box center [296, 103] width 58 height 27
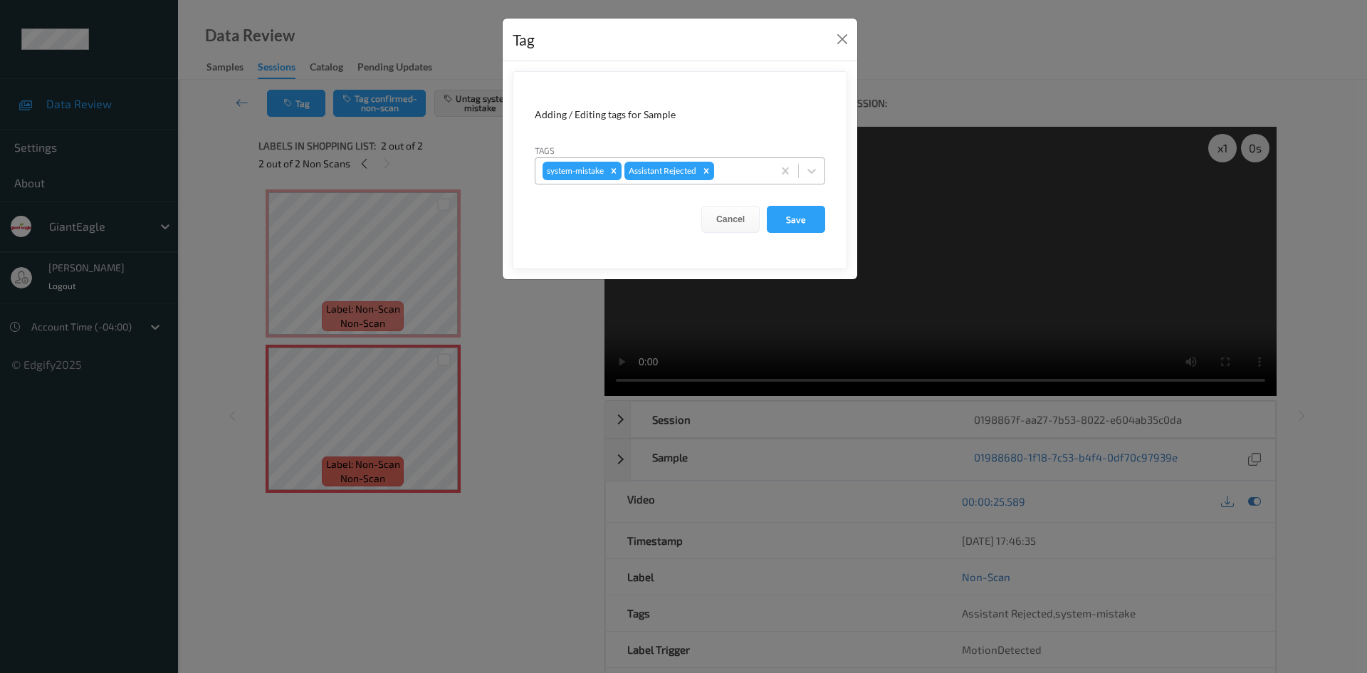
click at [753, 170] on div at bounding box center [741, 170] width 48 height 17
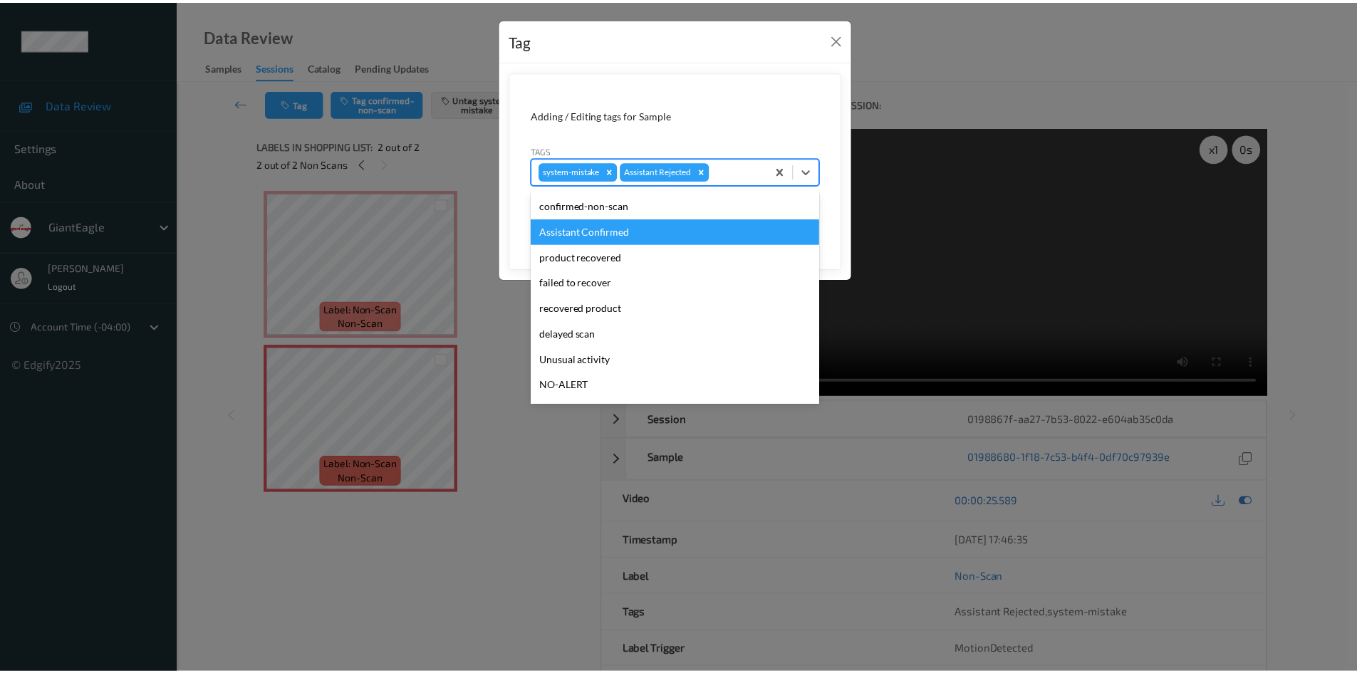
scroll to position [71, 0]
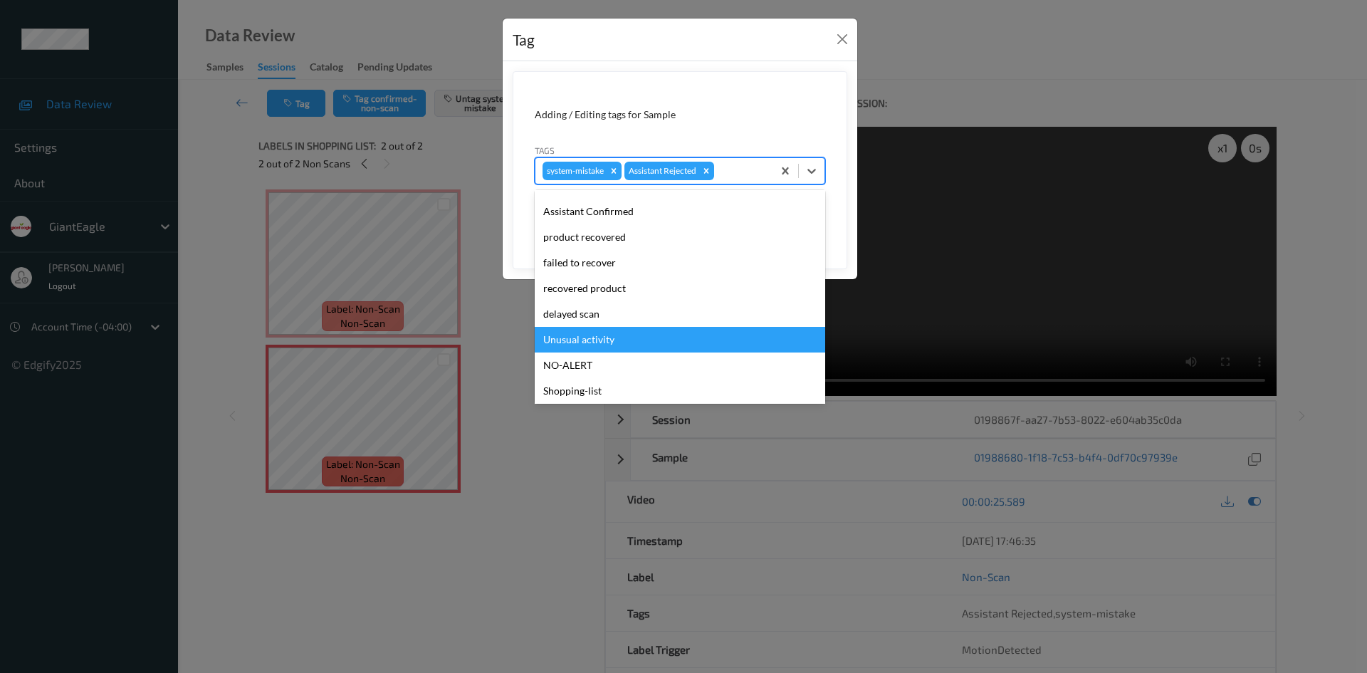
click at [683, 340] on div "Unusual activity" at bounding box center [680, 340] width 291 height 26
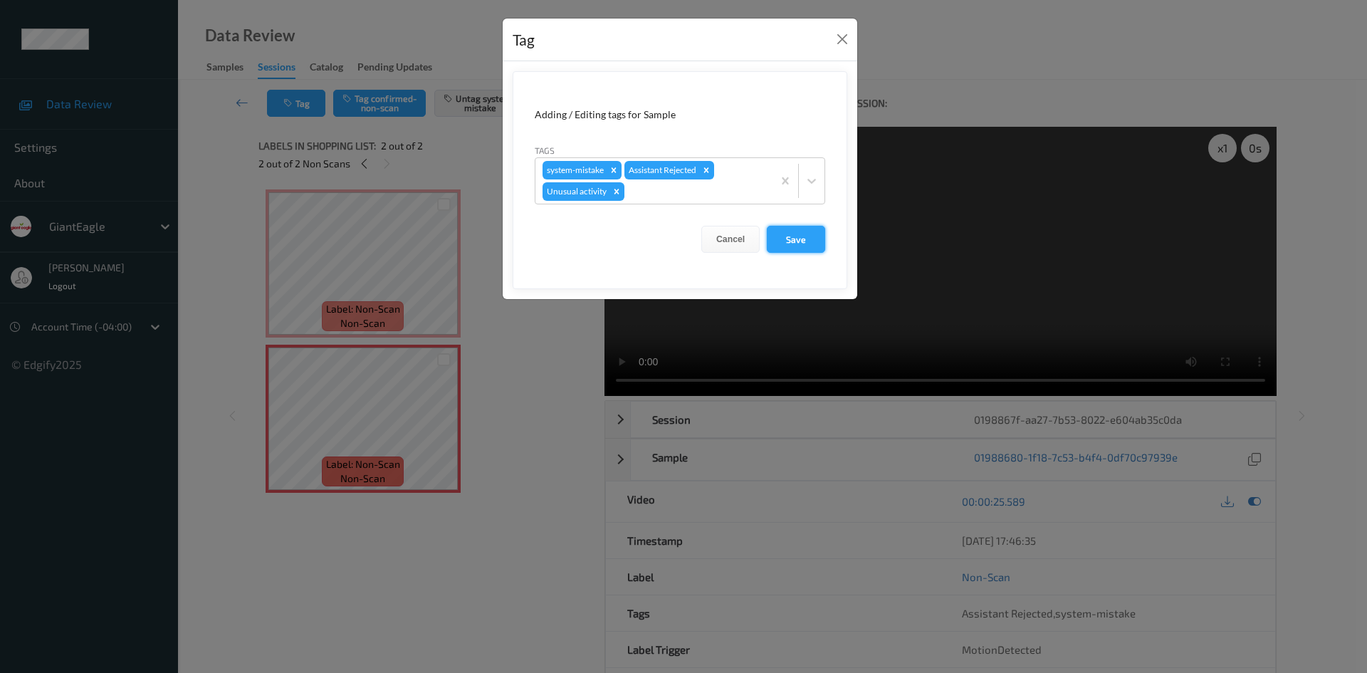
click at [815, 252] on button "Save" at bounding box center [796, 239] width 58 height 27
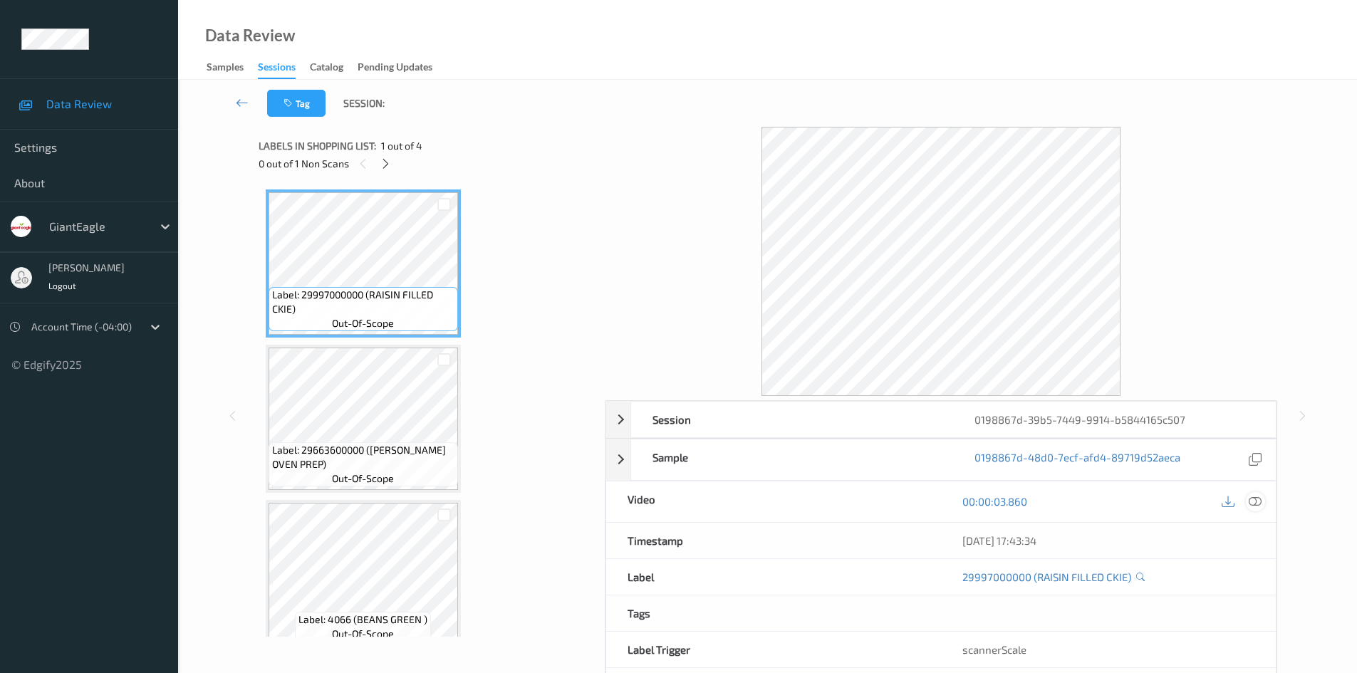
click at [1258, 501] on icon at bounding box center [1254, 501] width 13 height 13
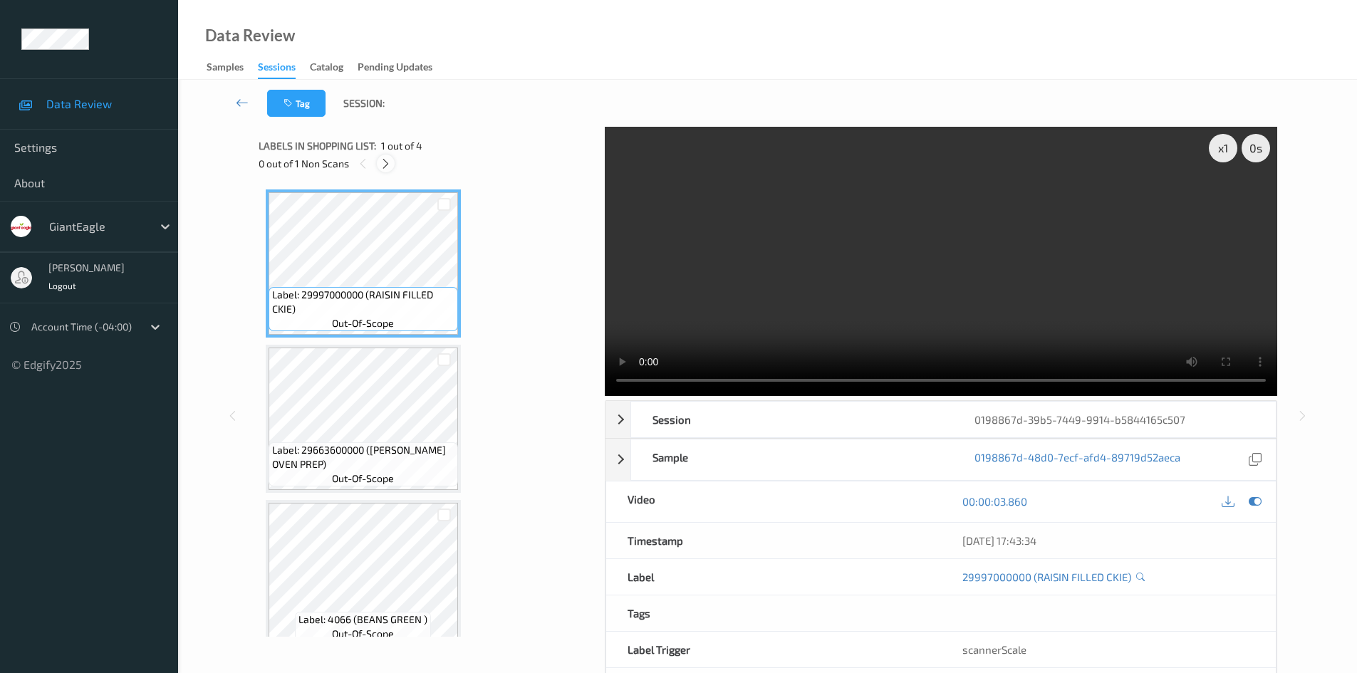
click at [391, 163] on icon at bounding box center [386, 163] width 12 height 13
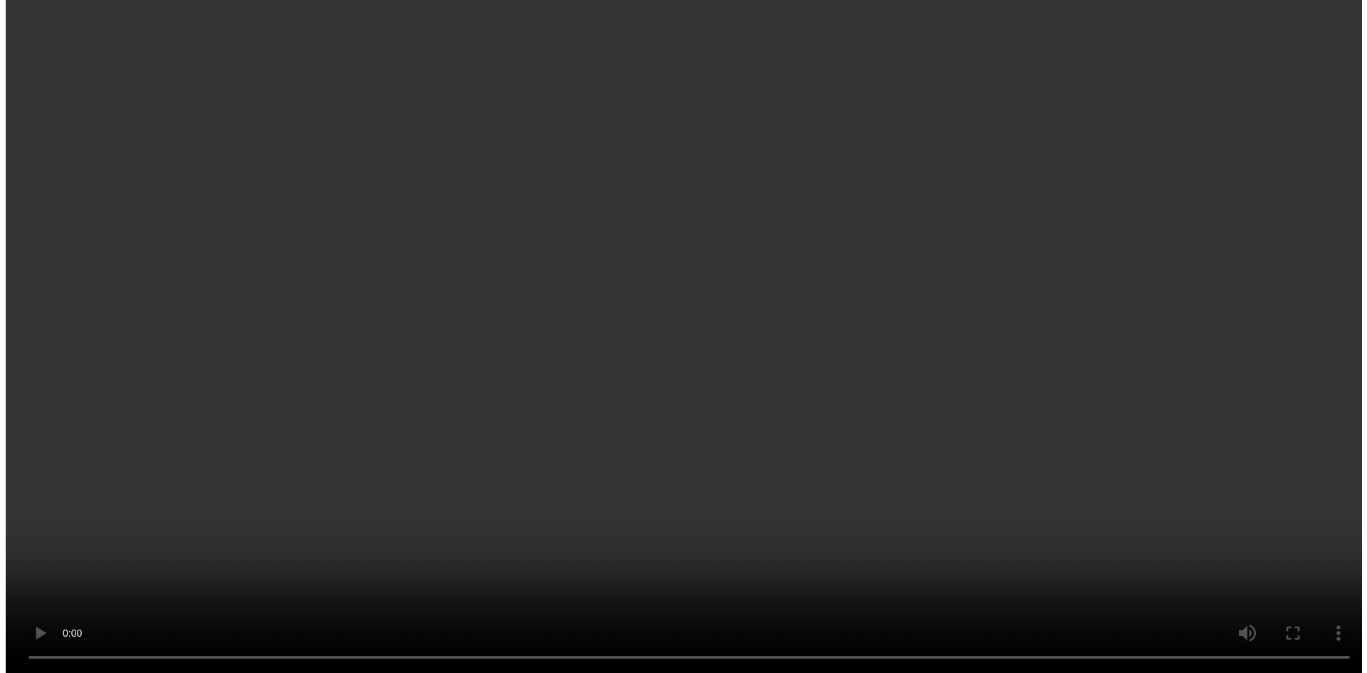
scroll to position [174, 0]
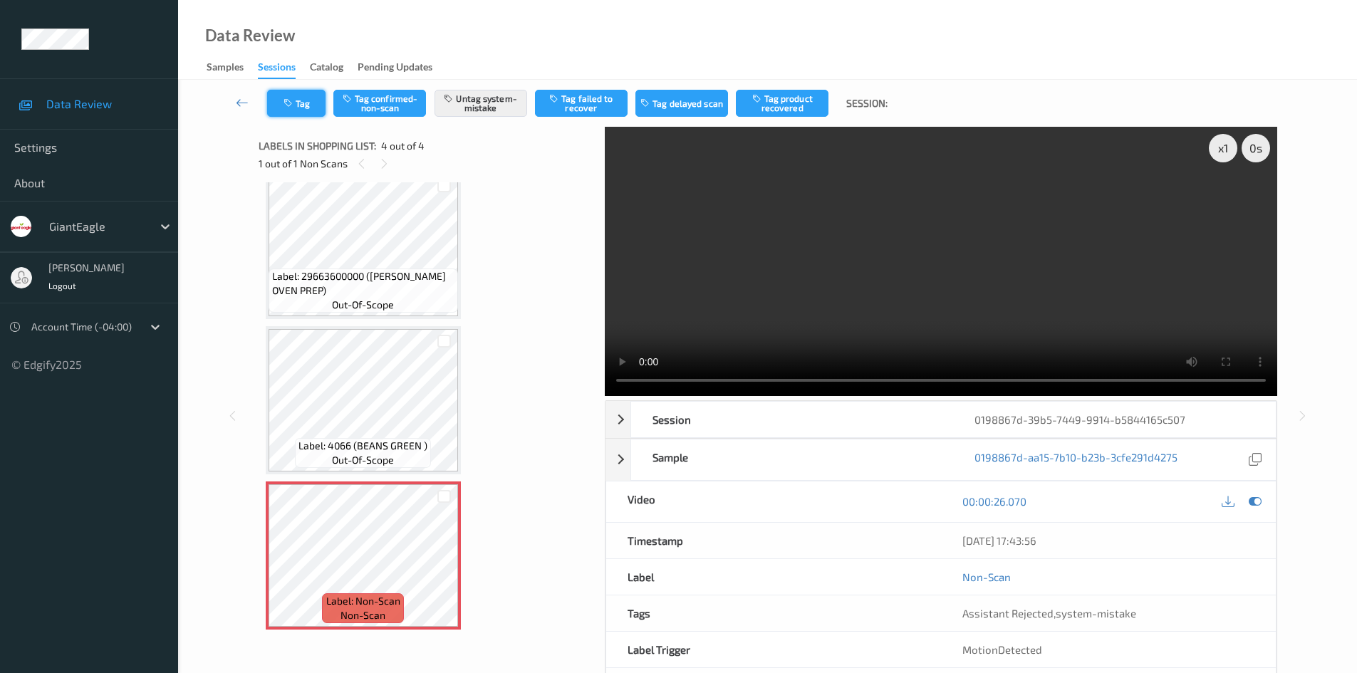
click at [318, 109] on button "Tag" at bounding box center [296, 103] width 58 height 27
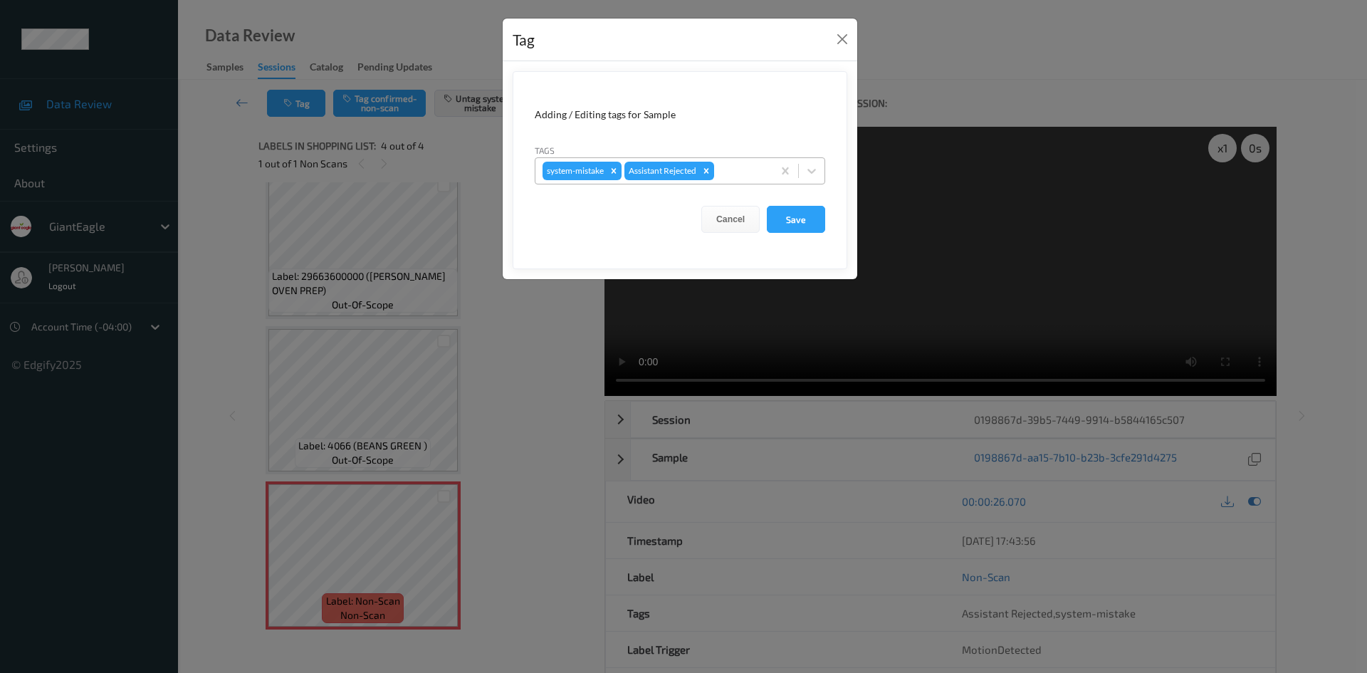
click at [729, 162] on div at bounding box center [741, 170] width 48 height 17
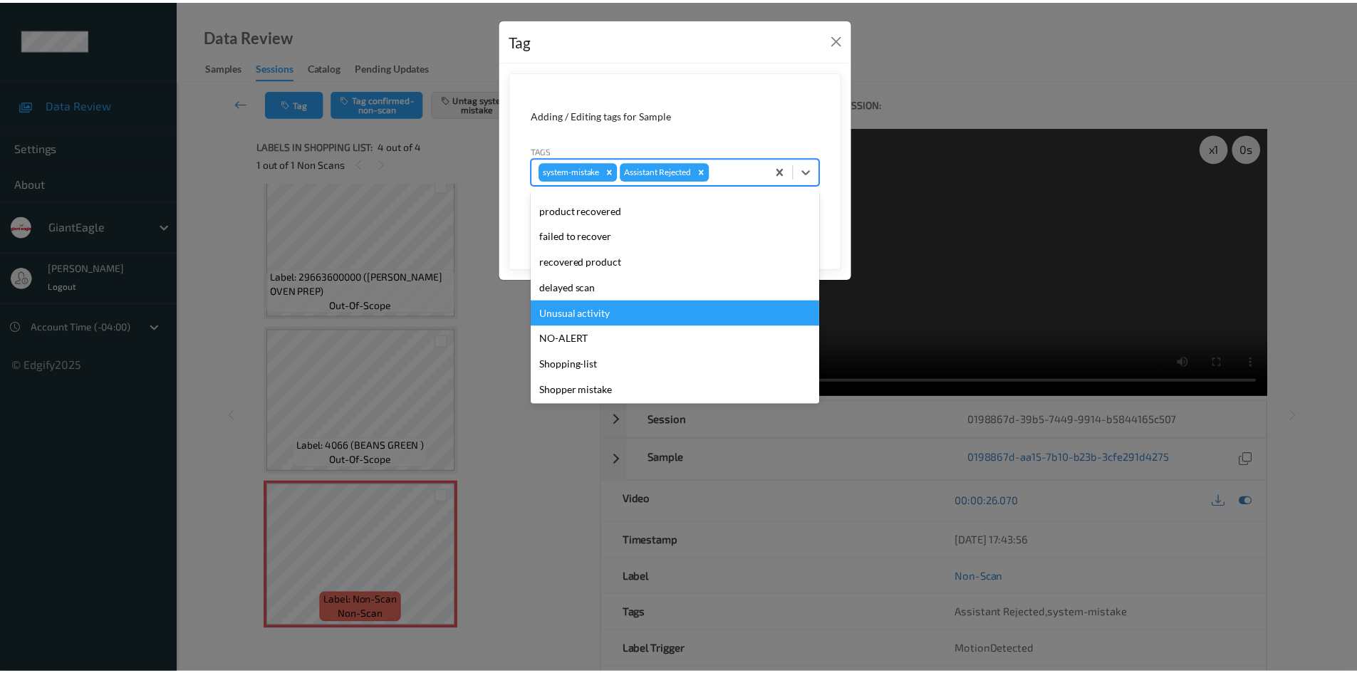
scroll to position [100, 0]
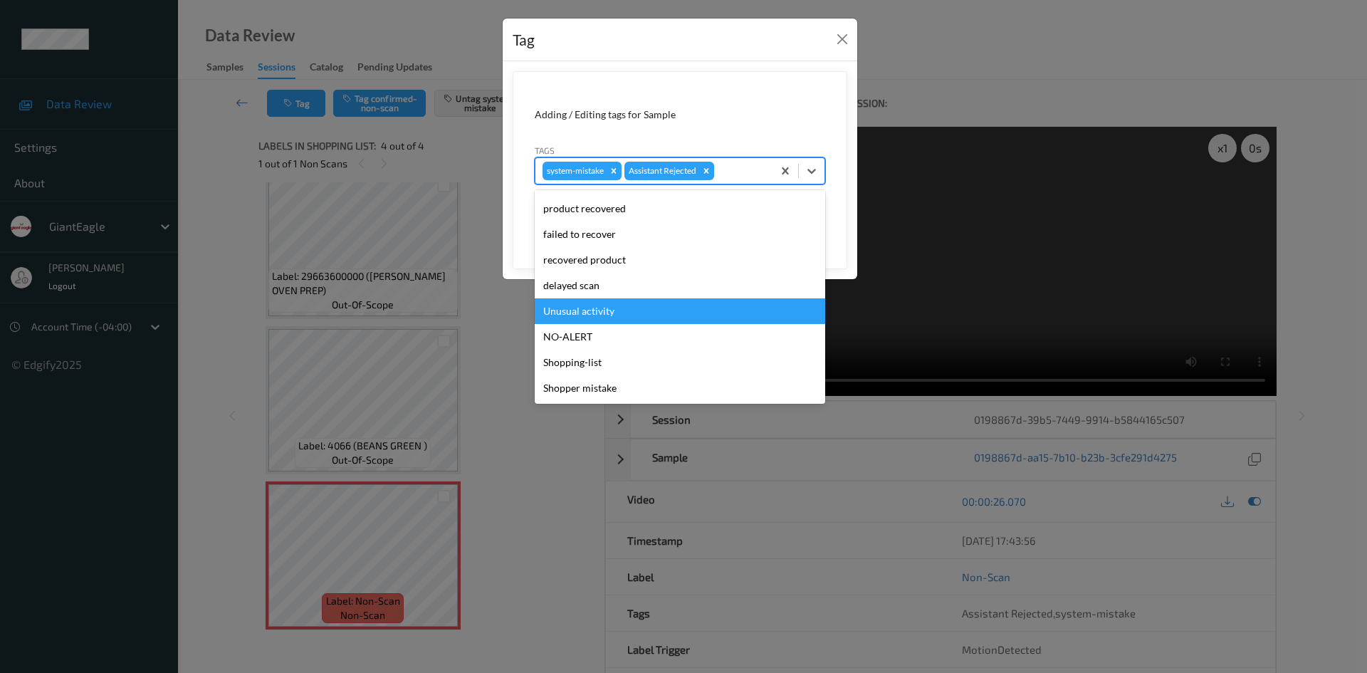
click at [663, 311] on div "Unusual activity" at bounding box center [680, 311] width 291 height 26
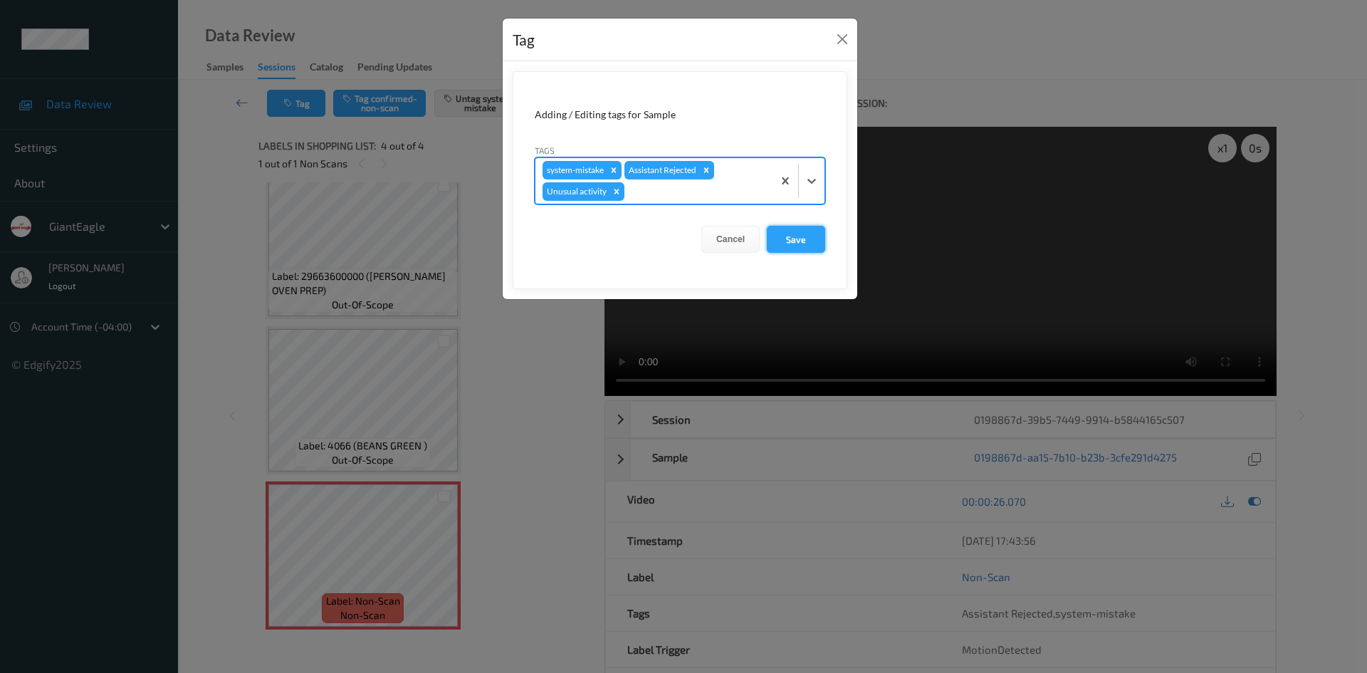
click at [798, 244] on button "Save" at bounding box center [796, 239] width 58 height 27
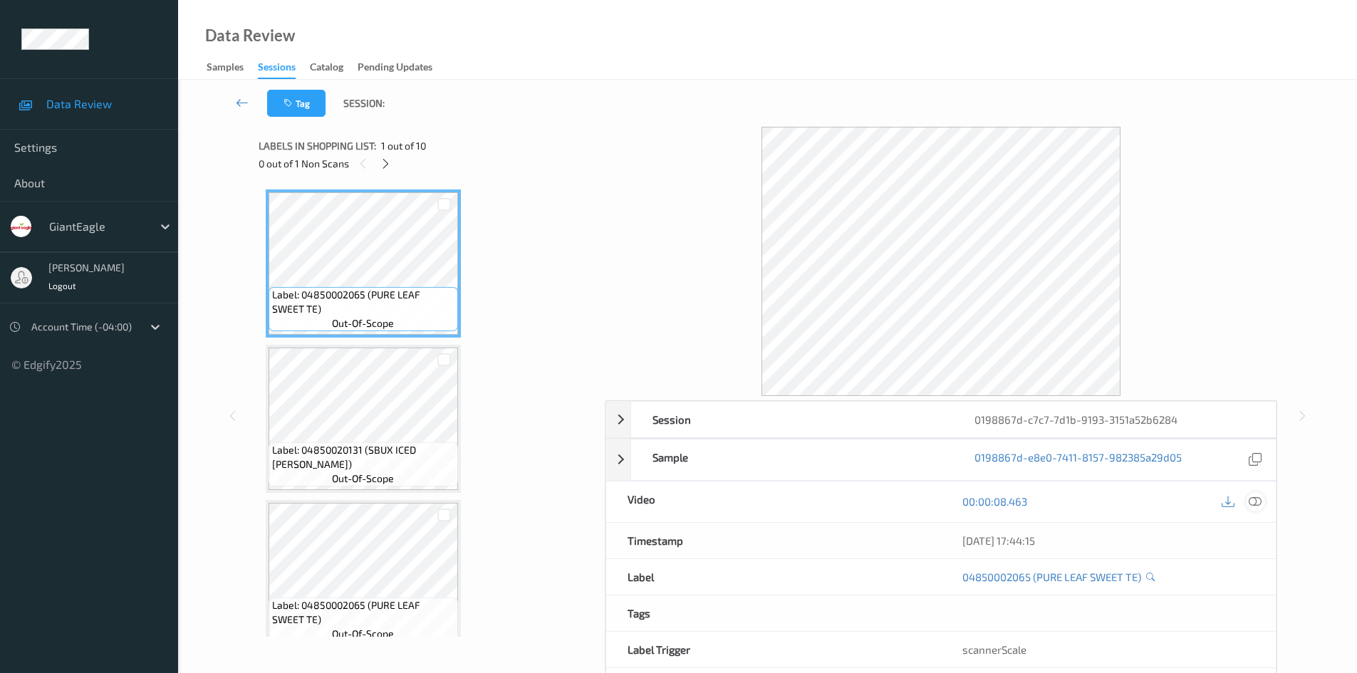
click at [1258, 499] on icon at bounding box center [1254, 501] width 13 height 13
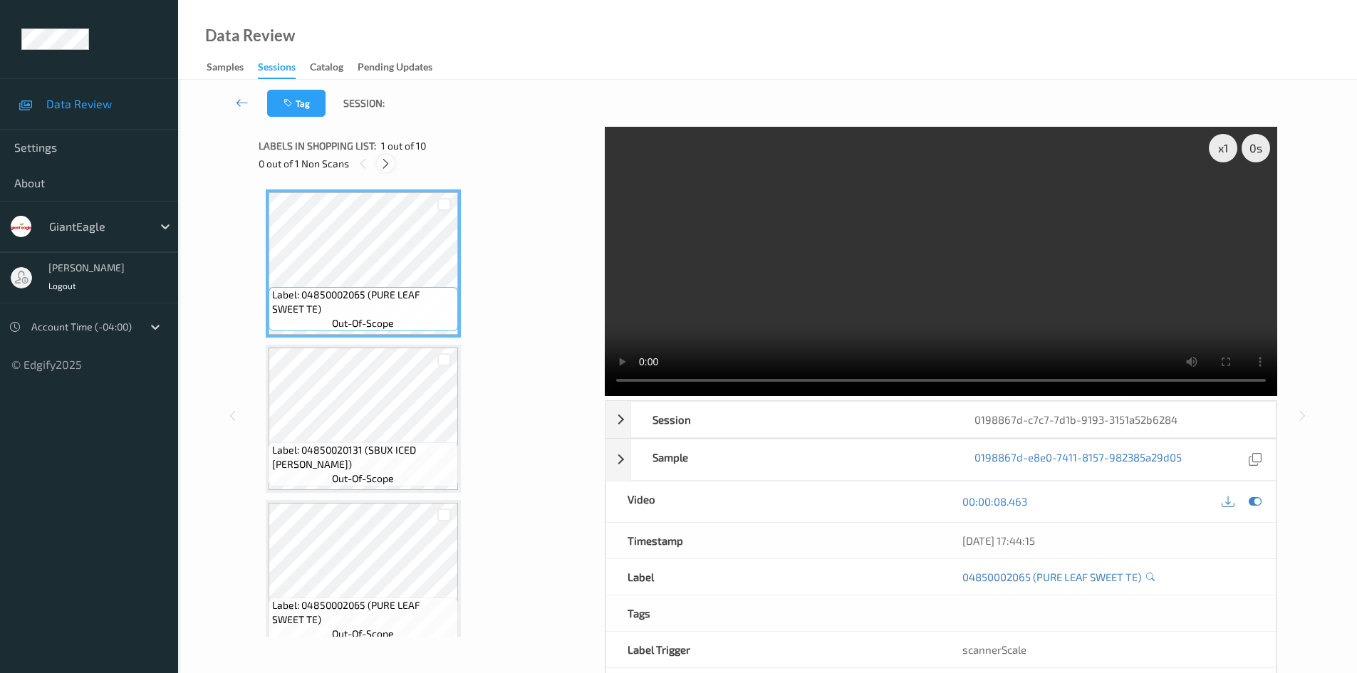
click at [390, 164] on icon at bounding box center [386, 163] width 12 height 13
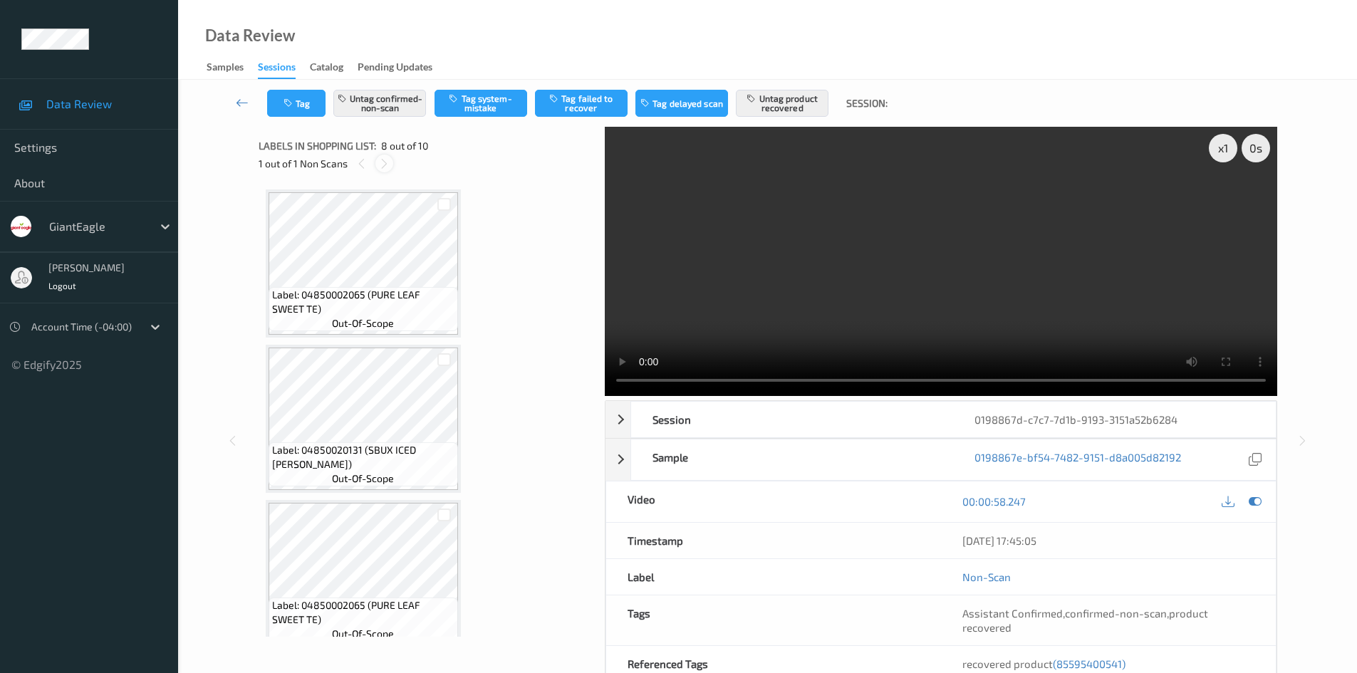
scroll to position [939, 0]
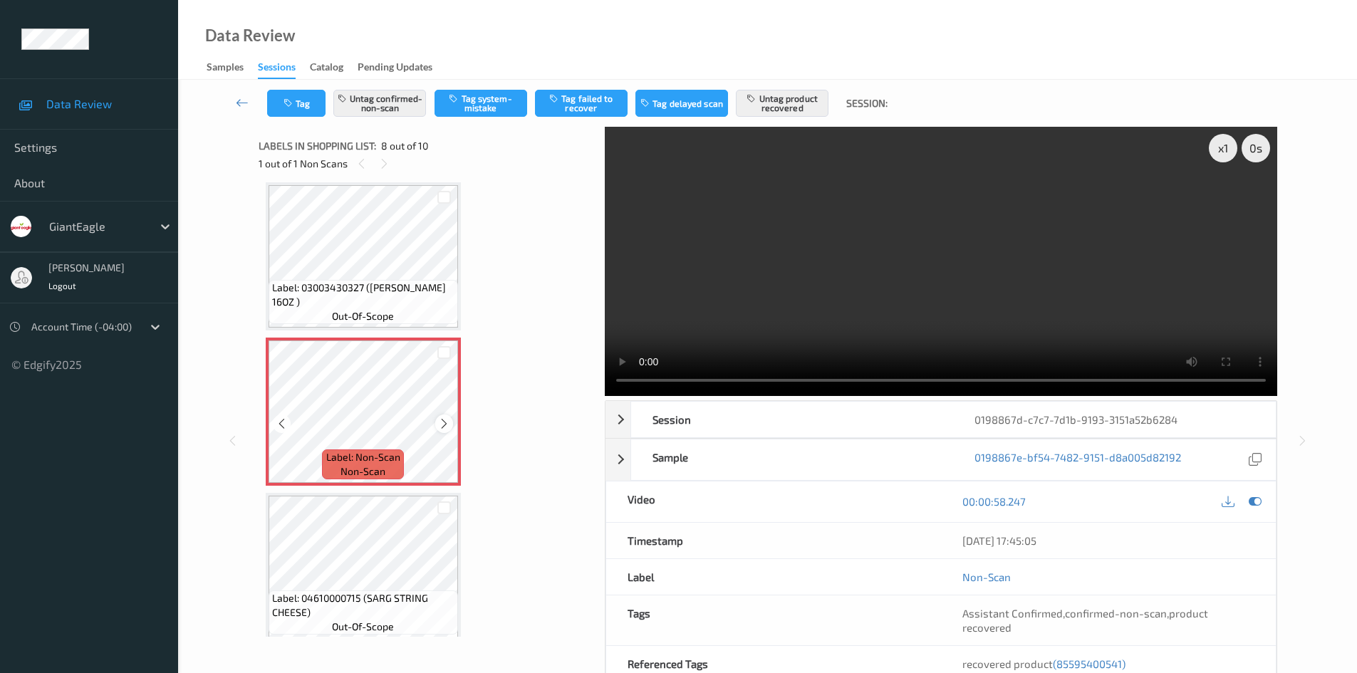
click at [442, 424] on icon at bounding box center [444, 423] width 12 height 13
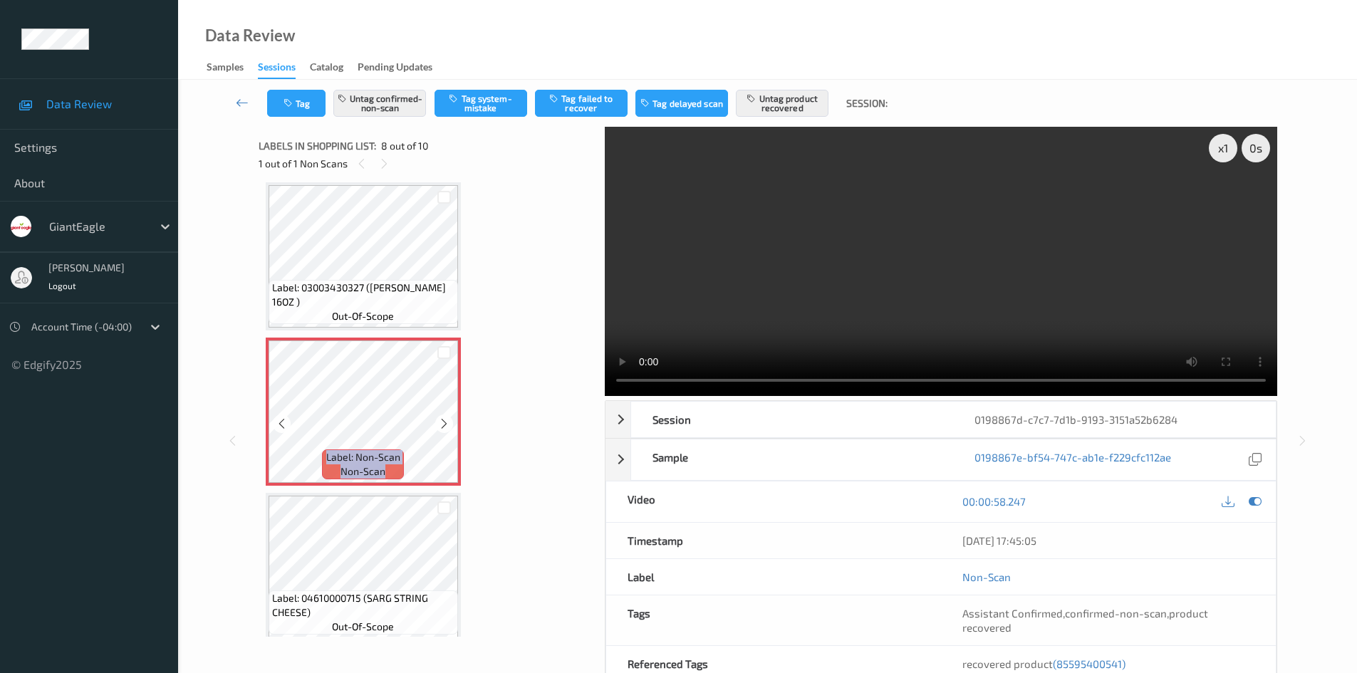
click at [442, 424] on icon at bounding box center [444, 423] width 12 height 13
click at [446, 426] on icon at bounding box center [444, 423] width 12 height 13
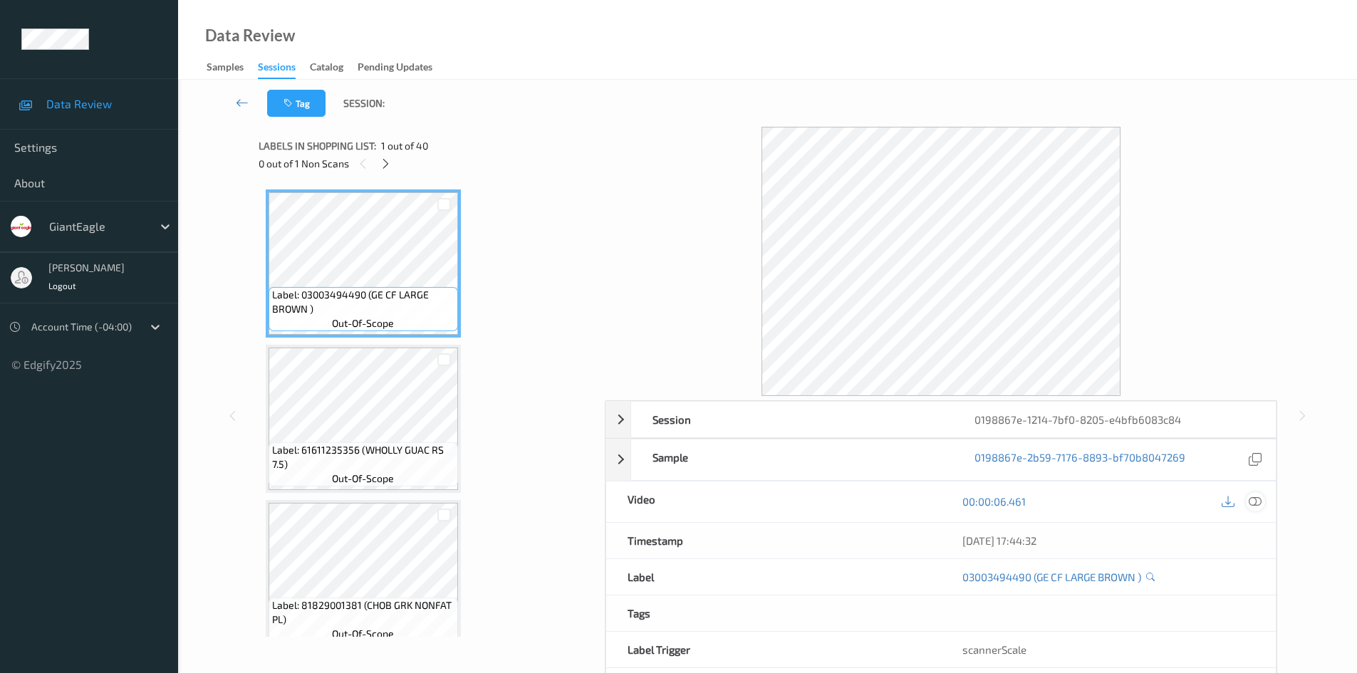
click at [1251, 503] on icon at bounding box center [1254, 501] width 13 height 13
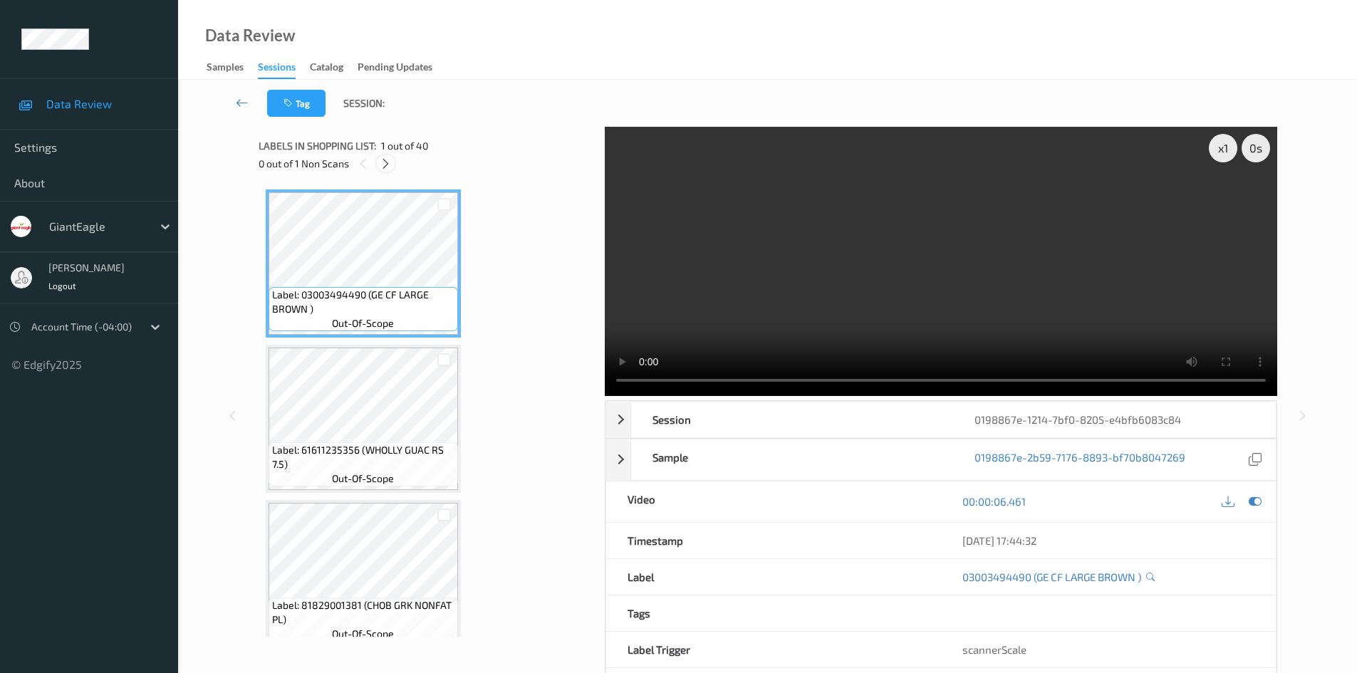
click at [387, 162] on icon at bounding box center [386, 163] width 12 height 13
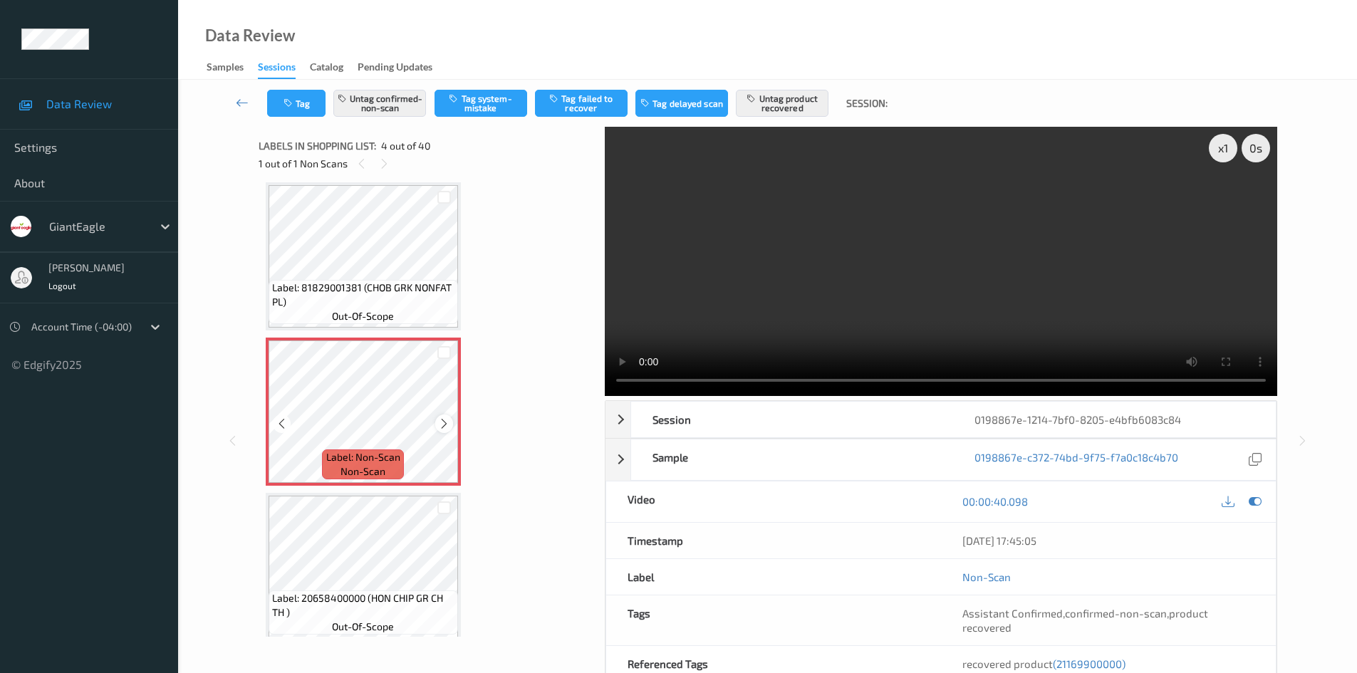
click at [450, 427] on div at bounding box center [444, 424] width 18 height 18
click at [444, 422] on icon at bounding box center [444, 423] width 12 height 13
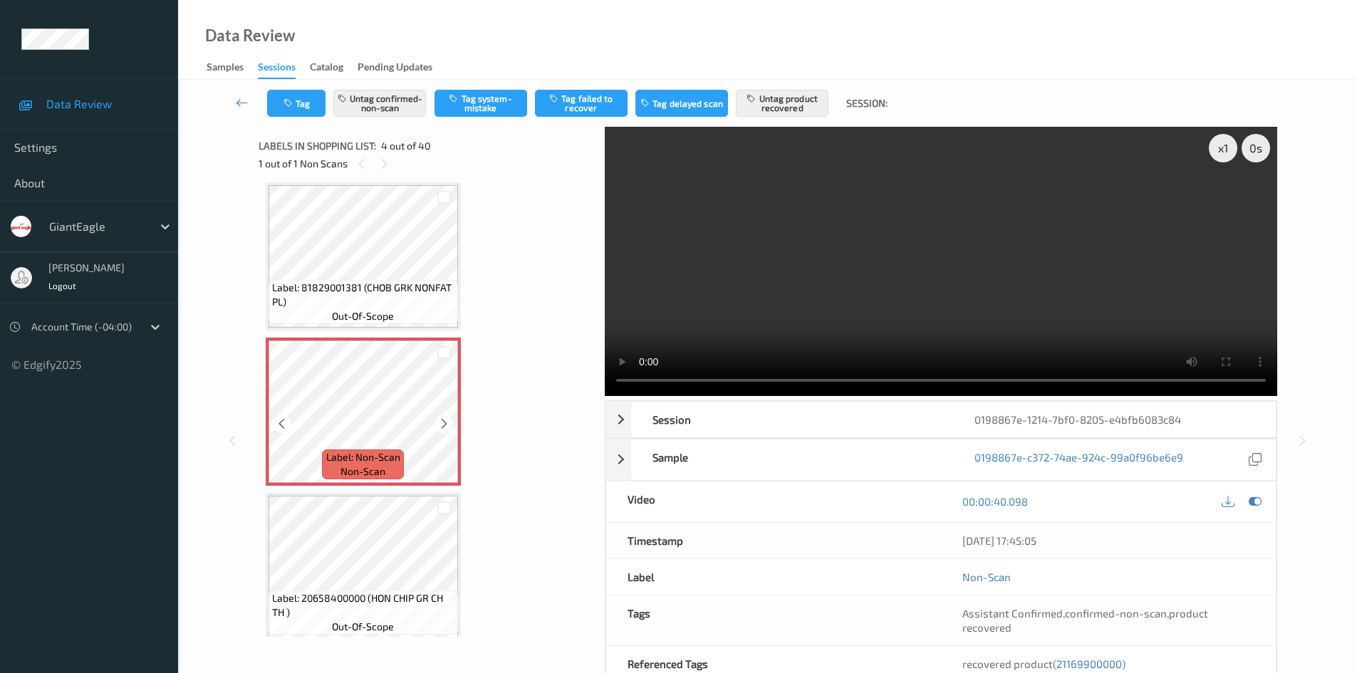
click at [444, 422] on icon at bounding box center [444, 423] width 12 height 13
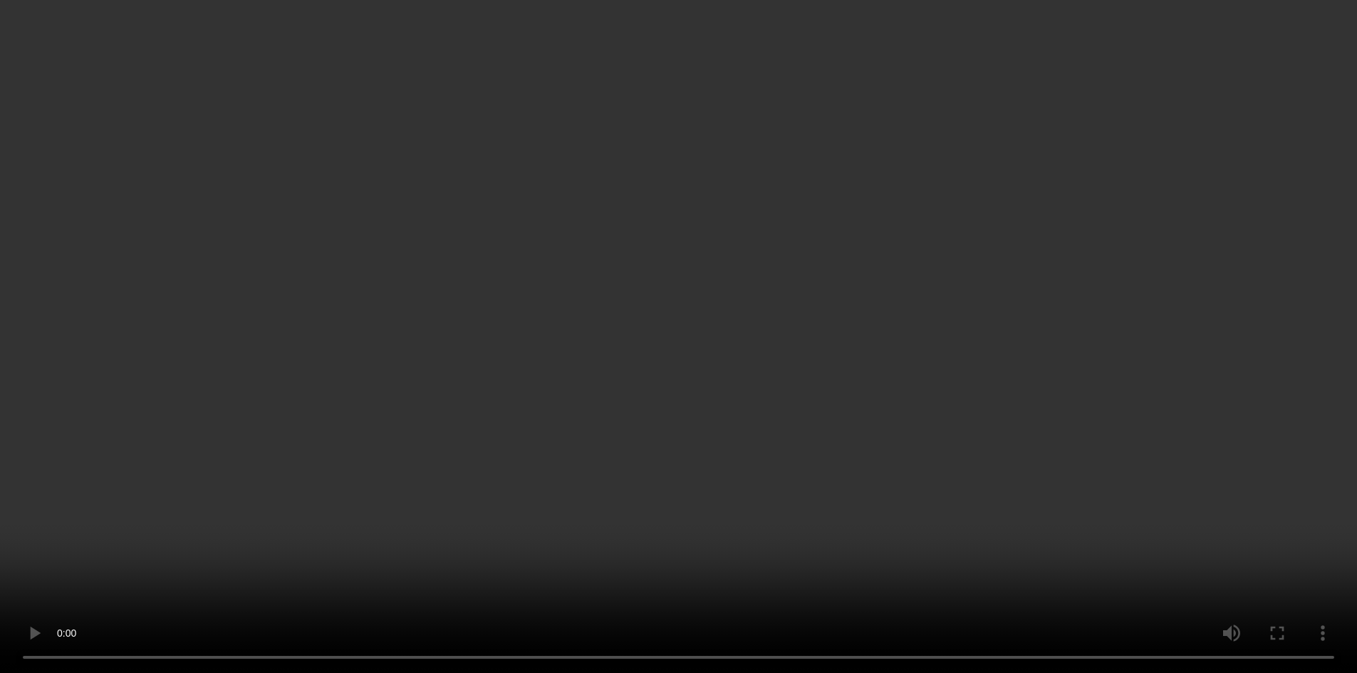
scroll to position [531, 0]
